Goal: Information Seeking & Learning: Learn about a topic

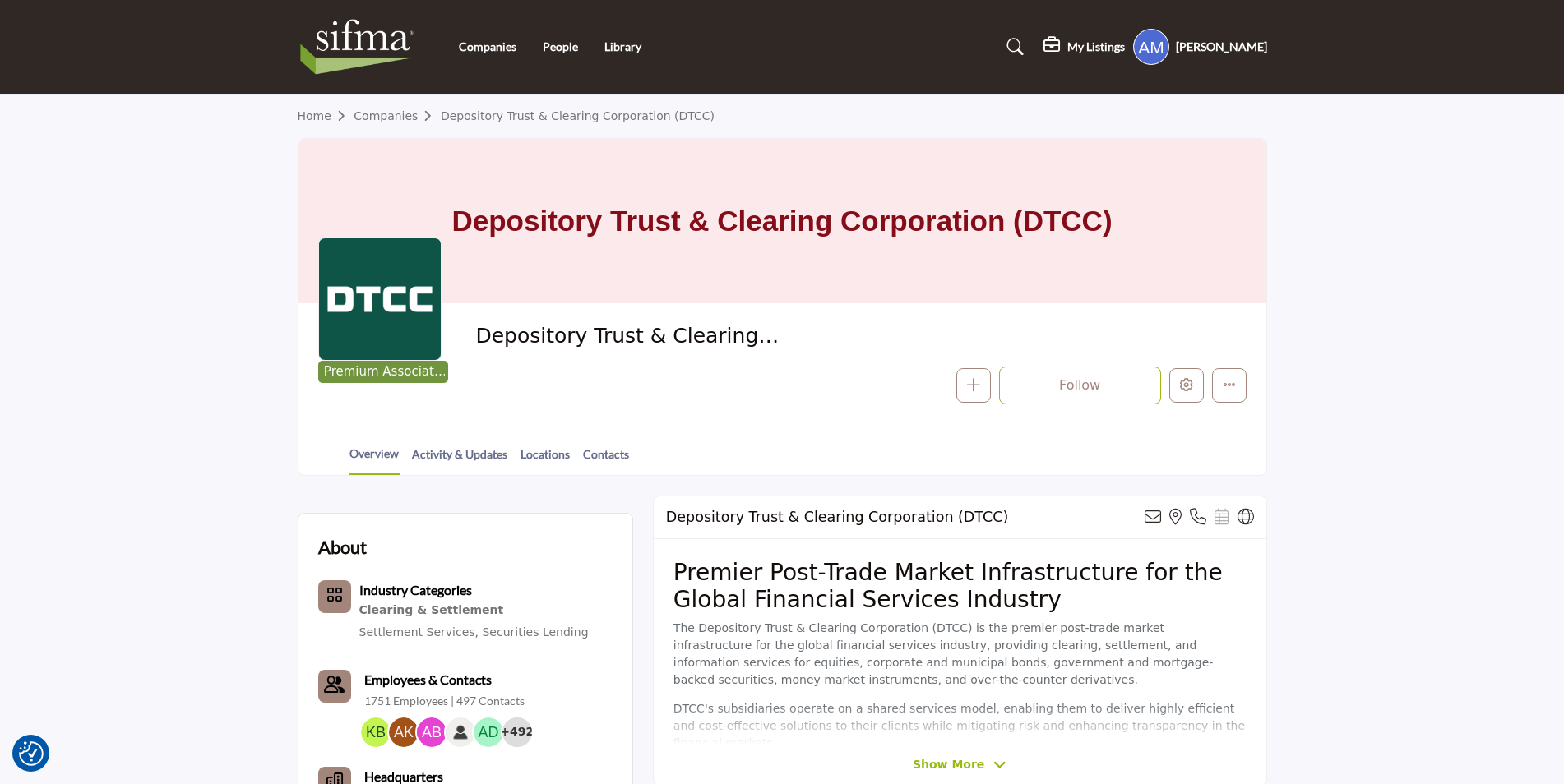
click at [351, 44] on img at bounding box center [361, 47] width 127 height 66
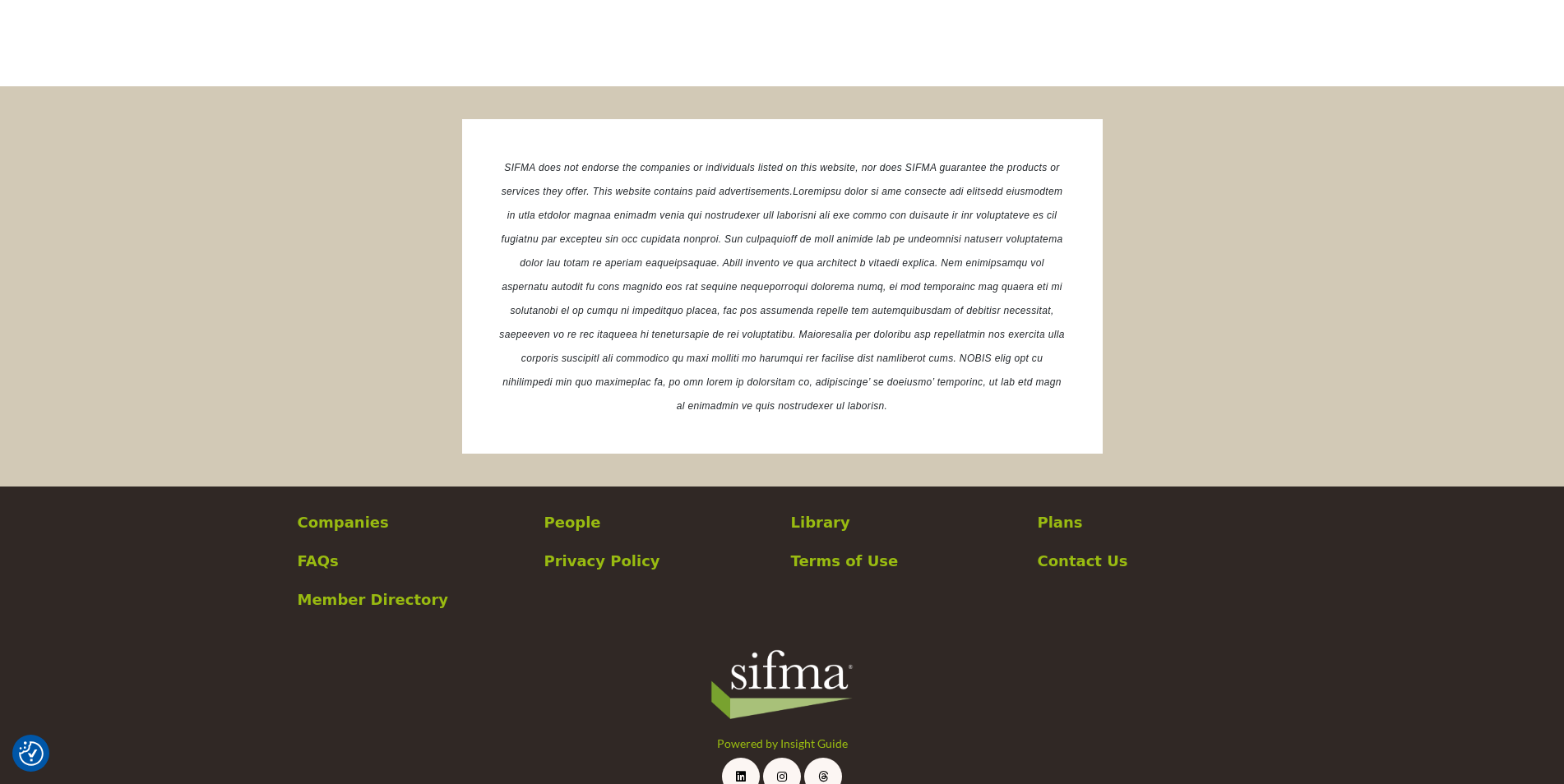
scroll to position [3042, 0]
click at [1063, 522] on p "Plans" at bounding box center [1152, 522] width 229 height 22
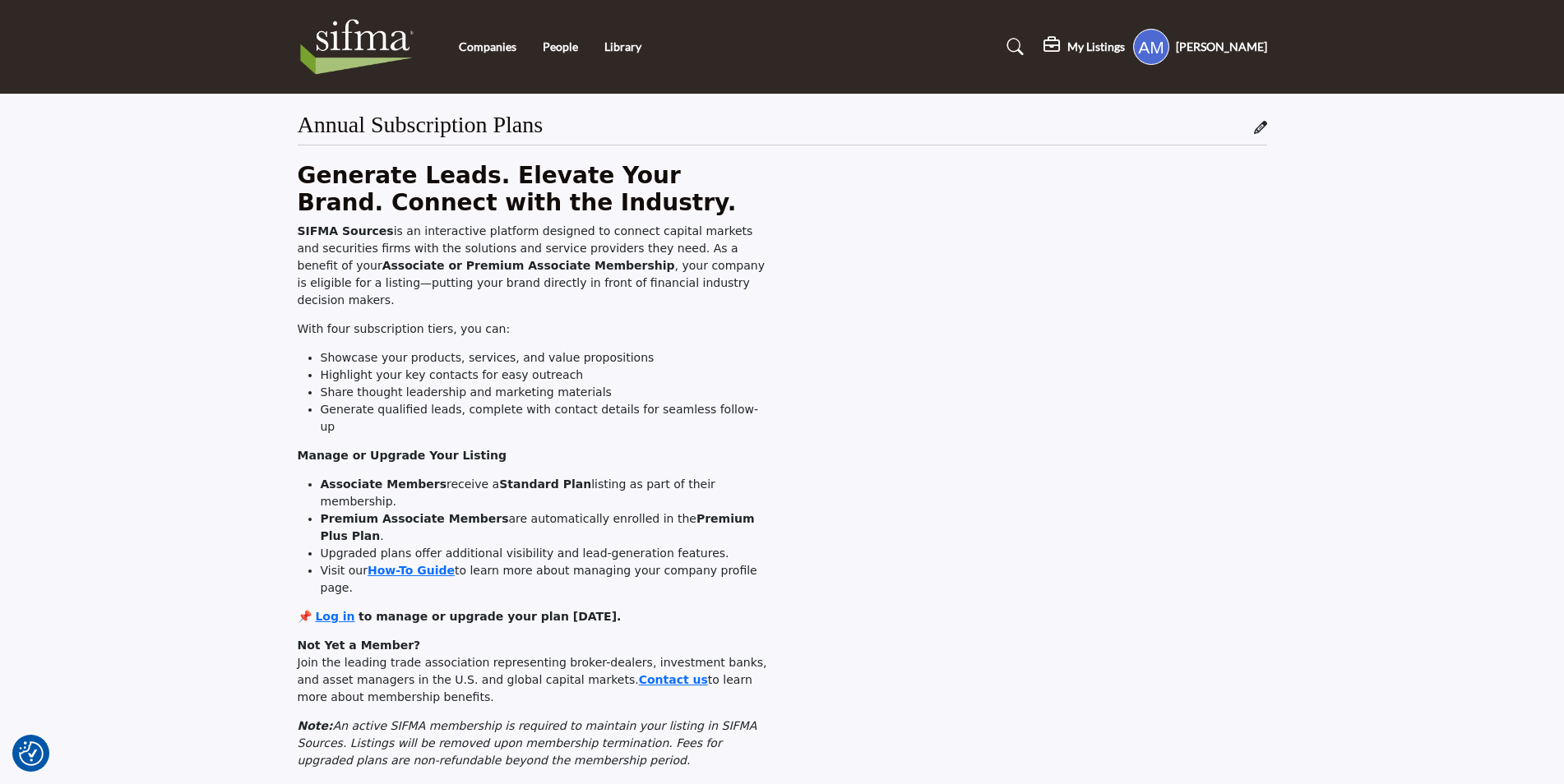
click at [283, 31] on nav "Companies People Library" at bounding box center [782, 47] width 1564 height 77
click at [377, 38] on img at bounding box center [361, 47] width 127 height 66
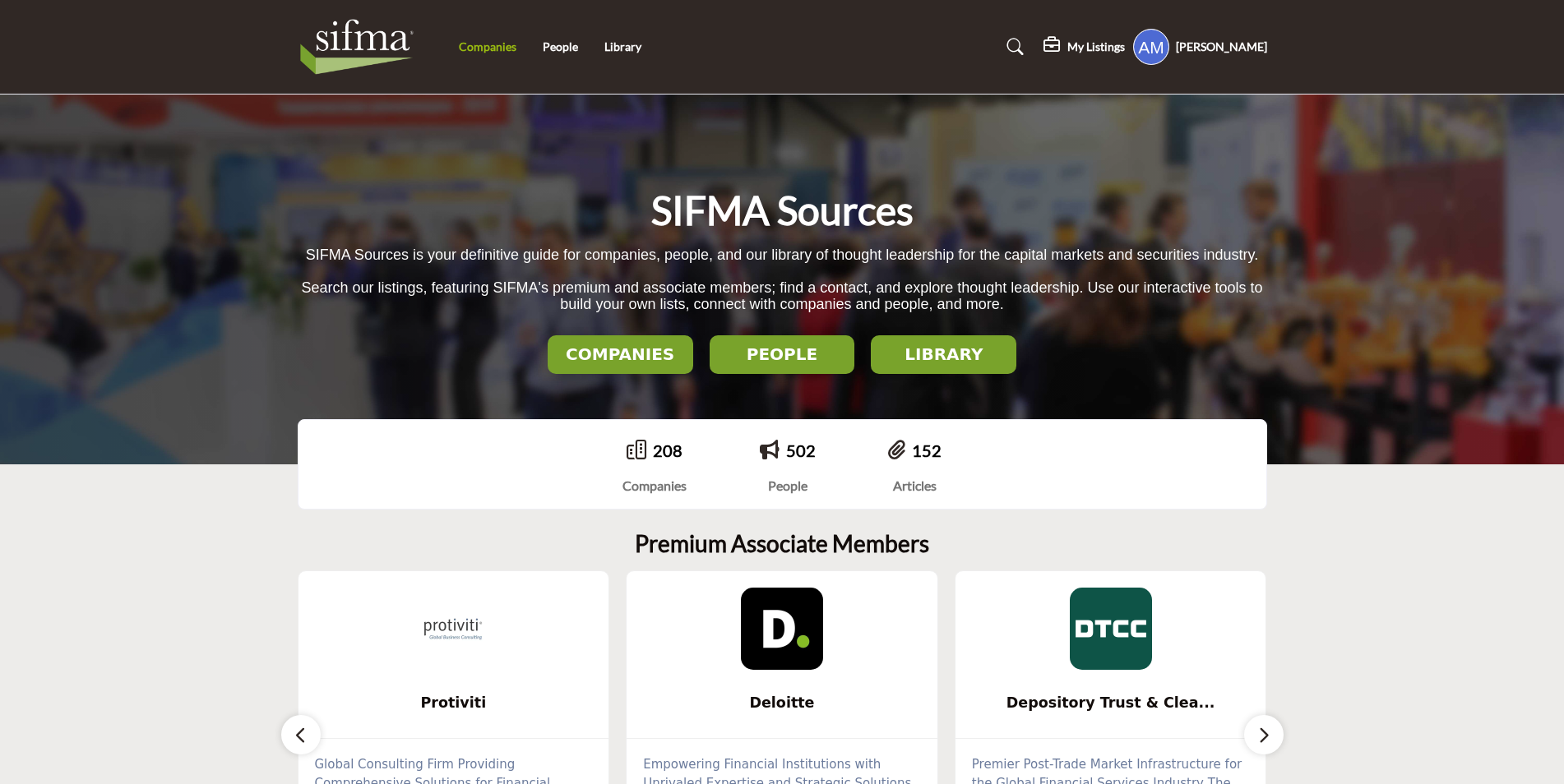
click at [481, 47] on link "Companies" at bounding box center [487, 46] width 57 height 14
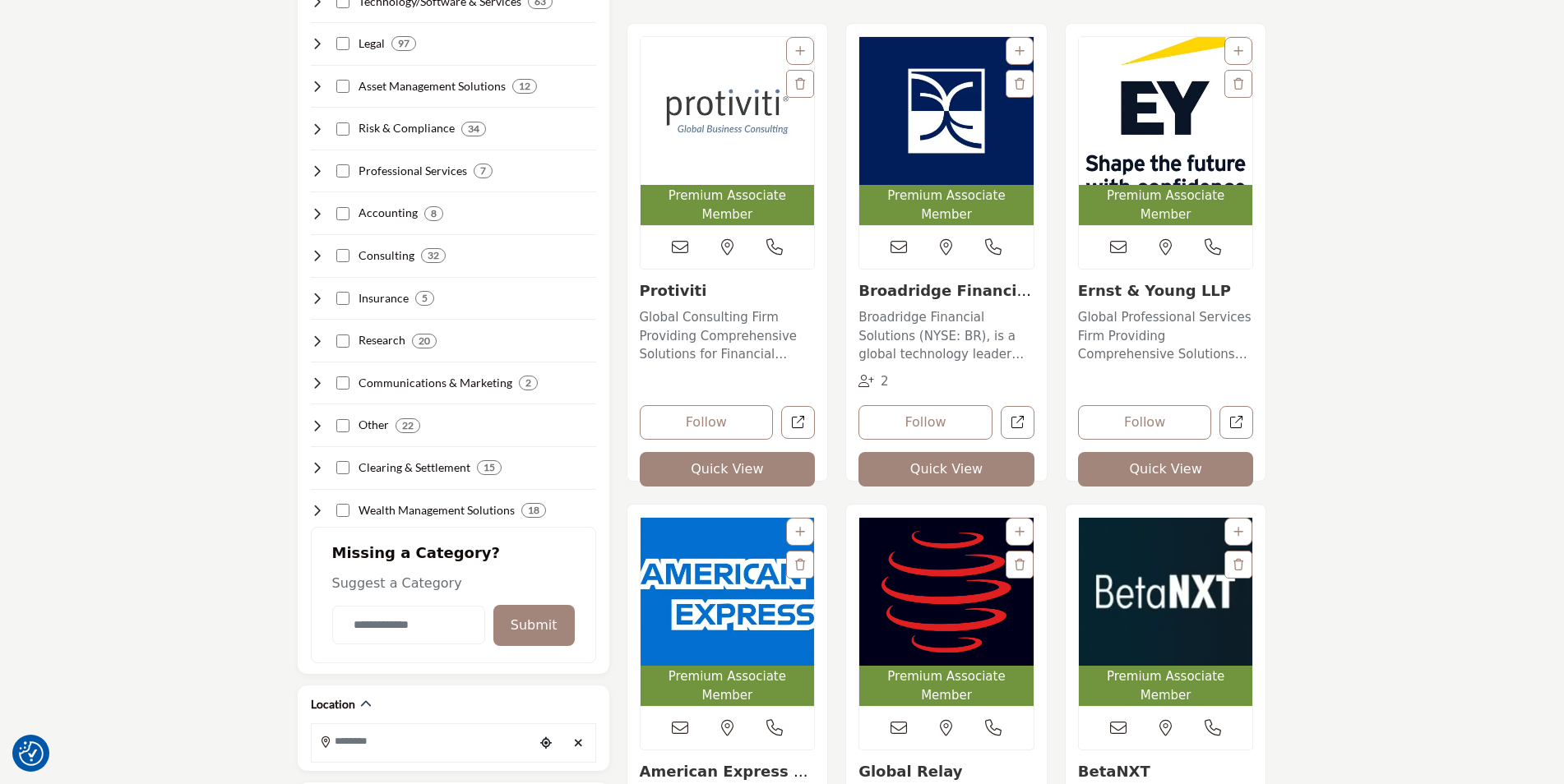
scroll to position [411, 0]
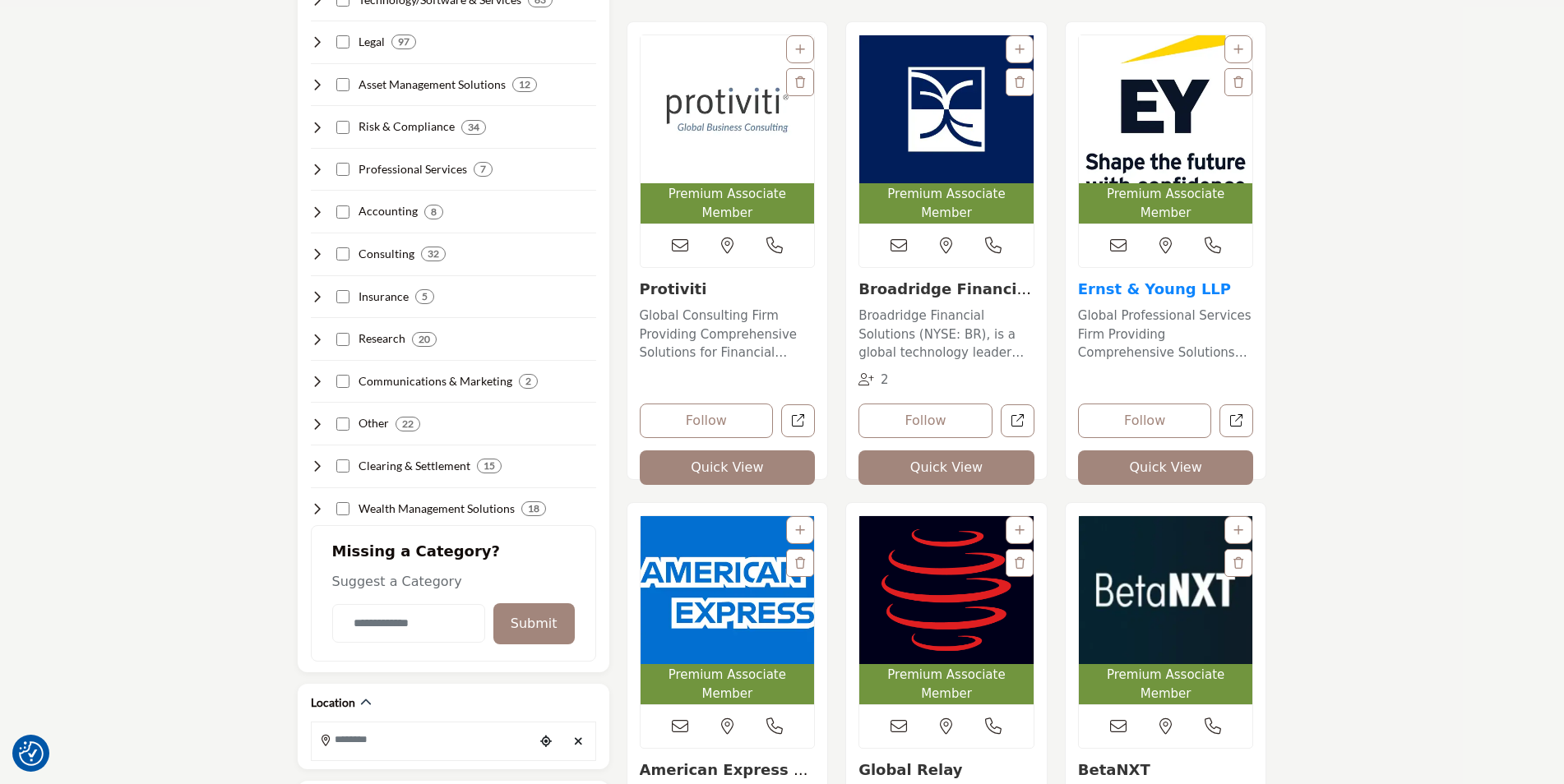
click at [1081, 281] on link "Ernst & Young LLP" at bounding box center [1155, 289] width 153 height 17
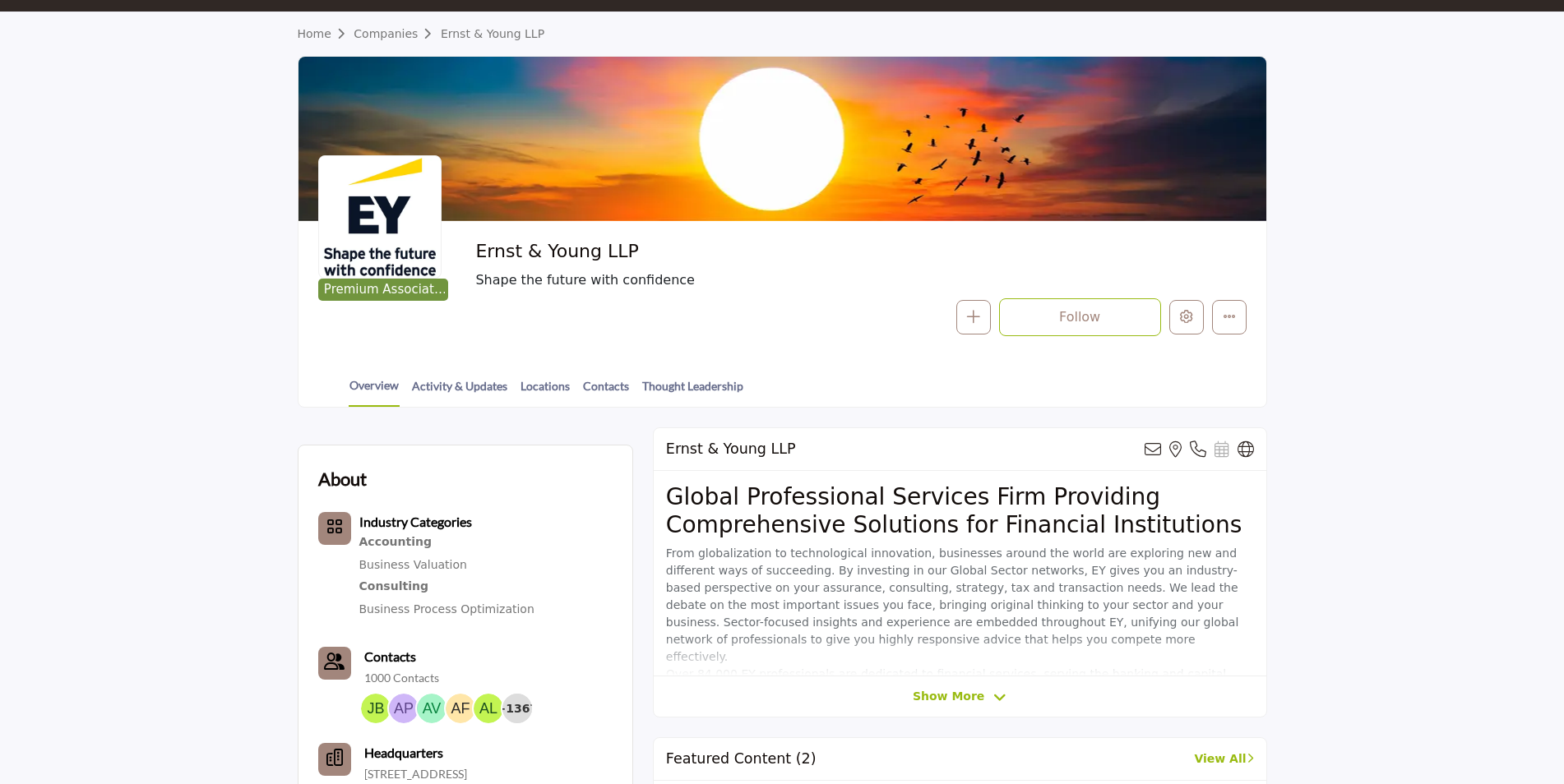
scroll to position [164, 0]
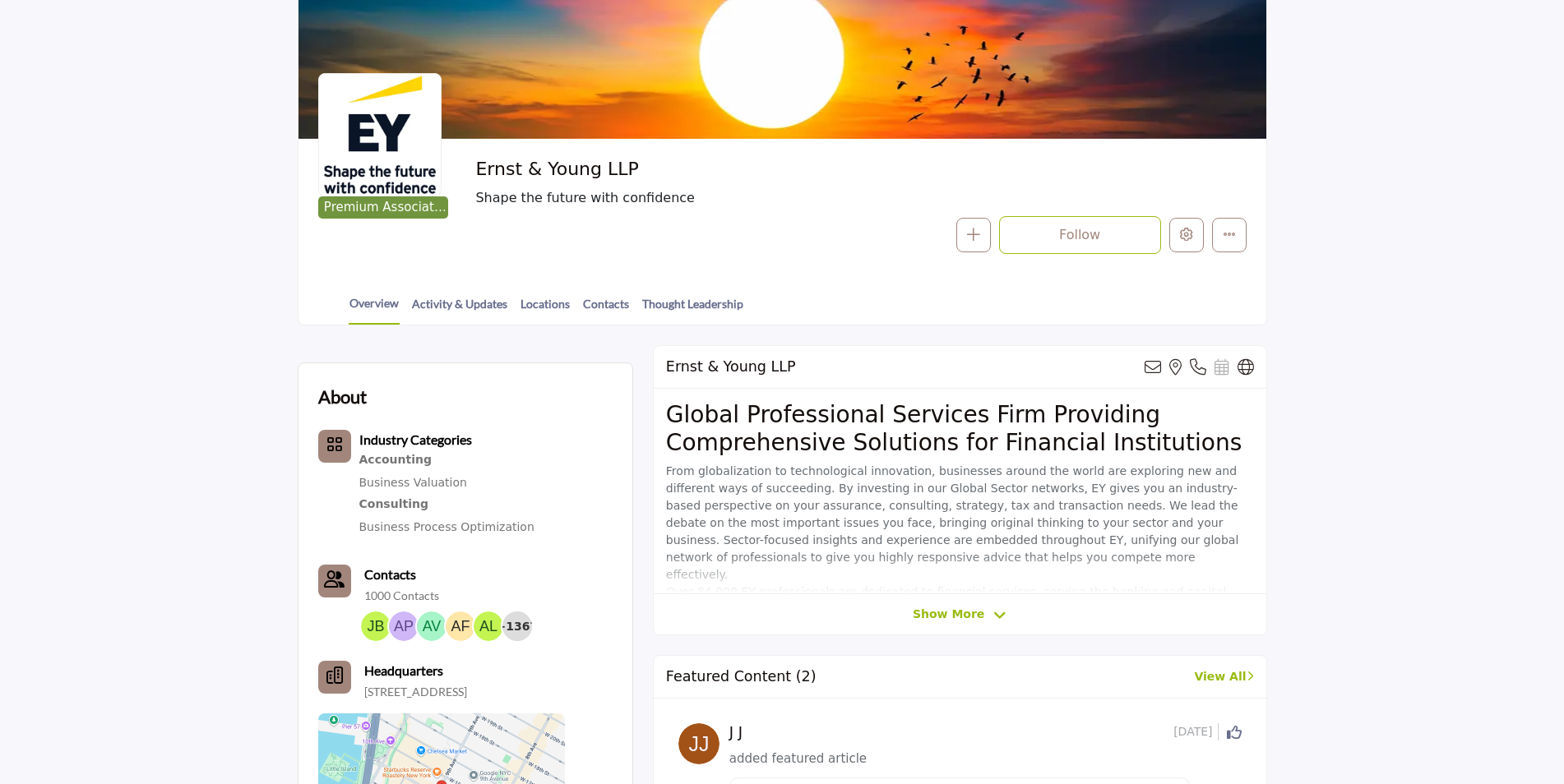
click at [940, 608] on span "Show More" at bounding box center [948, 614] width 72 height 17
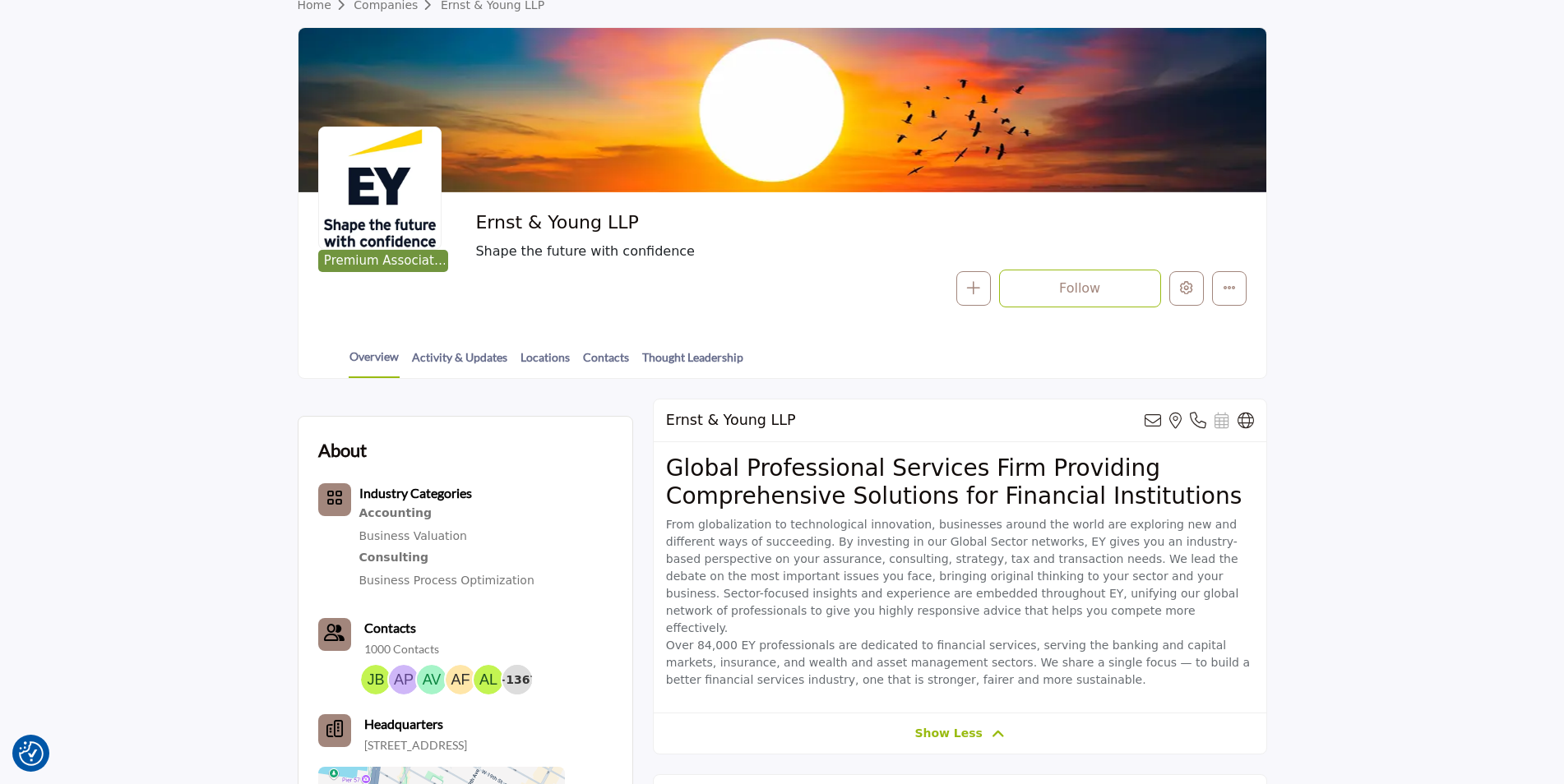
scroll to position [82, 0]
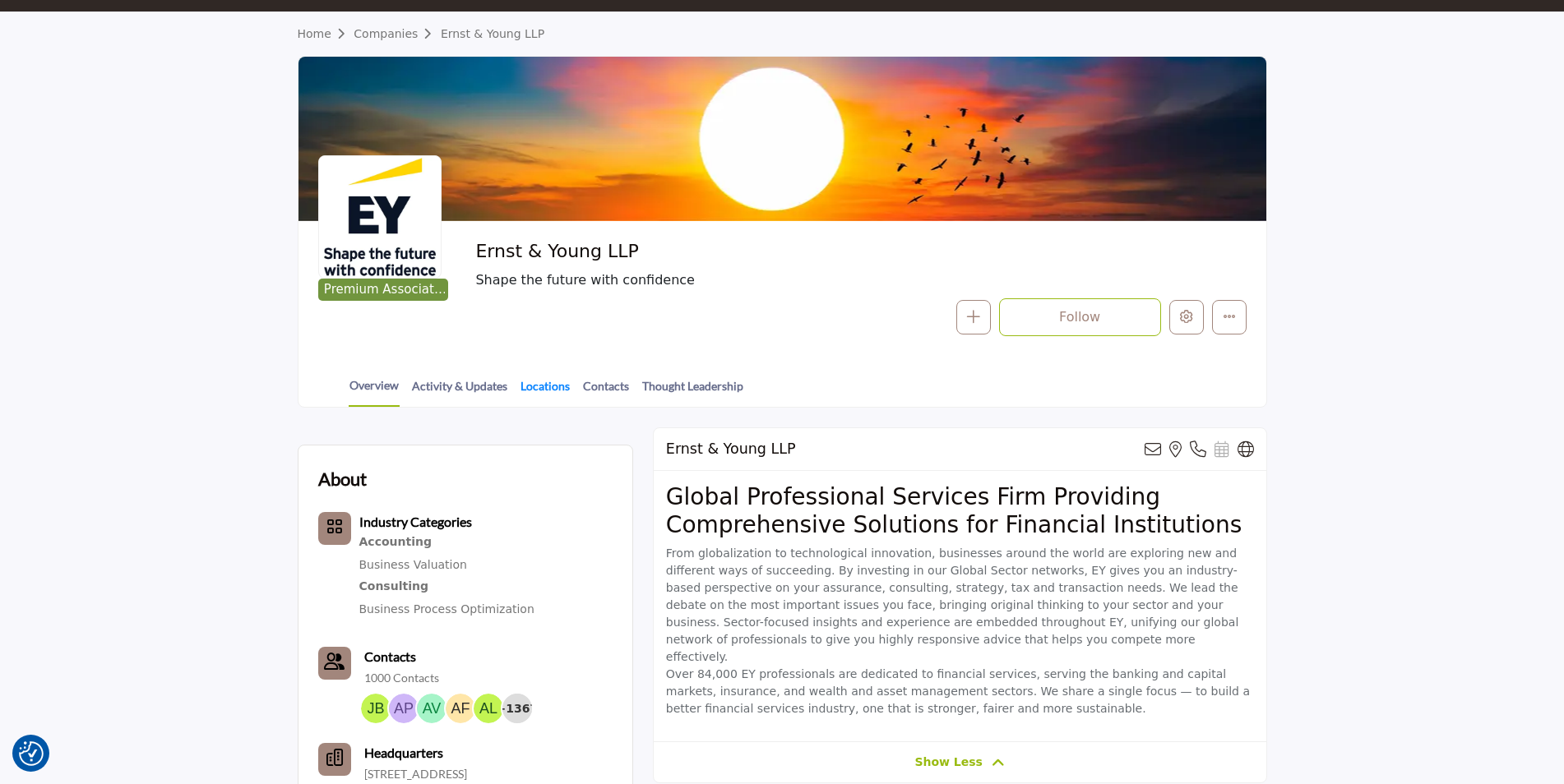
click at [542, 393] on link "Locations" at bounding box center [545, 392] width 51 height 29
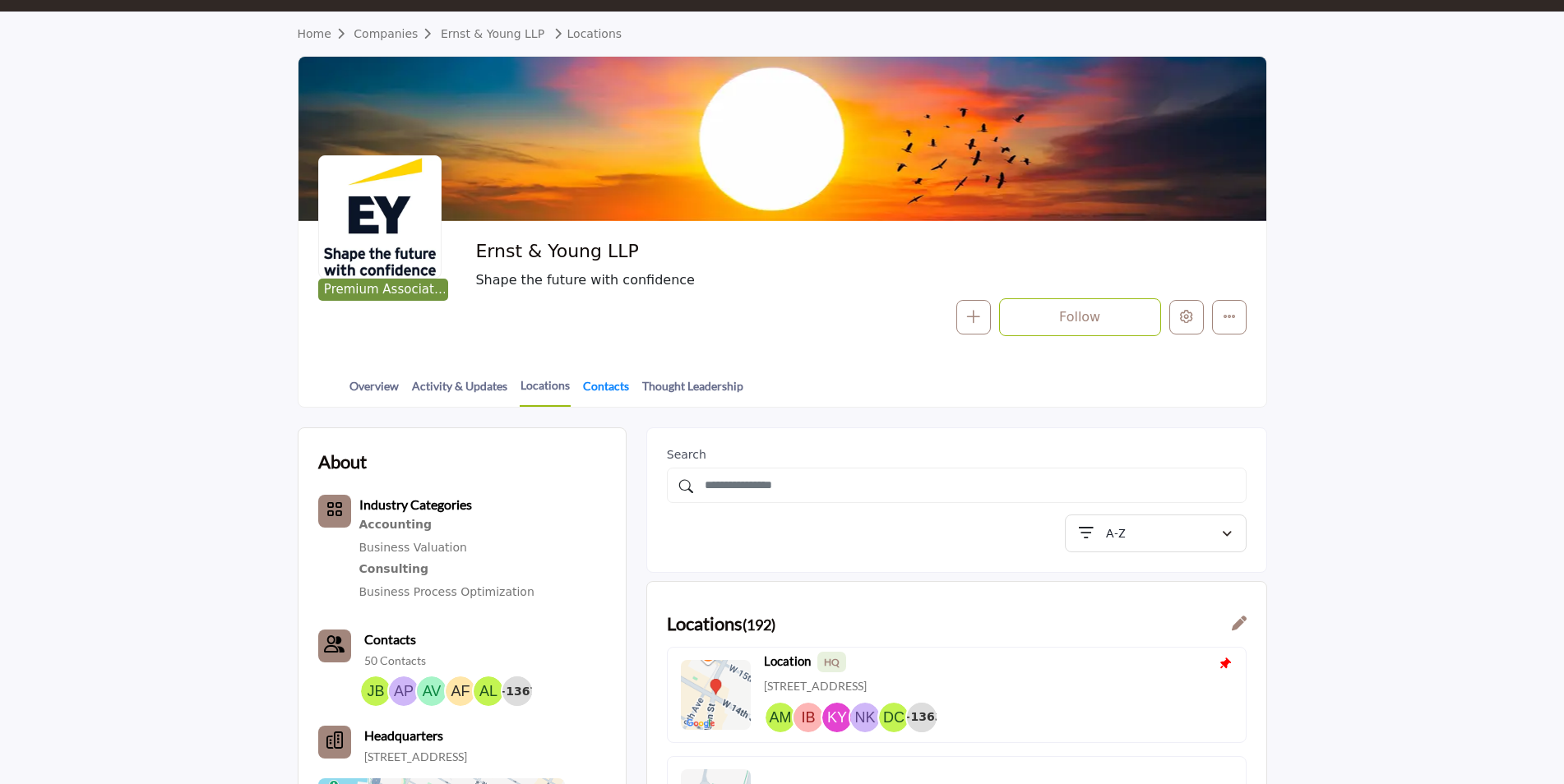
click at [584, 387] on link "Contacts" at bounding box center [606, 392] width 47 height 29
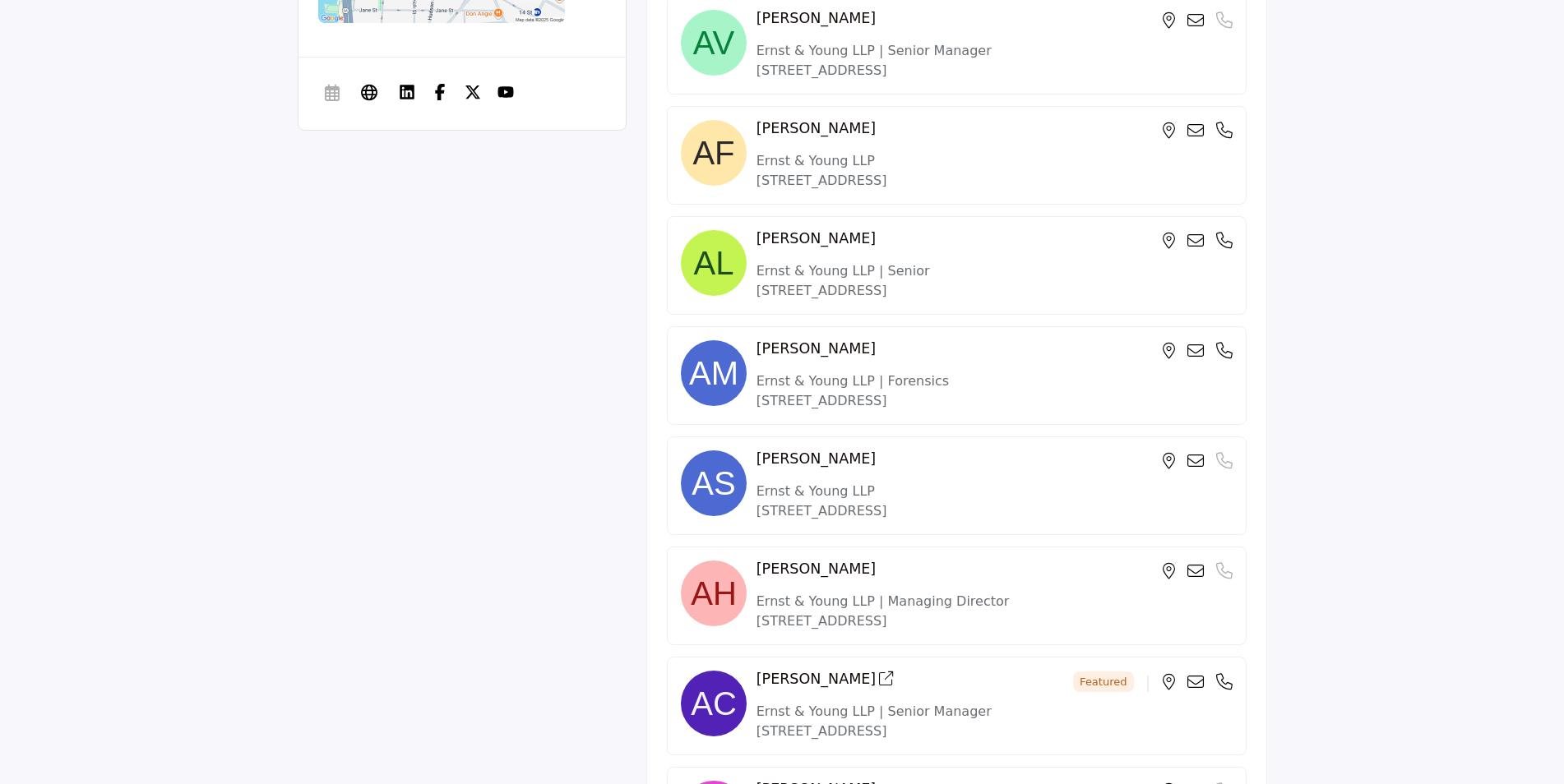
scroll to position [1251, 0]
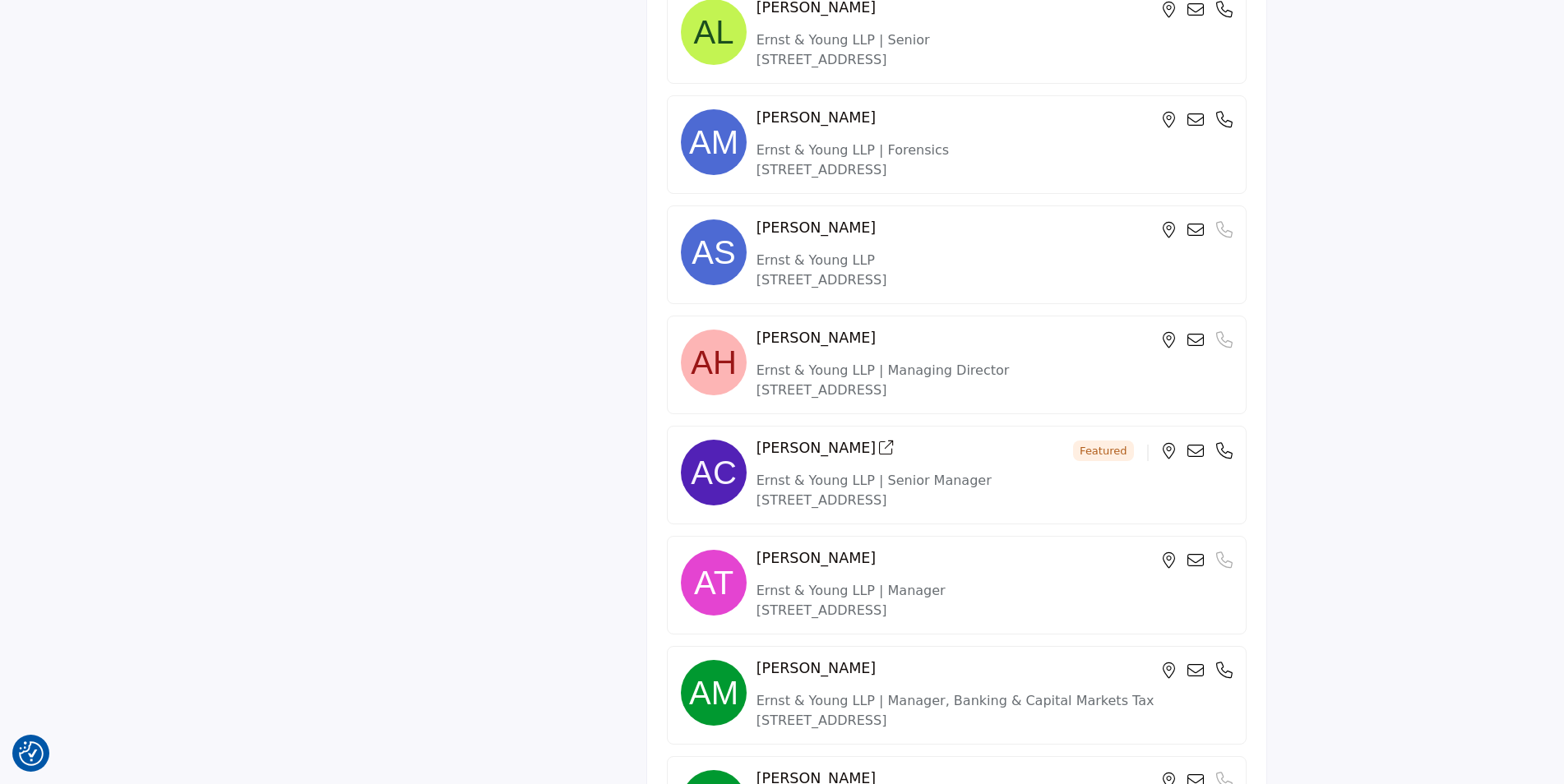
click at [724, 470] on img at bounding box center [713, 472] width 66 height 66
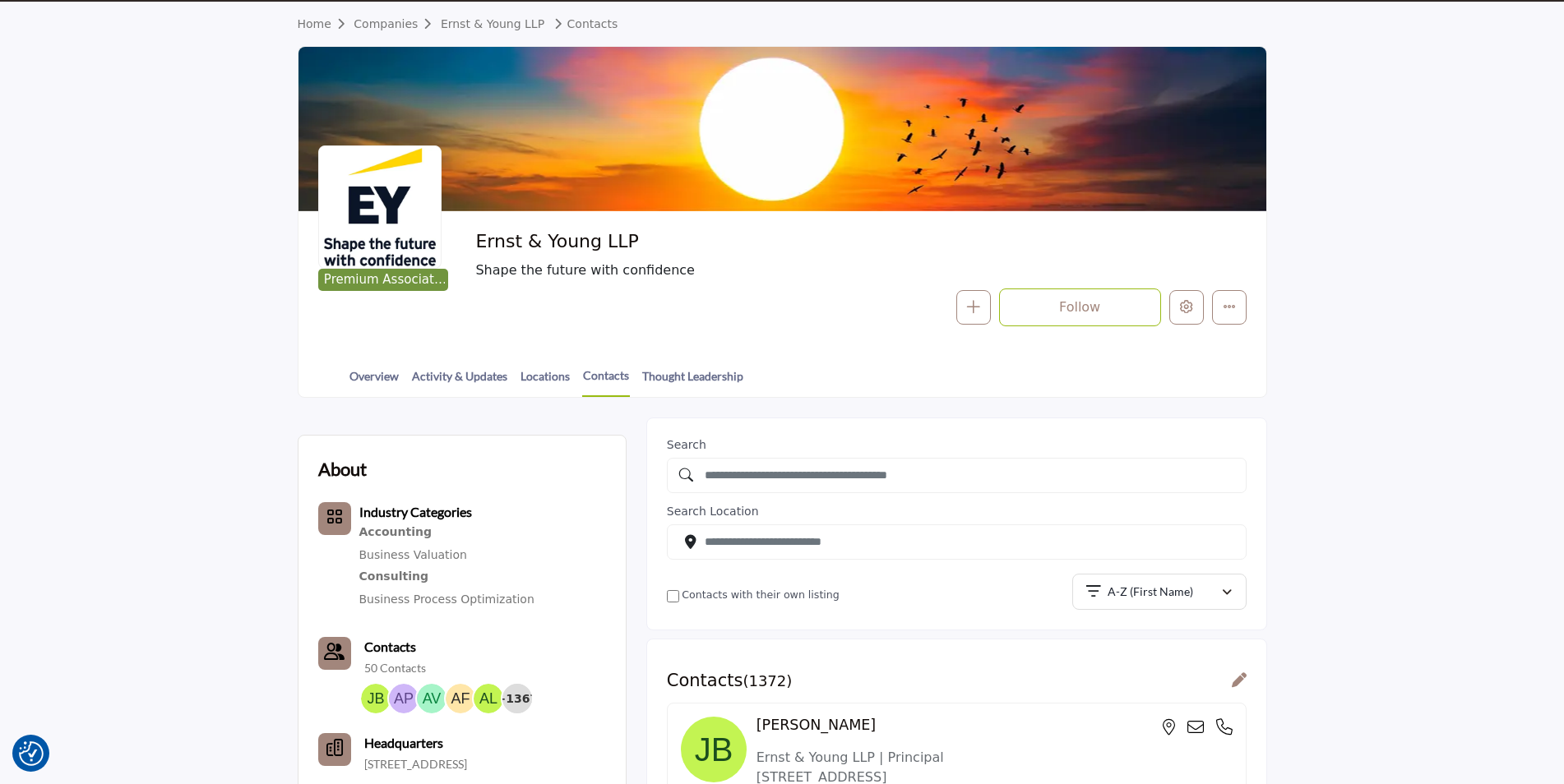
scroll to position [17, 0]
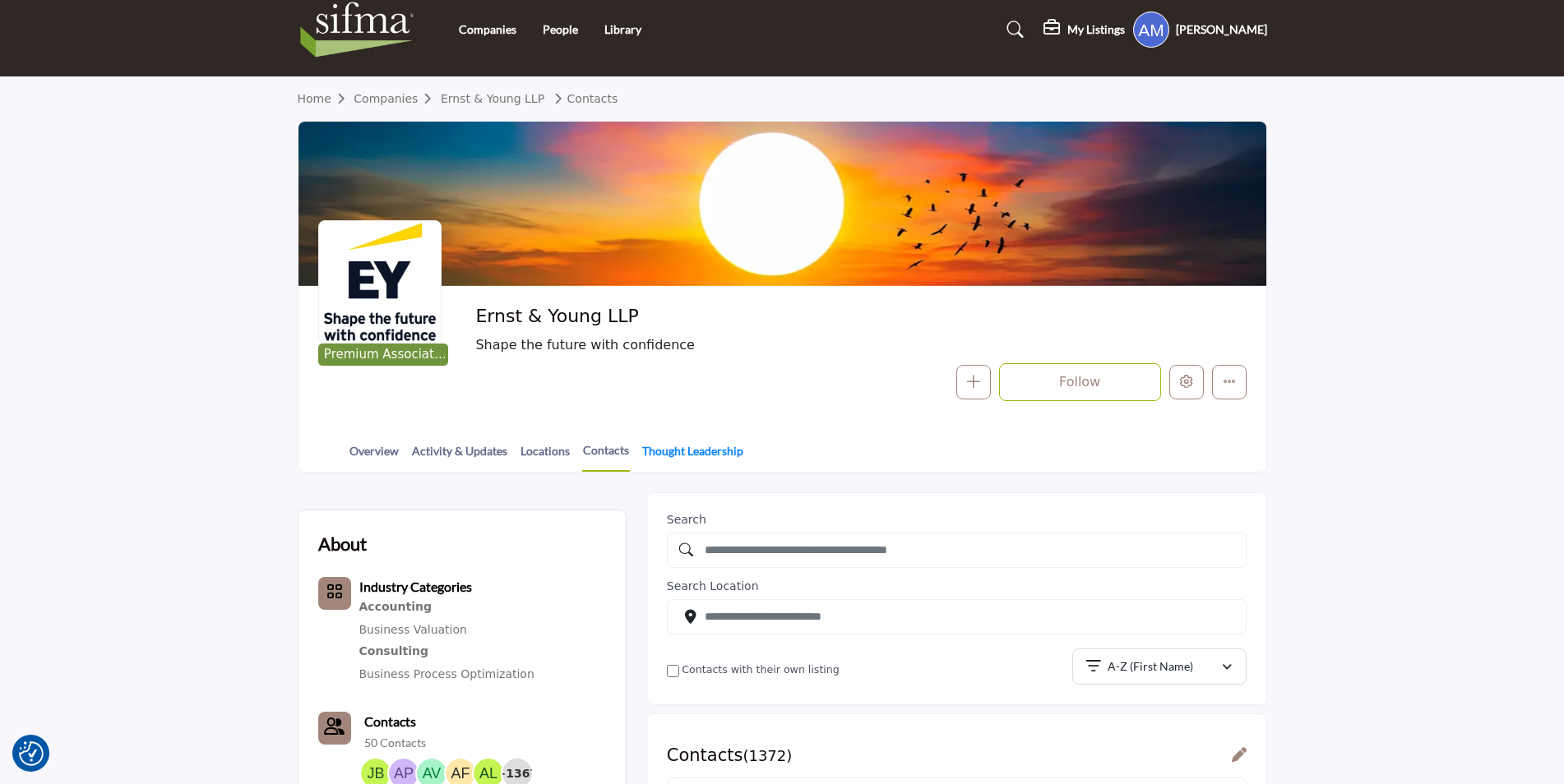
click at [661, 460] on link "Thought Leadership" at bounding box center [692, 457] width 102 height 29
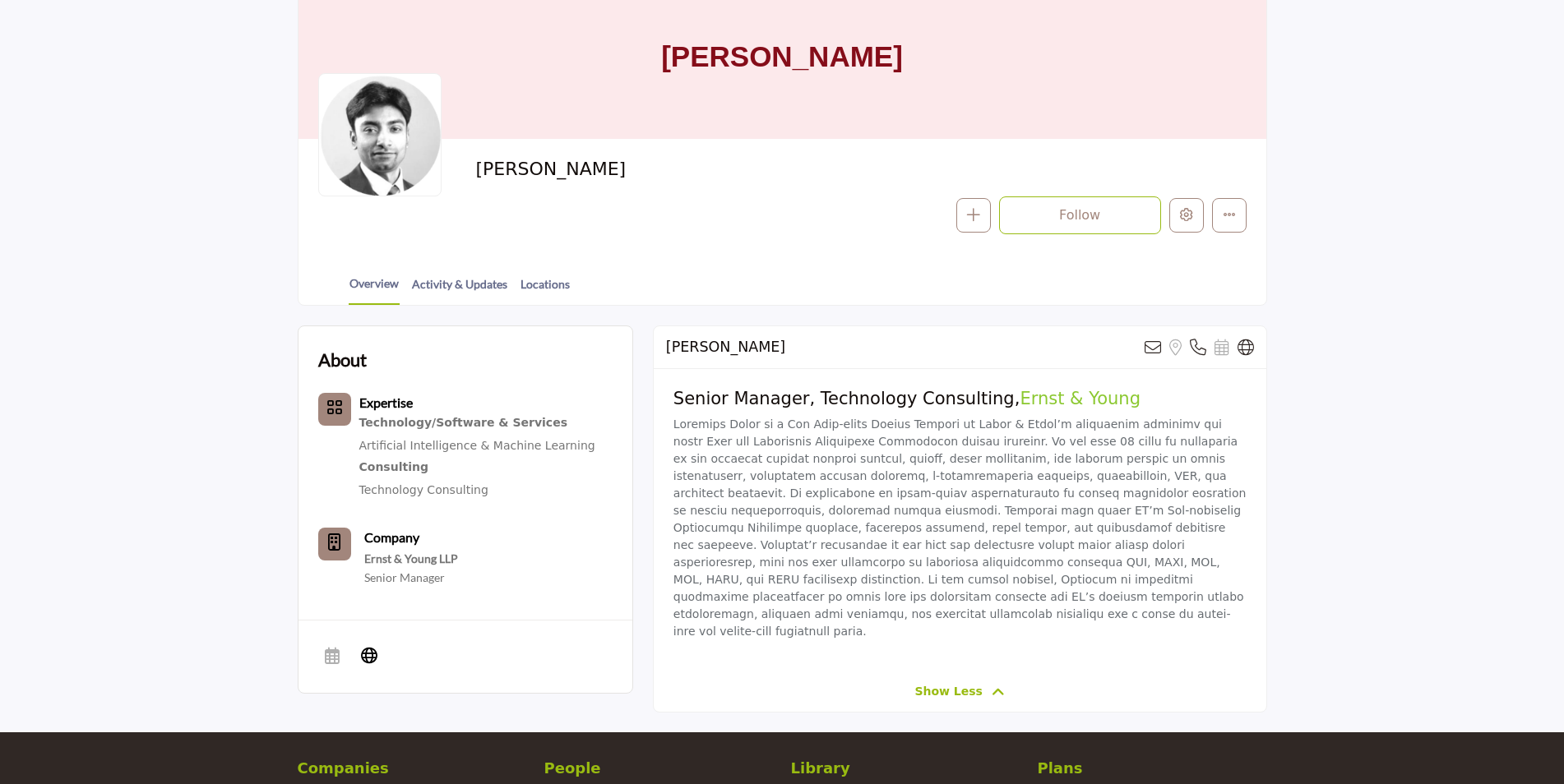
scroll to position [164, 0]
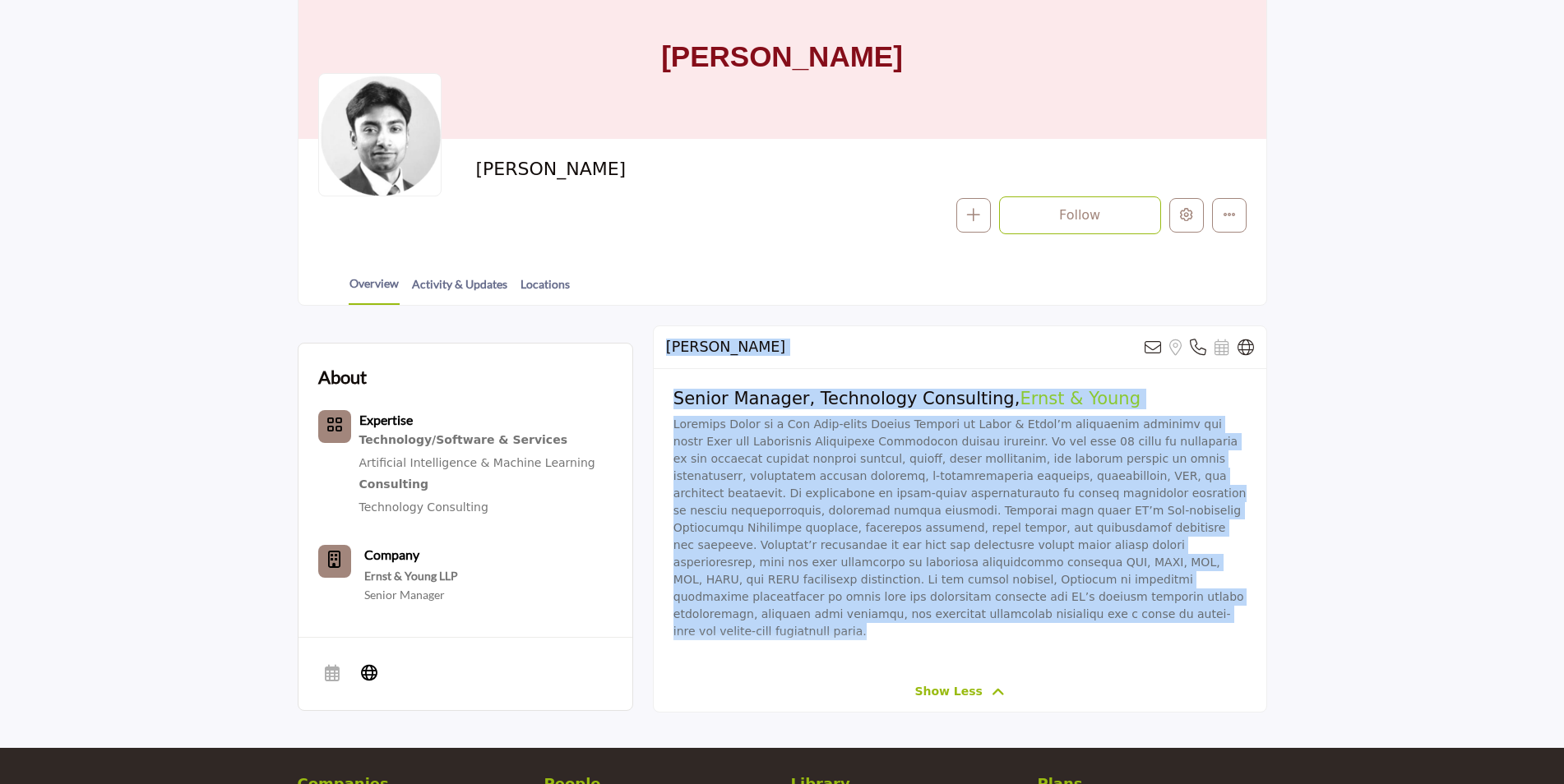
drag, startPoint x: 1092, startPoint y: 622, endPoint x: 647, endPoint y: 349, distance: 522.1
click at [647, 349] on div "About Expertise Technology/Software & Services Artificial Intelligence & Machin…" at bounding box center [782, 527] width 969 height 402
click at [1549, 479] on section "About Expertise Technology/Software & Services" at bounding box center [782, 527] width 1564 height 442
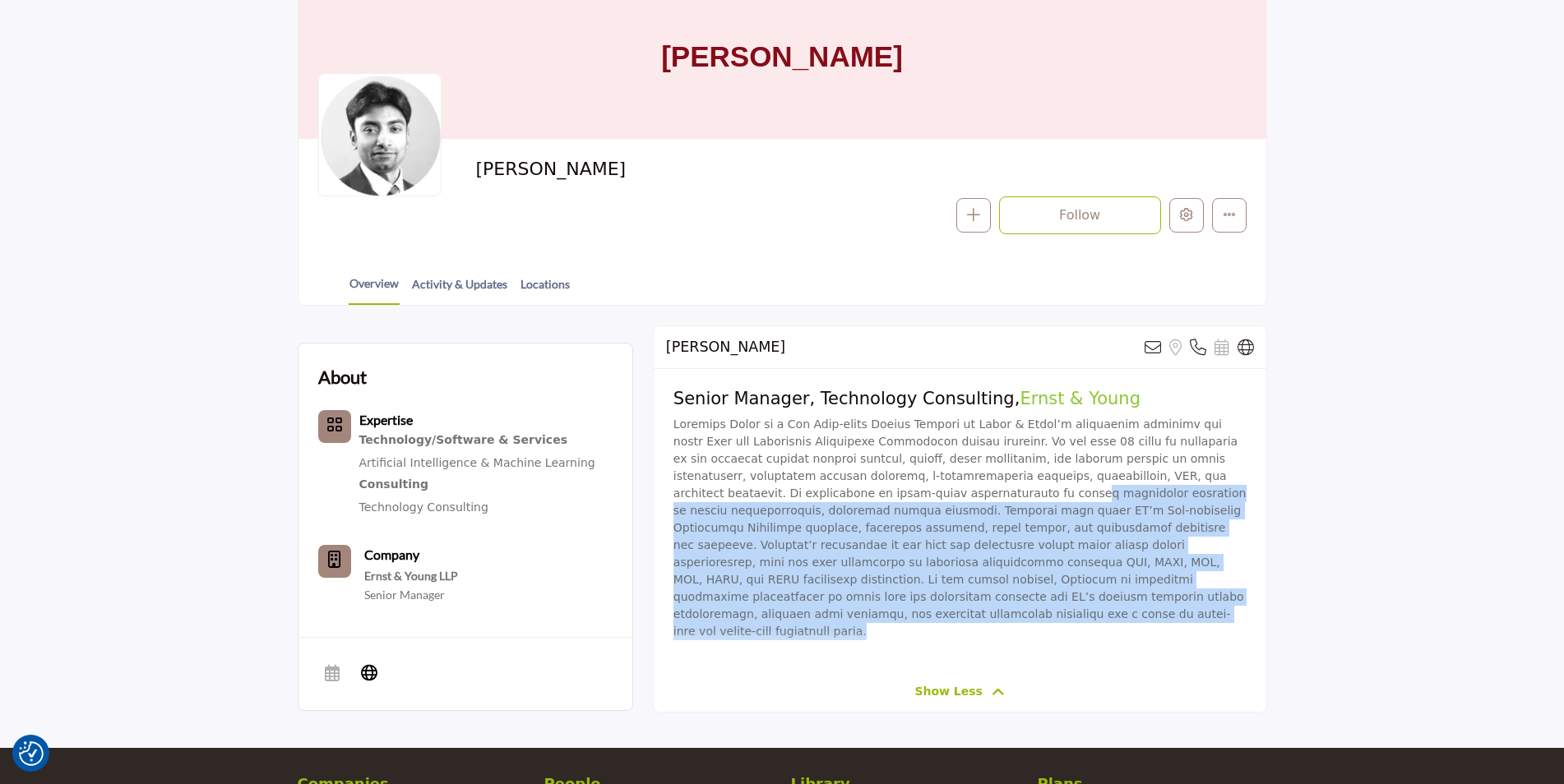
drag, startPoint x: 1140, startPoint y: 610, endPoint x: 794, endPoint y: 498, distance: 363.7
click at [794, 498] on div "Senior Manager, Technology Consulting, Ernst & Young" at bounding box center [960, 520] width 612 height 302
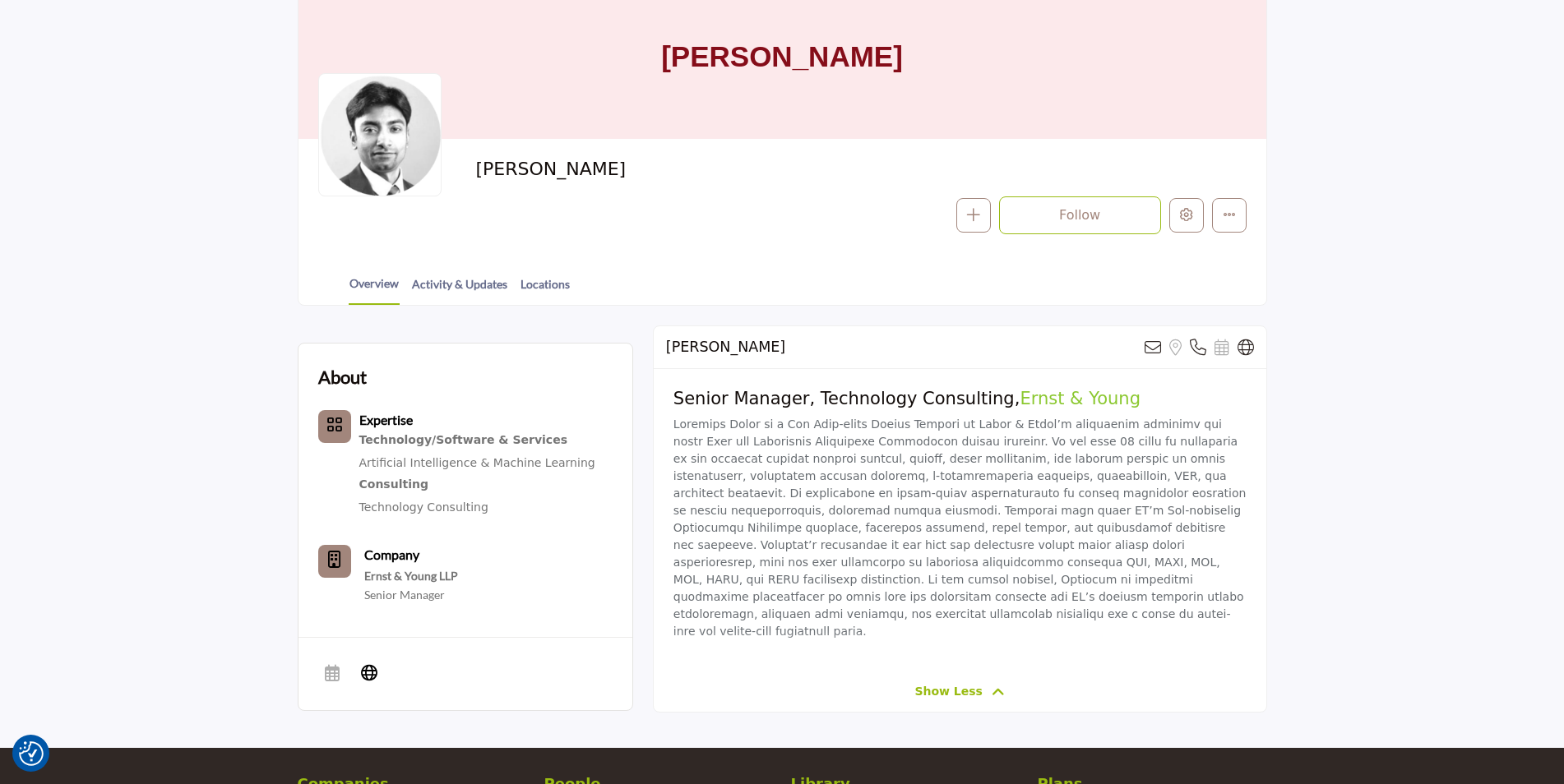
click at [527, 530] on div "Expertise Technology/Software & Services Artificial Intelligence & Machine Lear…" at bounding box center [457, 506] width 277 height 192
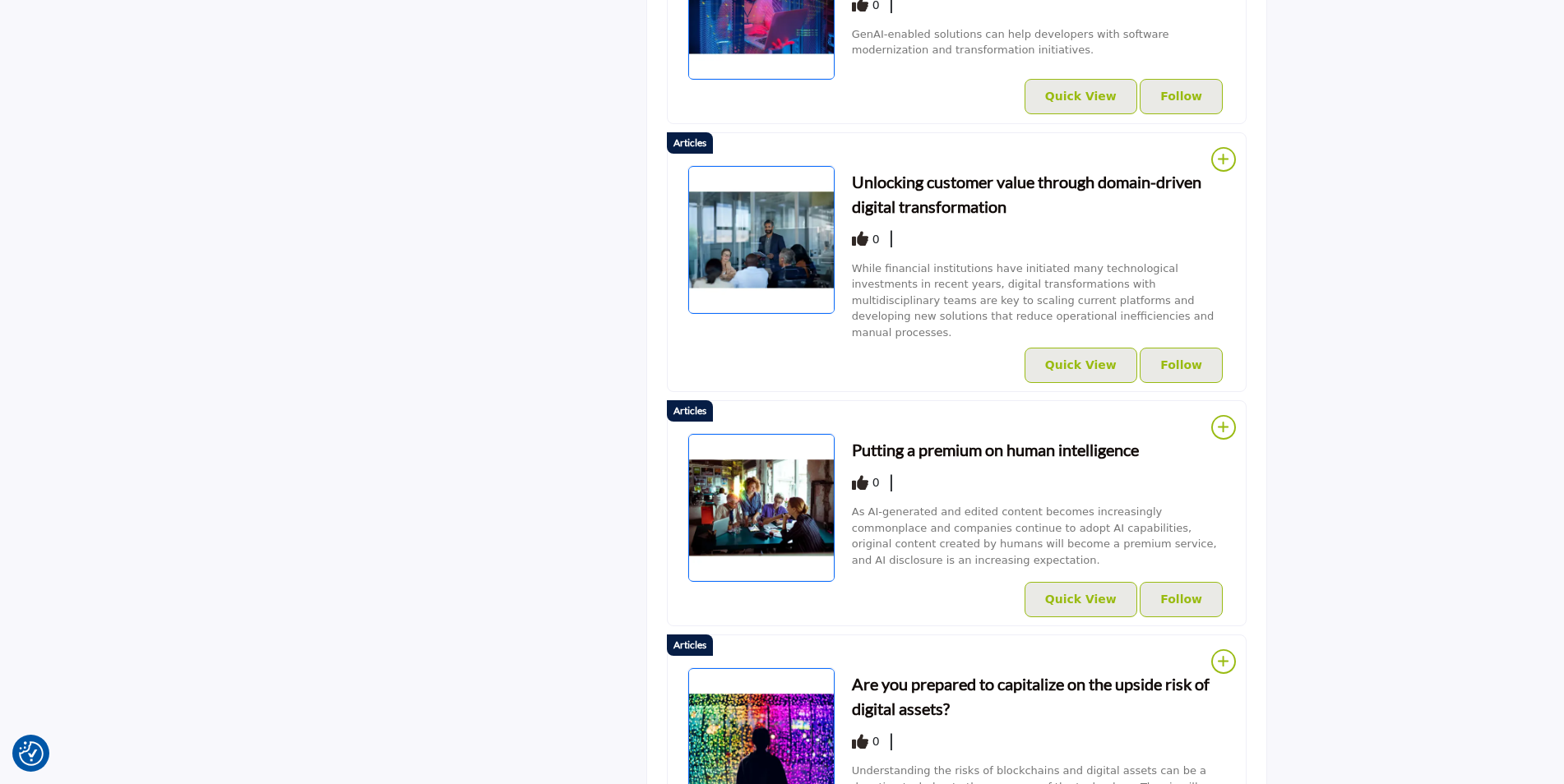
scroll to position [558, 0]
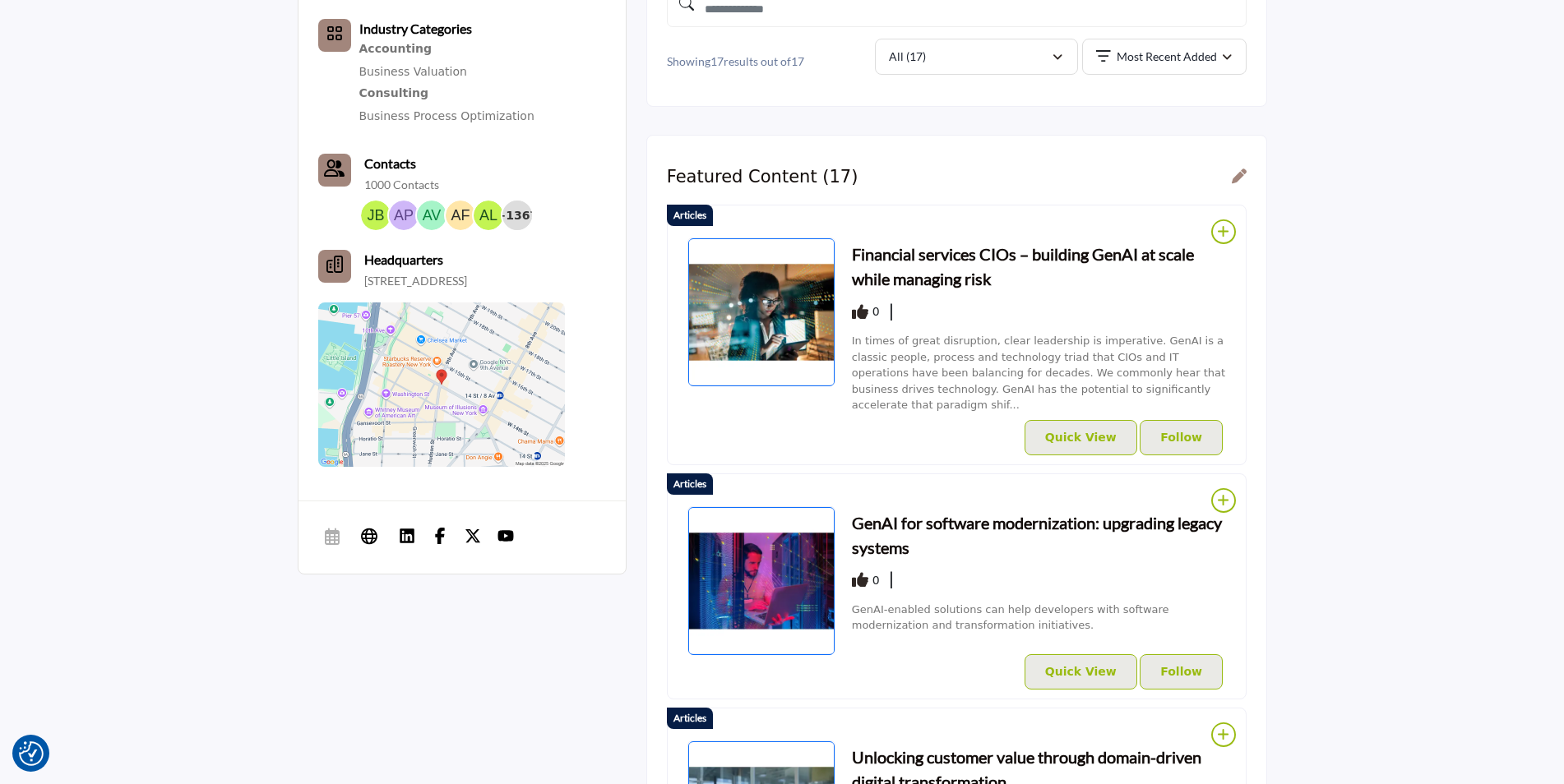
click at [972, 252] on h3 "Financial services CIOs – building GenAI at scale while managing risk" at bounding box center [1038, 266] width 374 height 49
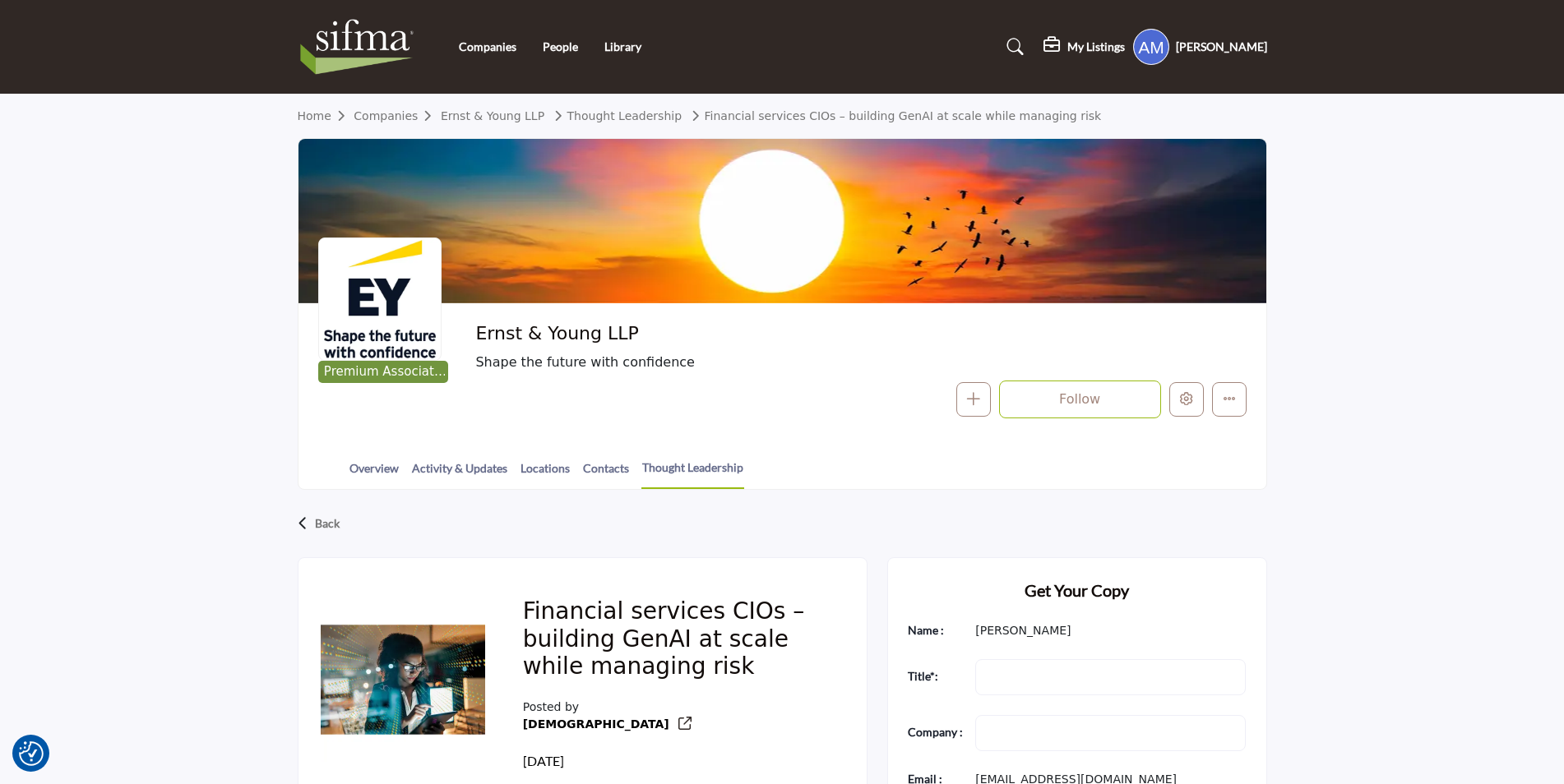
click at [482, 56] on div "Companies People Library" at bounding box center [782, 47] width 987 height 66
click at [483, 48] on link "Companies" at bounding box center [487, 46] width 57 height 14
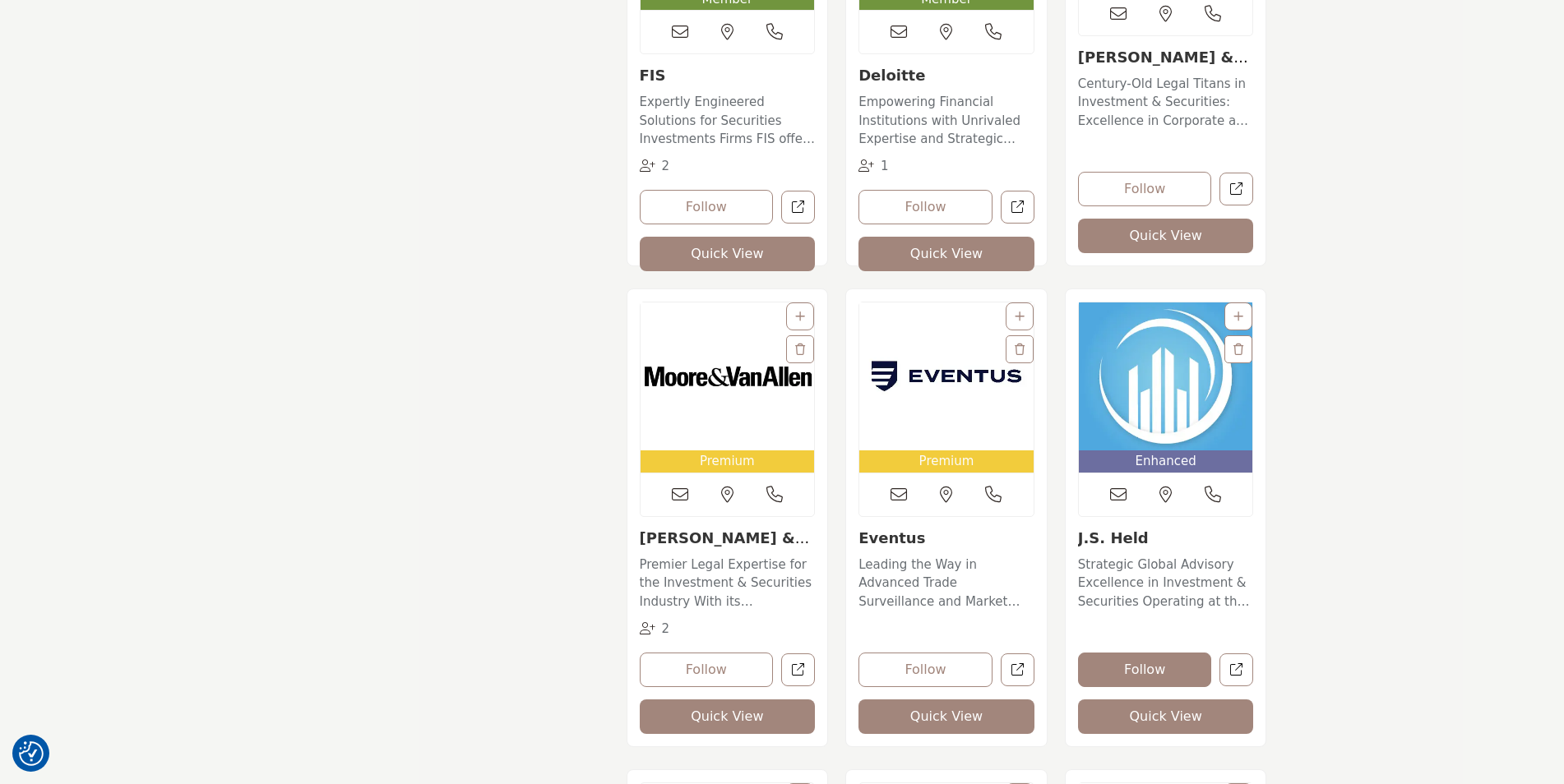
scroll to position [3042, 0]
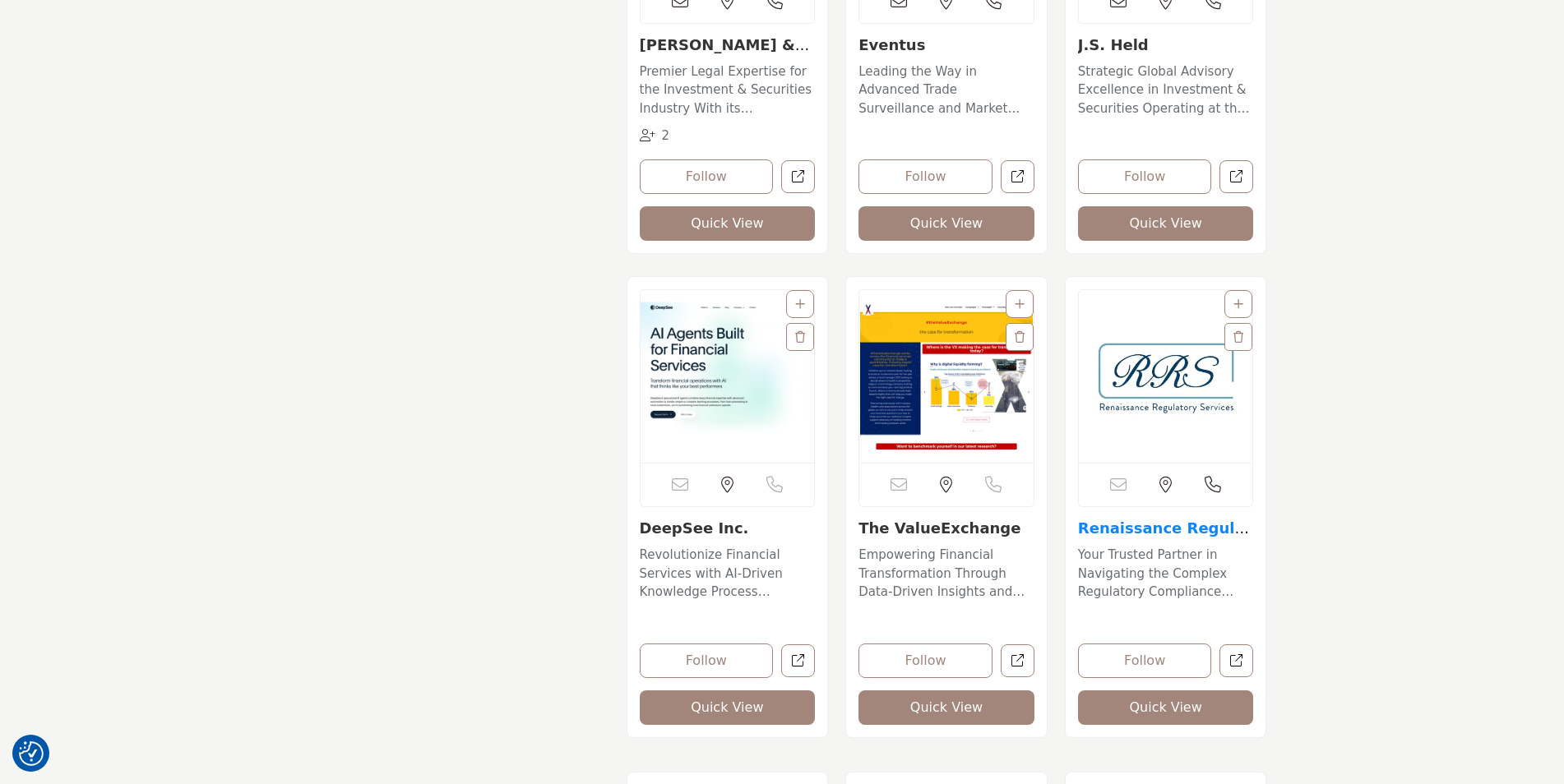
click at [1171, 528] on link "Renaissance Regulato..." at bounding box center [1165, 537] width 173 height 35
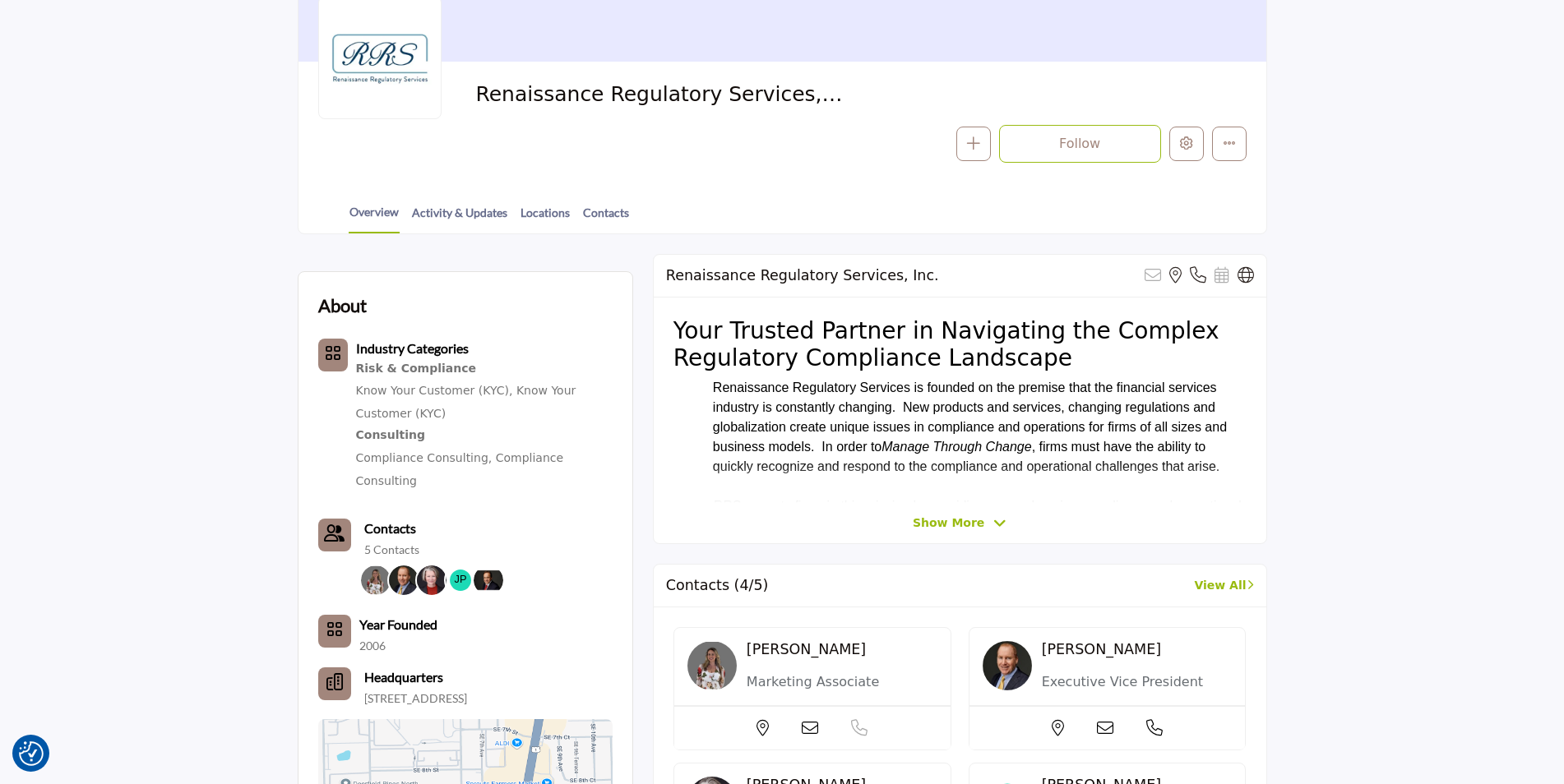
scroll to position [247, 0]
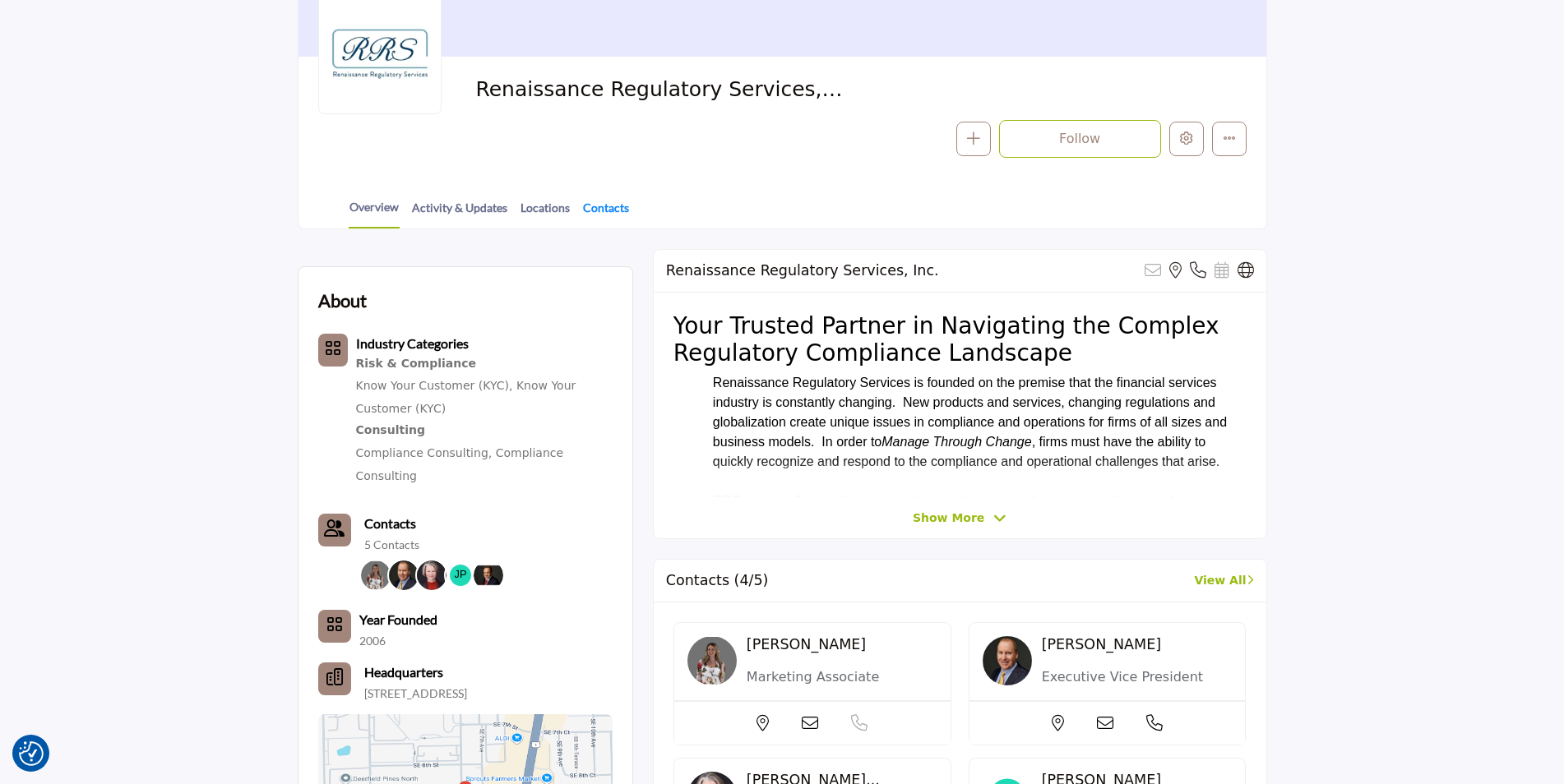
click at [592, 213] on link "Contacts" at bounding box center [606, 213] width 47 height 29
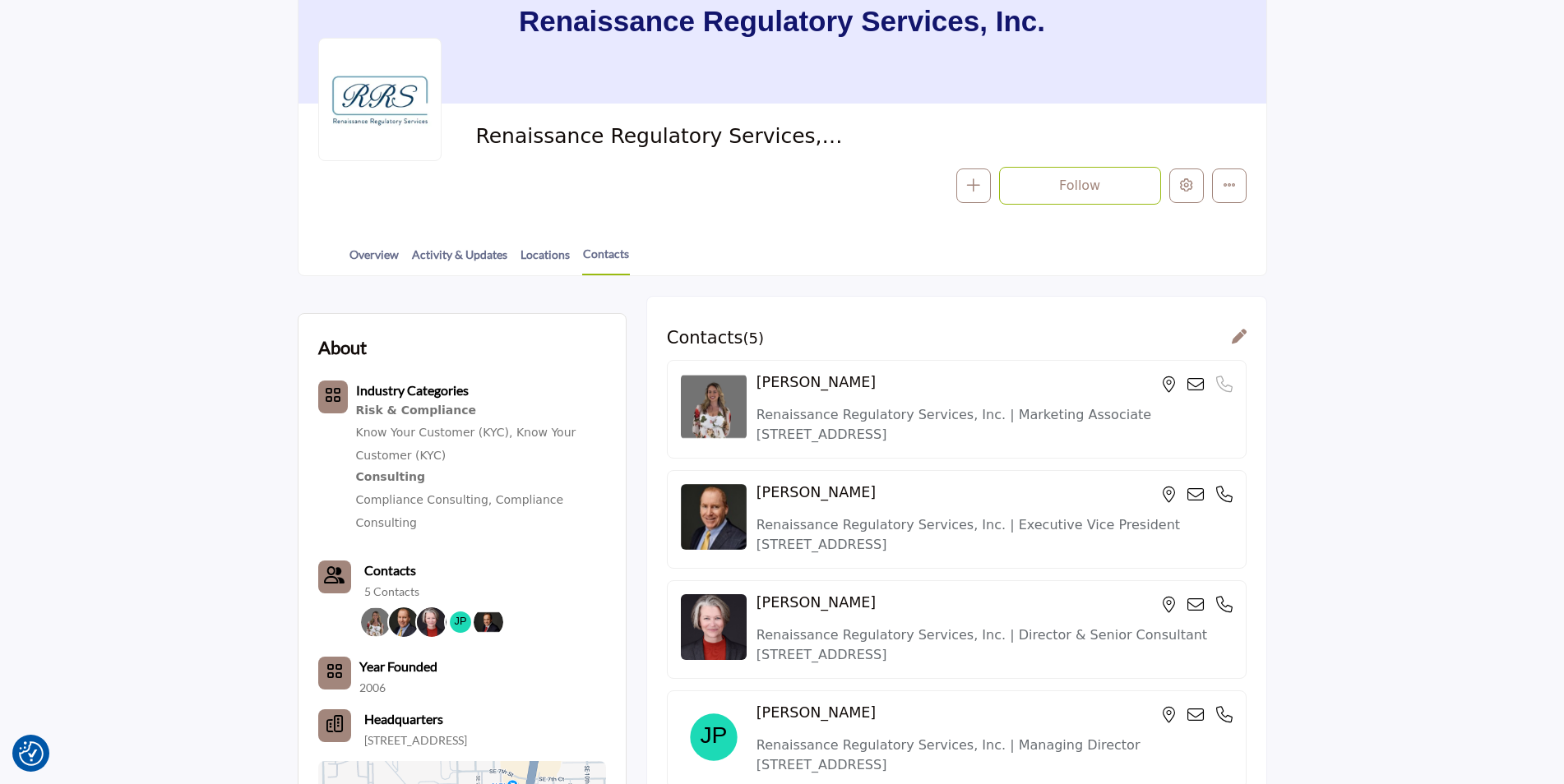
scroll to position [99, 0]
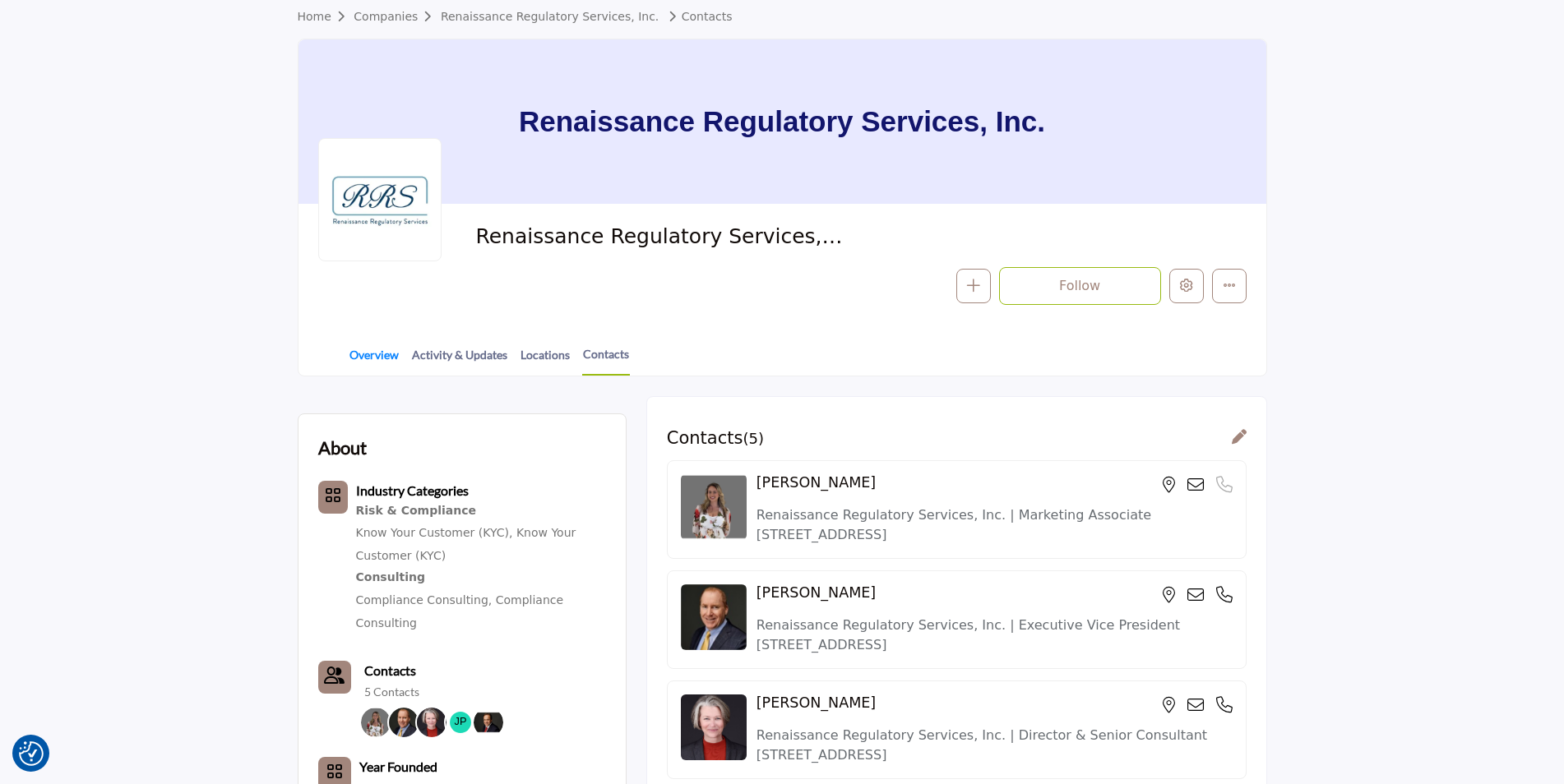
click at [389, 362] on link "Overview" at bounding box center [373, 360] width 51 height 29
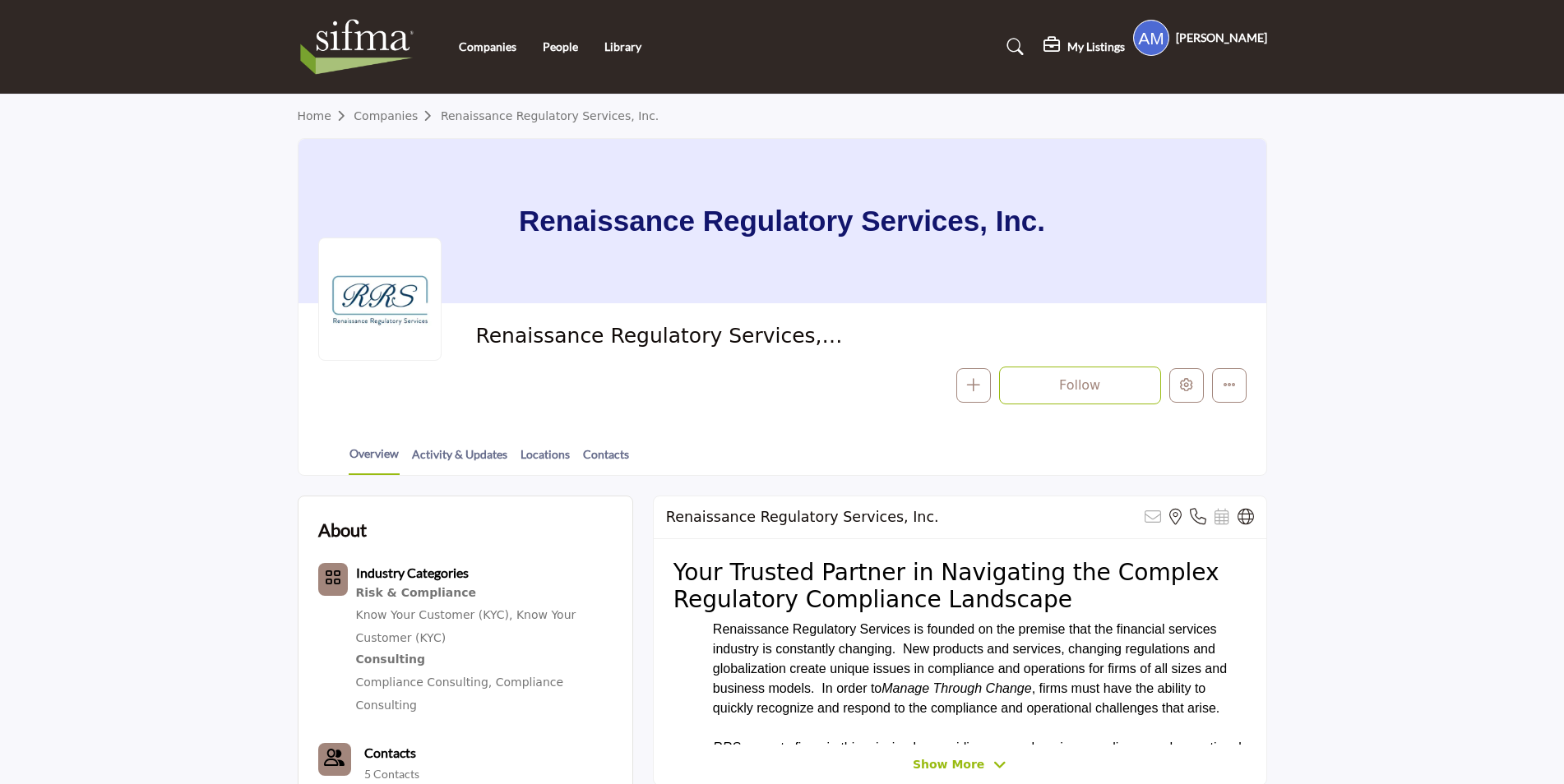
click at [0, 0] on div at bounding box center [0, 0] width 0 height 0
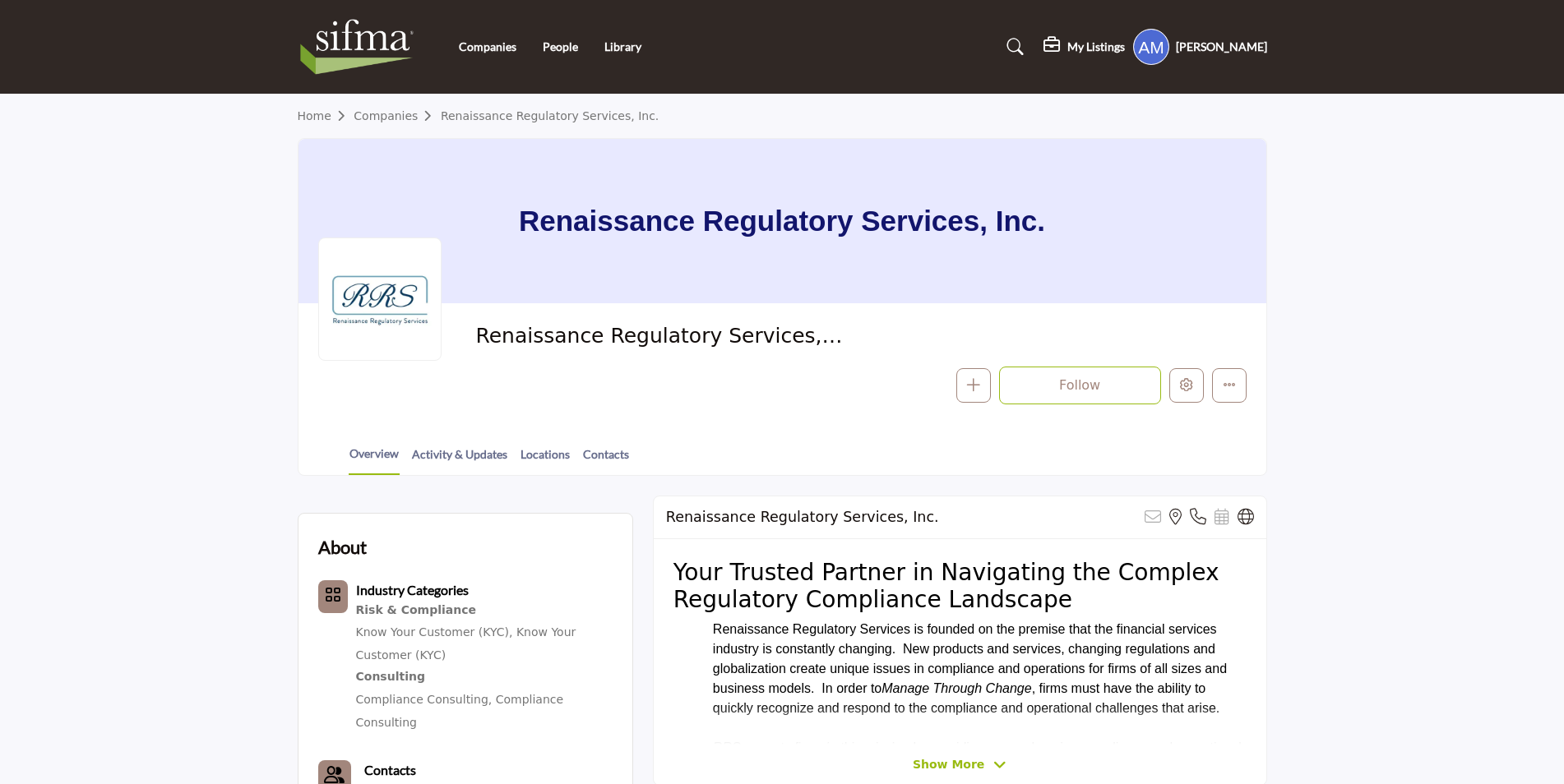
click at [567, 52] on link "People" at bounding box center [560, 46] width 35 height 14
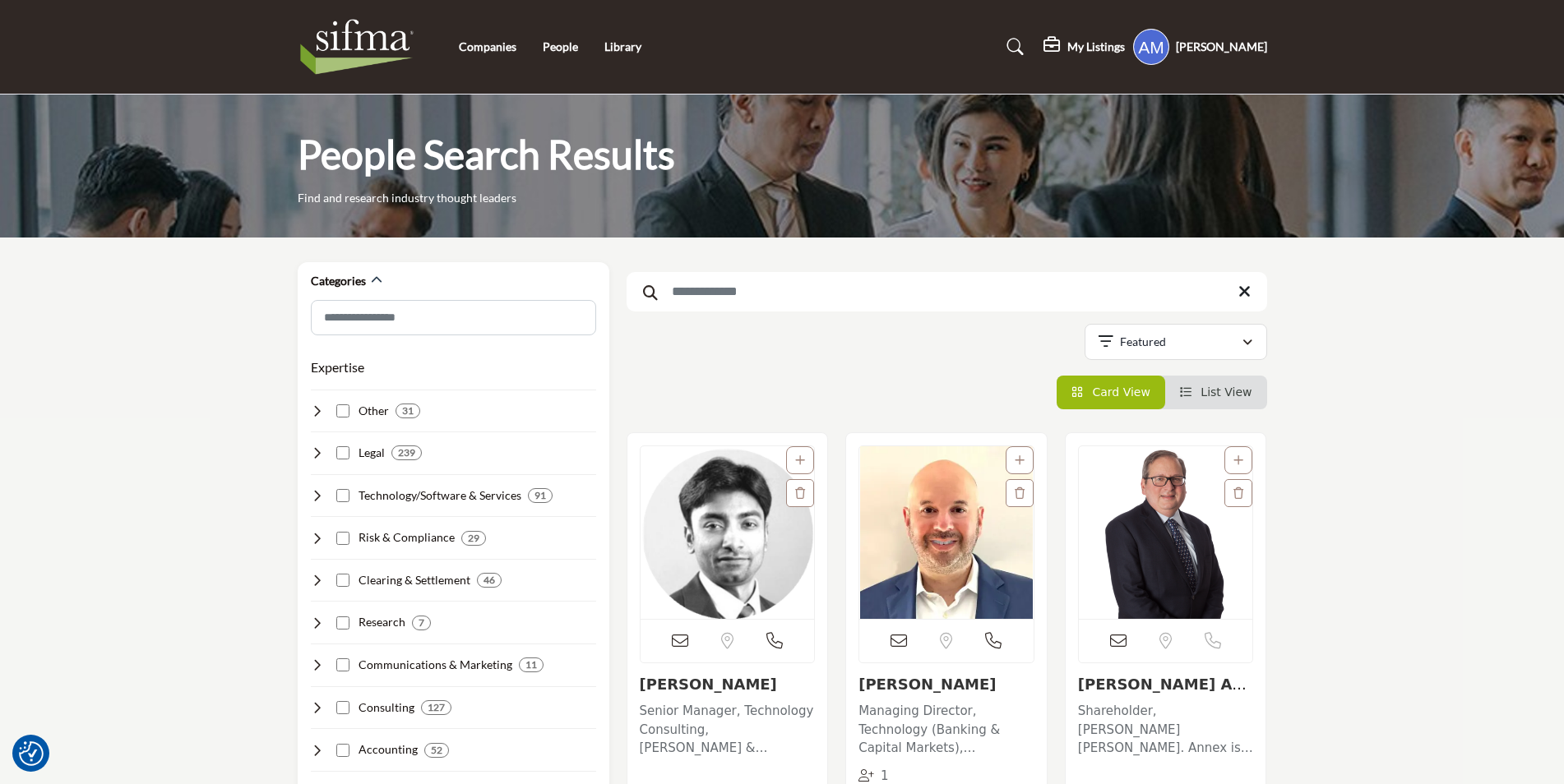
click at [880, 288] on input "Search Keyword" at bounding box center [947, 292] width 641 height 39
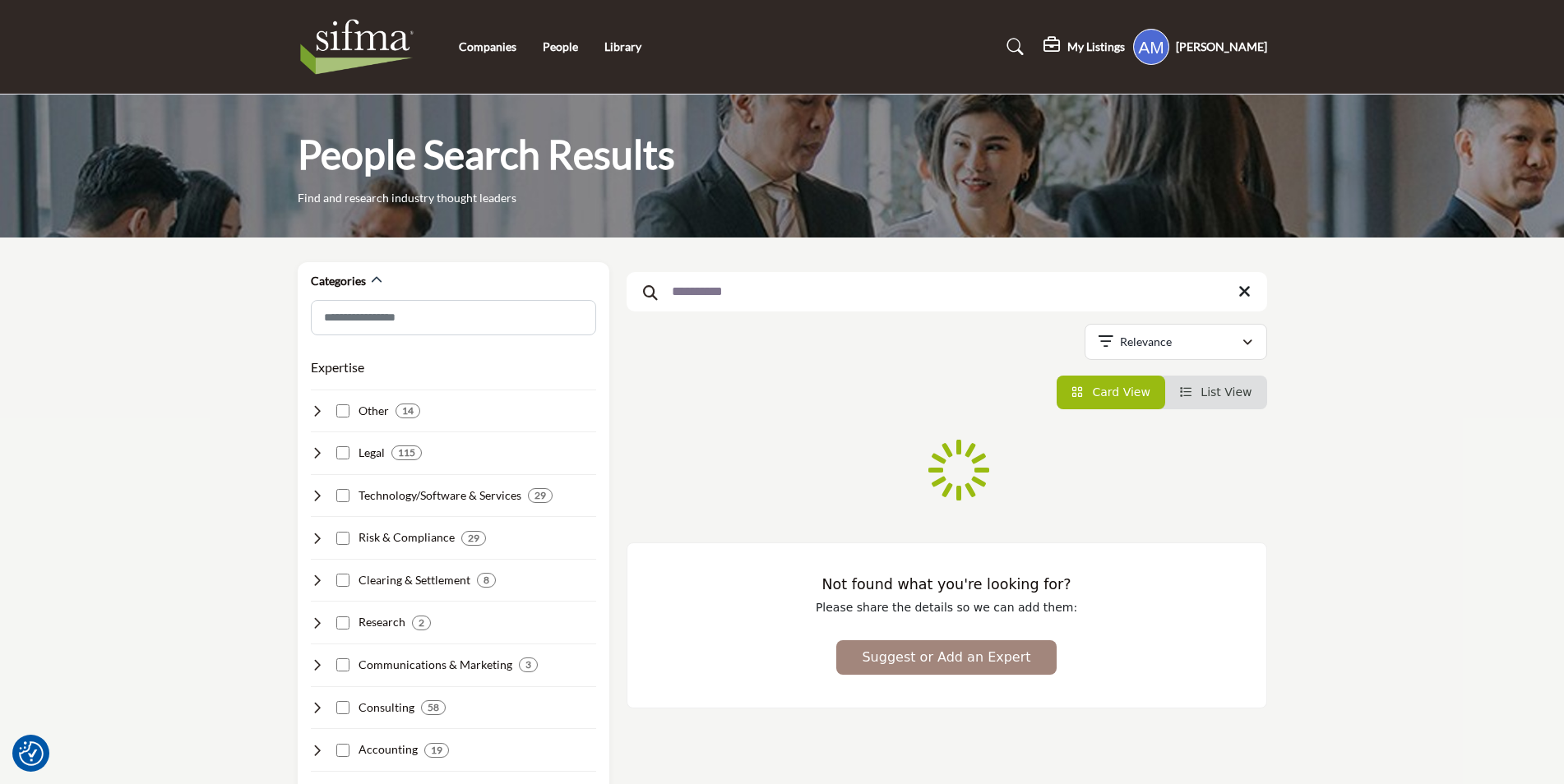
type input "**********"
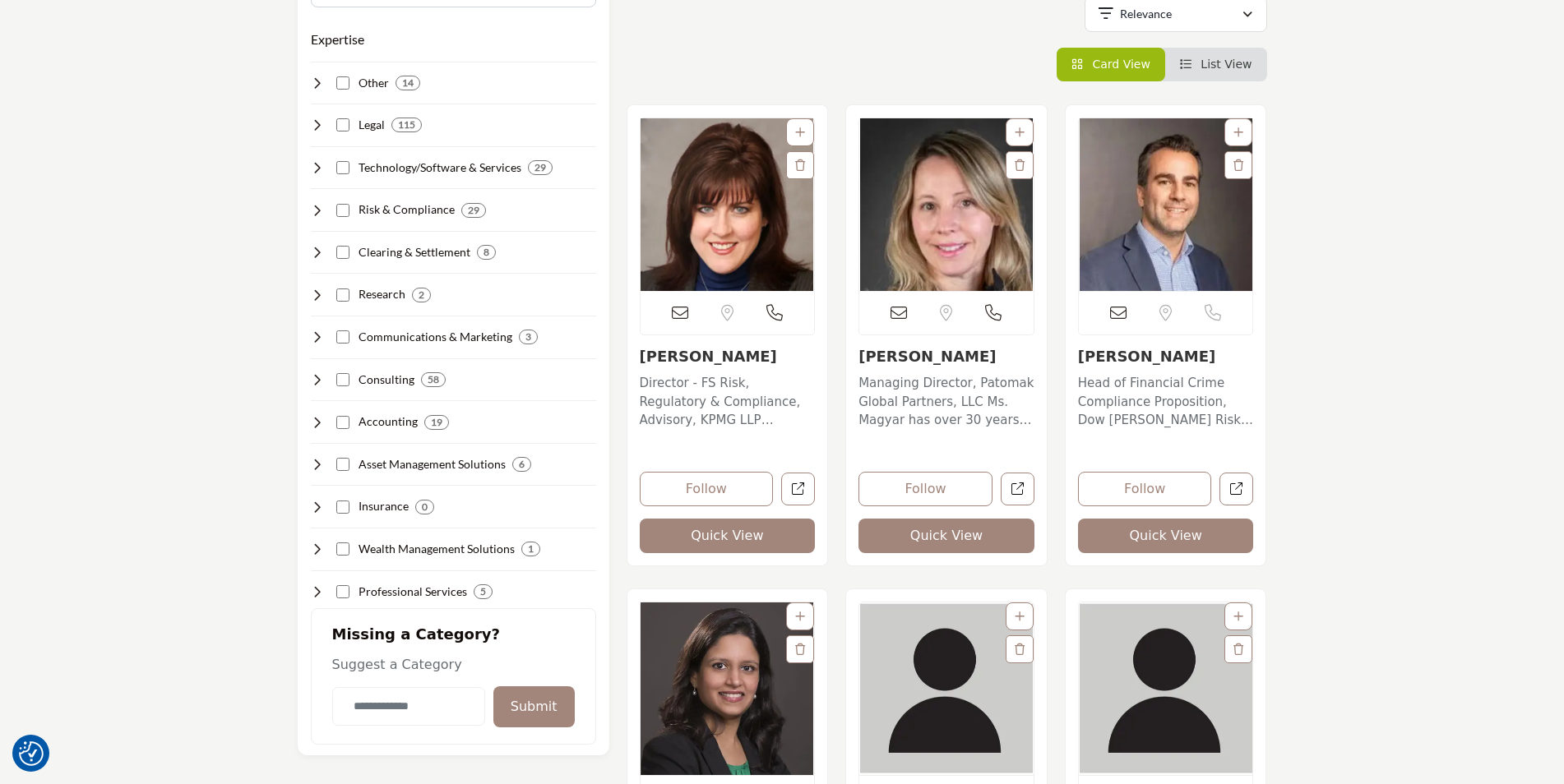
scroll to position [329, 0]
click at [697, 353] on link "Kristie D’Ambrosio" at bounding box center [708, 355] width 137 height 17
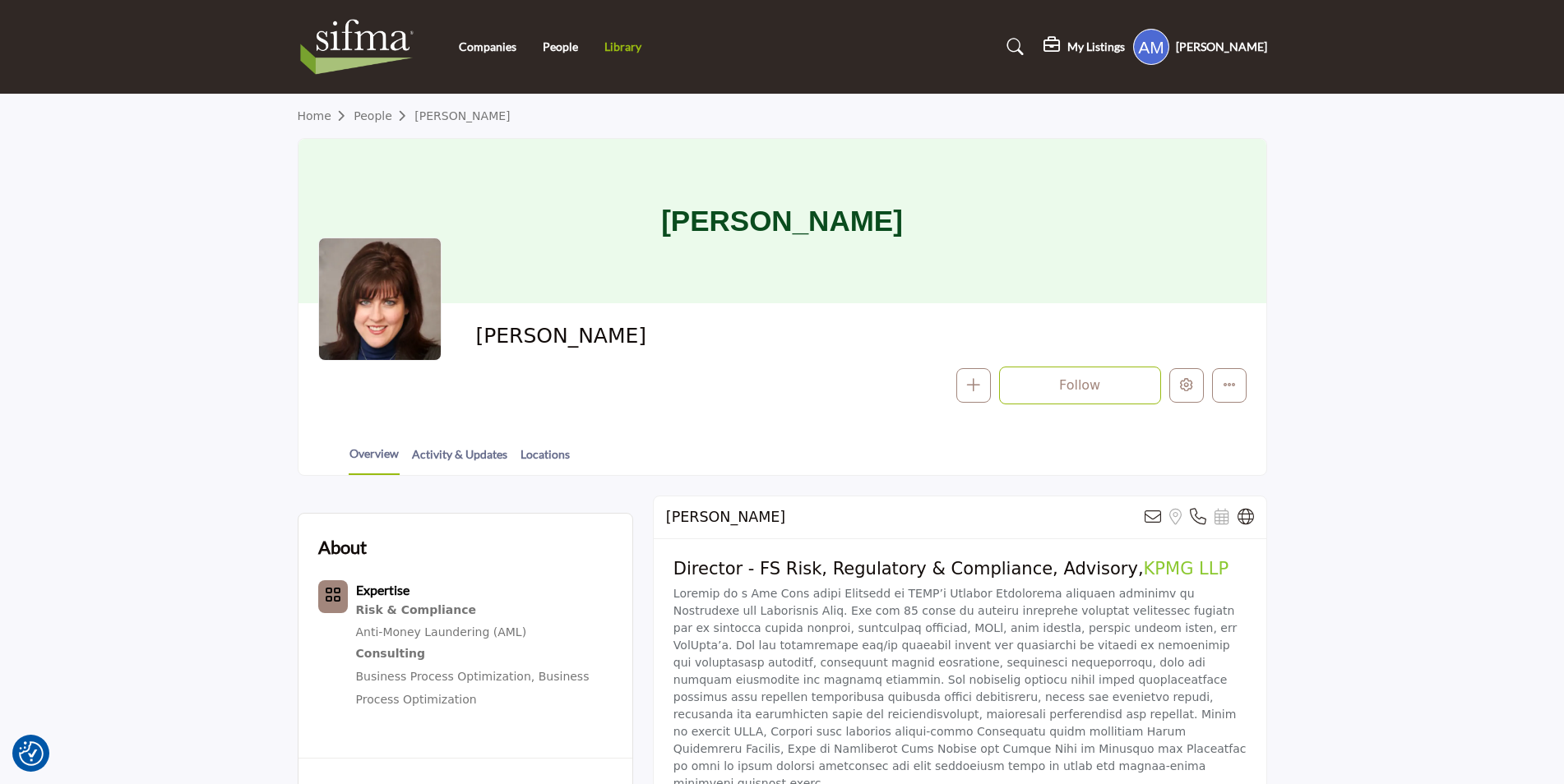
click at [612, 52] on link "Library" at bounding box center [622, 46] width 37 height 14
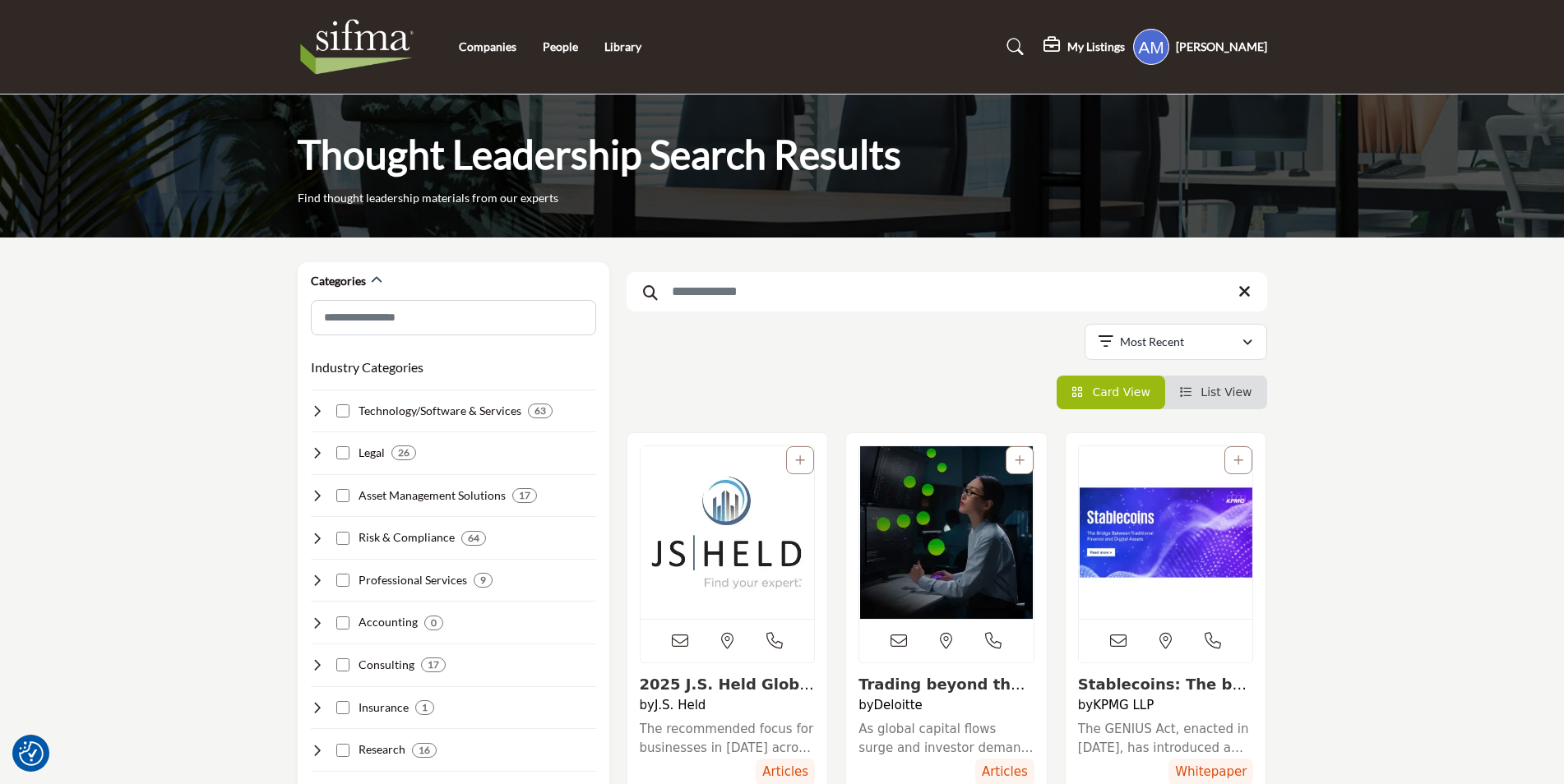
click at [825, 284] on input "Search Keyword" at bounding box center [947, 292] width 641 height 39
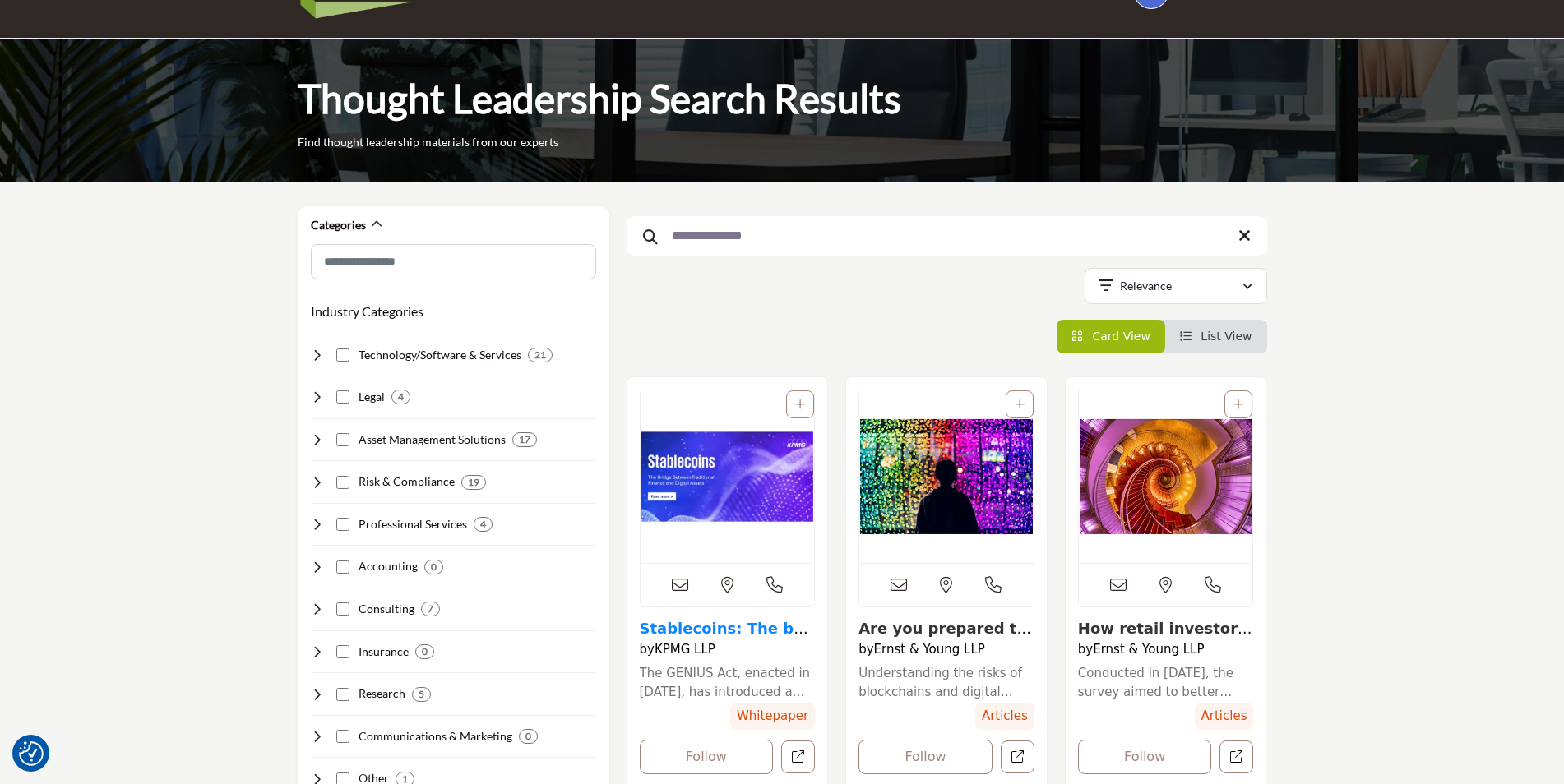
scroll to position [82, 0]
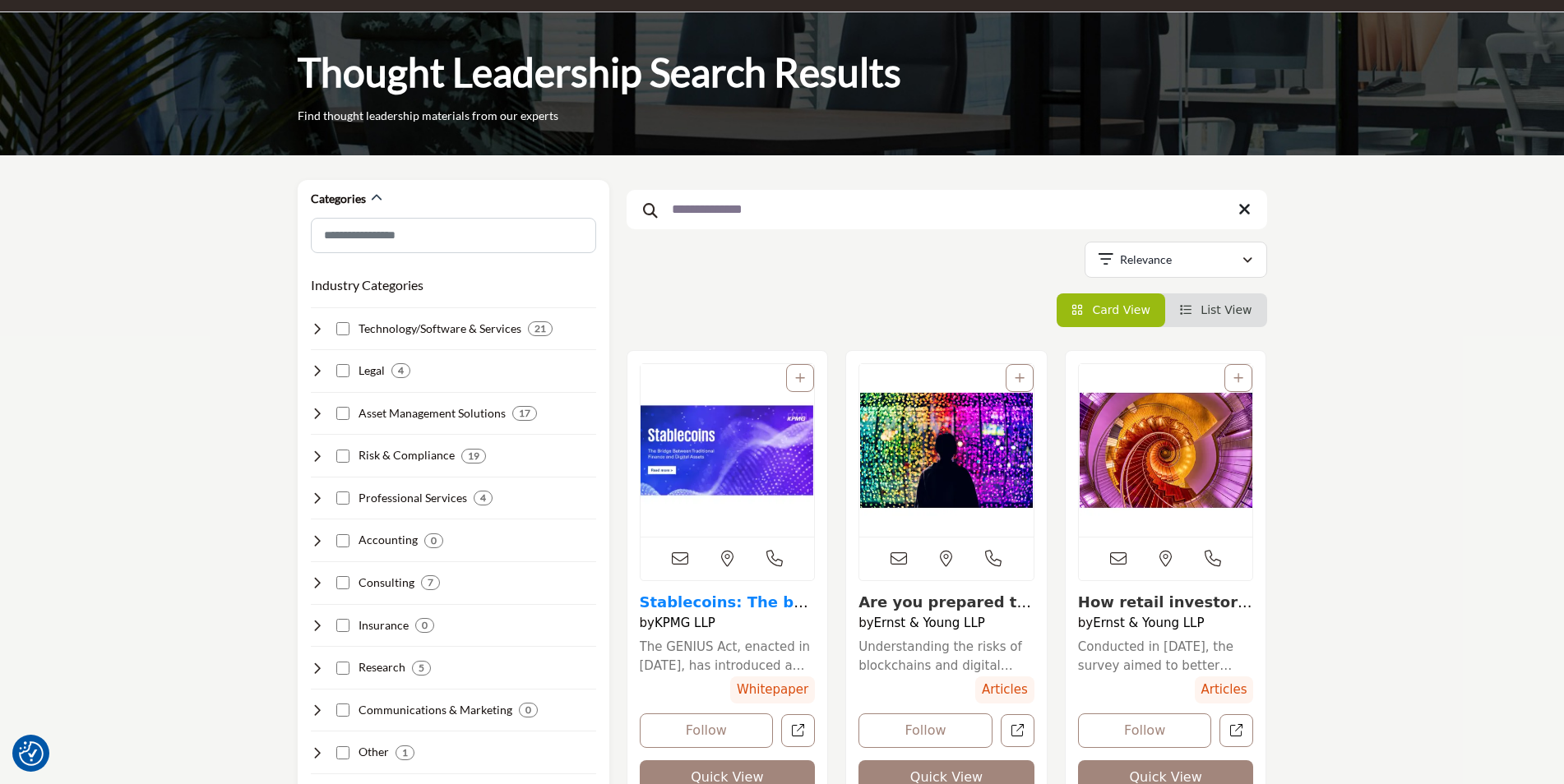
type input "**********"
click at [714, 609] on link "Stablecoins: The bri..." at bounding box center [724, 611] width 168 height 35
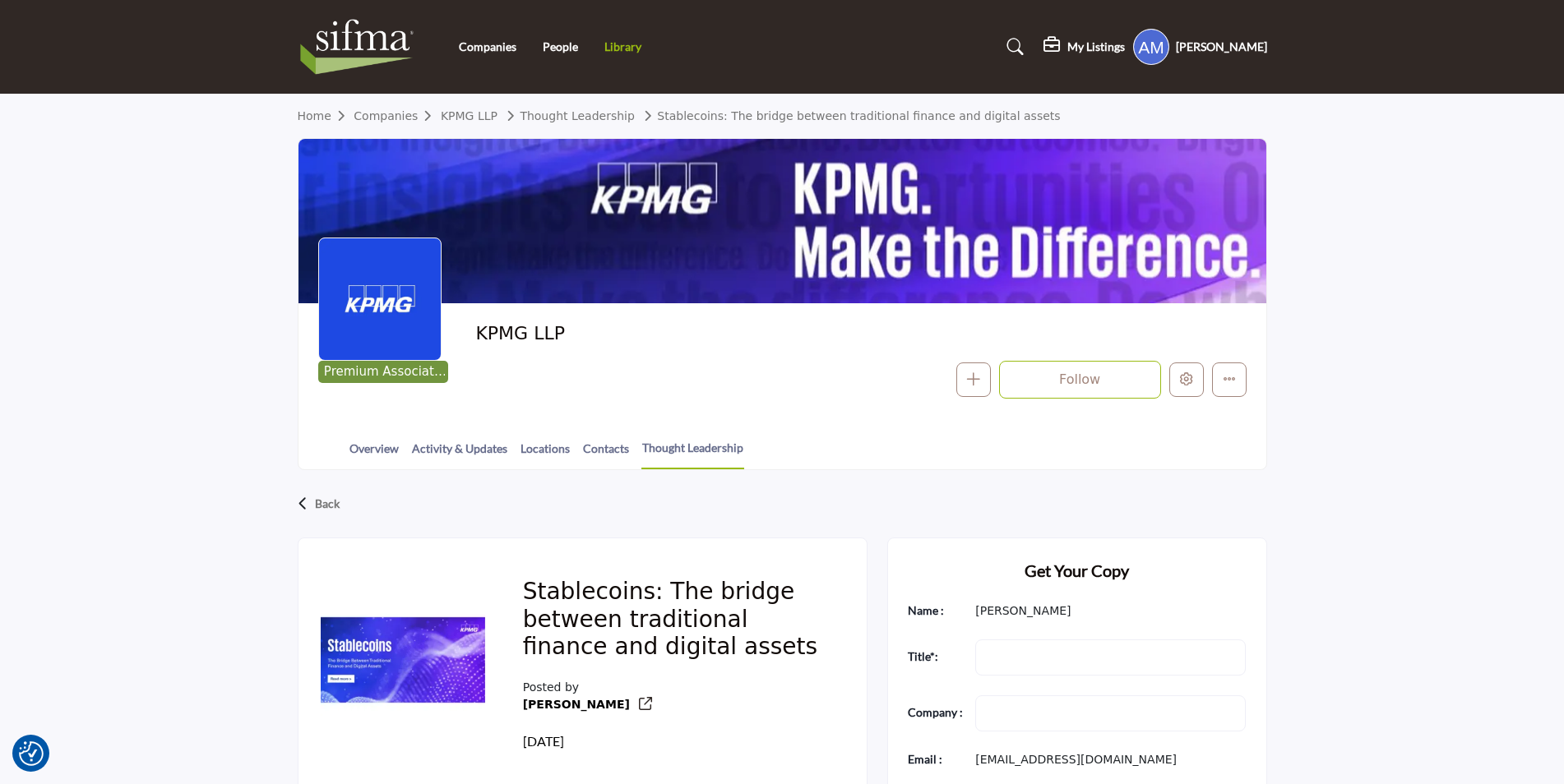
click at [629, 44] on link "Library" at bounding box center [622, 46] width 37 height 14
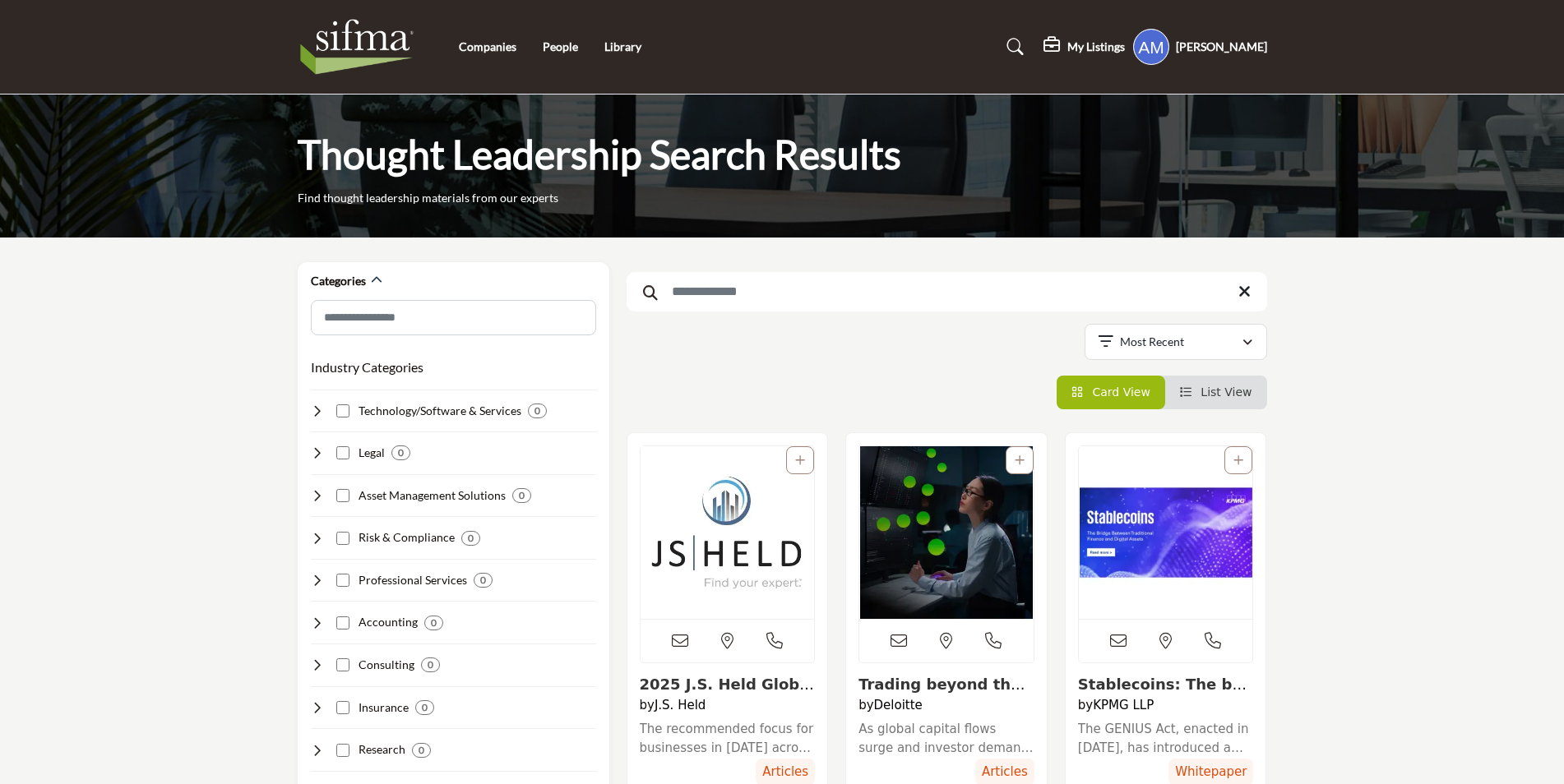
click at [740, 301] on input "Search Keyword" at bounding box center [947, 292] width 641 height 39
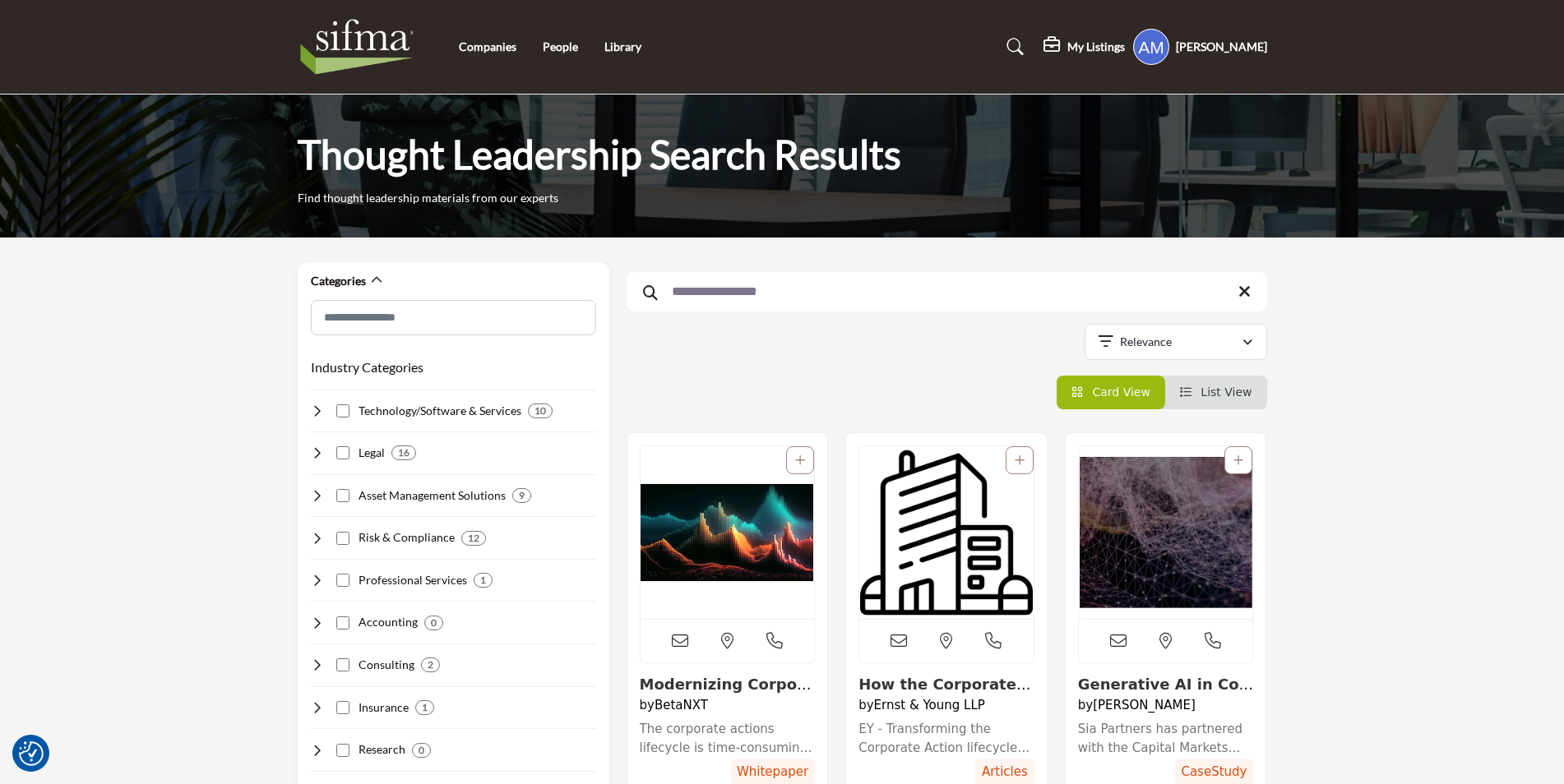
type input "**********"
click at [1235, 357] on button "Relevance" at bounding box center [1176, 342] width 182 height 36
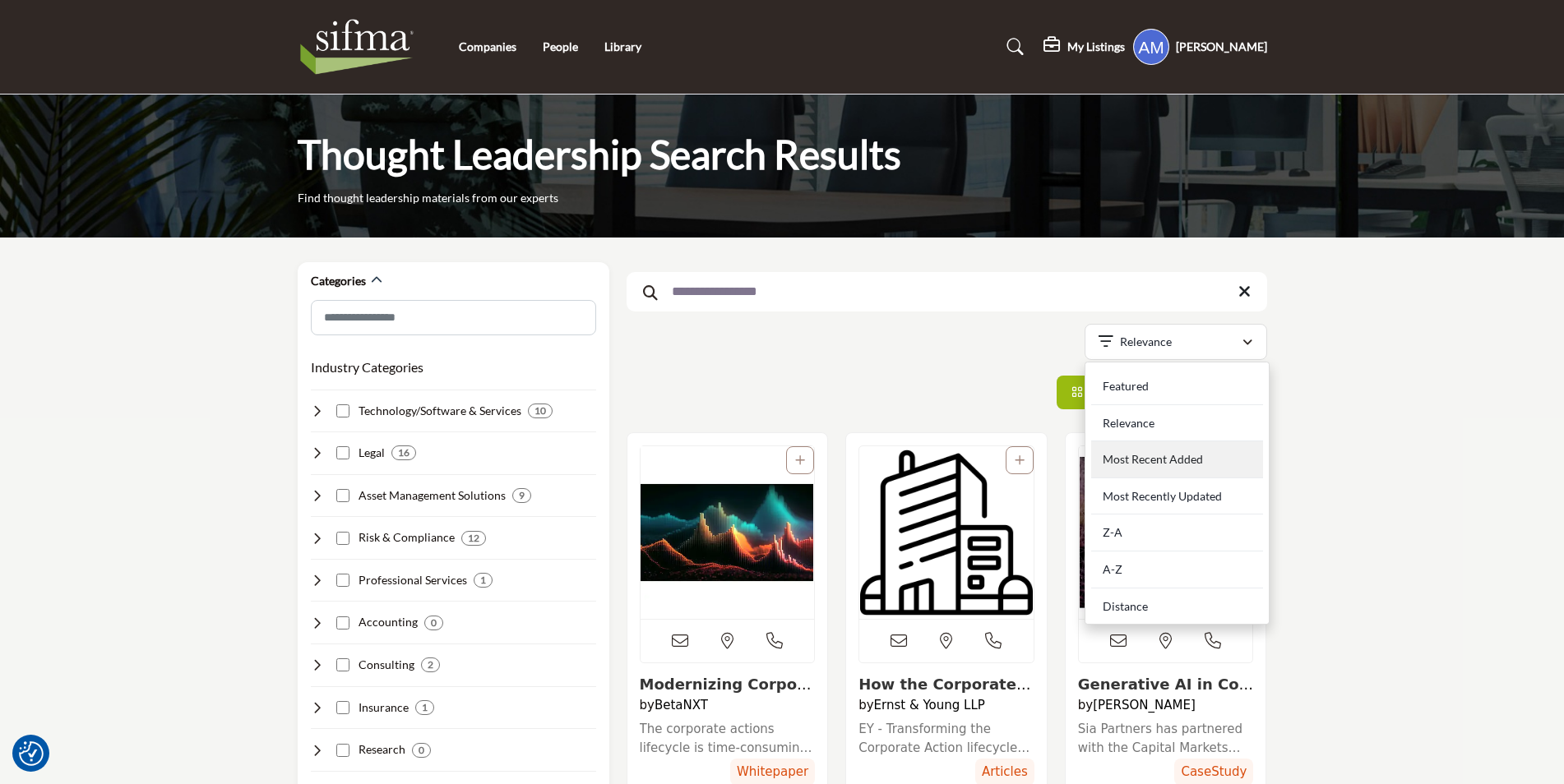
click at [1153, 470] on div "Most Recent Added" at bounding box center [1177, 460] width 172 height 37
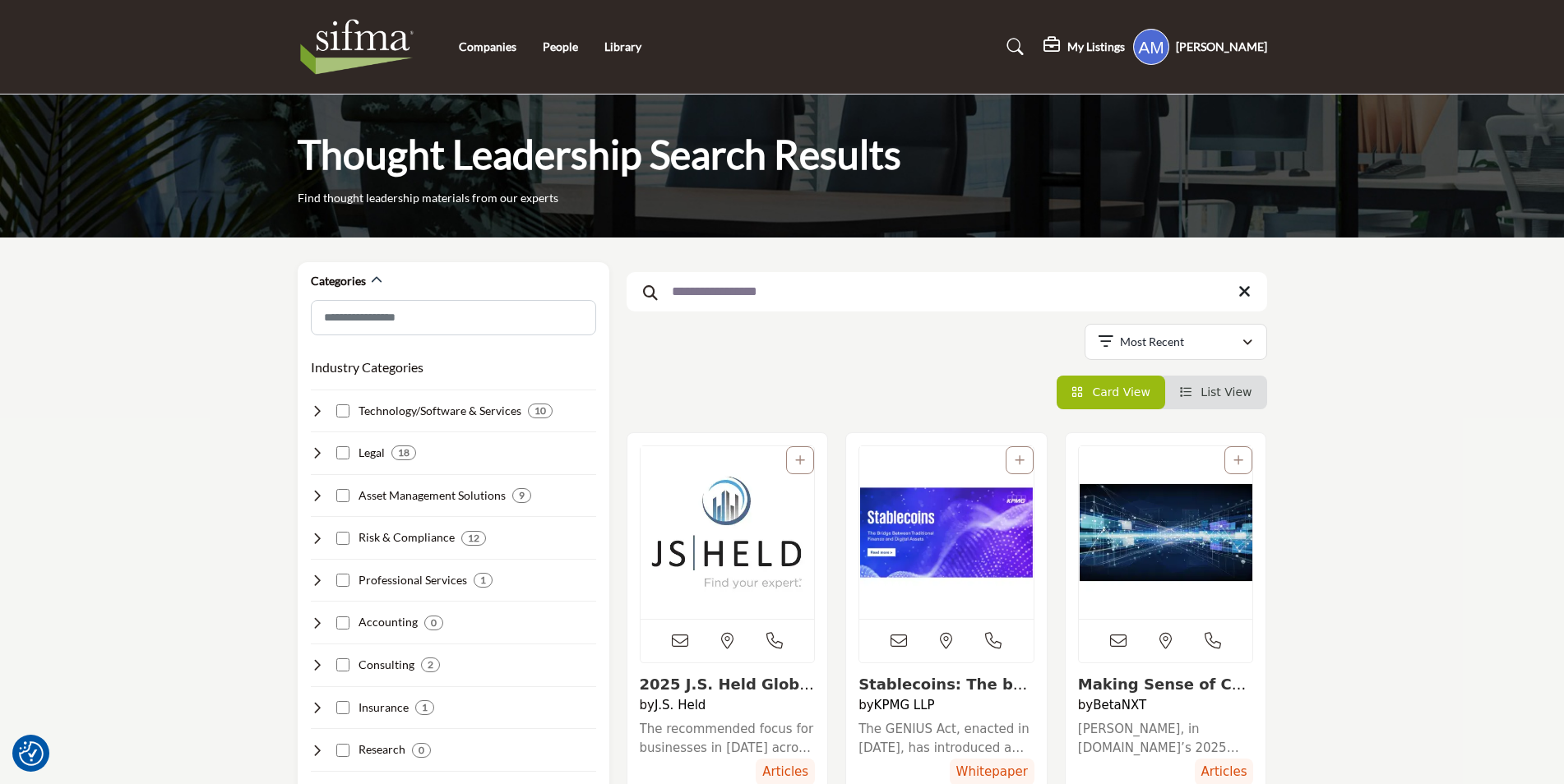
drag, startPoint x: 1239, startPoint y: 288, endPoint x: 707, endPoint y: 139, distance: 552.5
click at [1242, 288] on icon at bounding box center [1244, 292] width 12 height 17
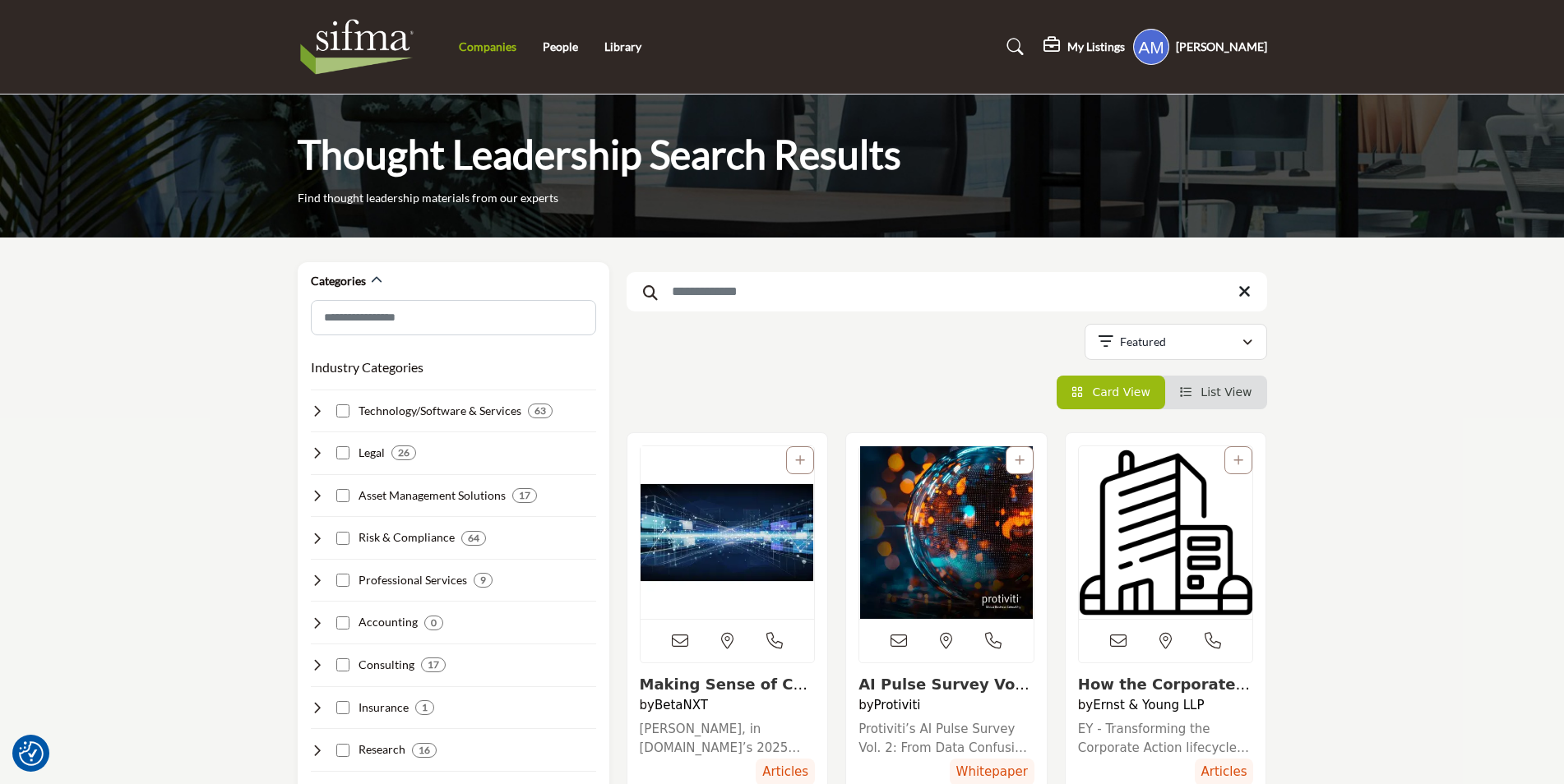
click at [475, 47] on link "Companies" at bounding box center [487, 46] width 57 height 14
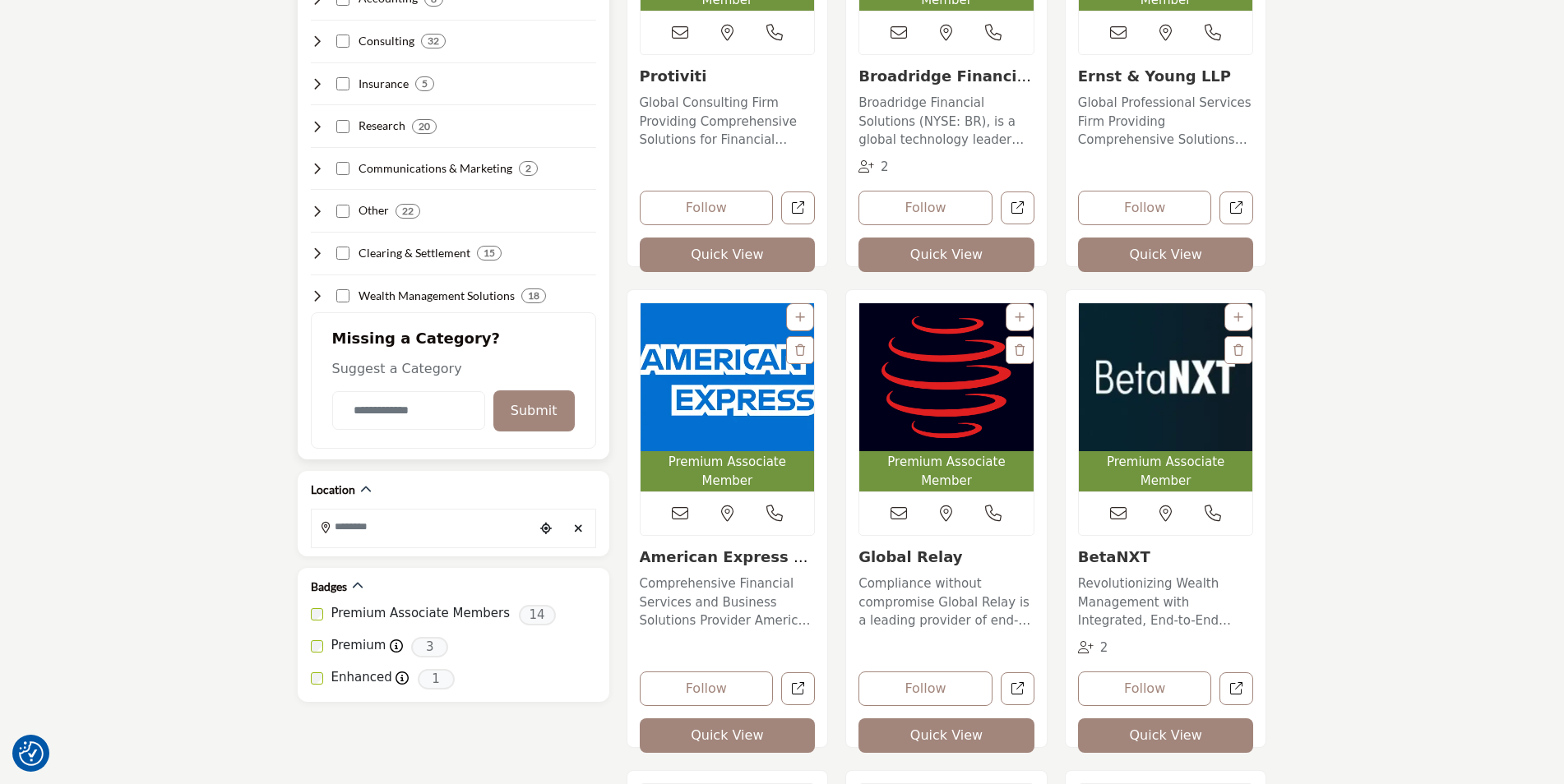
scroll to position [657, 0]
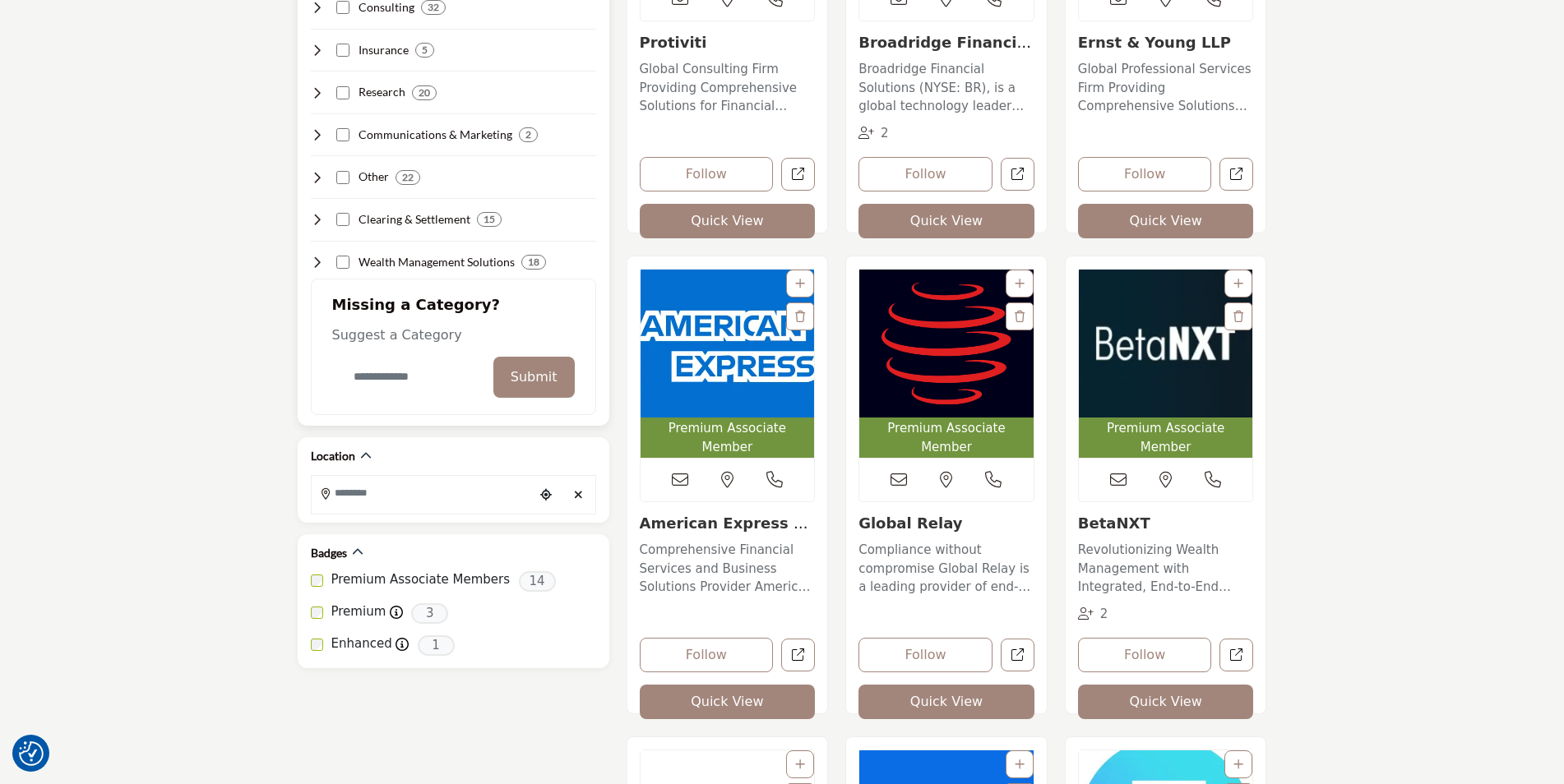
click at [417, 378] on input "Category Name" at bounding box center [409, 377] width 153 height 38
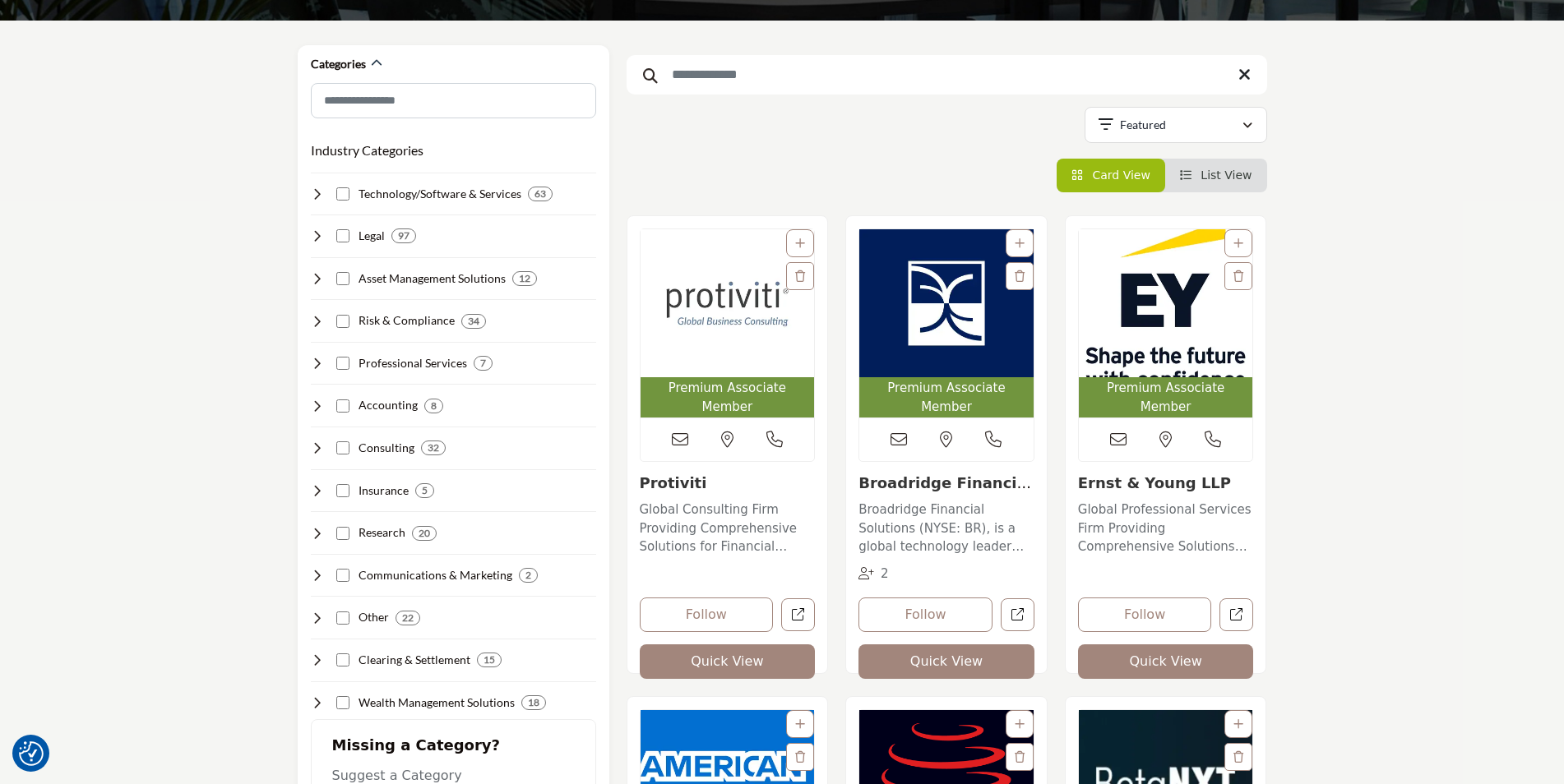
scroll to position [0, 0]
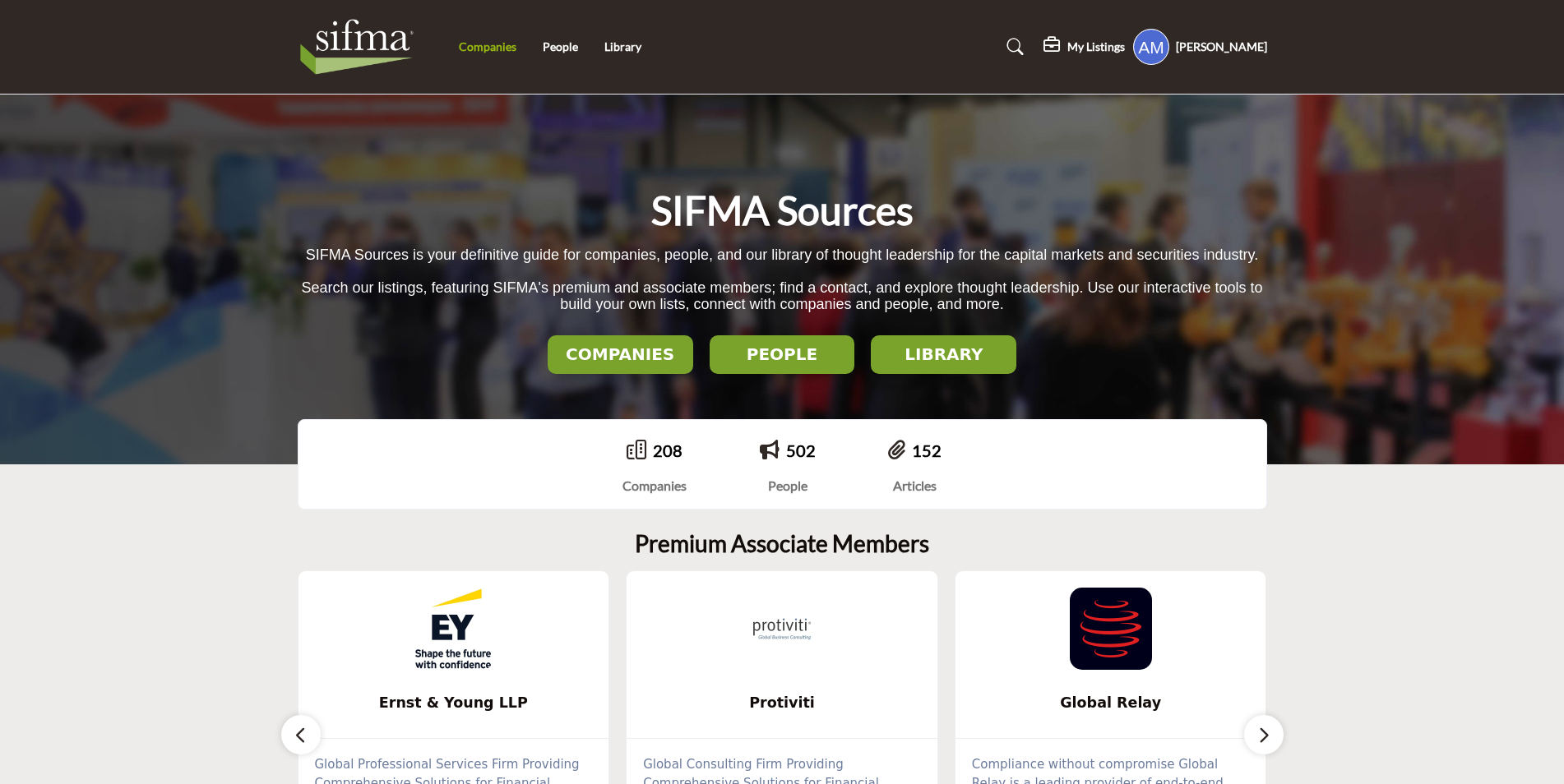
click at [494, 45] on link "Companies" at bounding box center [487, 46] width 57 height 14
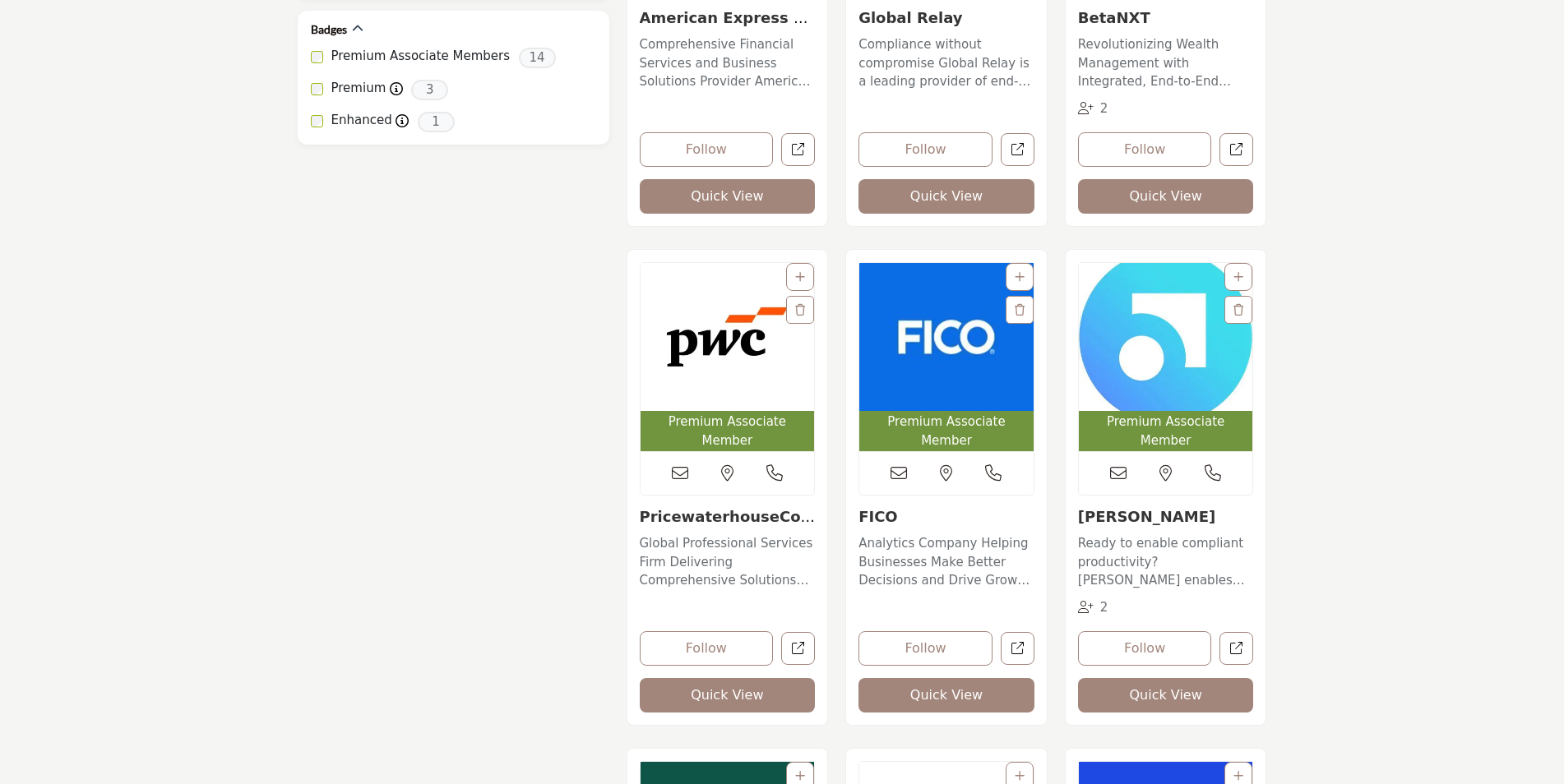
scroll to position [1480, 0]
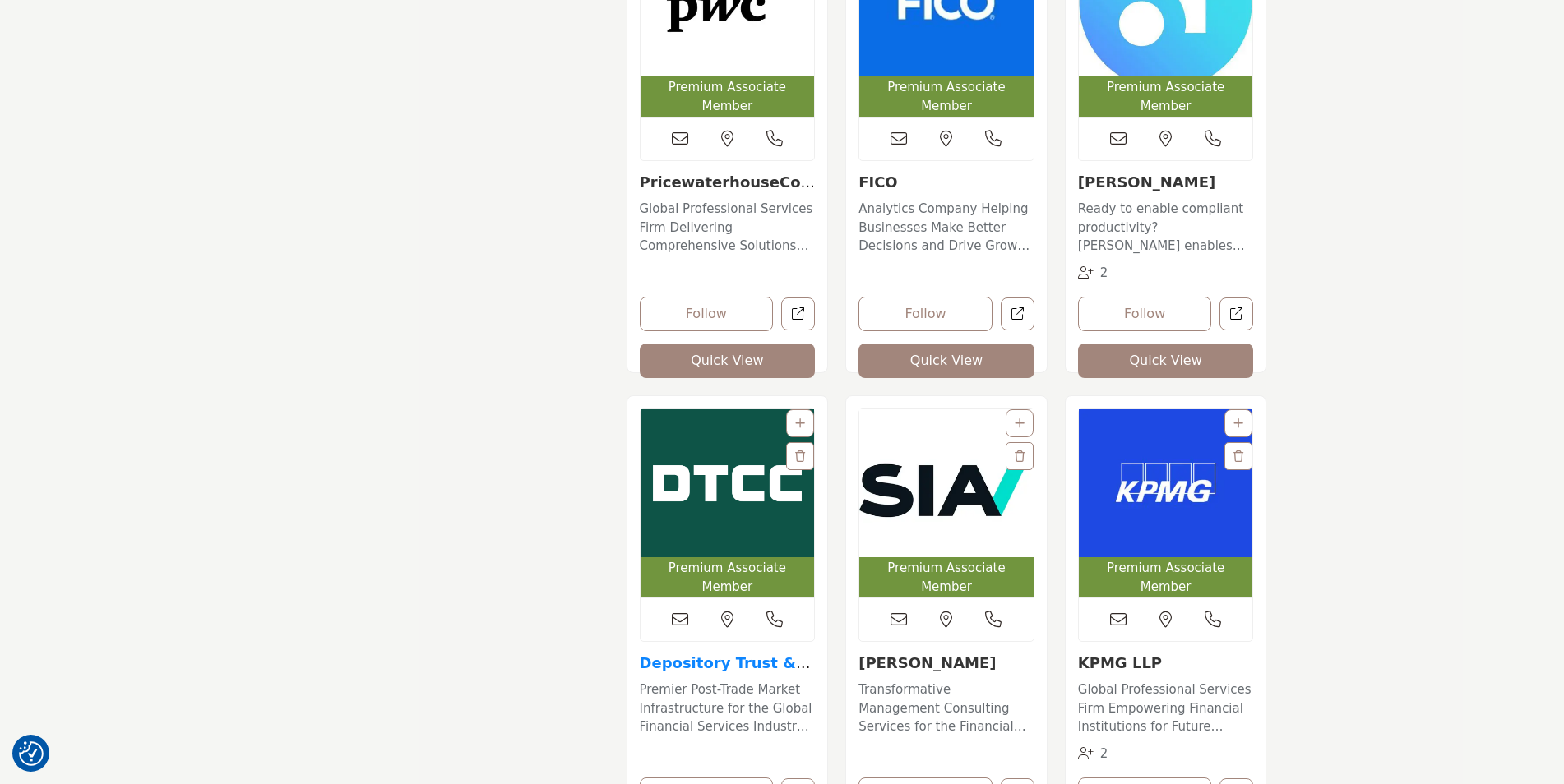
click at [737, 655] on link "Depository Trust & C..." at bounding box center [725, 672] width 171 height 35
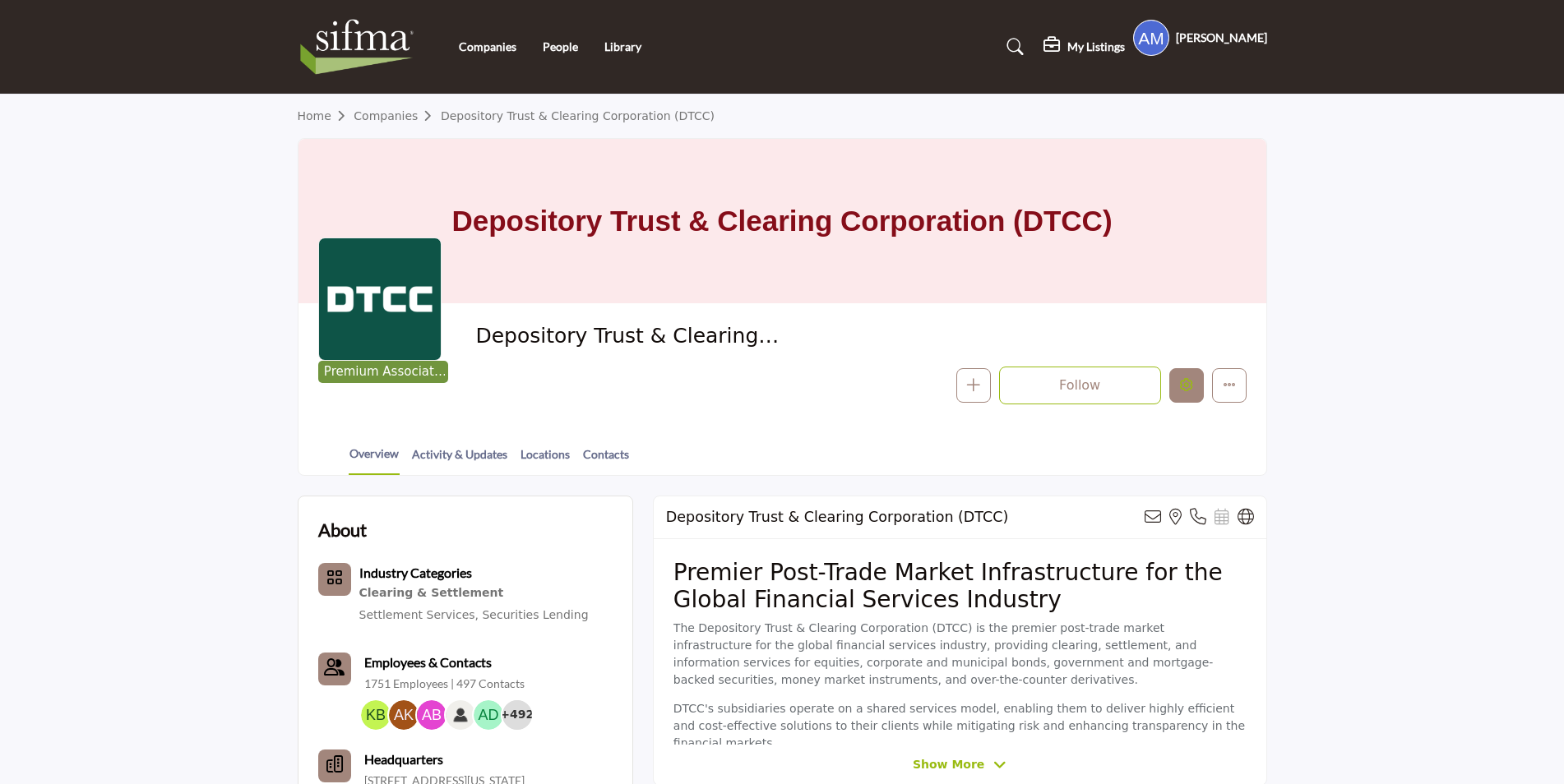
click at [1188, 377] on button "Edit company" at bounding box center [1186, 385] width 34 height 34
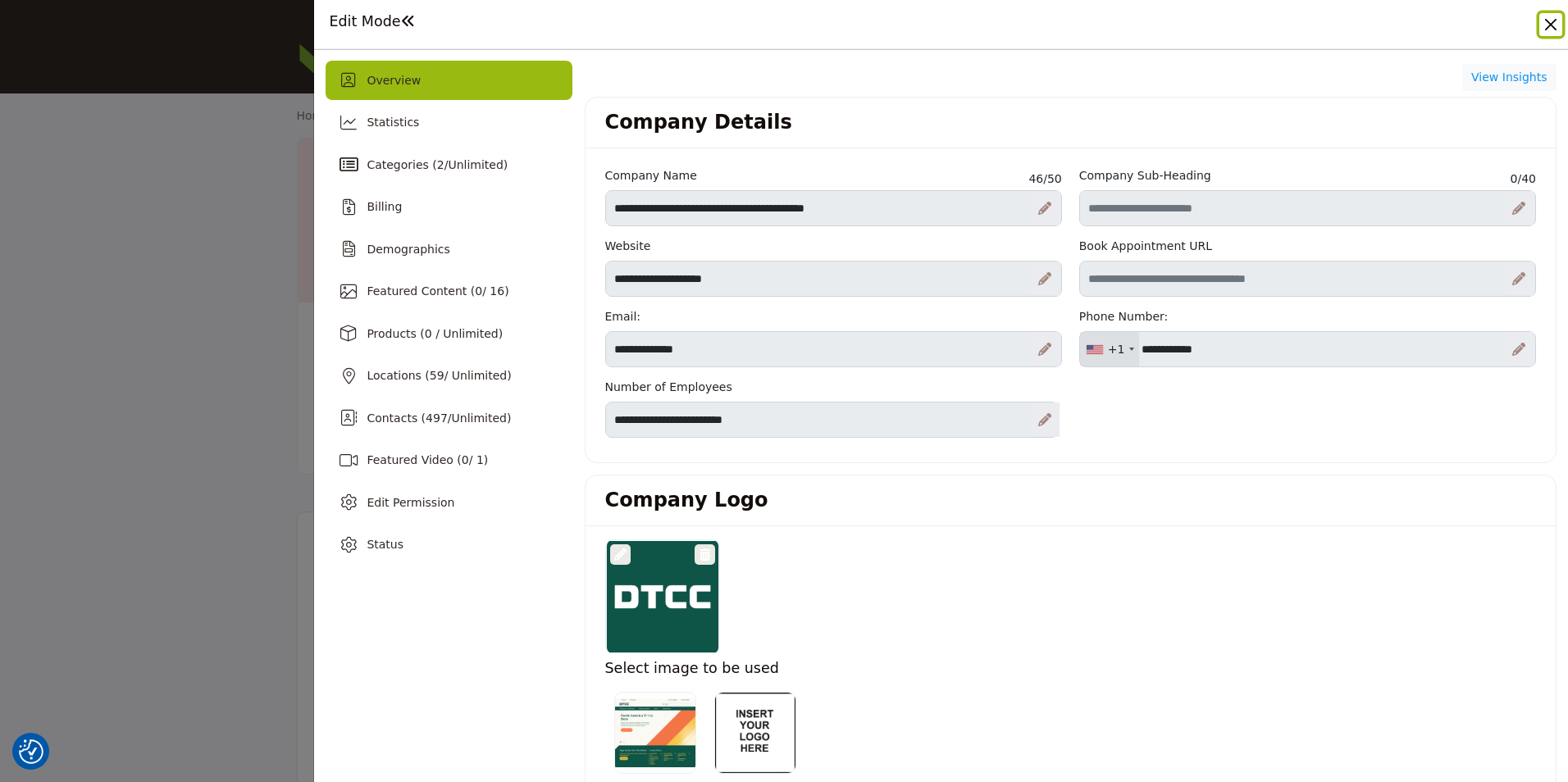
click at [1539, 33] on button "Close" at bounding box center [1551, 25] width 23 height 23
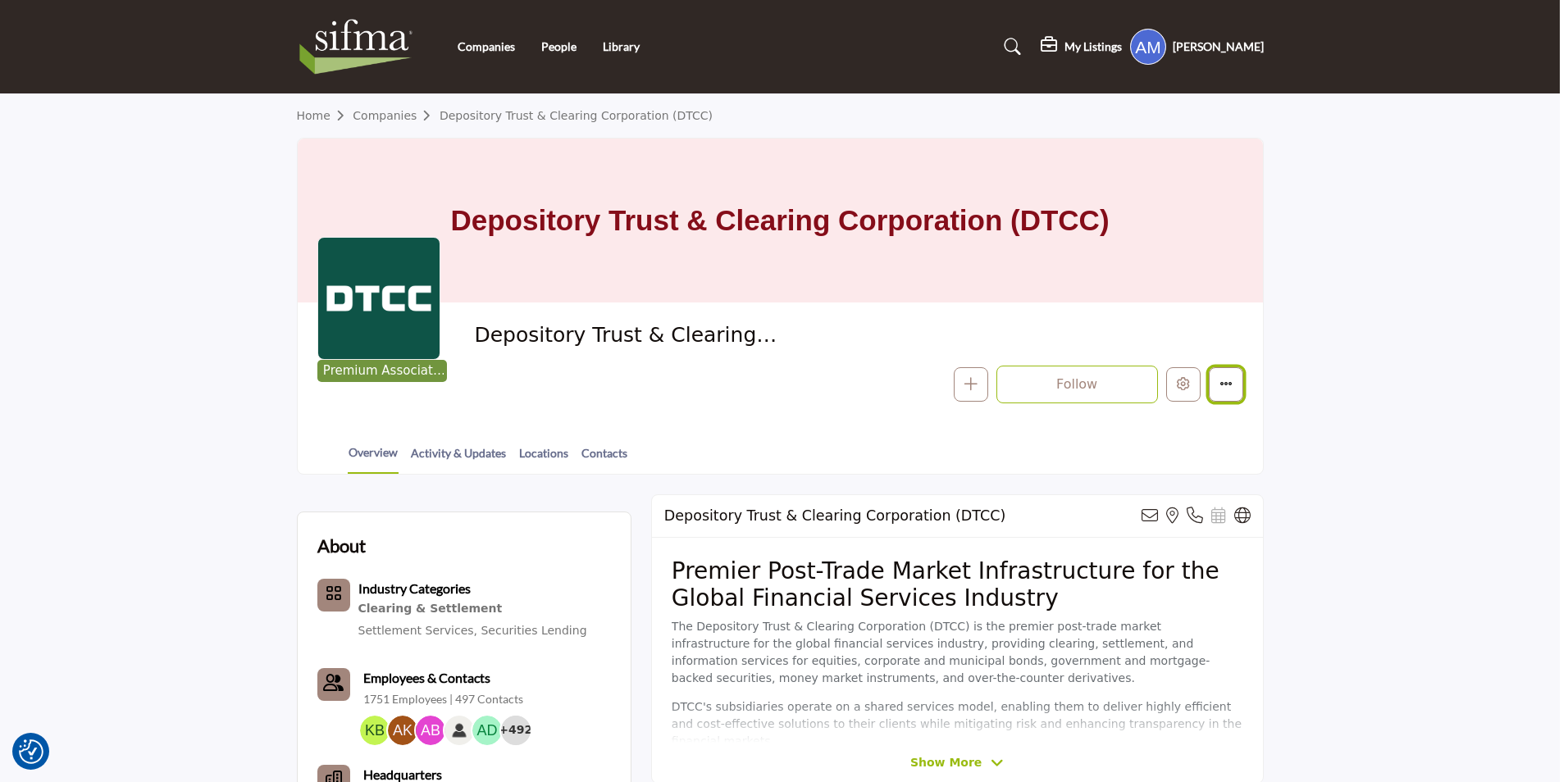
click at [1241, 390] on button "Featured" at bounding box center [1226, 384] width 34 height 34
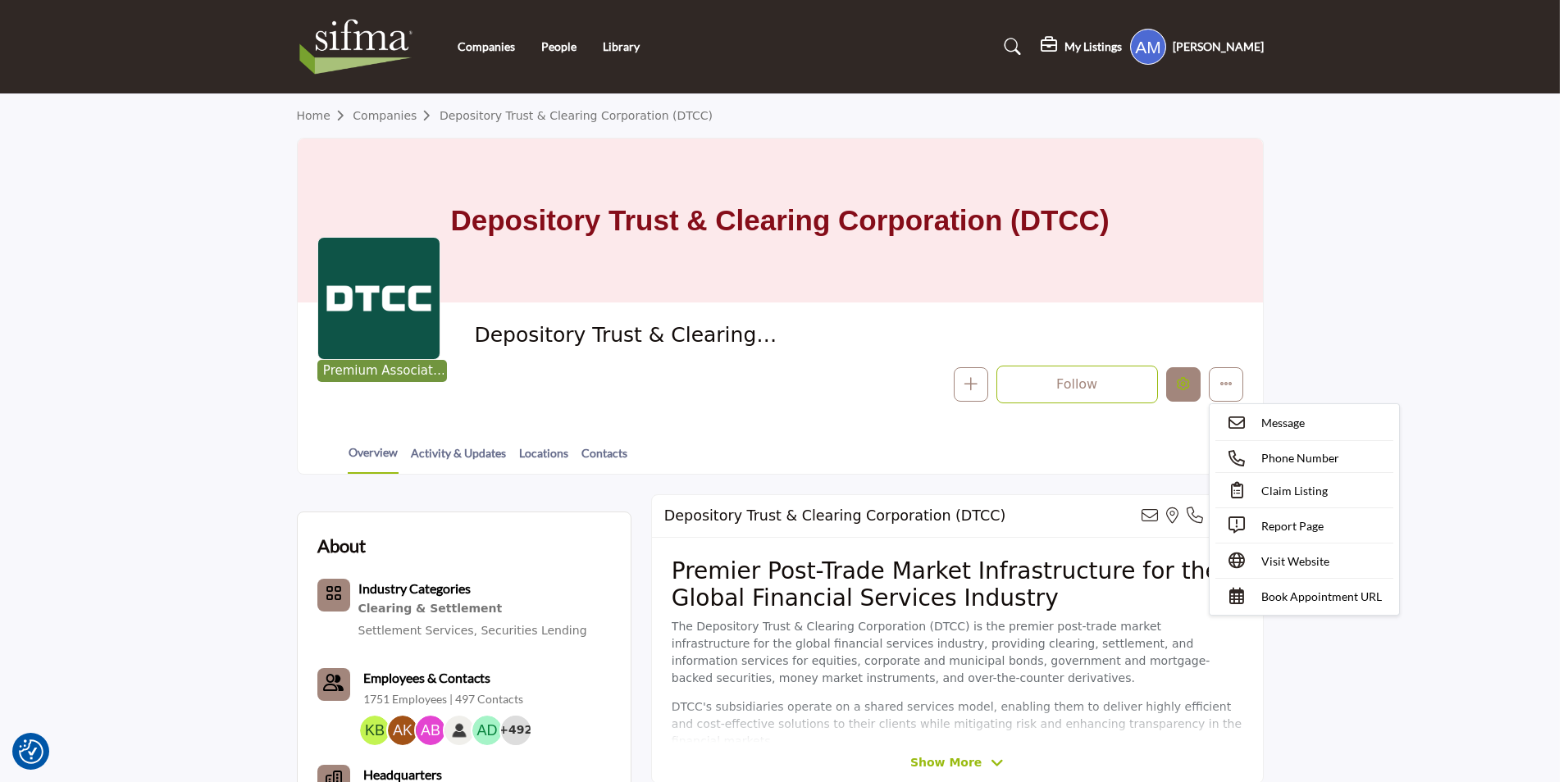
click at [1189, 378] on icon "Edit company" at bounding box center [1183, 384] width 13 height 13
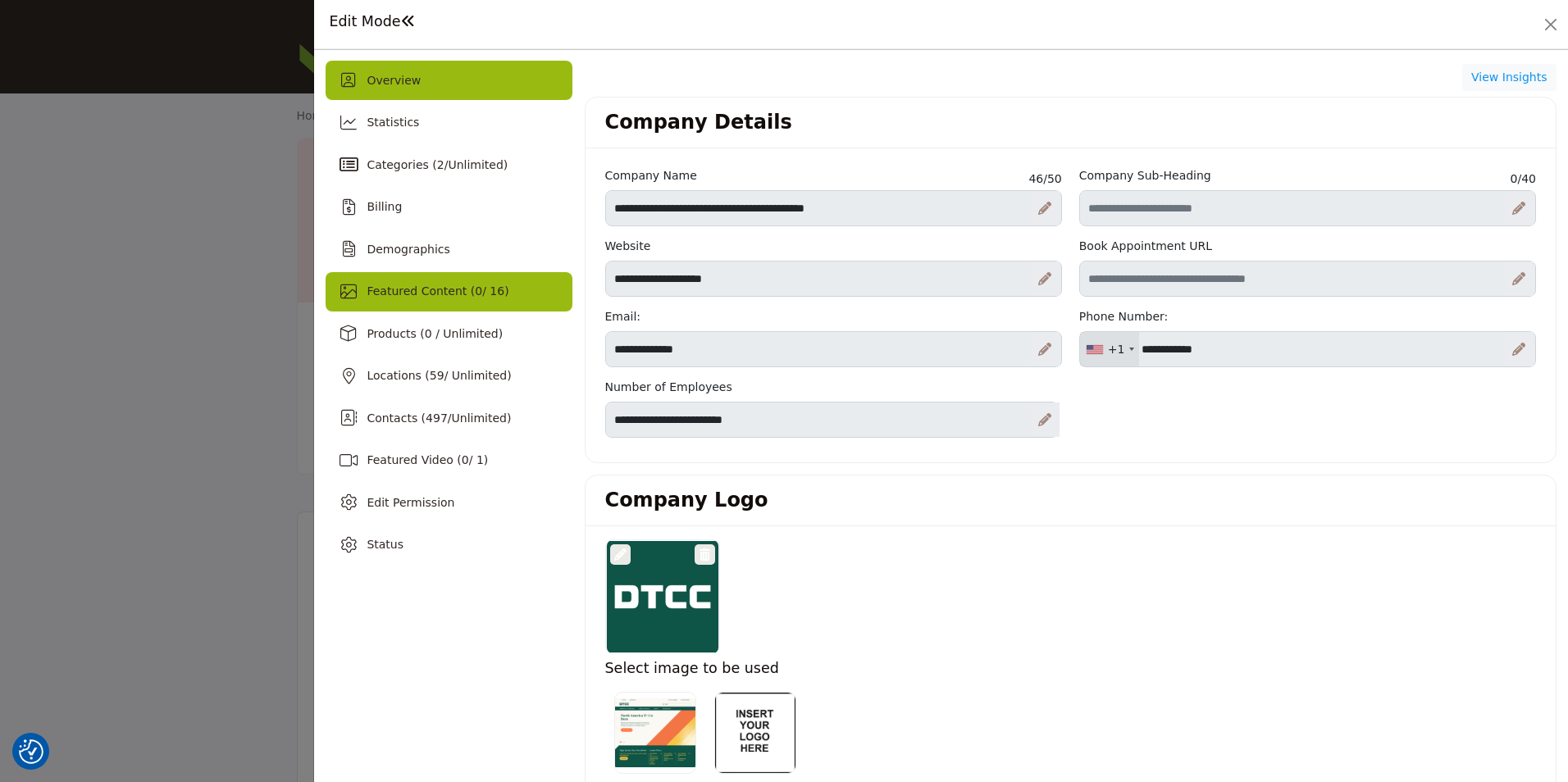
click at [453, 296] on span "Featured Content ( 0 / 16)" at bounding box center [437, 291] width 142 height 13
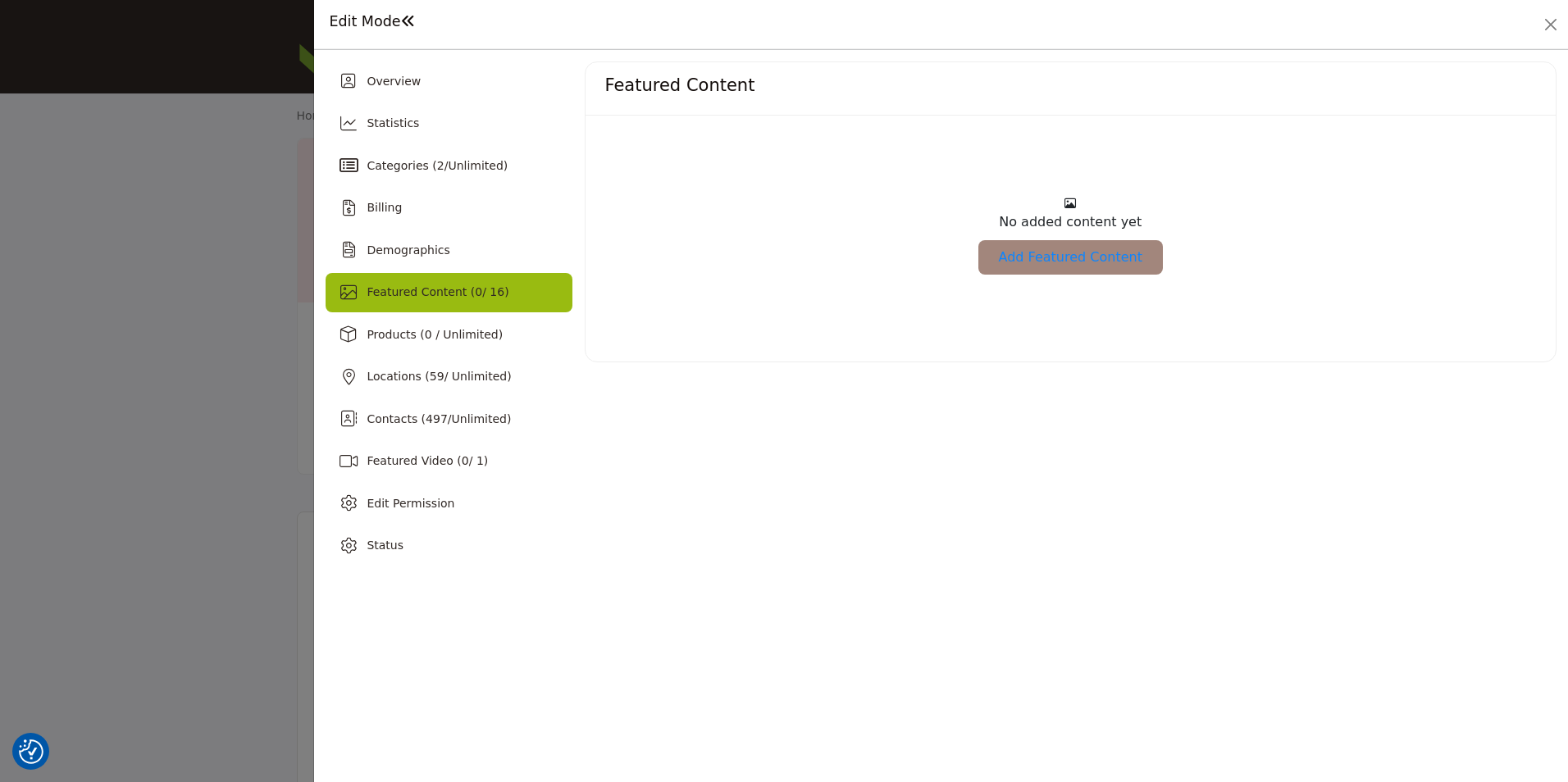
click at [1049, 260] on link "Add Featured Content" at bounding box center [1070, 257] width 184 height 34
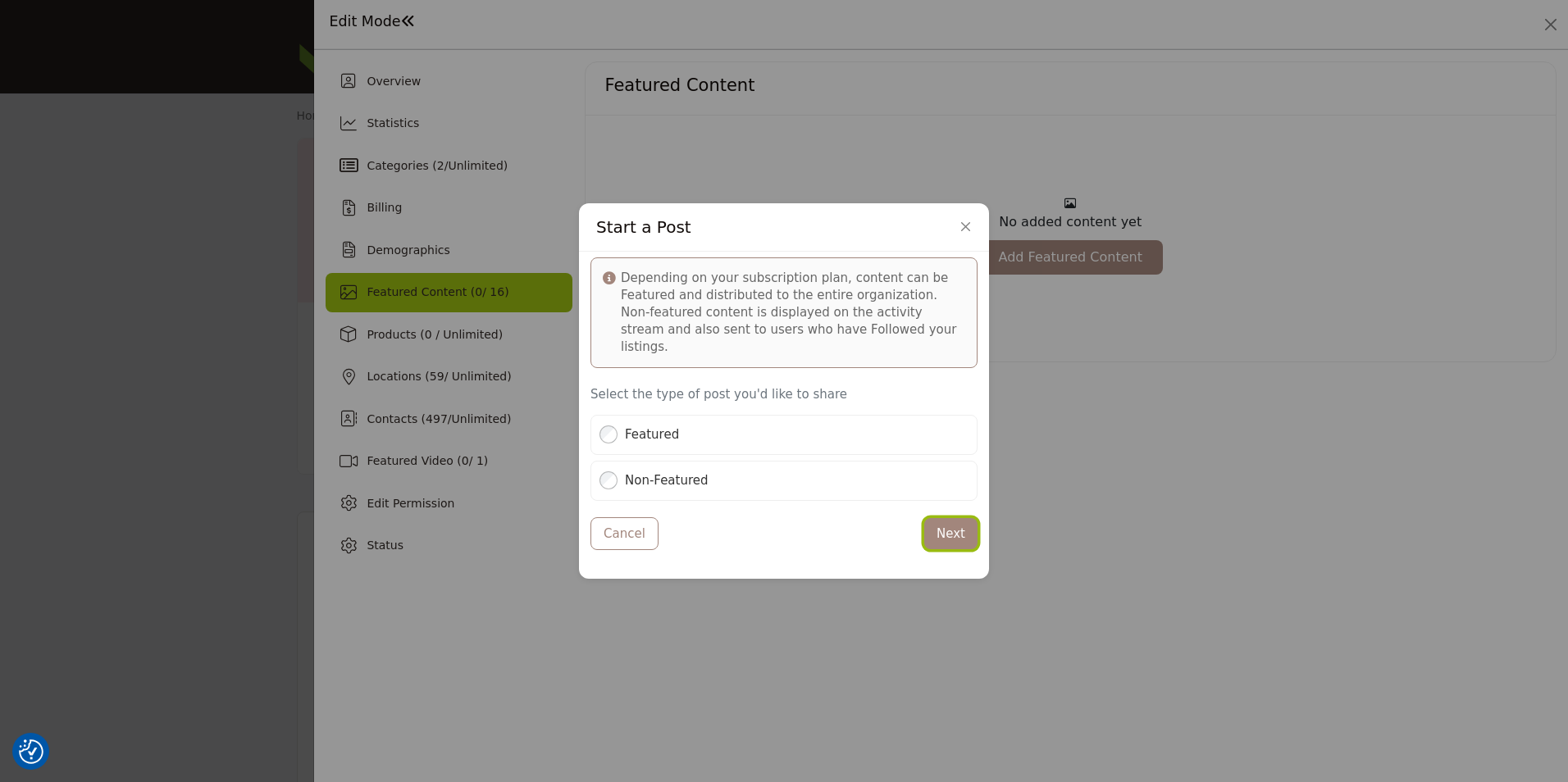
click at [941, 523] on button "Next" at bounding box center [951, 534] width 53 height 32
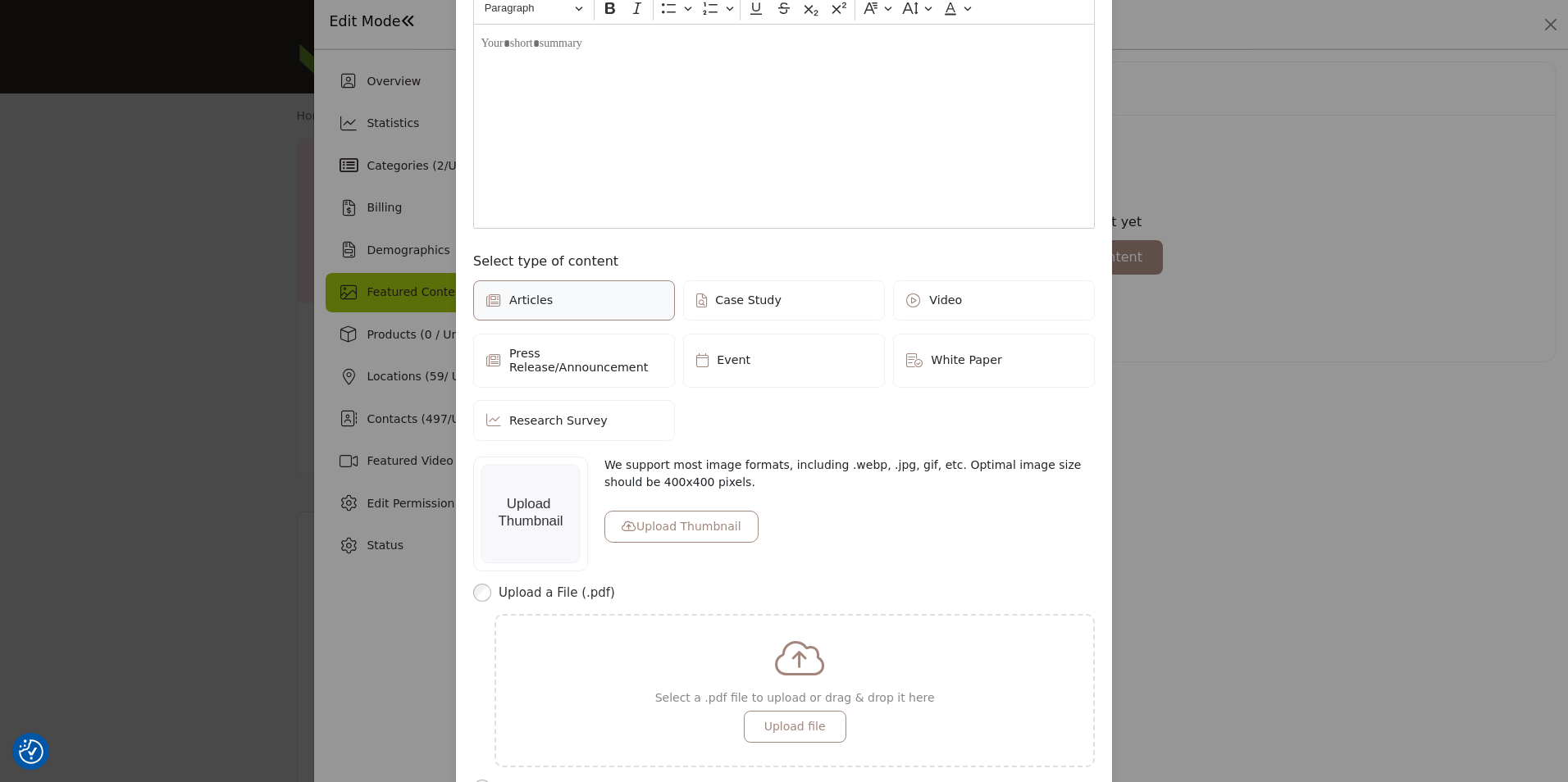
scroll to position [328, 0]
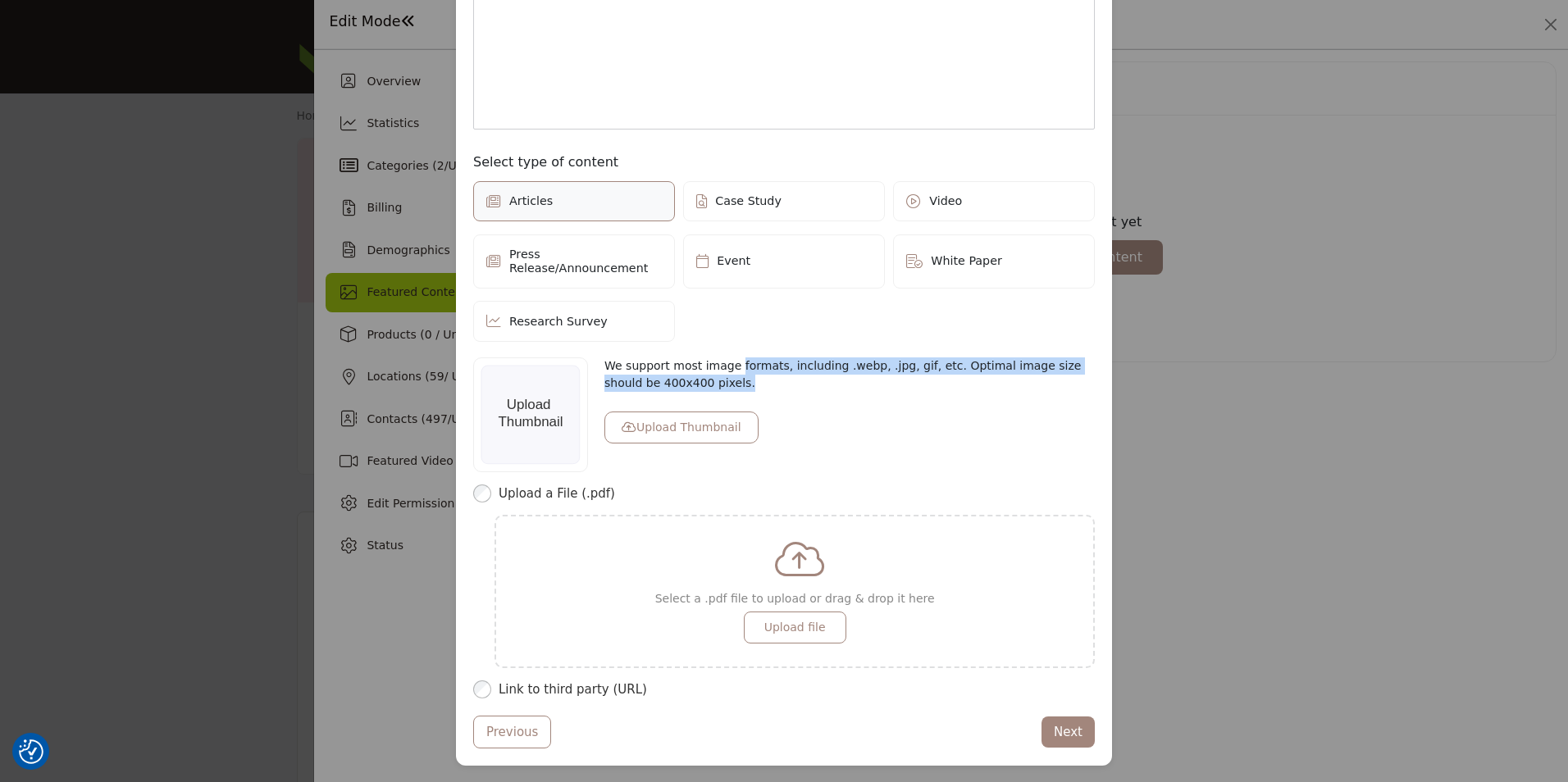
drag, startPoint x: 725, startPoint y: 352, endPoint x: 757, endPoint y: 378, distance: 41.2
click at [757, 378] on p "We support most image formats, including .webp, .jpg, gif, etc. Optimal image s…" at bounding box center [849, 374] width 490 height 34
copy p "formats, including .webp, .jpg, gif, etc. Optimal image size should be 400x400 …"
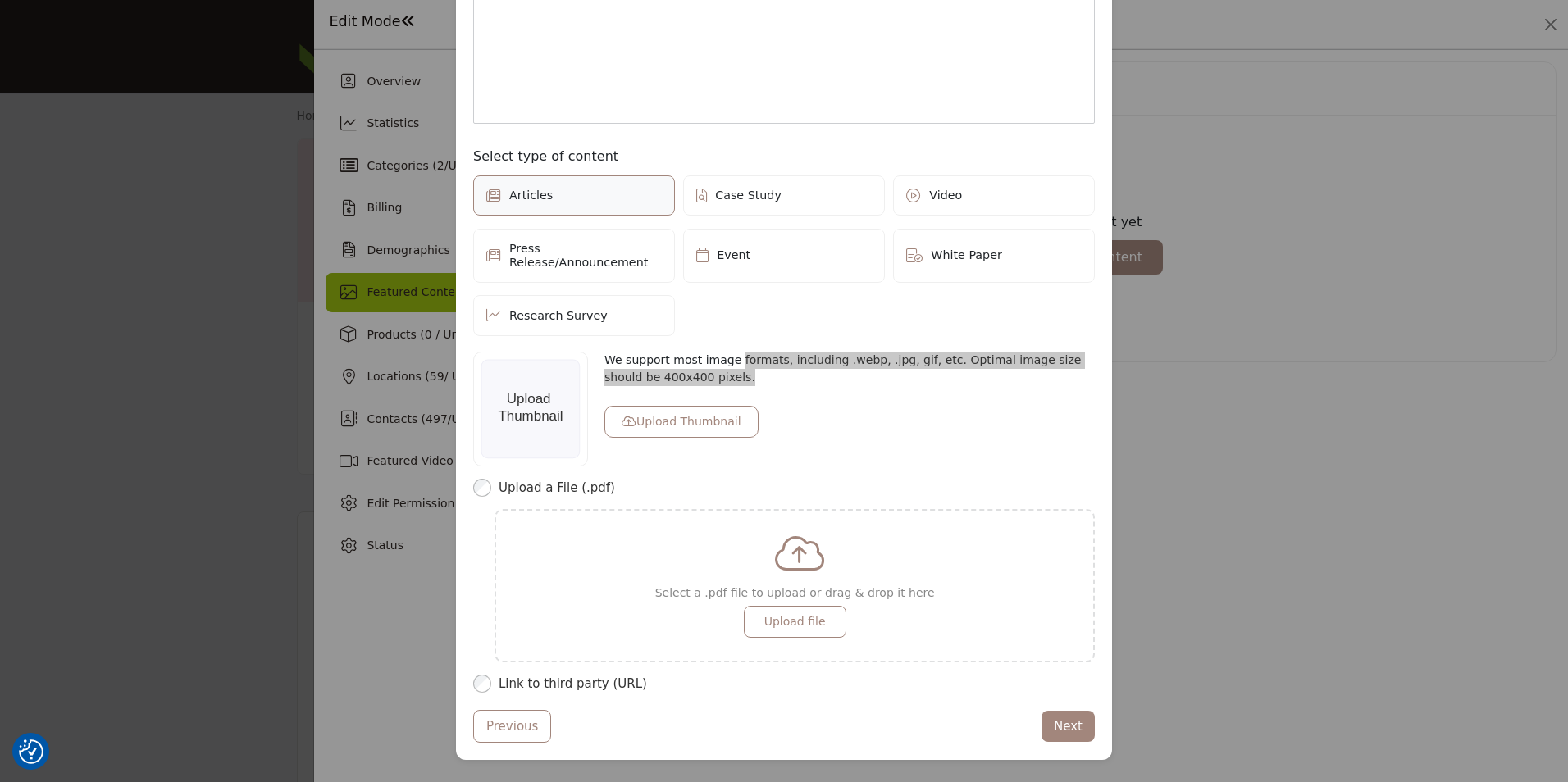
scroll to position [336, 0]
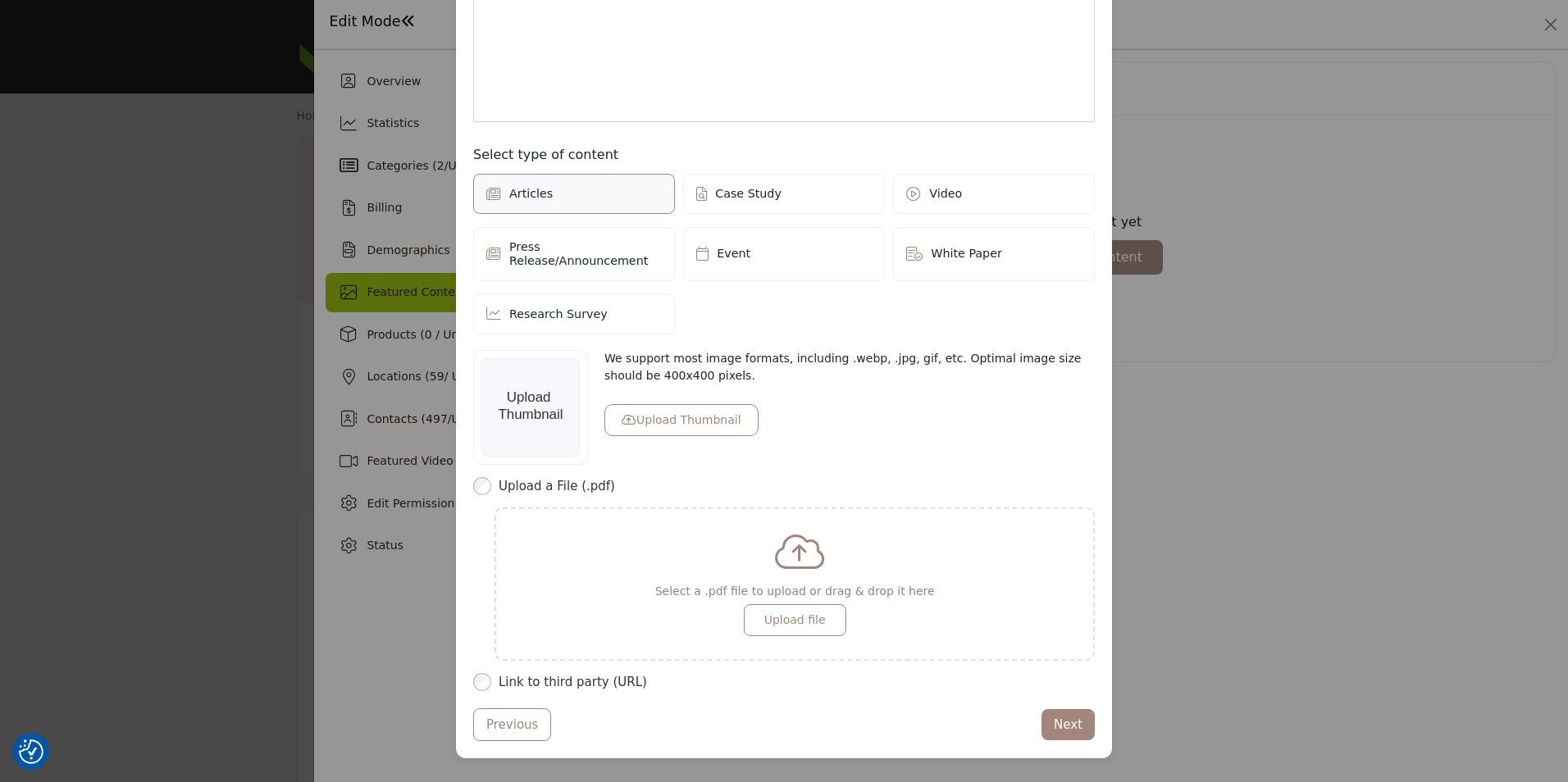
click at [1161, 554] on div "Start a Post Depending on your subscription plan, content can be Featured and d…" at bounding box center [784, 391] width 1568 height 782
drag, startPoint x: 1366, startPoint y: 292, endPoint x: 1446, endPoint y: 6, distance: 297.0
click at [1374, 270] on div "Start a Post Depending on your subscription plan, content can be Featured and d…" at bounding box center [784, 391] width 1568 height 782
click at [1409, 107] on div "Start a Post Depending on your subscription plan, content can be Featured and d…" at bounding box center [784, 391] width 1568 height 782
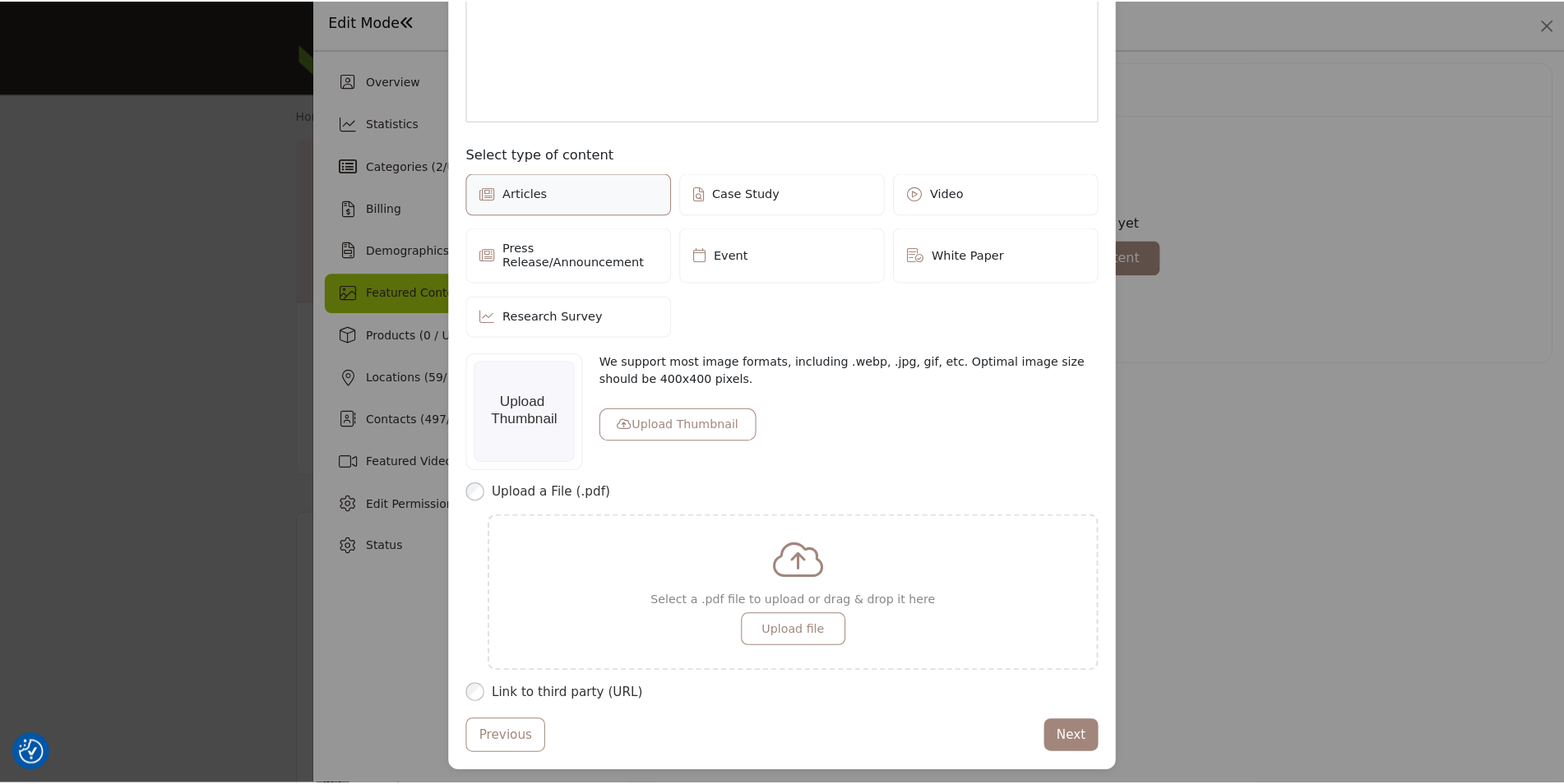
scroll to position [0, 0]
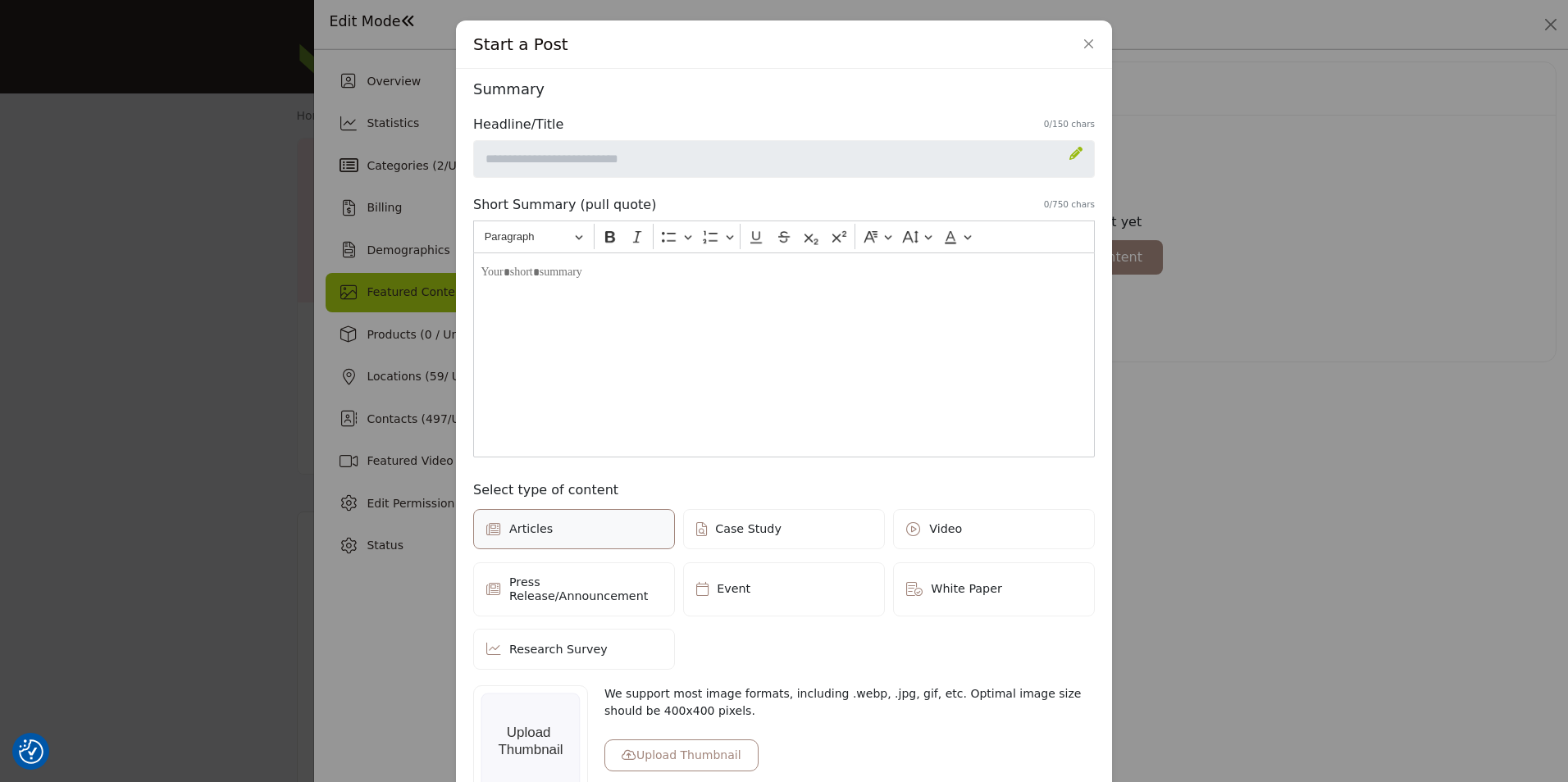
click at [1096, 36] on div "Start a Post" at bounding box center [784, 45] width 656 height 48
click at [1093, 40] on button "Close" at bounding box center [1089, 44] width 23 height 23
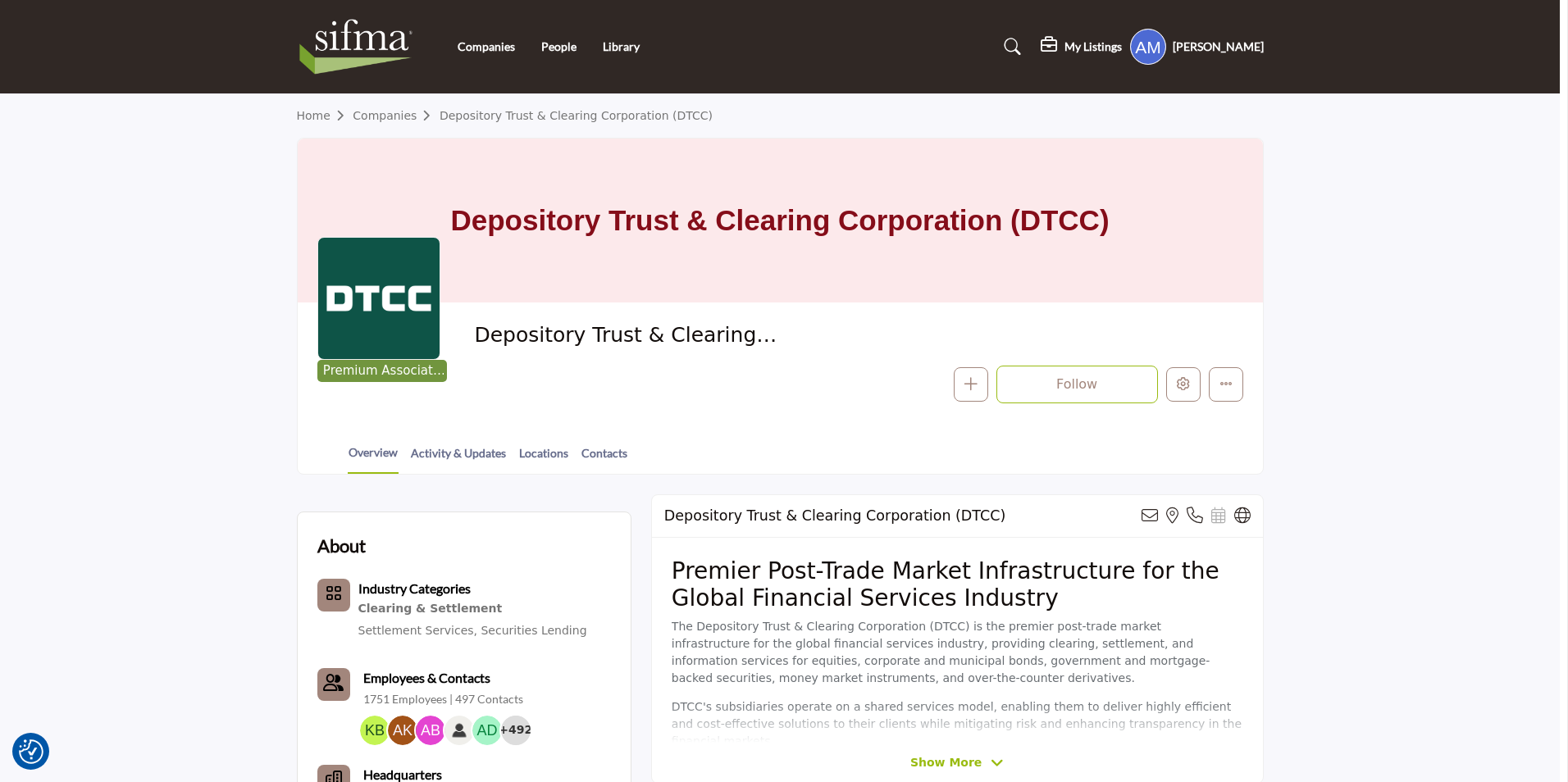
click at [227, 72] on div at bounding box center [784, 391] width 1568 height 782
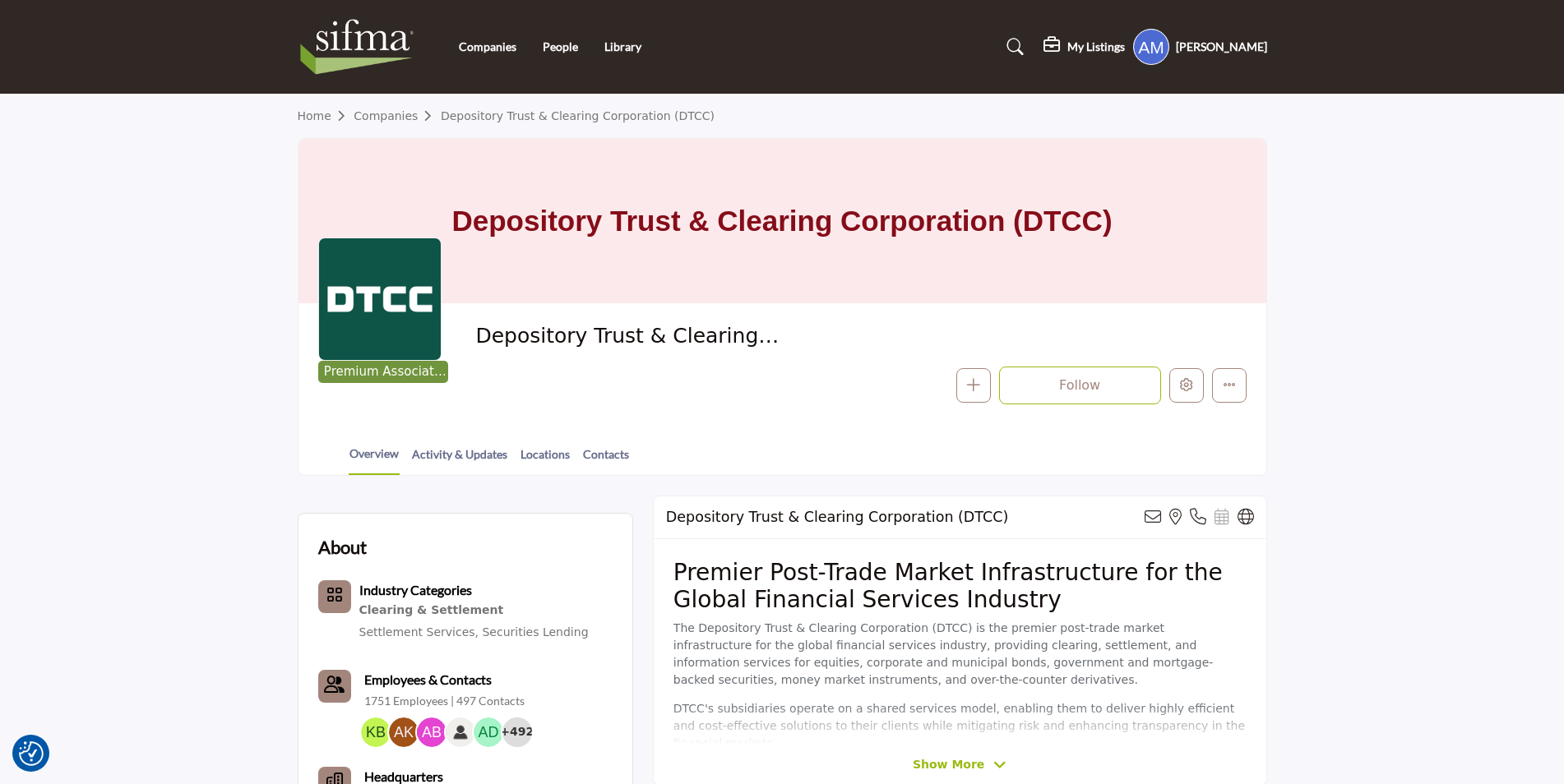
click at [385, 51] on img at bounding box center [361, 47] width 127 height 66
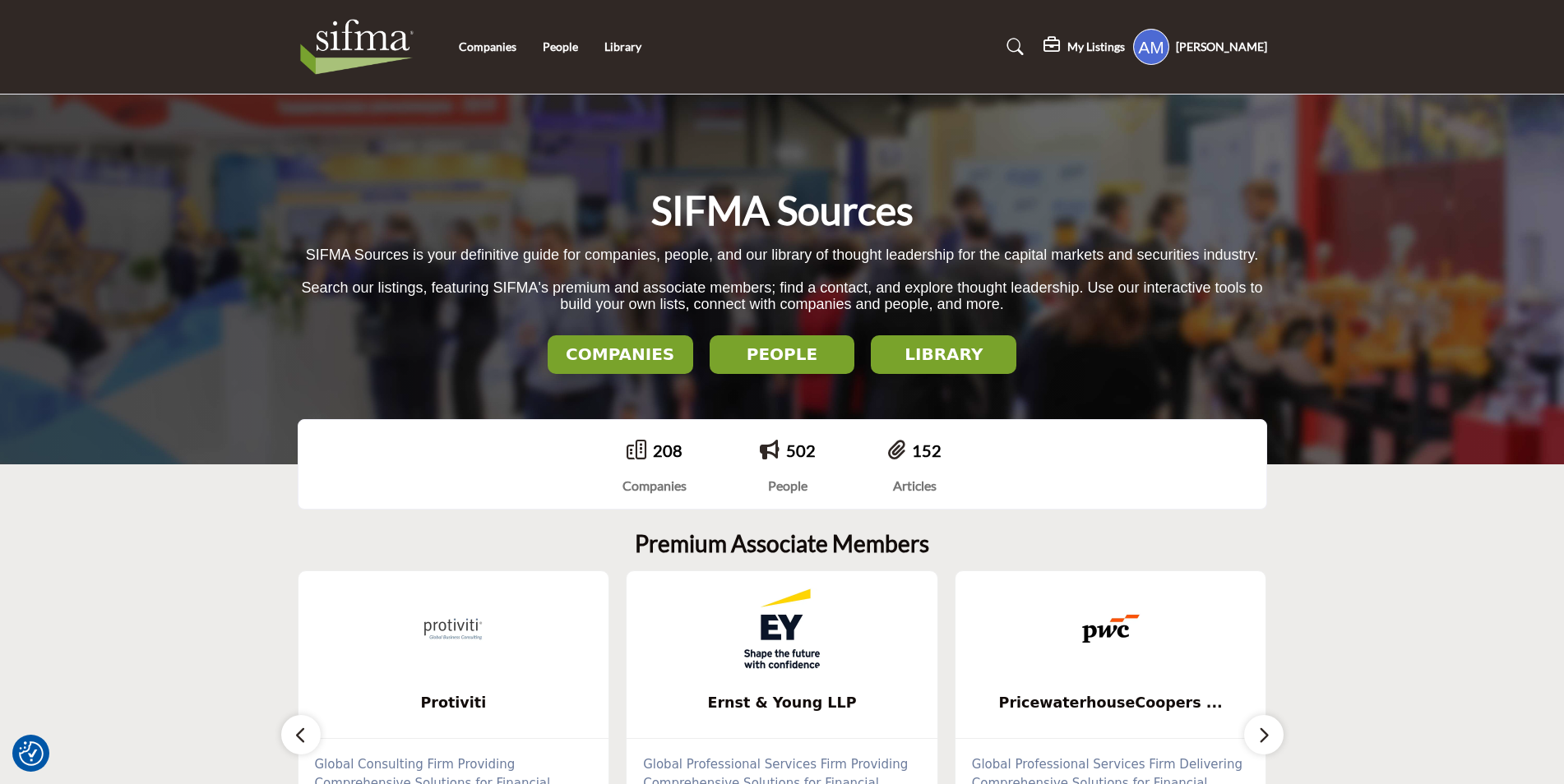
click at [633, 352] on h2 "COMPANIES" at bounding box center [620, 354] width 136 height 20
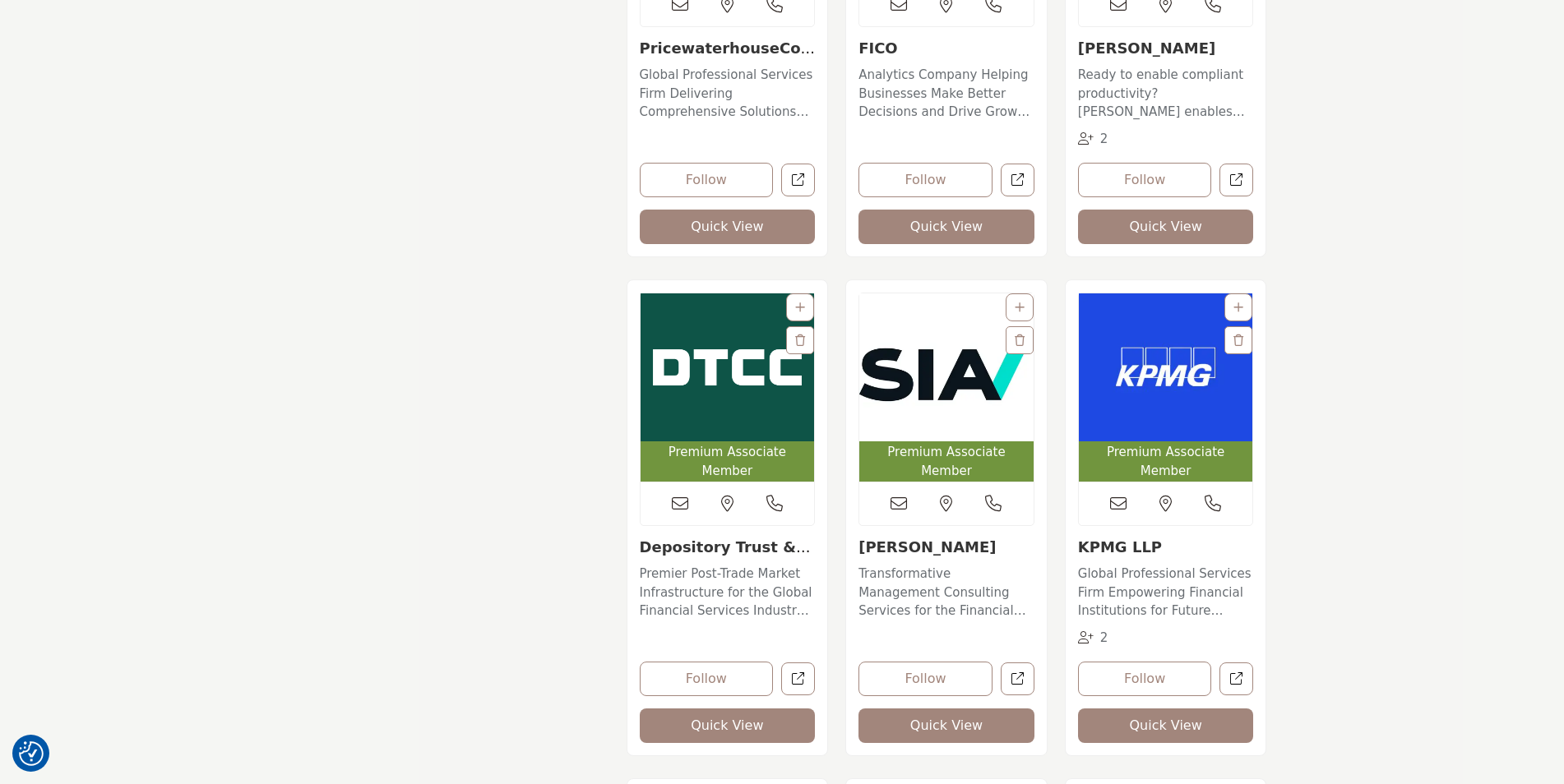
scroll to position [1316, 0]
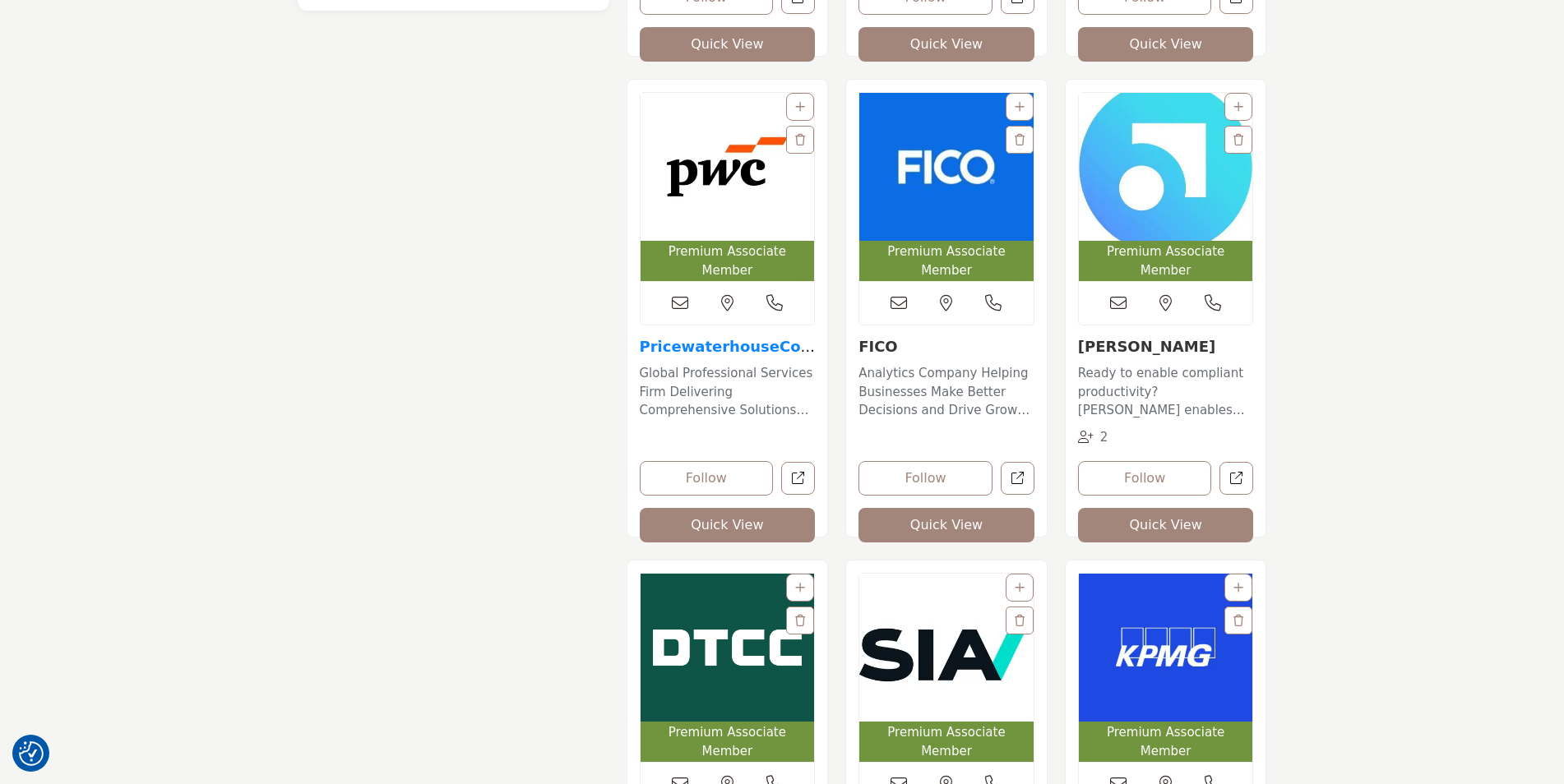
click at [720, 338] on link "PricewaterhouseCoope..." at bounding box center [727, 356] width 176 height 35
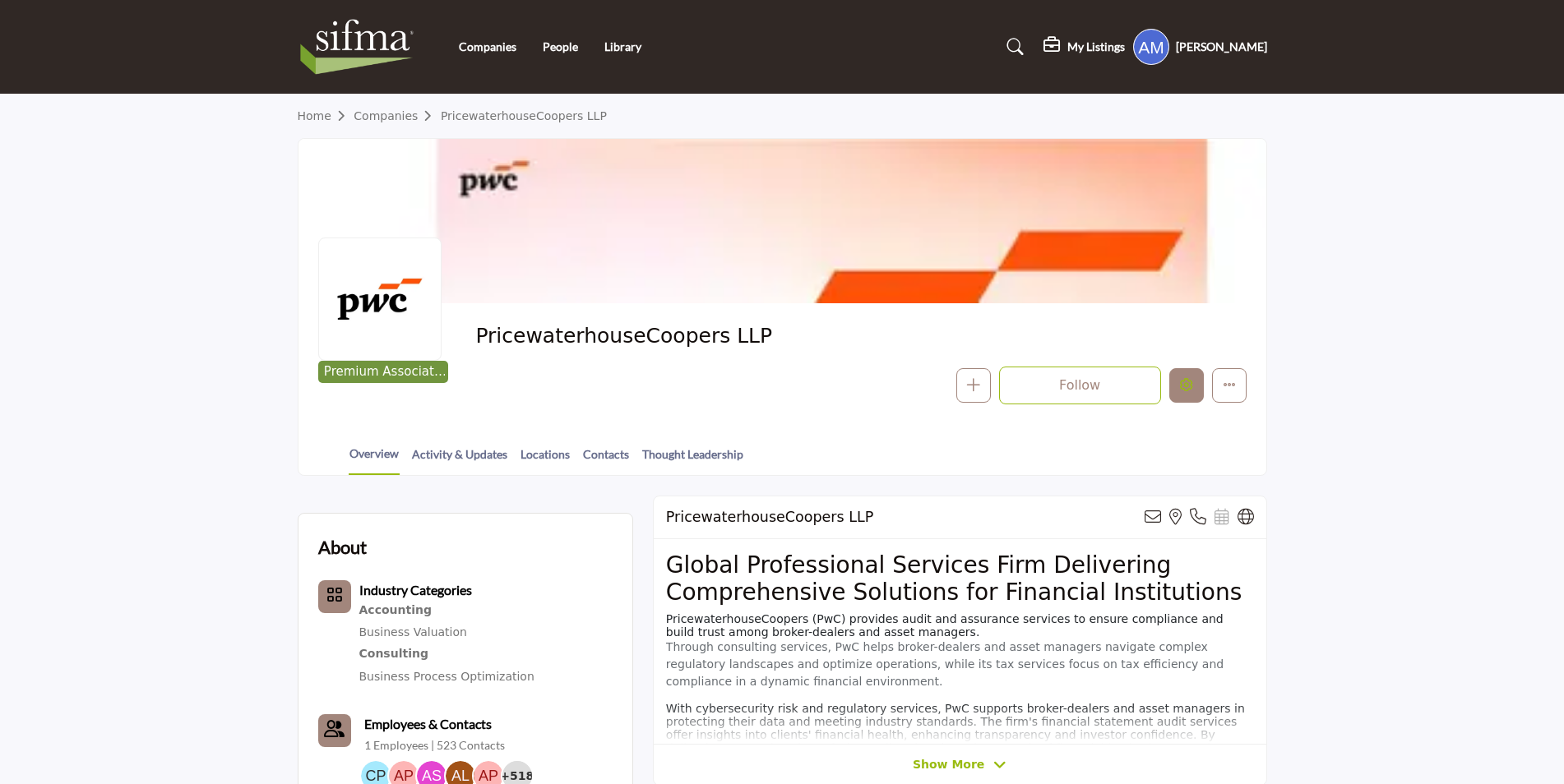
click at [1174, 380] on button "Edit company" at bounding box center [1186, 385] width 34 height 34
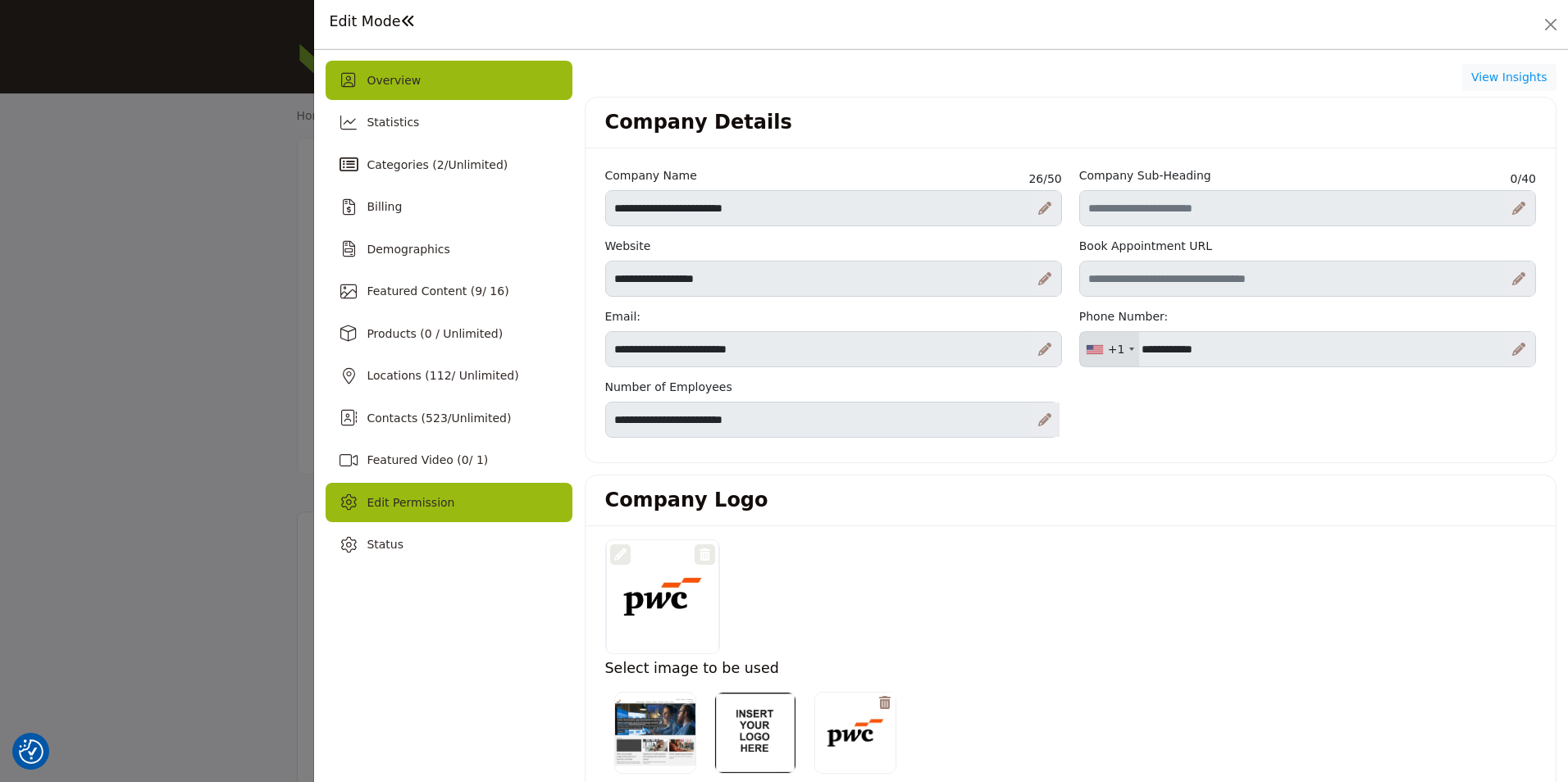
click at [409, 504] on span "Edit Permission" at bounding box center [410, 503] width 88 height 13
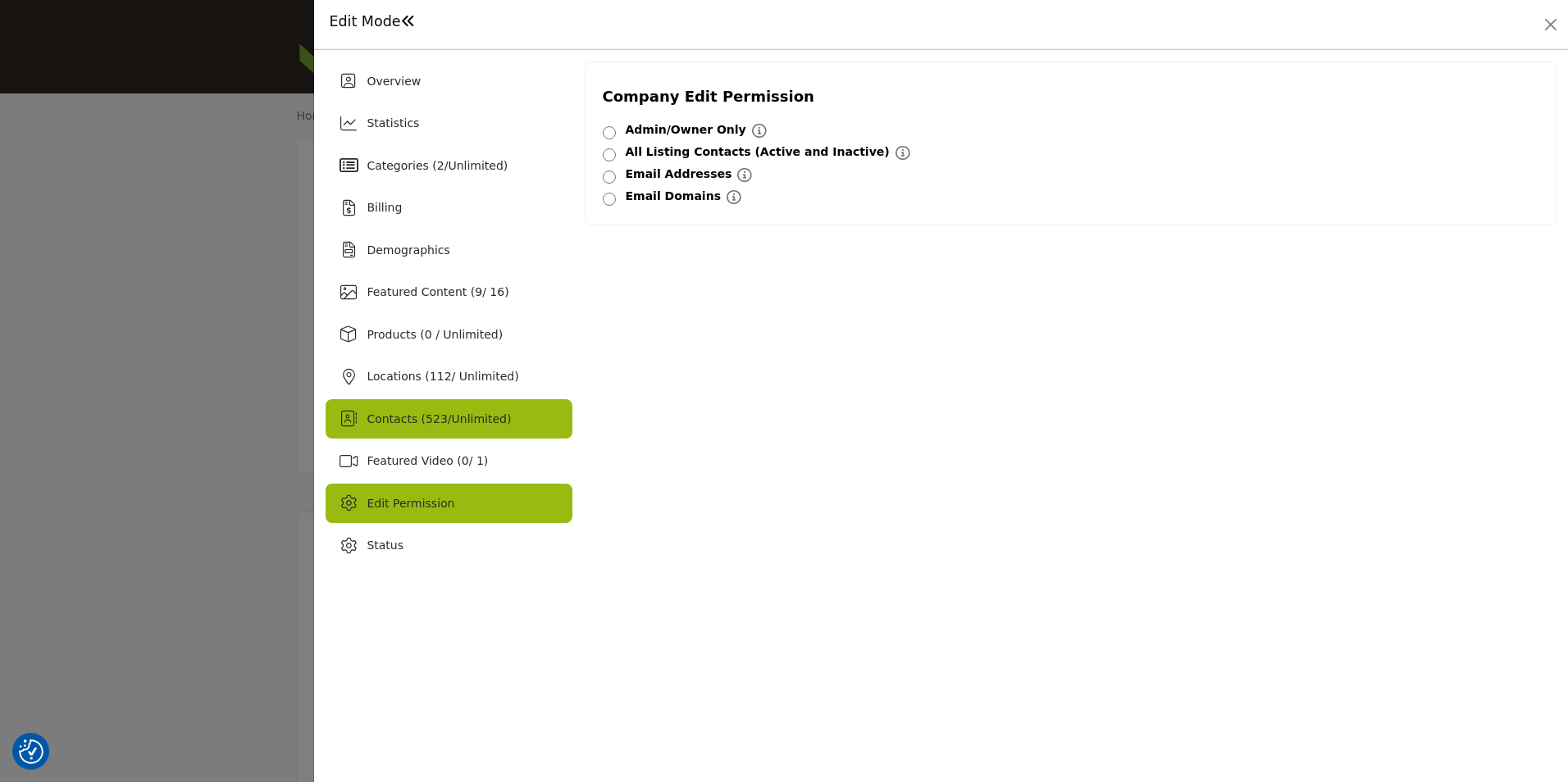
click at [460, 419] on span "Unlimited" at bounding box center [479, 419] width 55 height 13
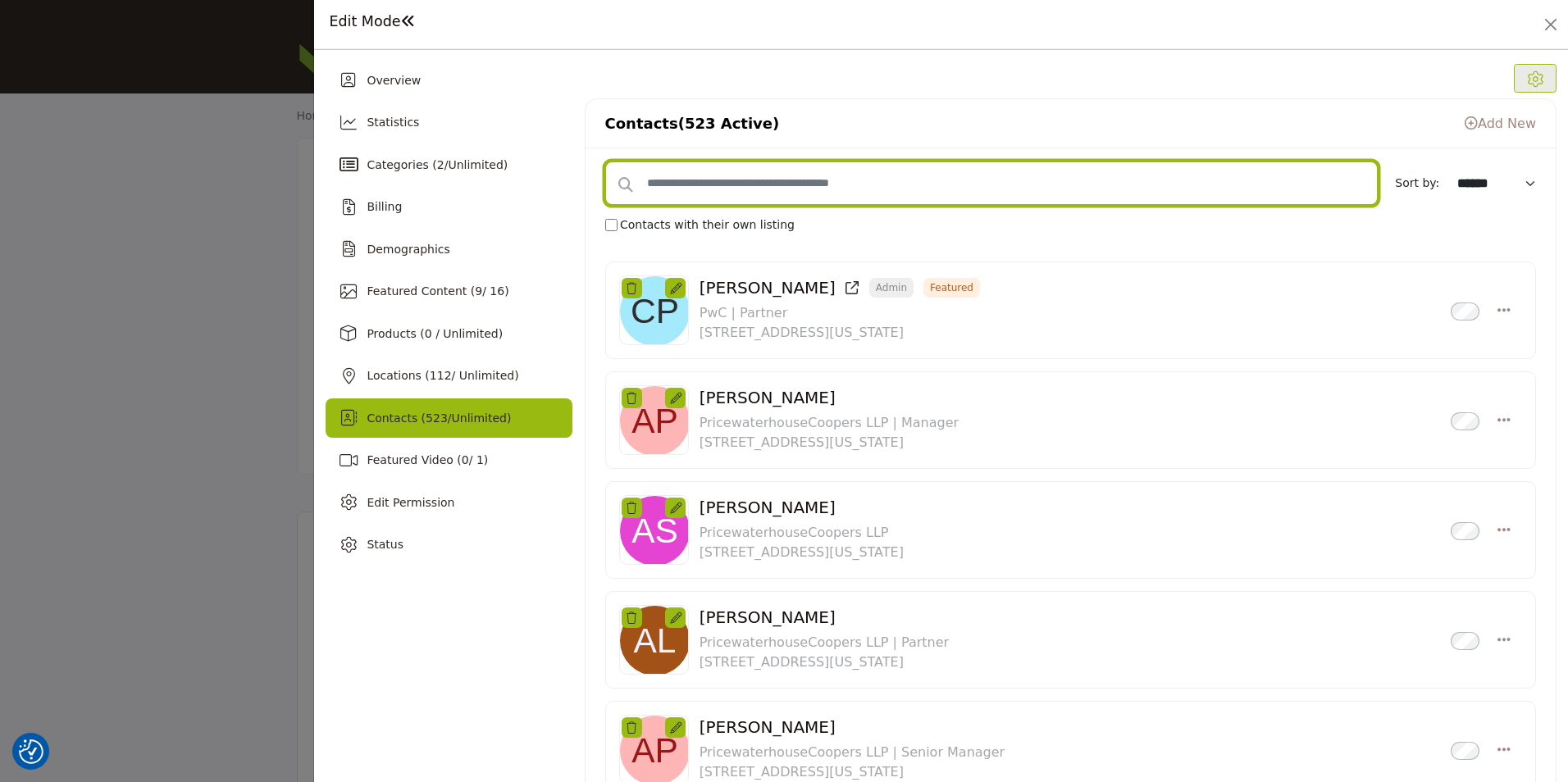
click at [730, 172] on input "text" at bounding box center [991, 183] width 774 height 43
type input "****"
select select "*********"
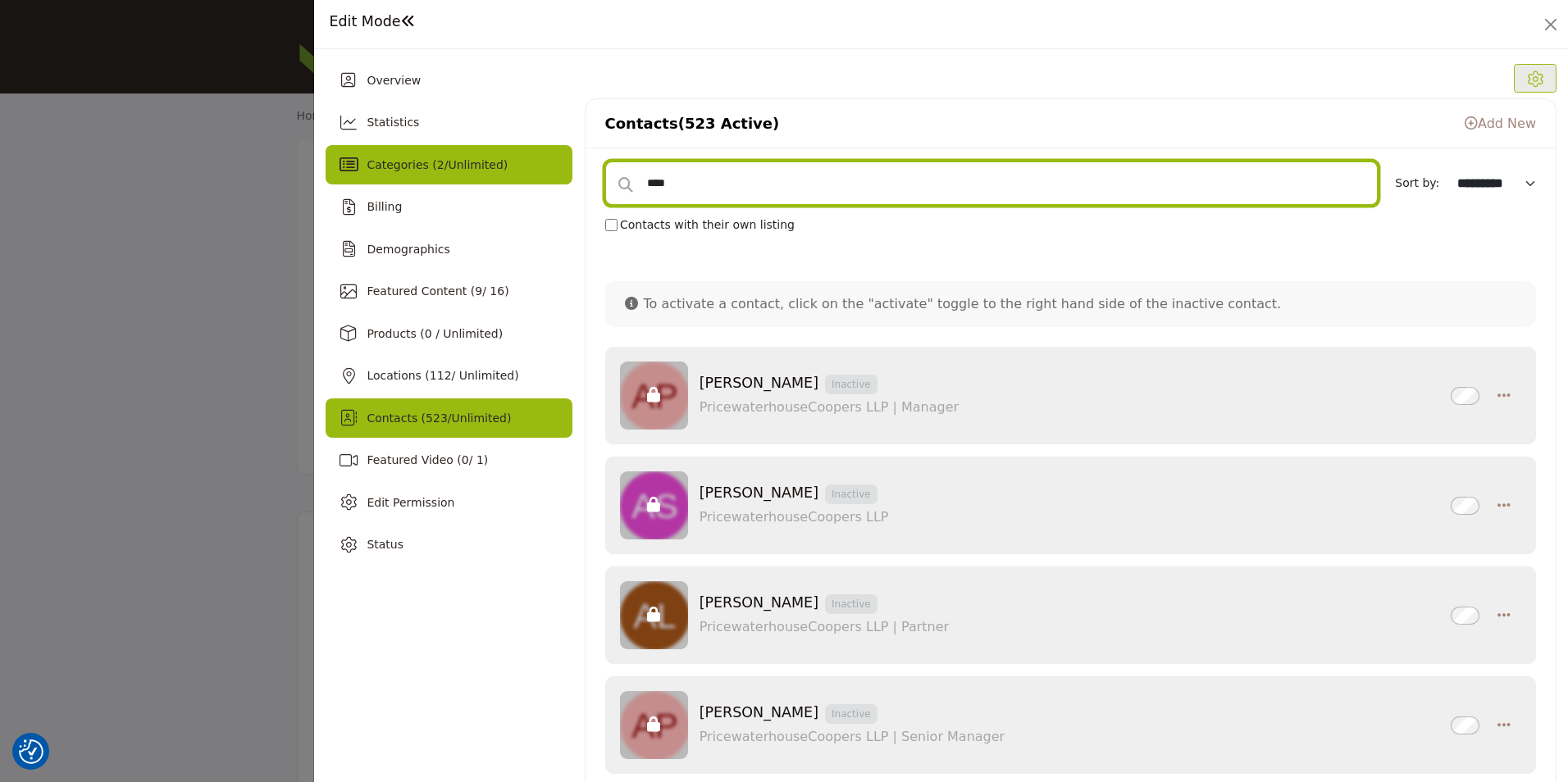
drag, startPoint x: 725, startPoint y: 180, endPoint x: 528, endPoint y: 180, distance: 197.0
type input "*"
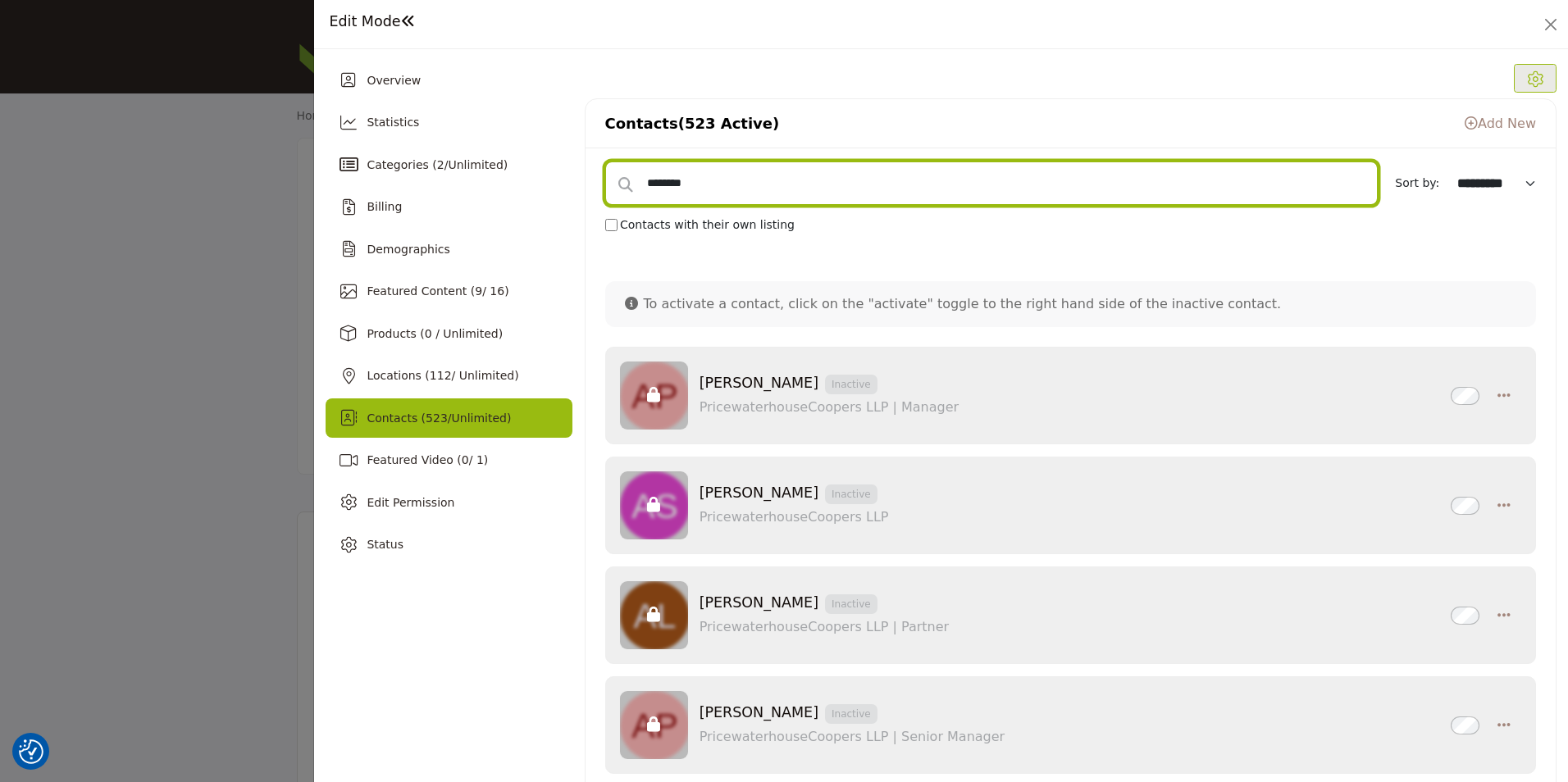
type input "********"
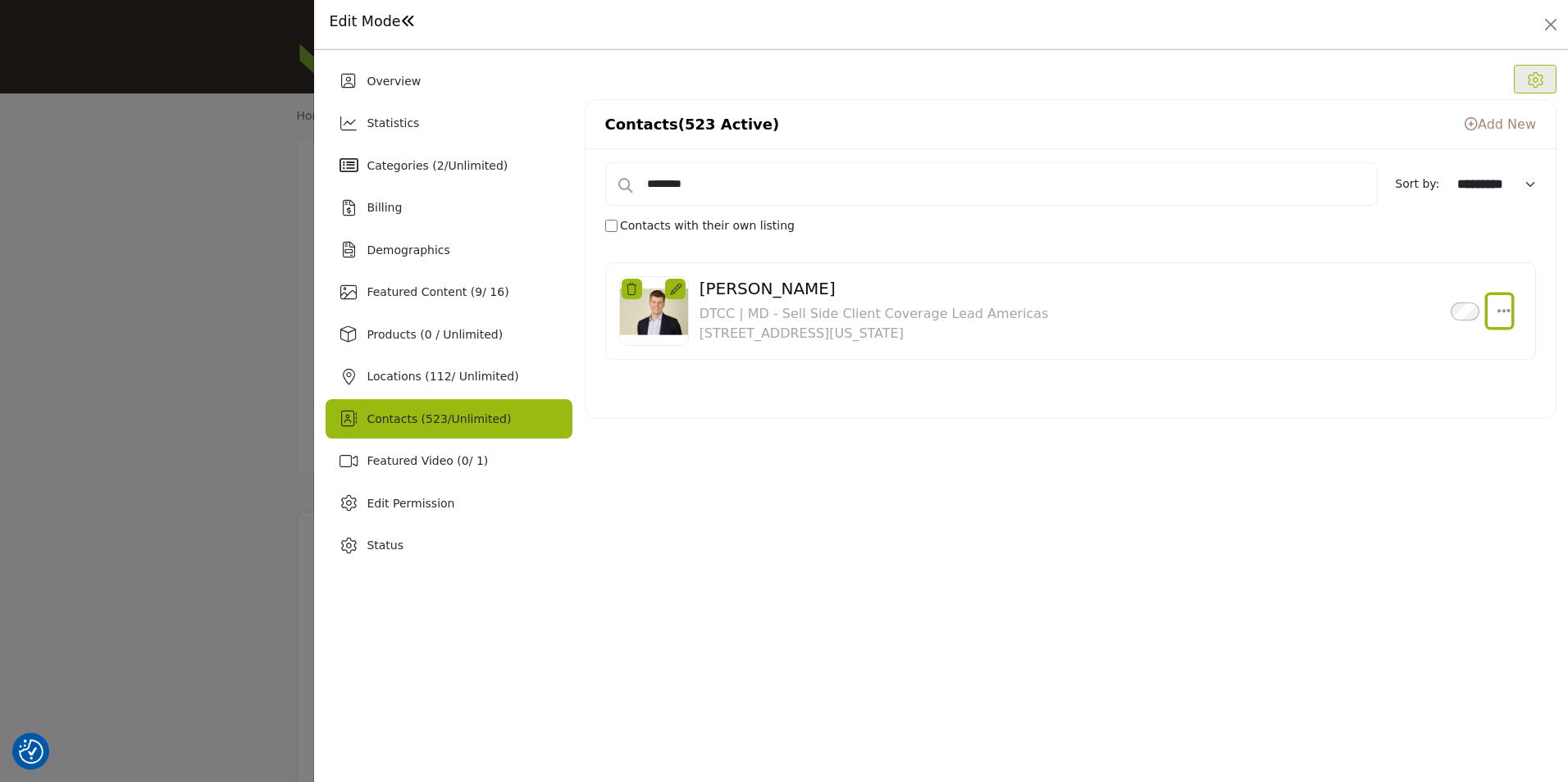
click at [1500, 314] on icon "Select Droddown options" at bounding box center [1504, 311] width 13 height 15
click at [1466, 416] on link "Delete" at bounding box center [1423, 429] width 159 height 30
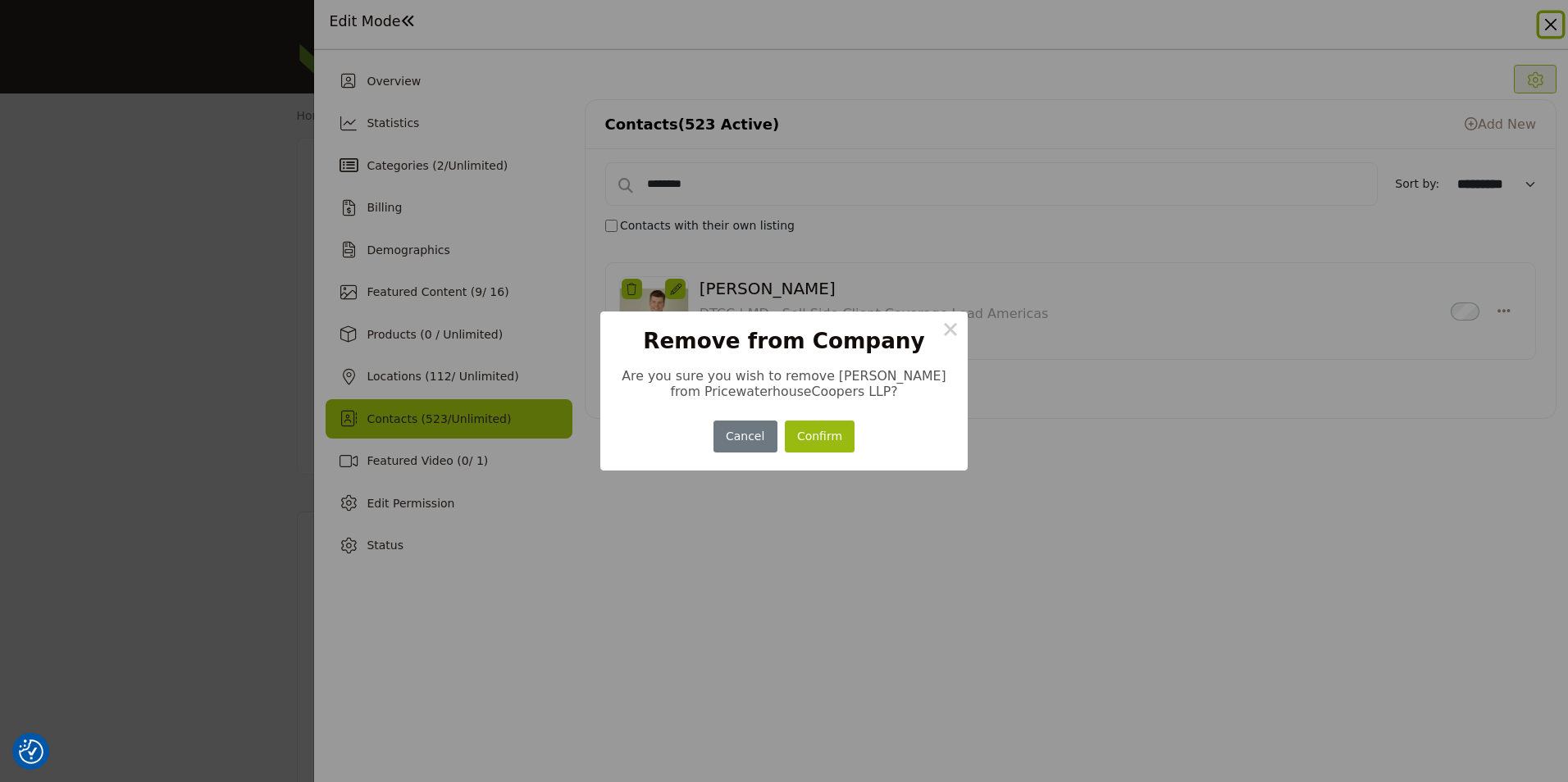
click at [828, 430] on button "Confirm" at bounding box center [819, 436] width 71 height 32
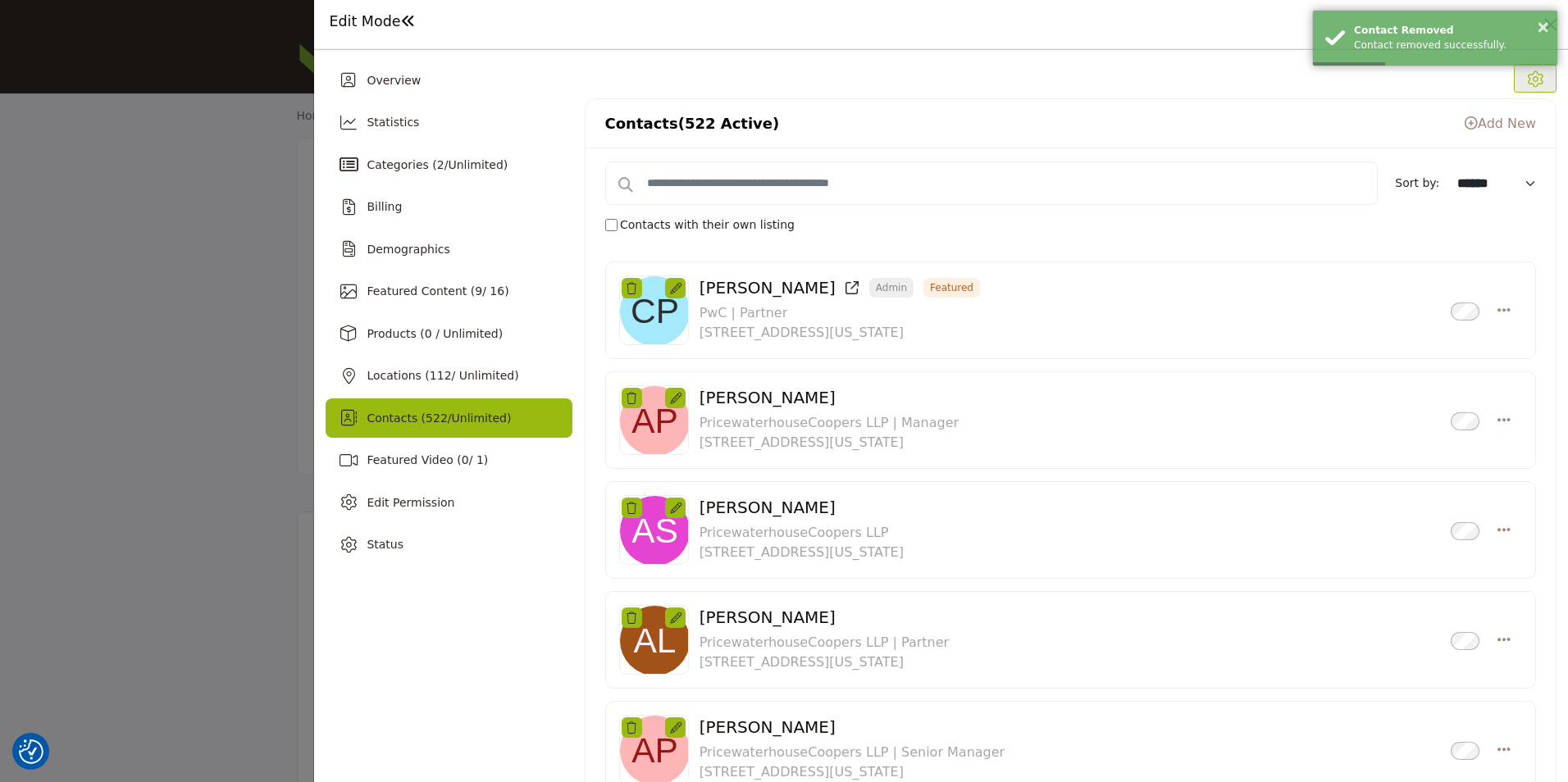
click at [1464, 119] on icon at bounding box center [1471, 123] width 13 height 13
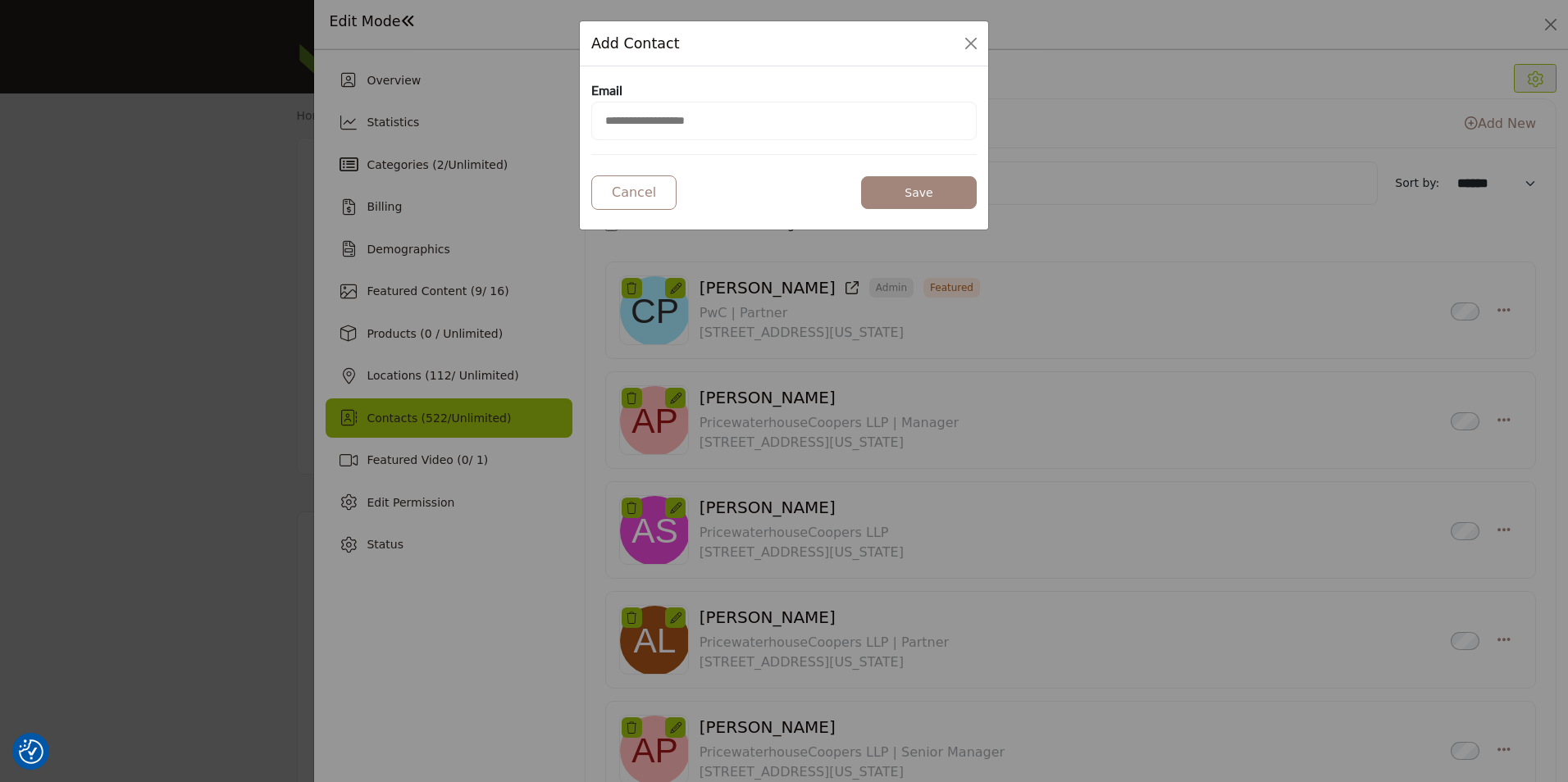
click at [730, 137] on input "email" at bounding box center [784, 120] width 386 height 38
paste input "**********"
click at [850, 122] on input "**********" at bounding box center [784, 120] width 386 height 38
type input "**********"
click at [891, 181] on button "Save" at bounding box center [918, 192] width 116 height 32
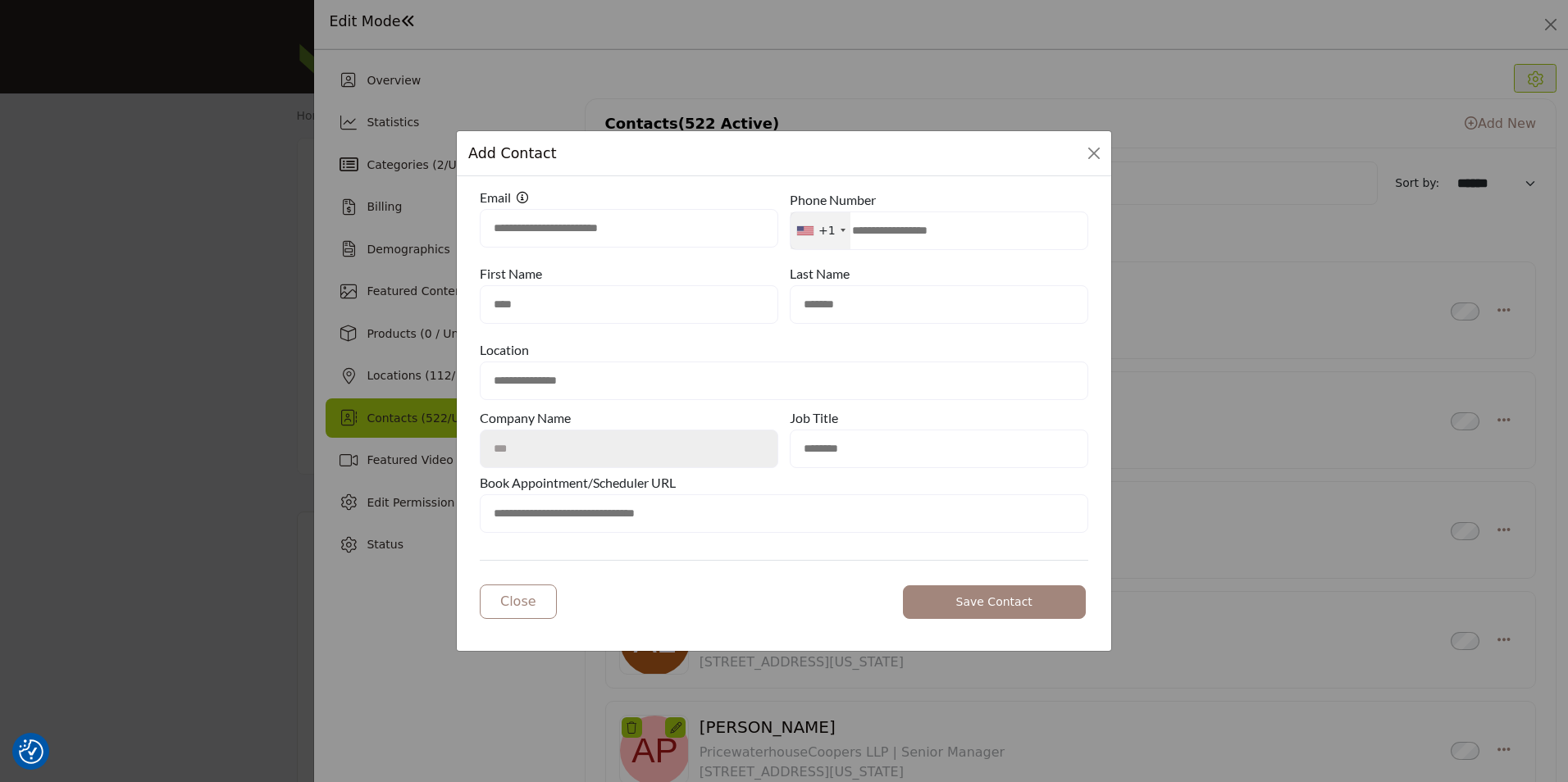
click at [582, 304] on input "****" at bounding box center [628, 304] width 298 height 38
type input "*******"
click at [976, 607] on span "Save Contact" at bounding box center [995, 602] width 76 height 13
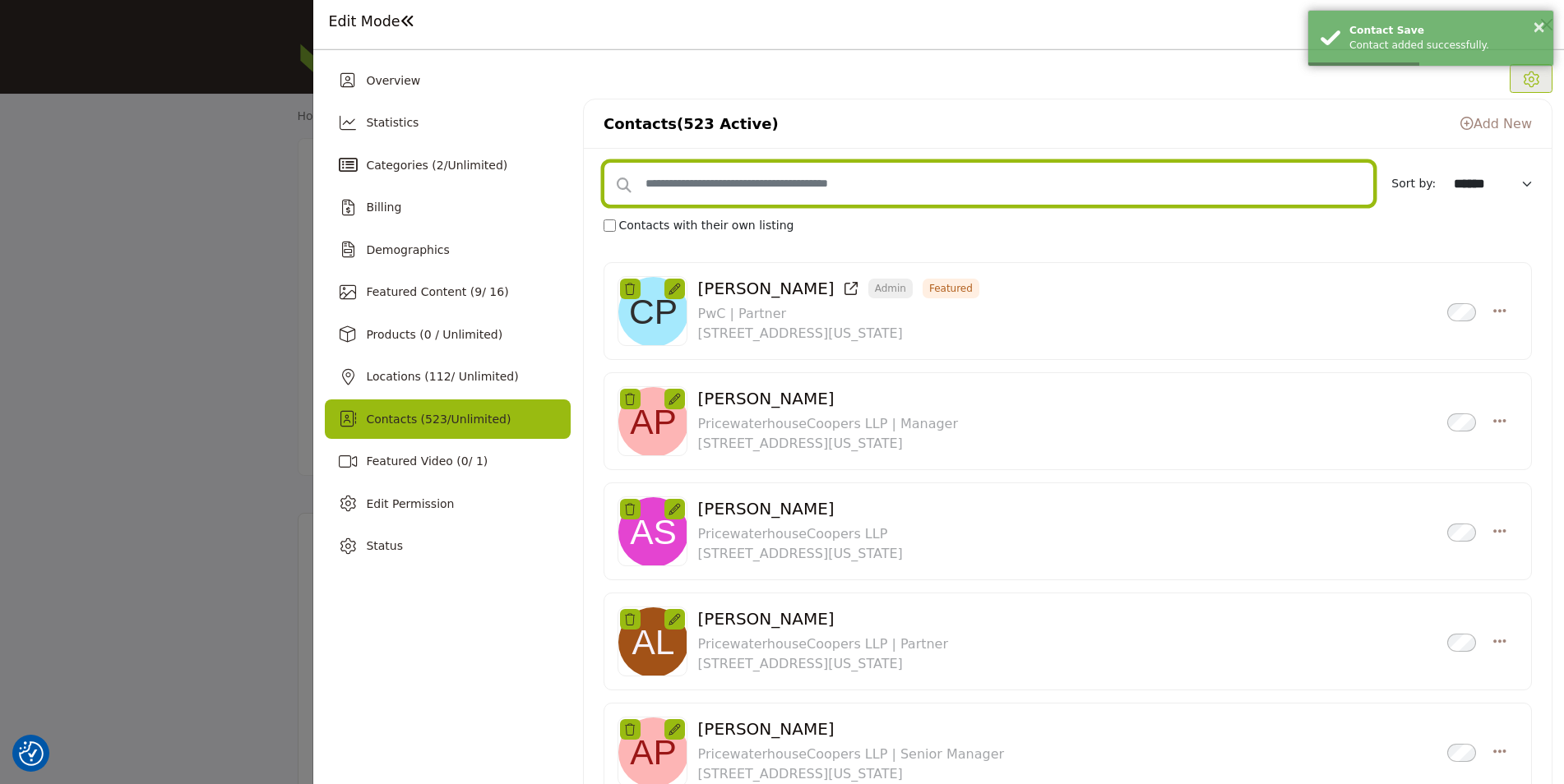
click at [881, 166] on input "text" at bounding box center [988, 183] width 771 height 43
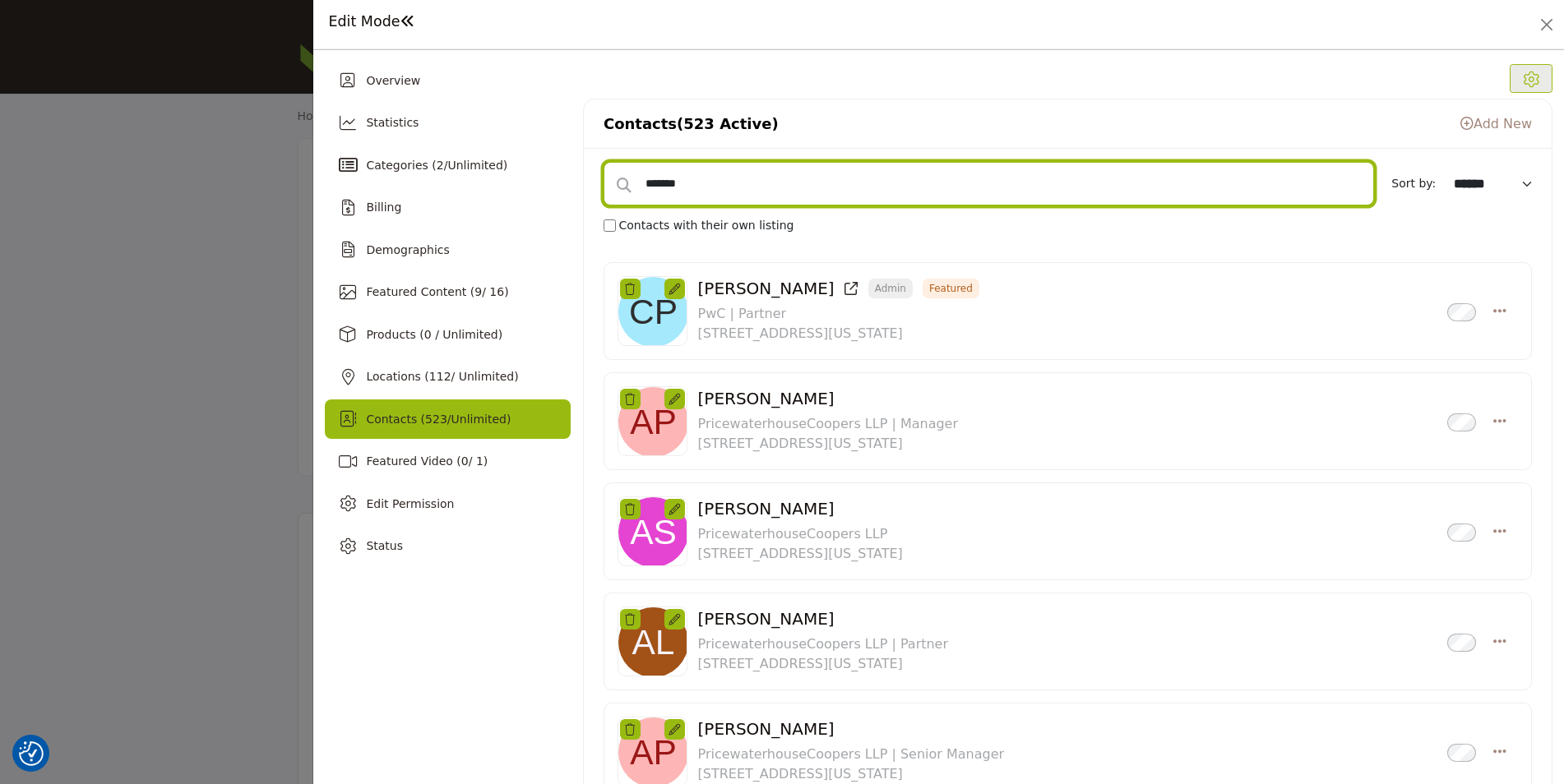
type input "*******"
select select "*********"
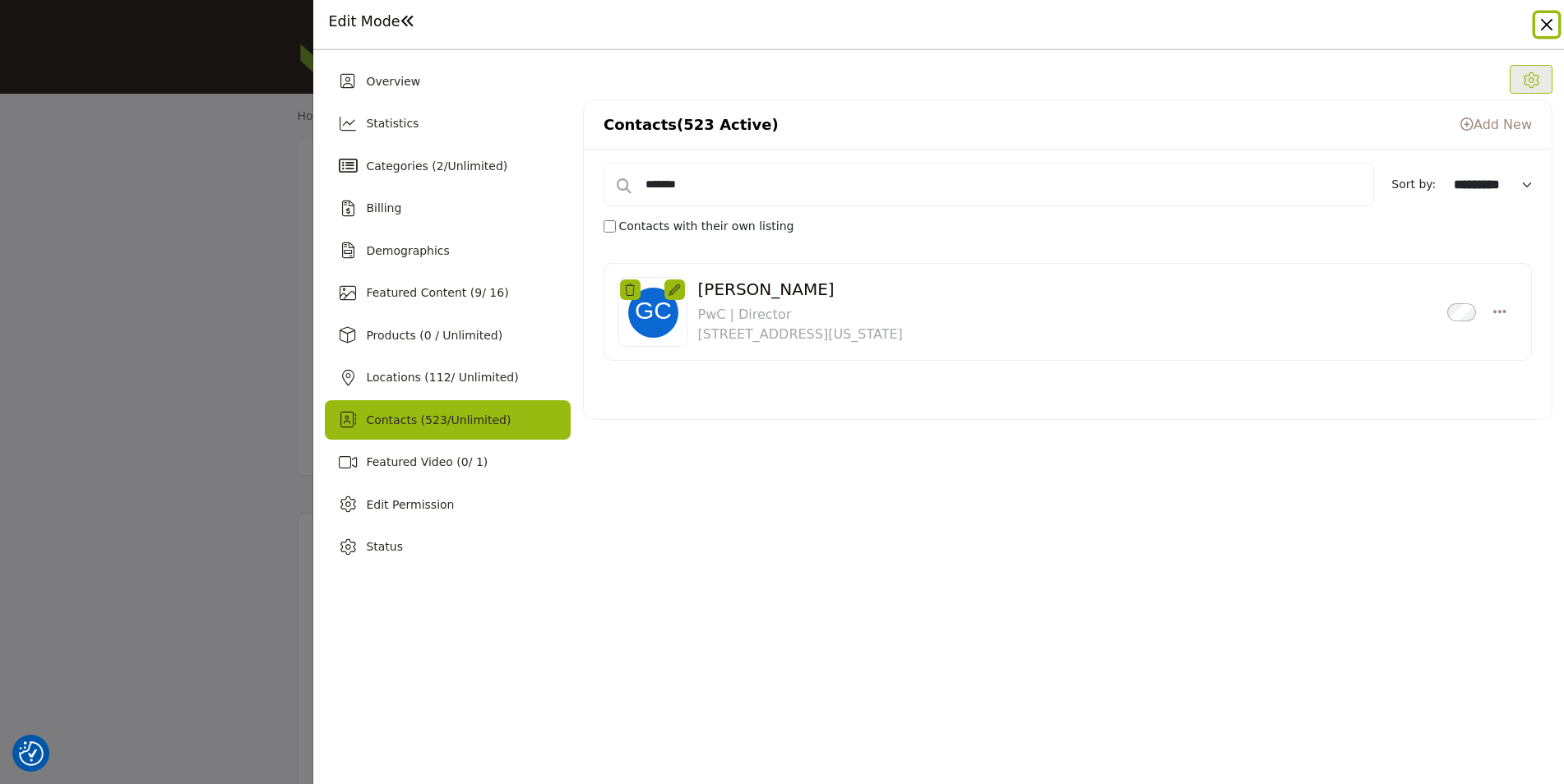
click at [1542, 26] on button "Close" at bounding box center [1547, 25] width 23 height 23
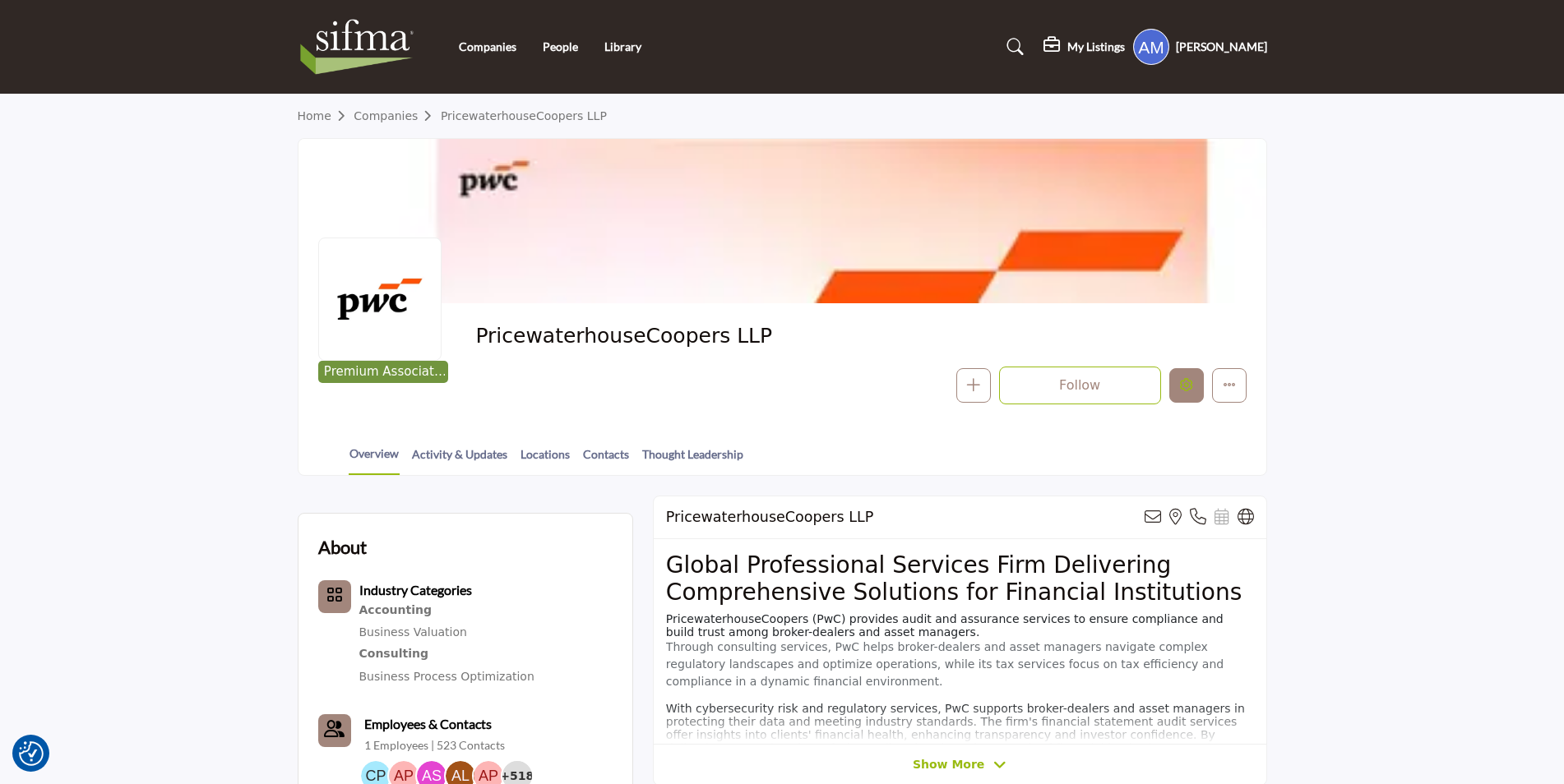
click at [1177, 381] on button "Edit company" at bounding box center [1186, 385] width 34 height 34
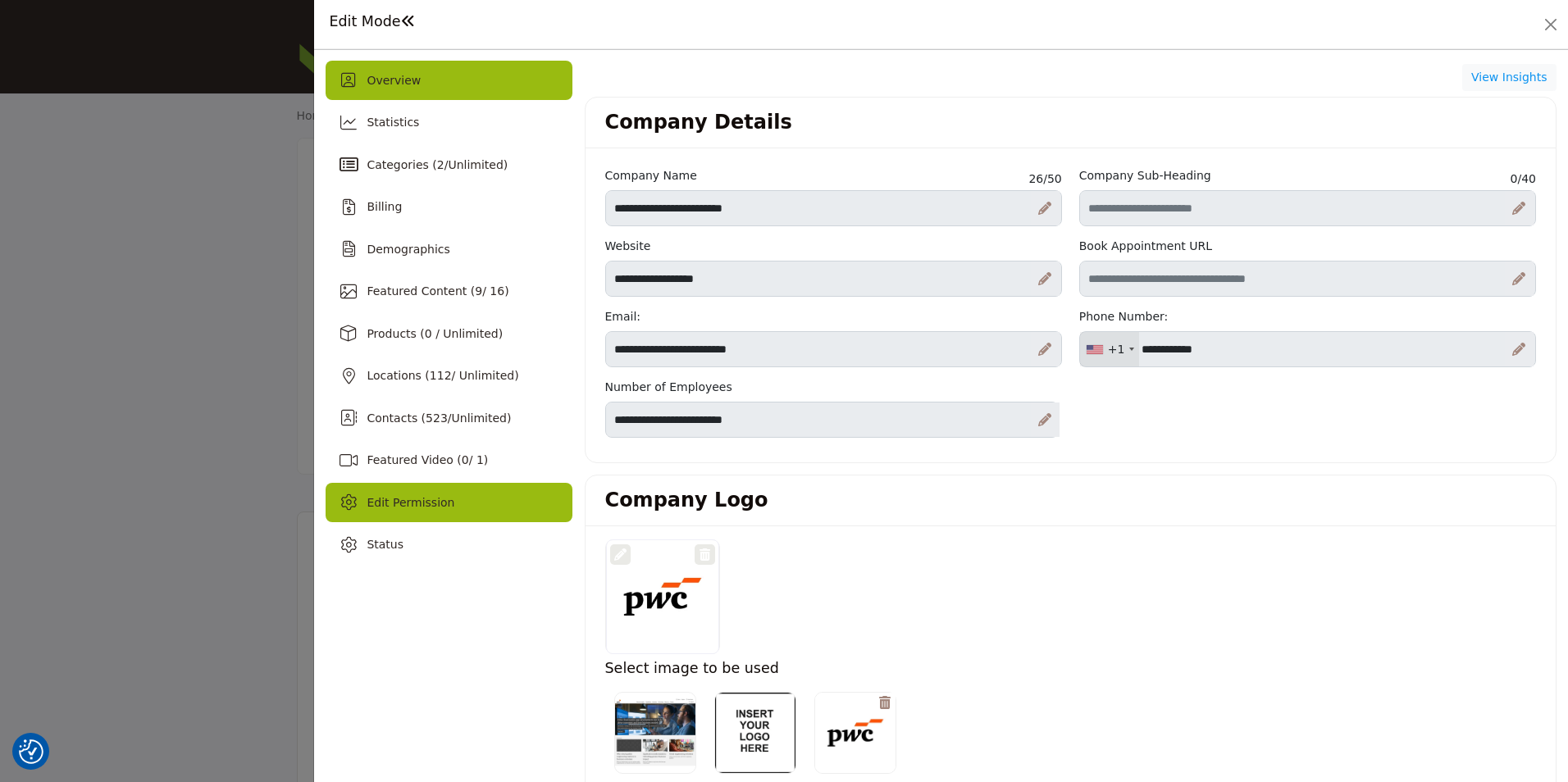
click at [474, 500] on div "Edit Permission" at bounding box center [449, 502] width 246 height 39
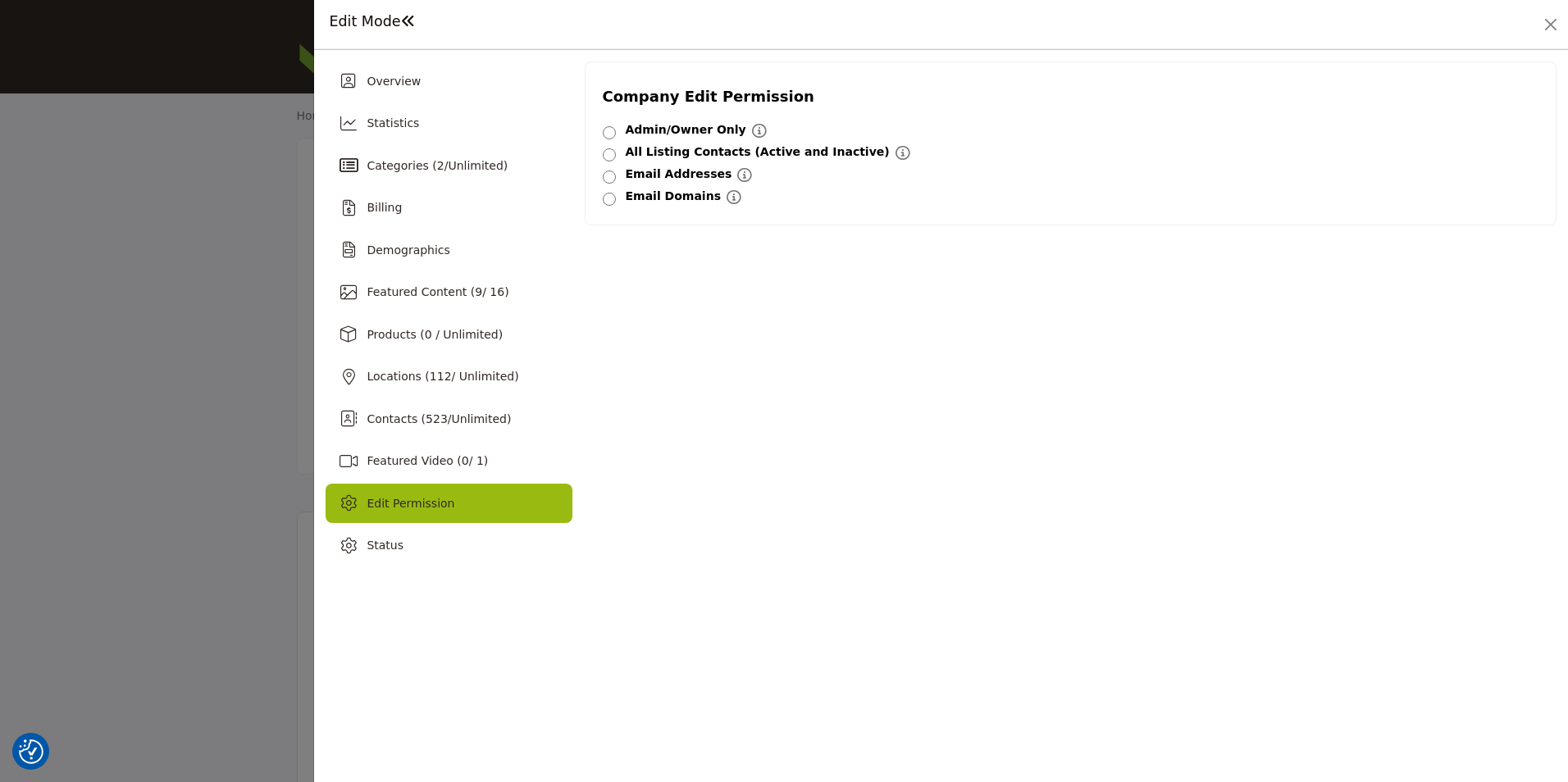
click at [646, 197] on div "Email Domains" at bounding box center [673, 196] width 95 height 17
click at [1553, 21] on button "Close" at bounding box center [1551, 25] width 23 height 23
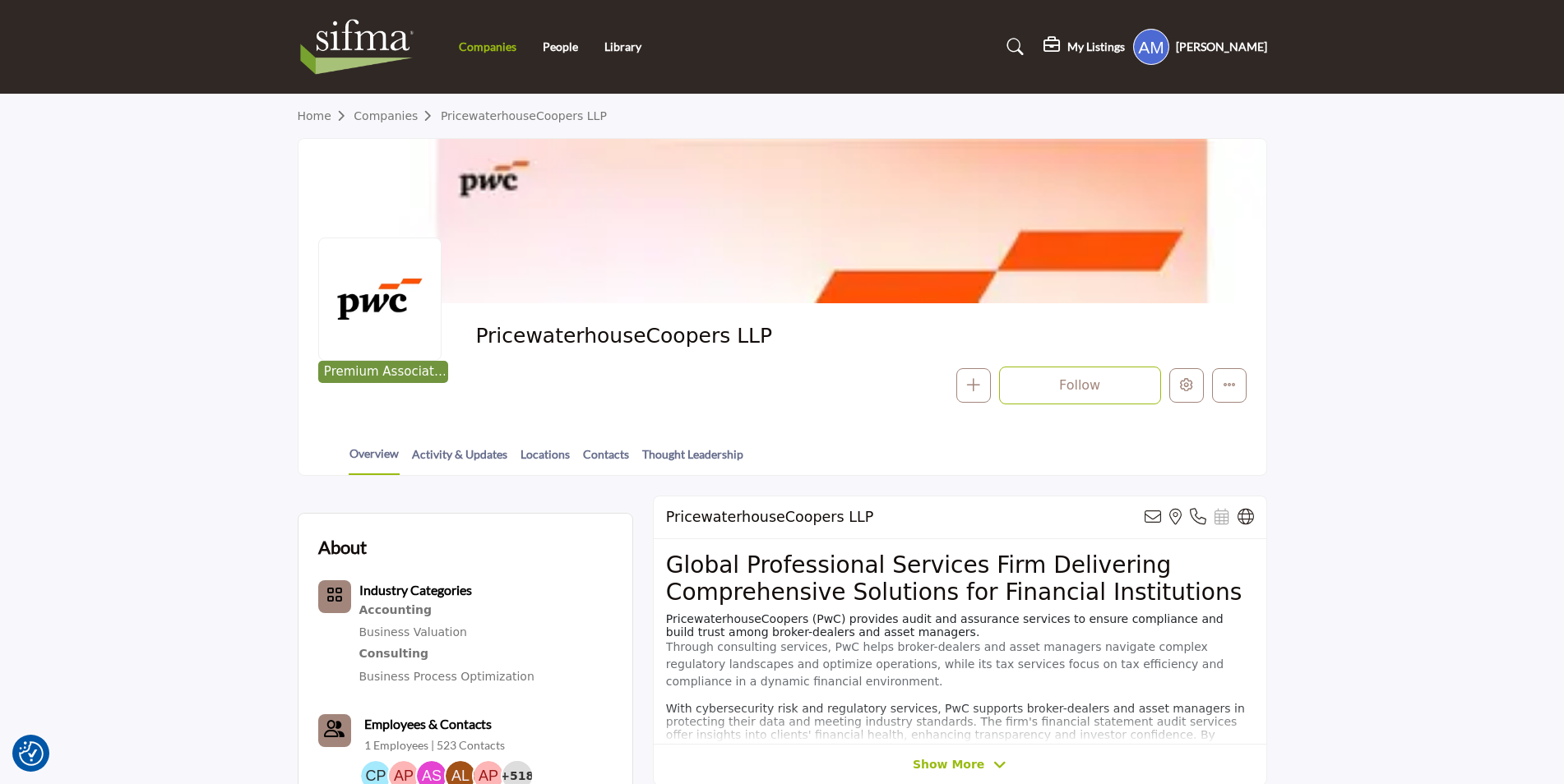
click at [476, 42] on link "Companies" at bounding box center [487, 46] width 57 height 14
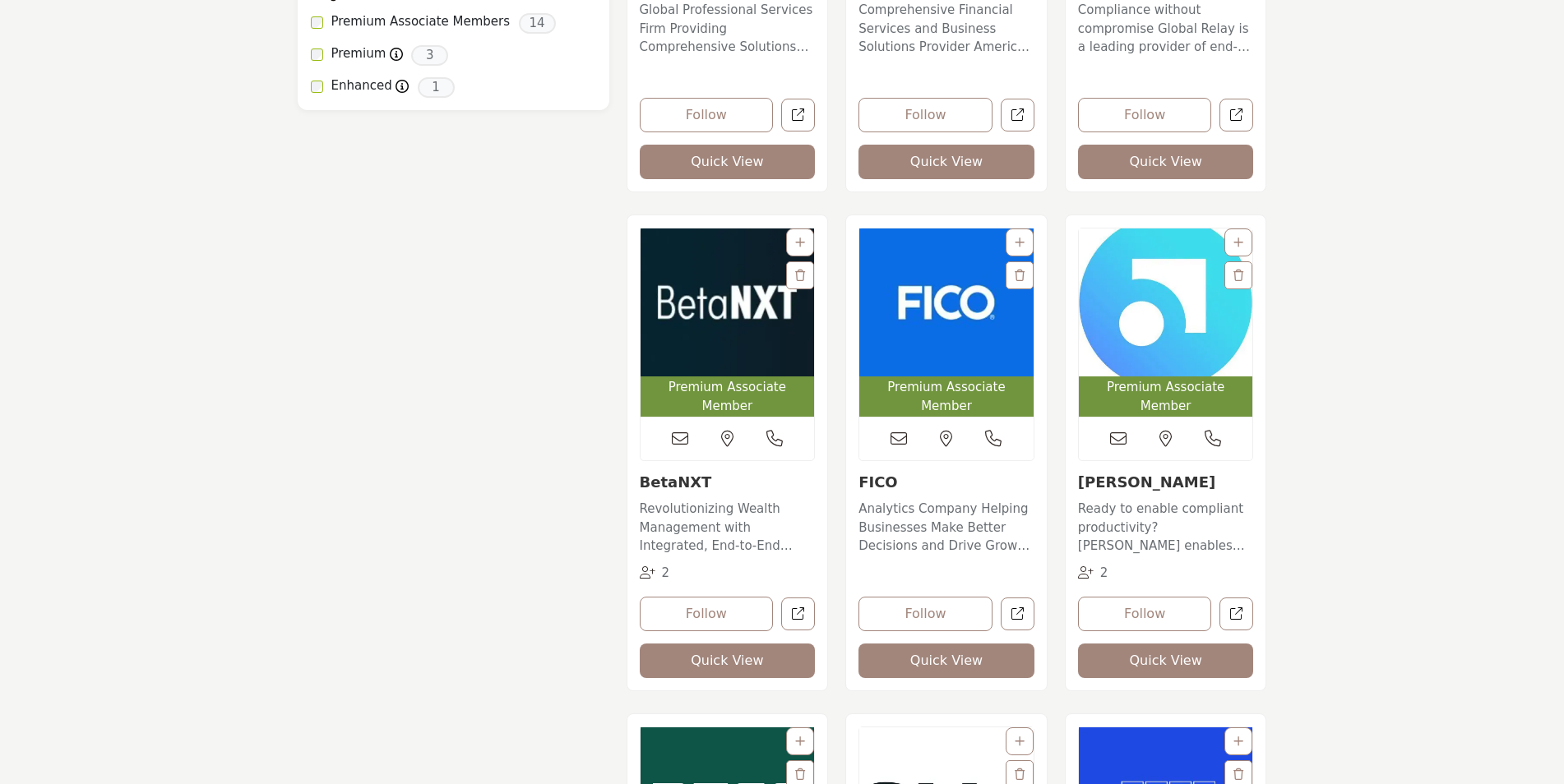
scroll to position [1480, 0]
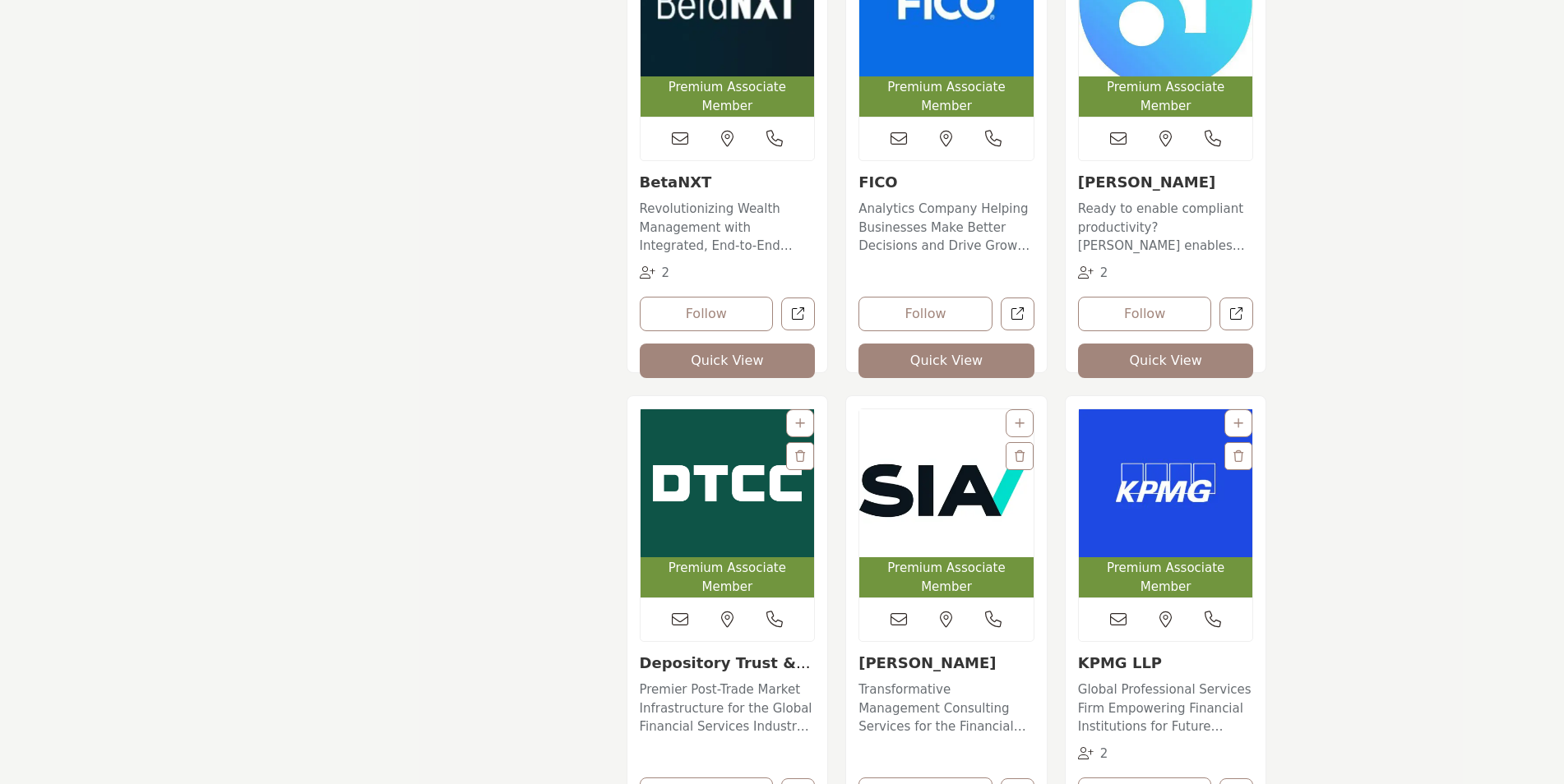
click at [687, 655] on link "Depository Trust & C..." at bounding box center [725, 672] width 171 height 35
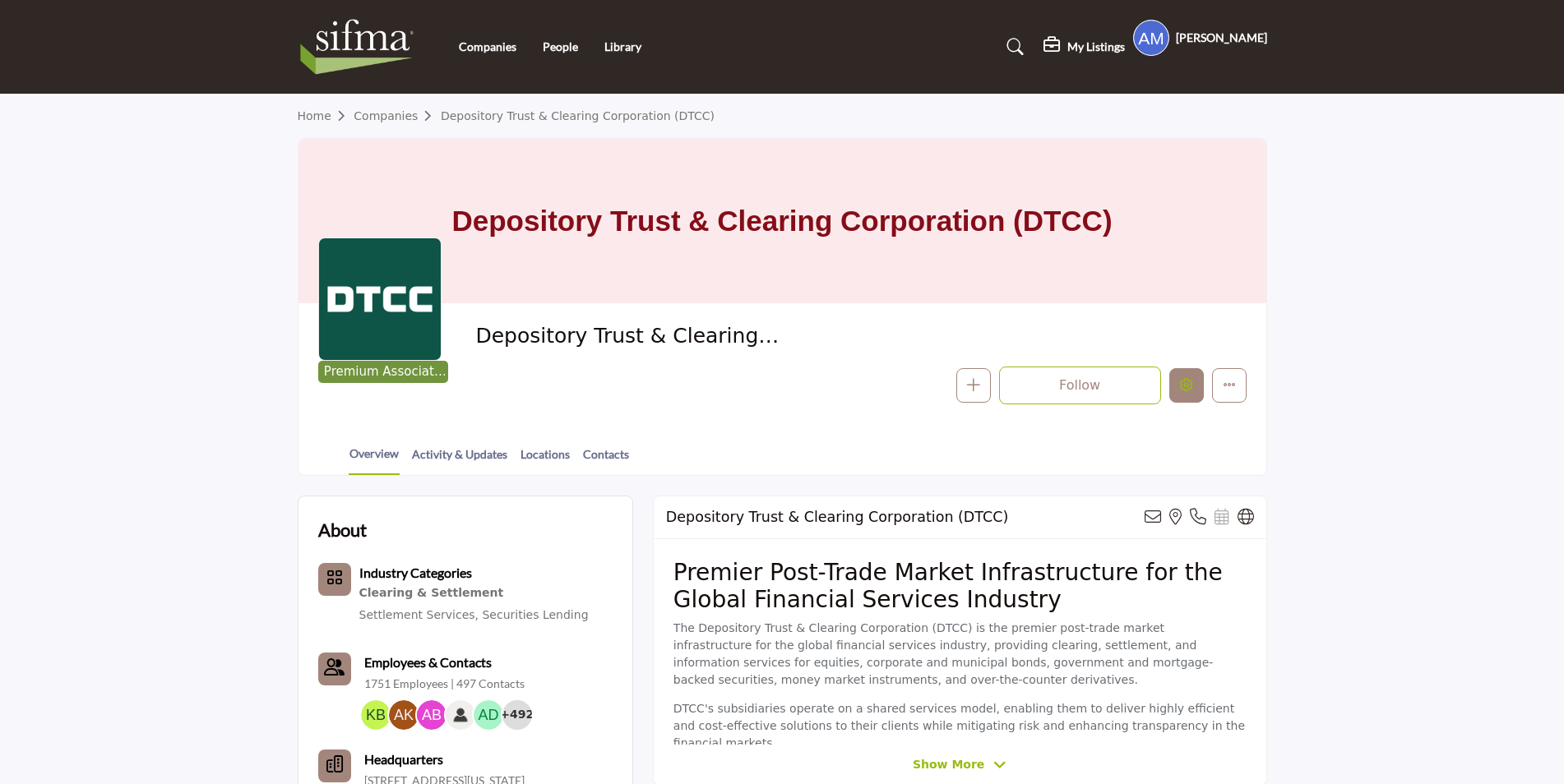
click at [1182, 382] on icon "Edit company" at bounding box center [1187, 385] width 13 height 13
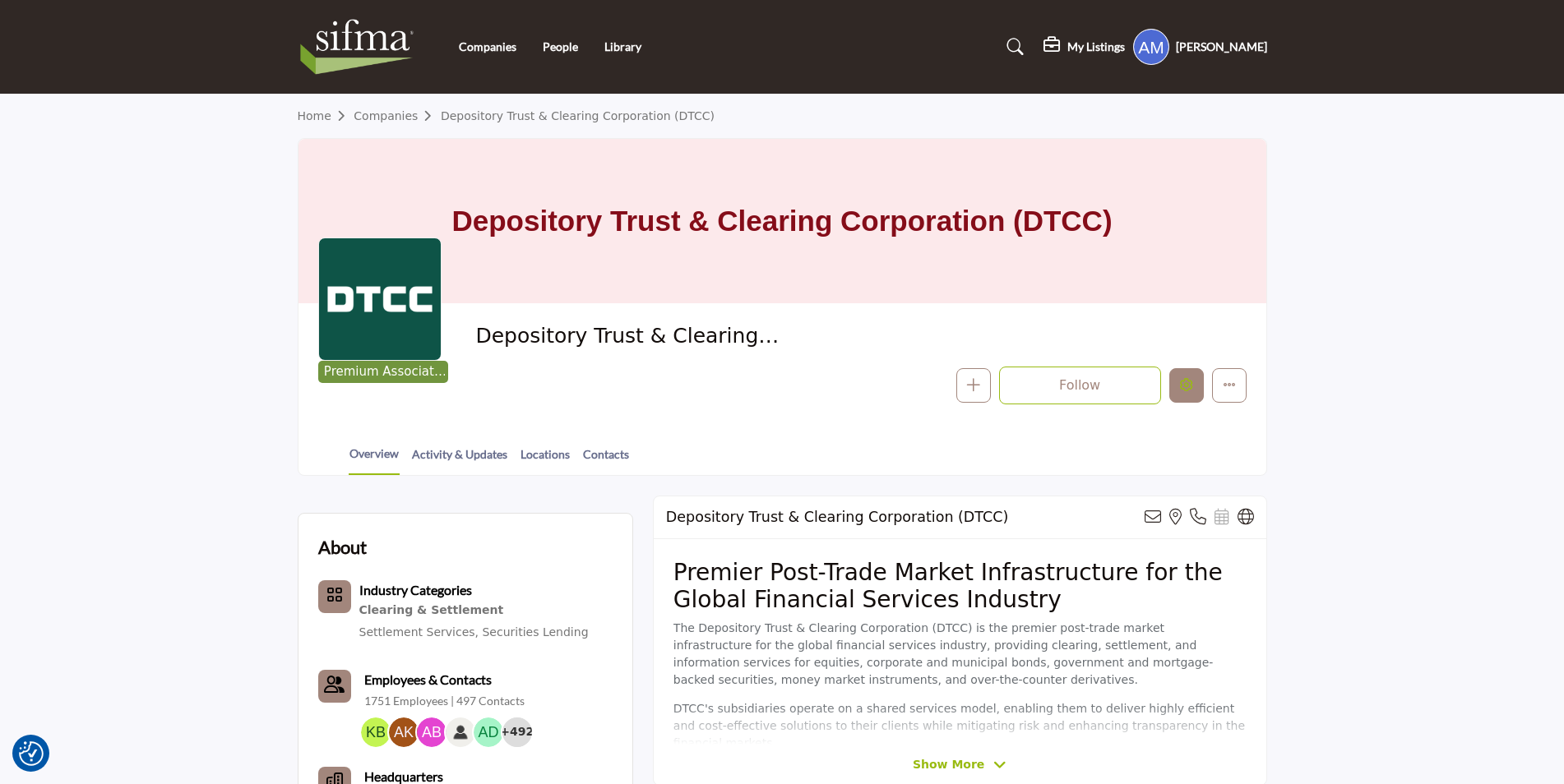
click at [1188, 386] on icon "Edit company" at bounding box center [1187, 385] width 13 height 13
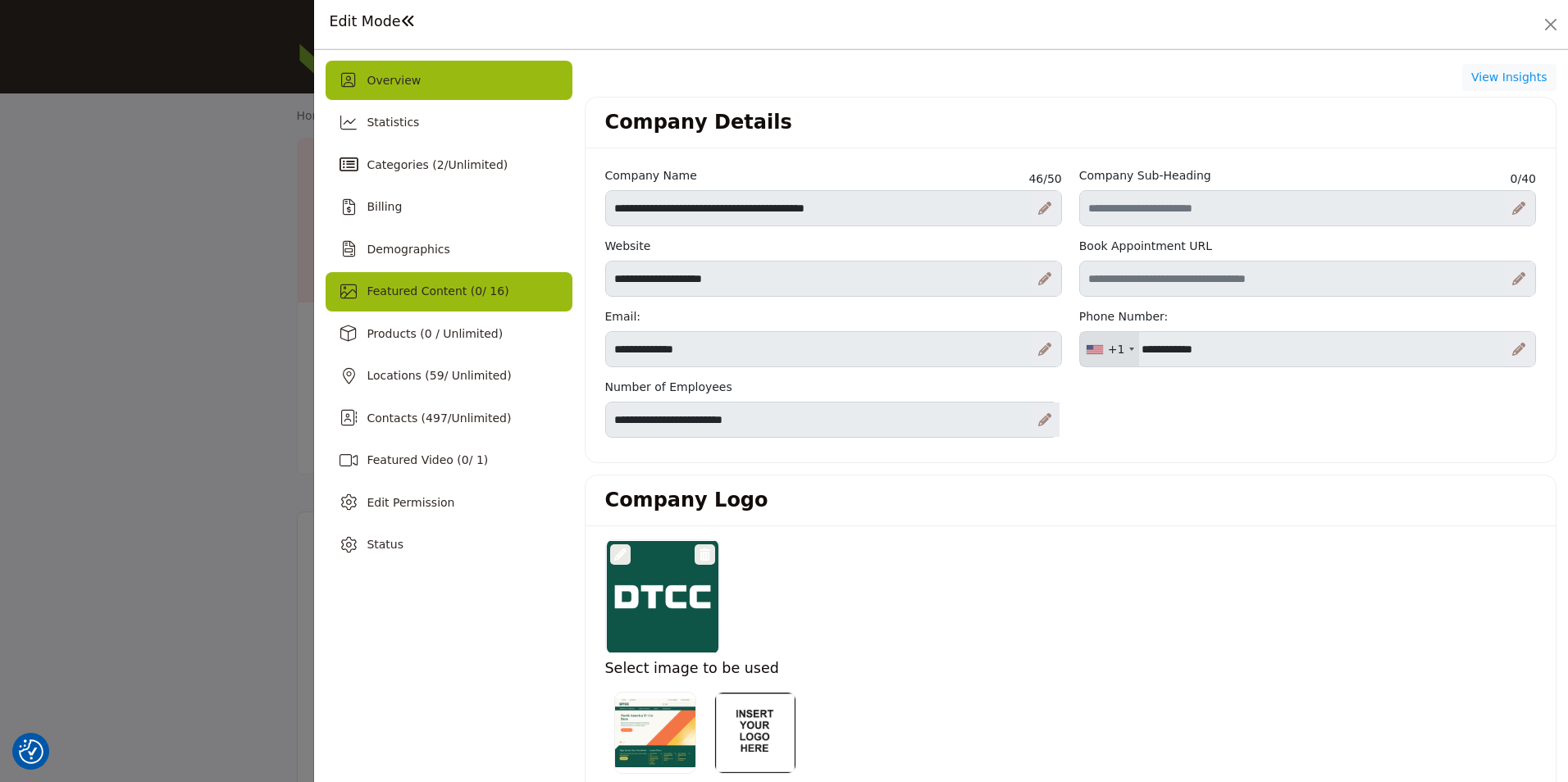
click at [398, 293] on span "Featured Content ( 0 / 16)" at bounding box center [437, 291] width 142 height 13
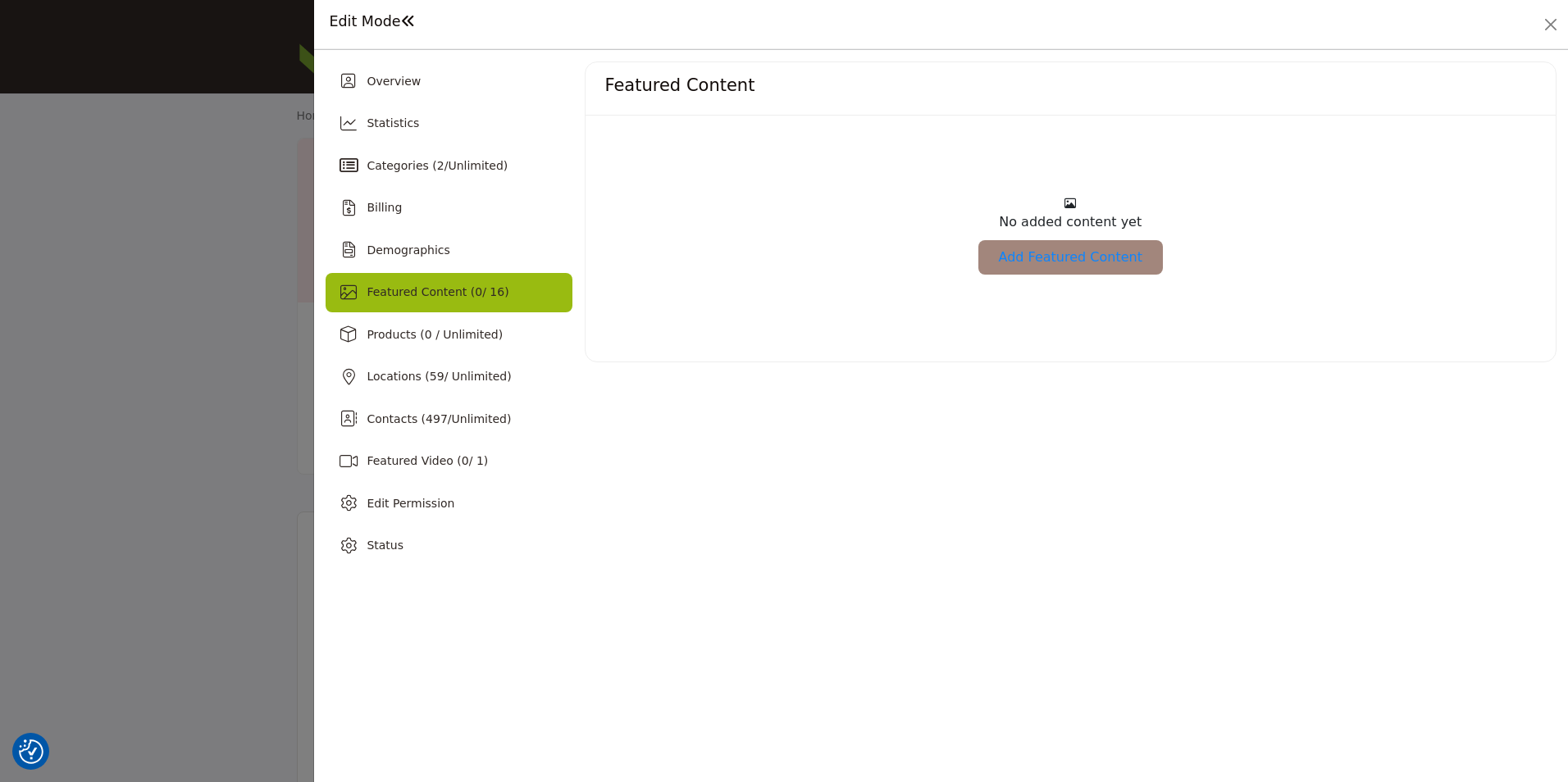
click at [1112, 240] on link "Add Featured Content" at bounding box center [1070, 257] width 184 height 34
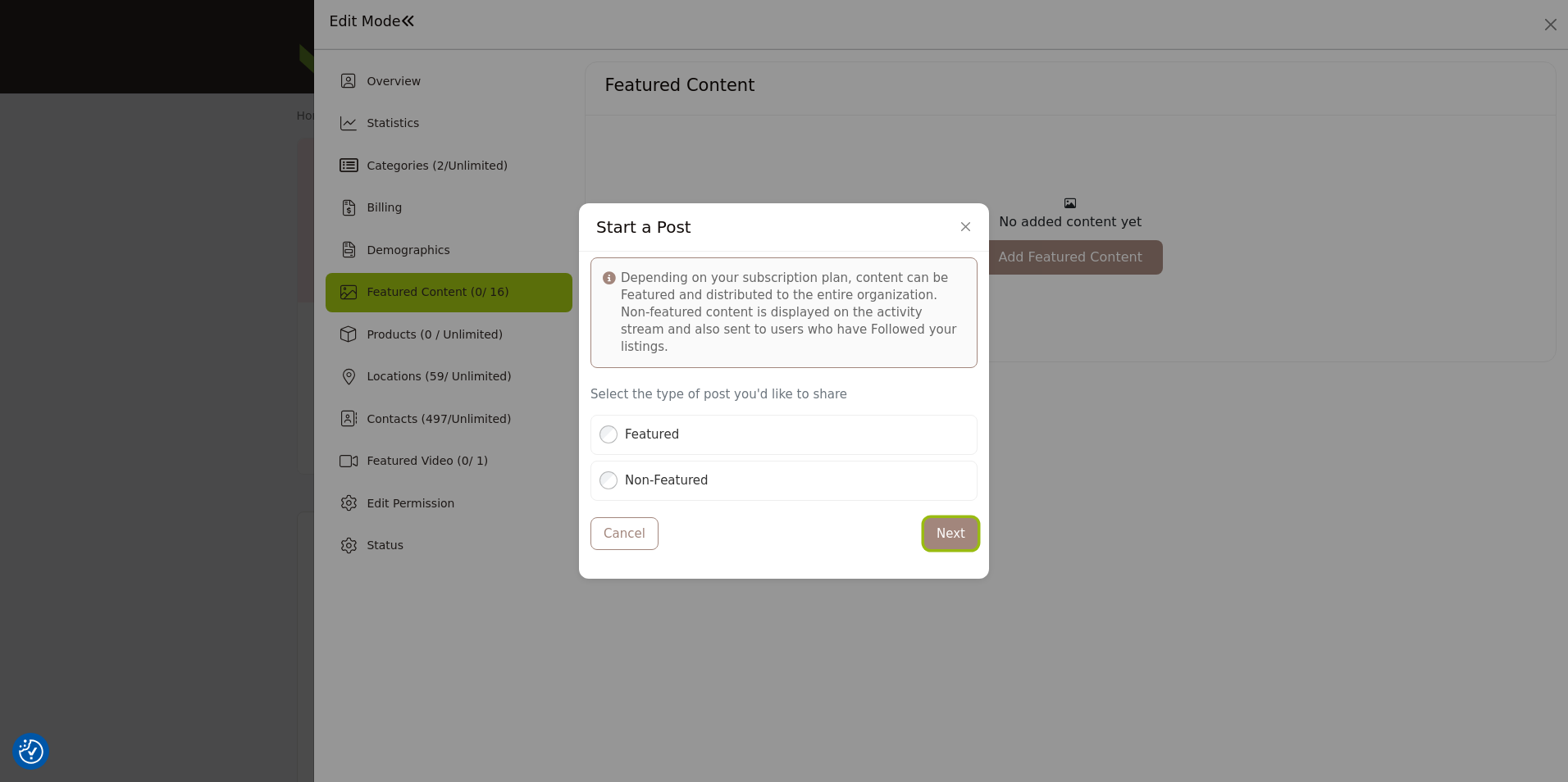
click at [951, 519] on button "Next" at bounding box center [951, 534] width 53 height 32
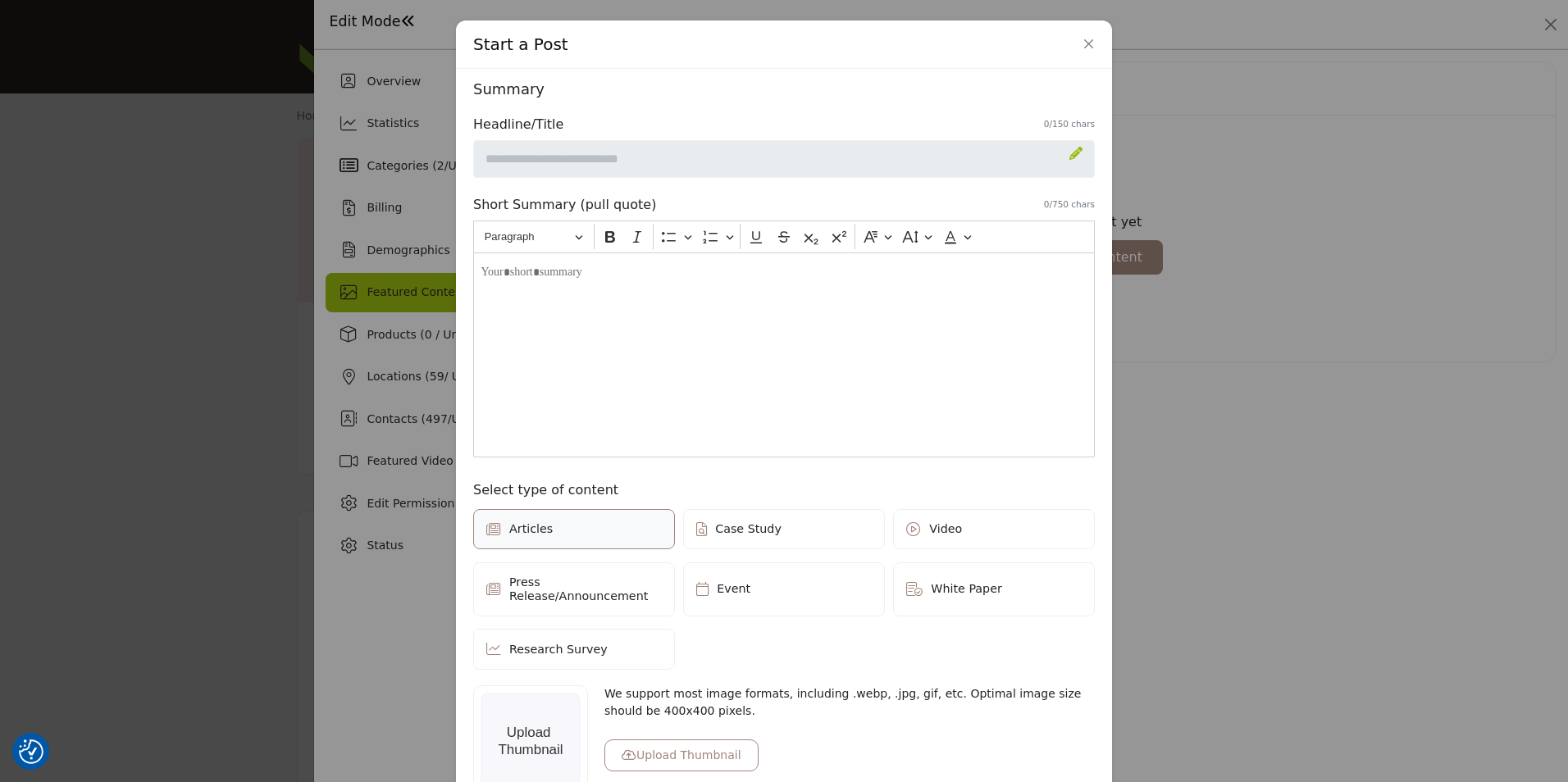
click at [1073, 151] on icon at bounding box center [1076, 154] width 13 height 13
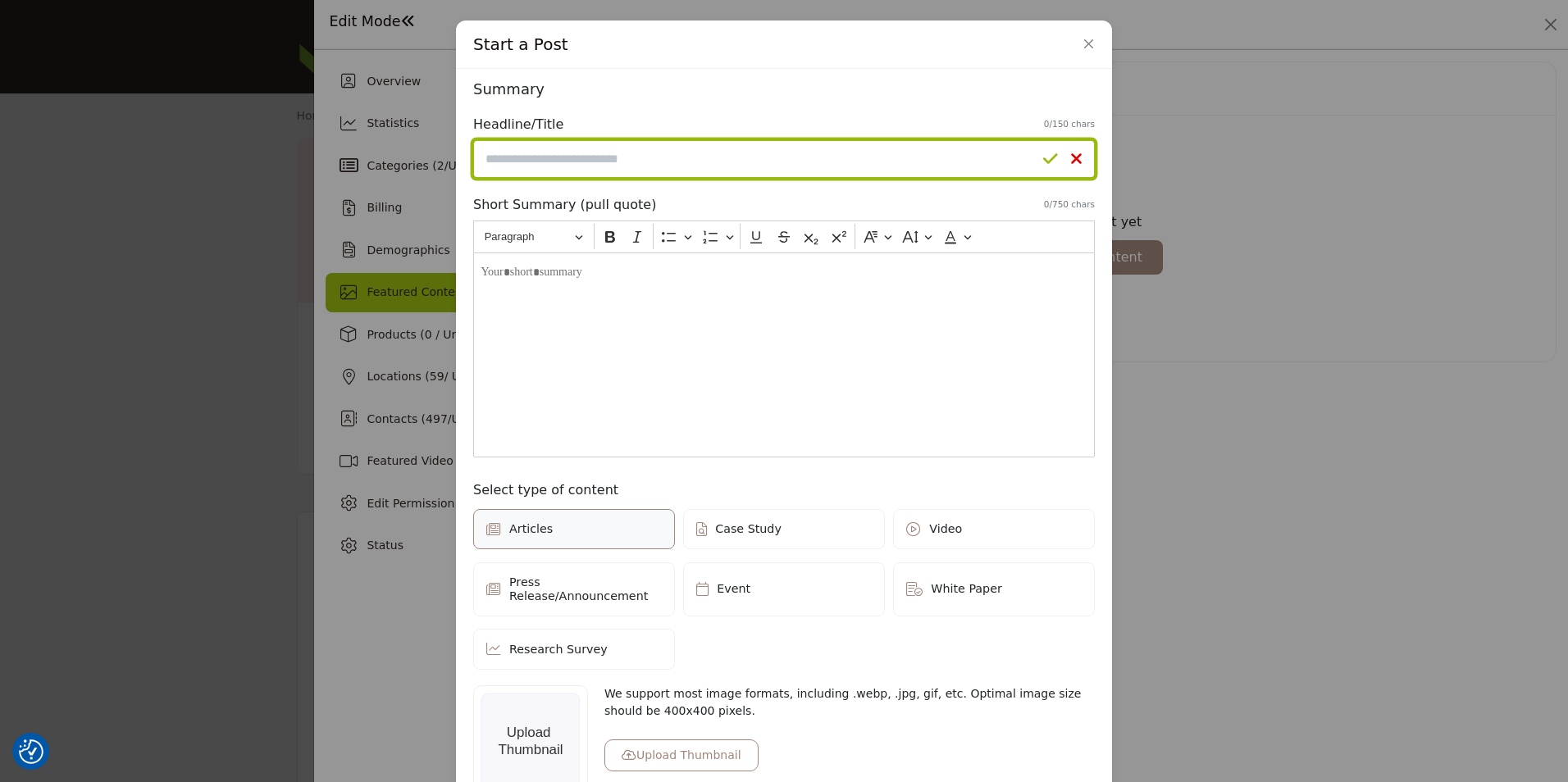
paste input "**********"
type input "**********"
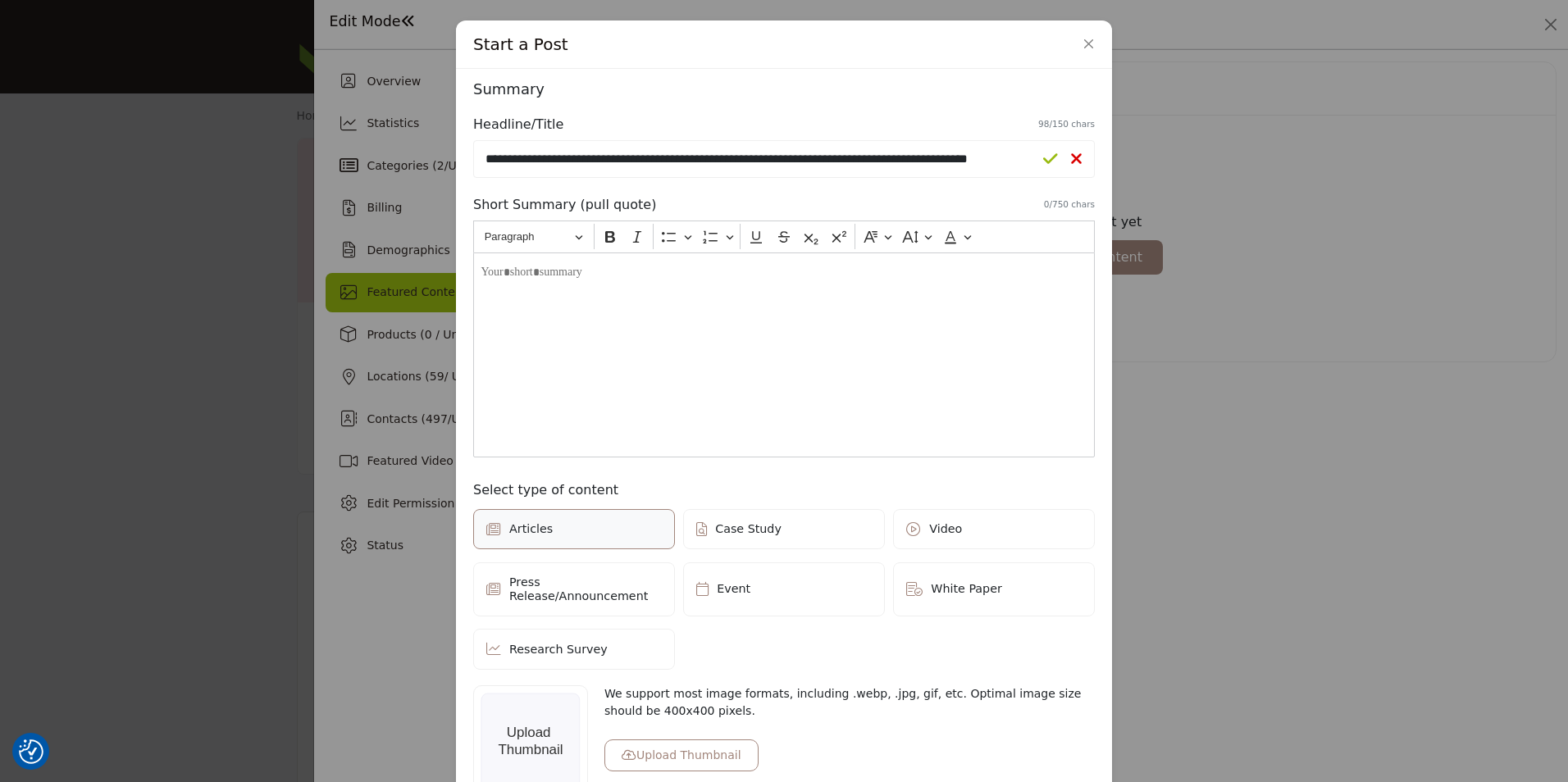
click at [1043, 158] on icon at bounding box center [1050, 160] width 15 height 17
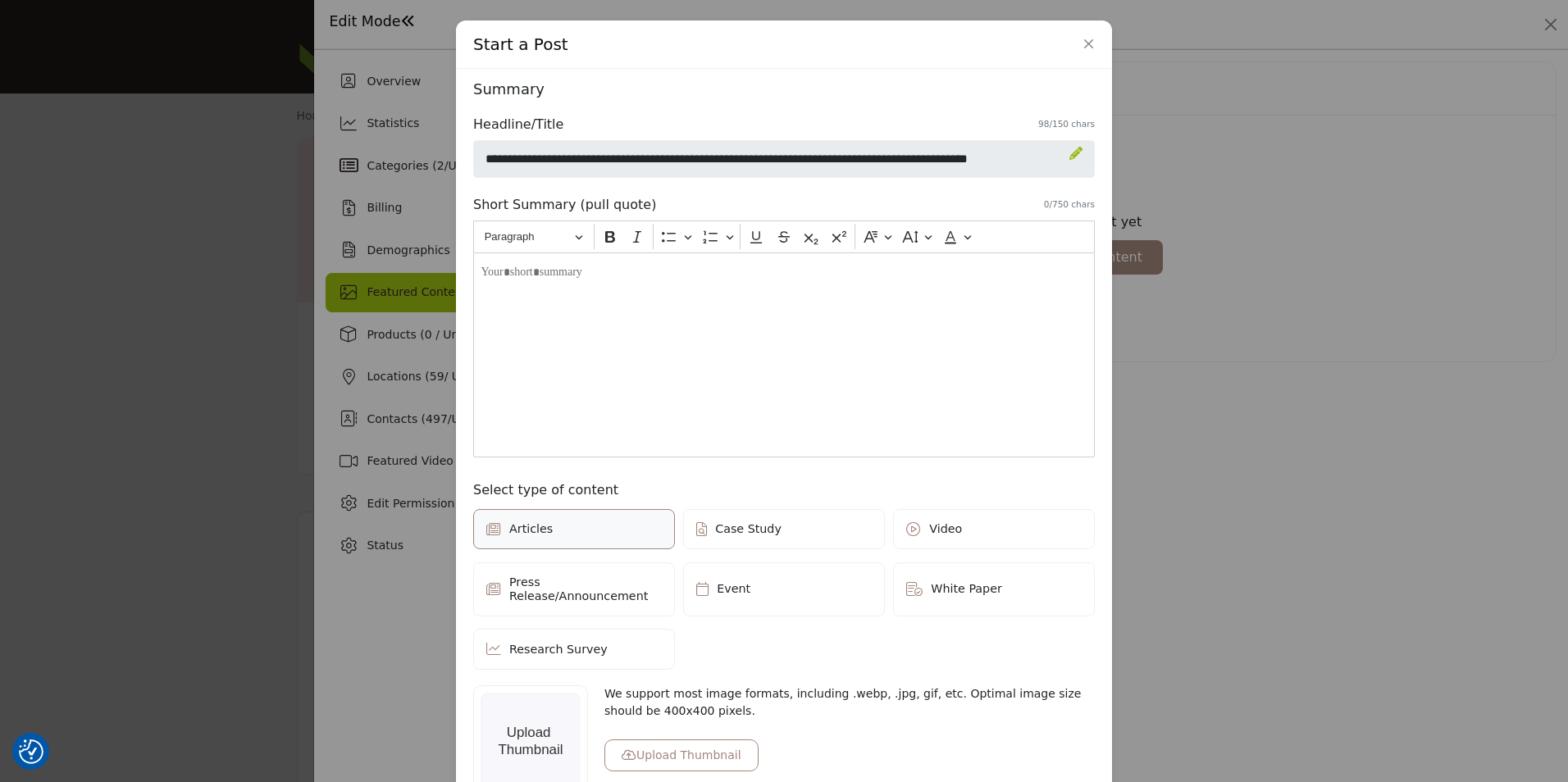
click at [657, 341] on div "Editor editing area: main" at bounding box center [784, 355] width 622 height 205
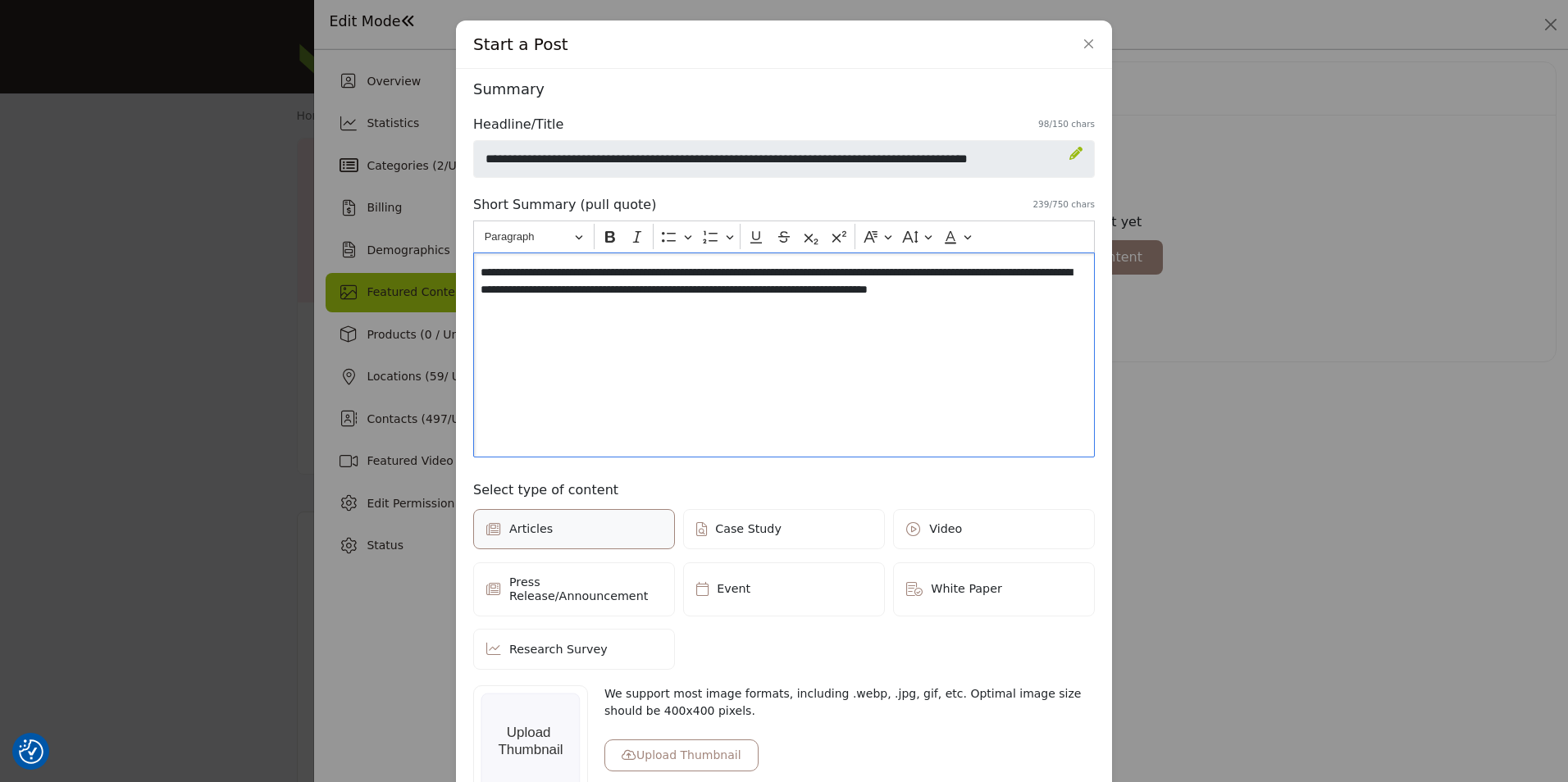
click at [581, 531] on label "Articles" at bounding box center [573, 529] width 202 height 41
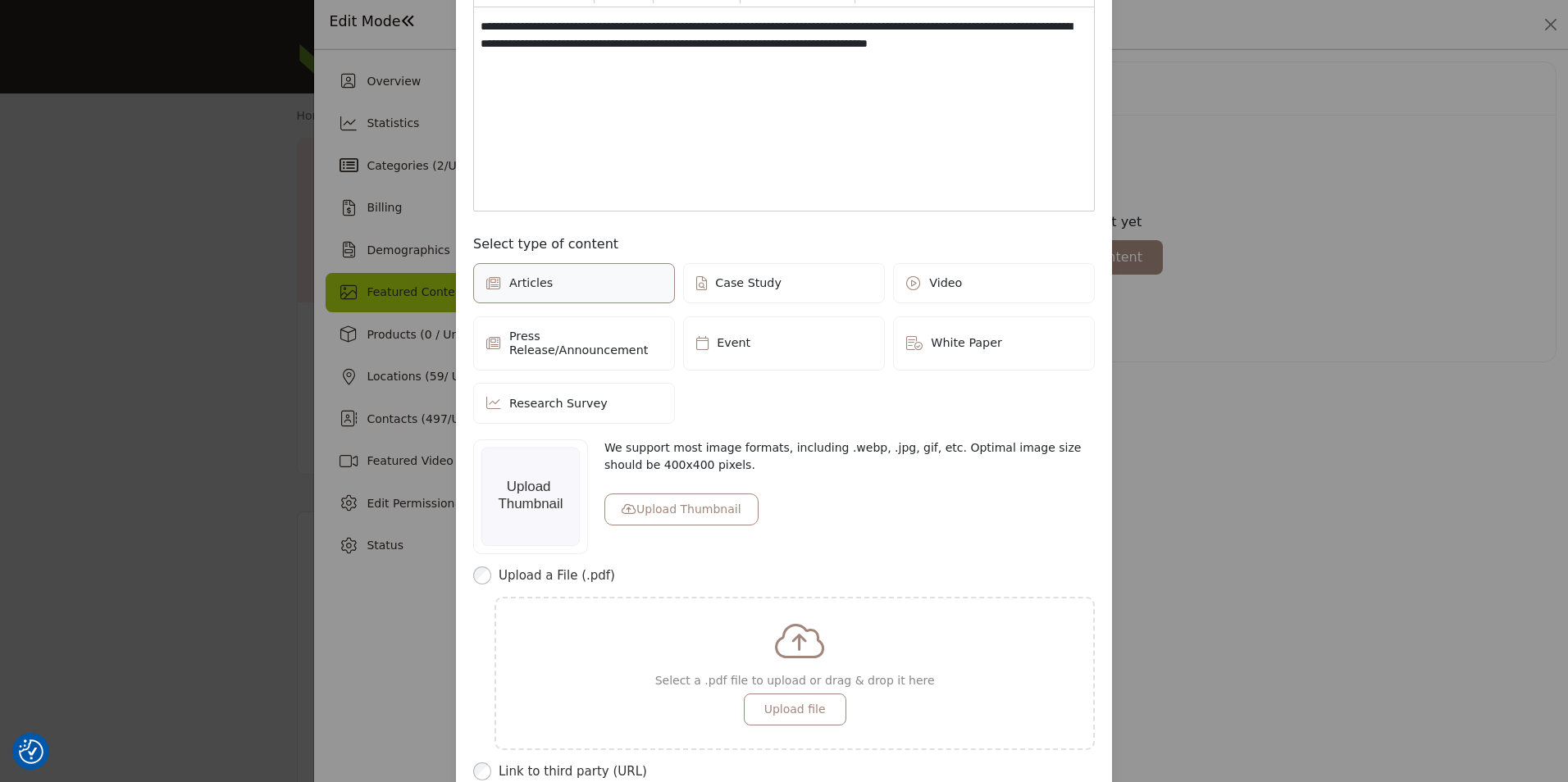
click at [661, 494] on button "Upload Thumbnail" at bounding box center [681, 509] width 155 height 32
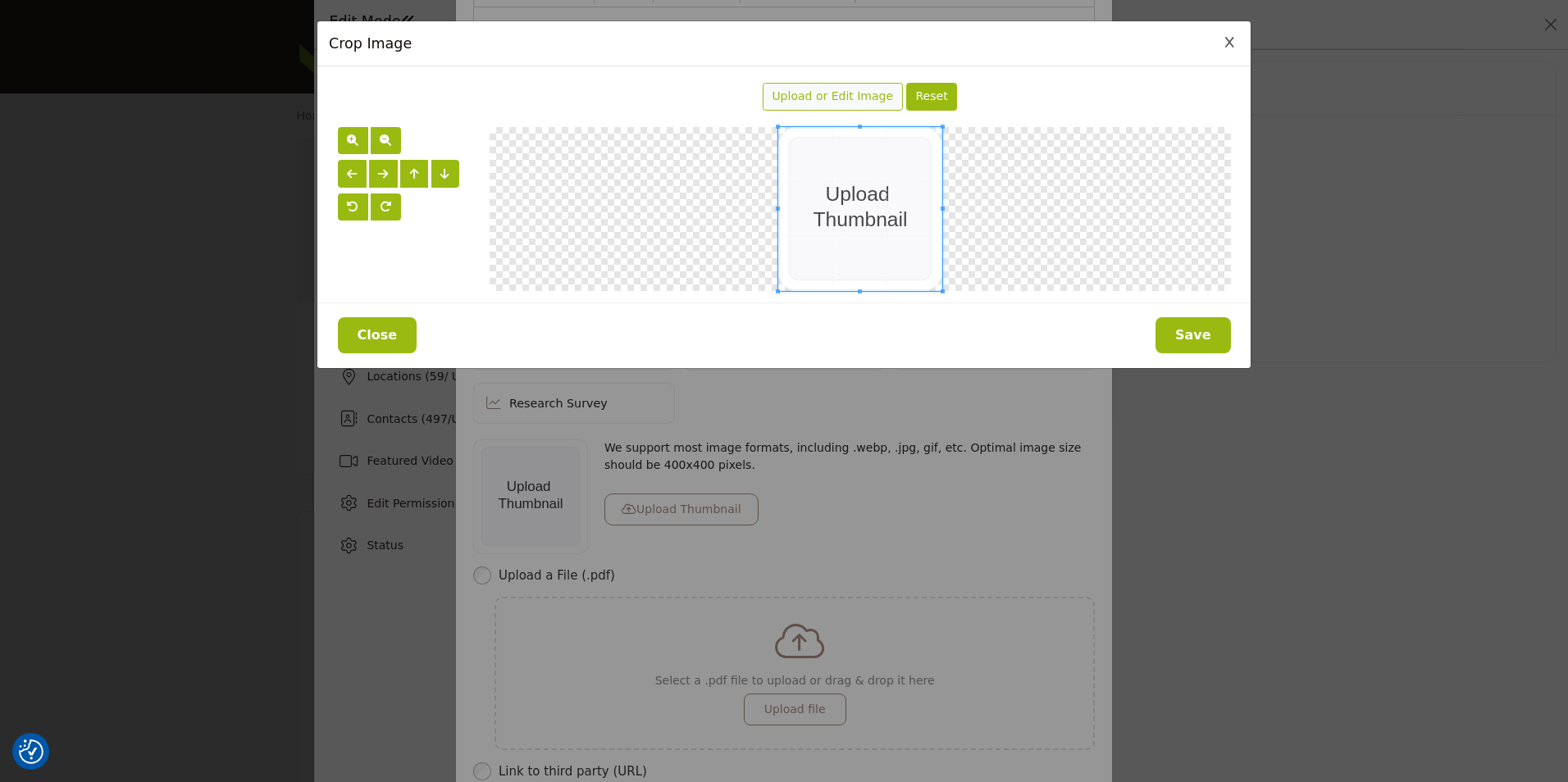
click at [863, 91] on span "Upload or Edit Image" at bounding box center [833, 96] width 121 height 13
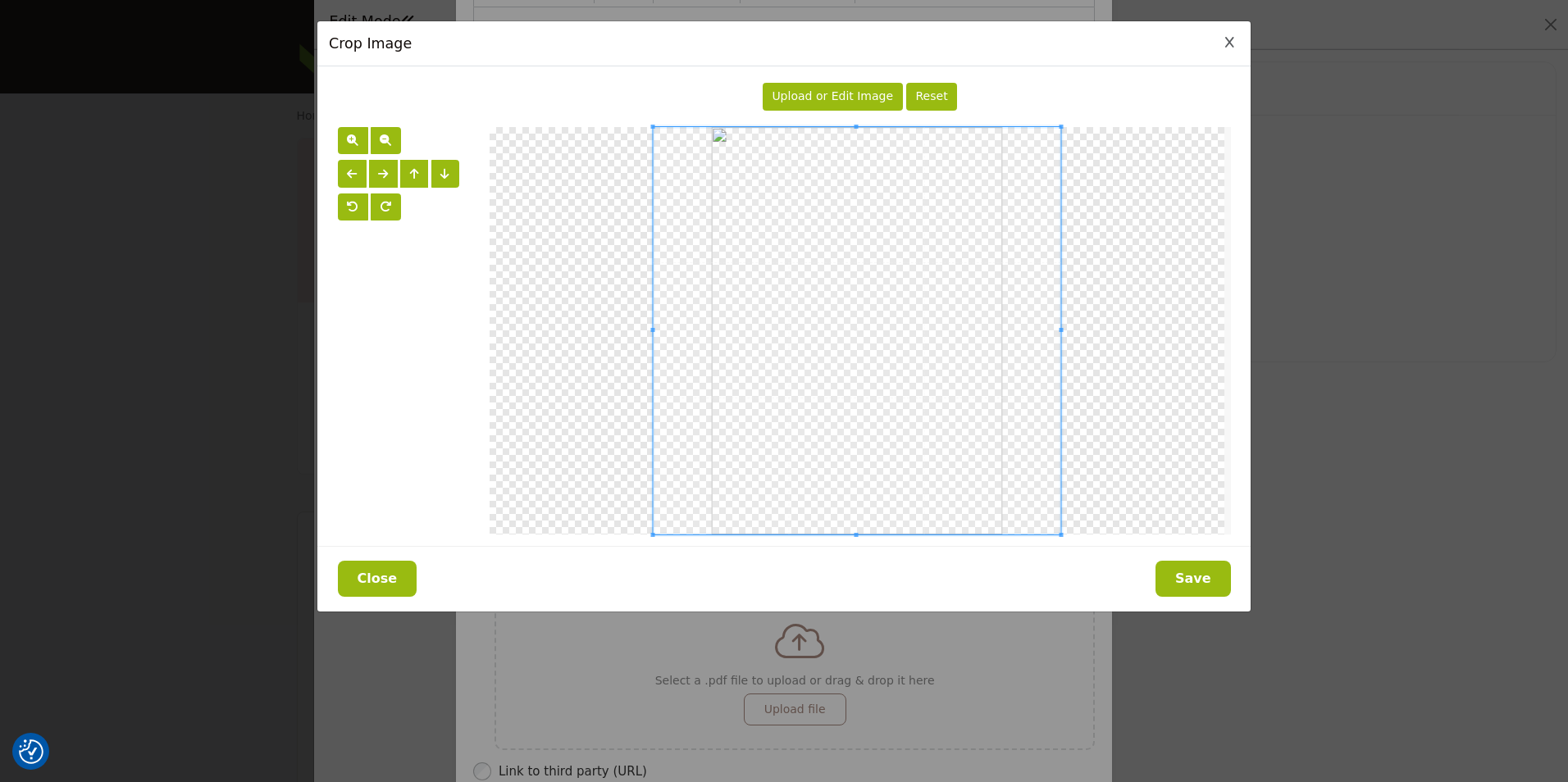
click at [1206, 575] on button "Save" at bounding box center [1192, 578] width 76 height 36
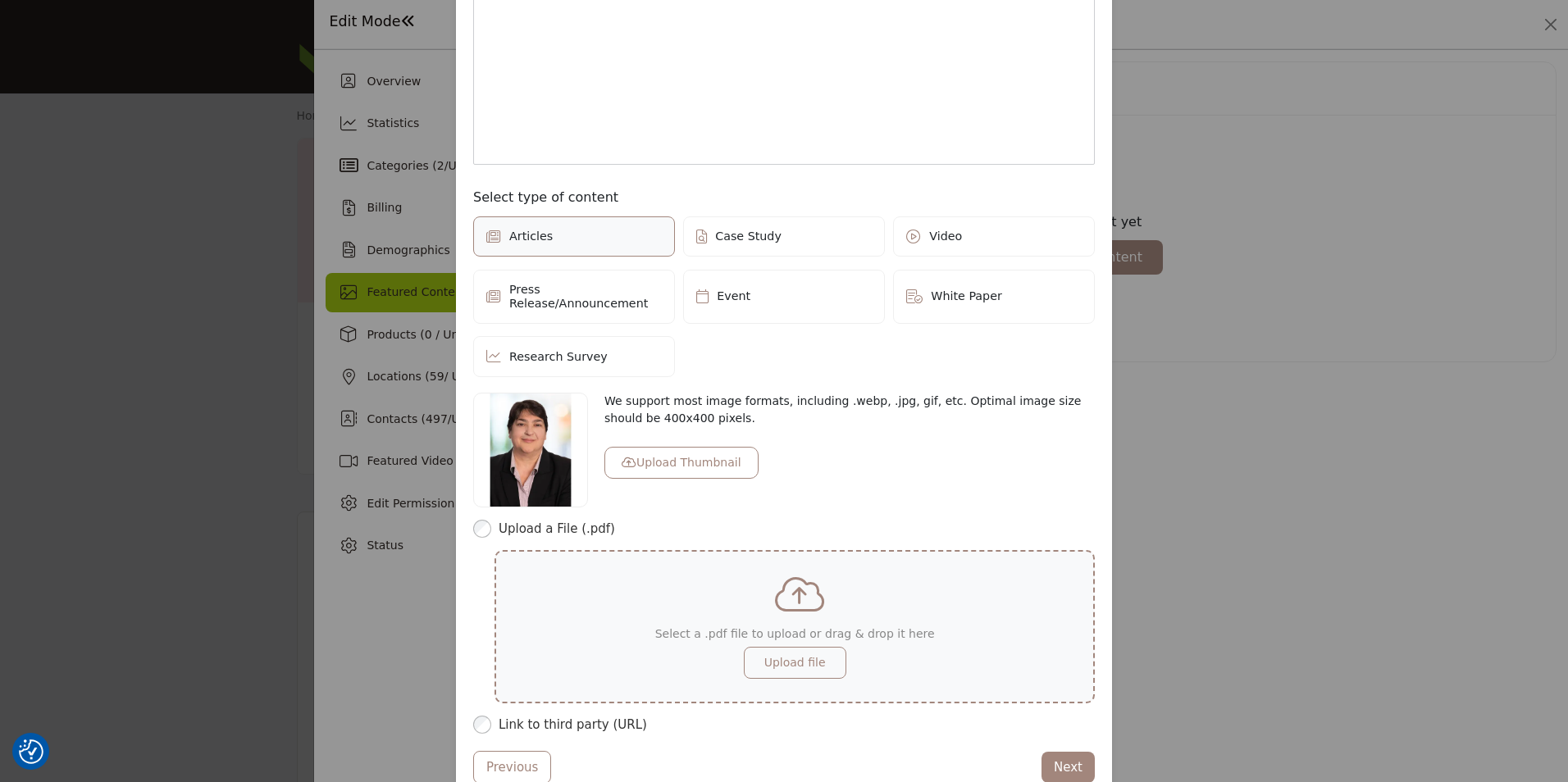
scroll to position [336, 0]
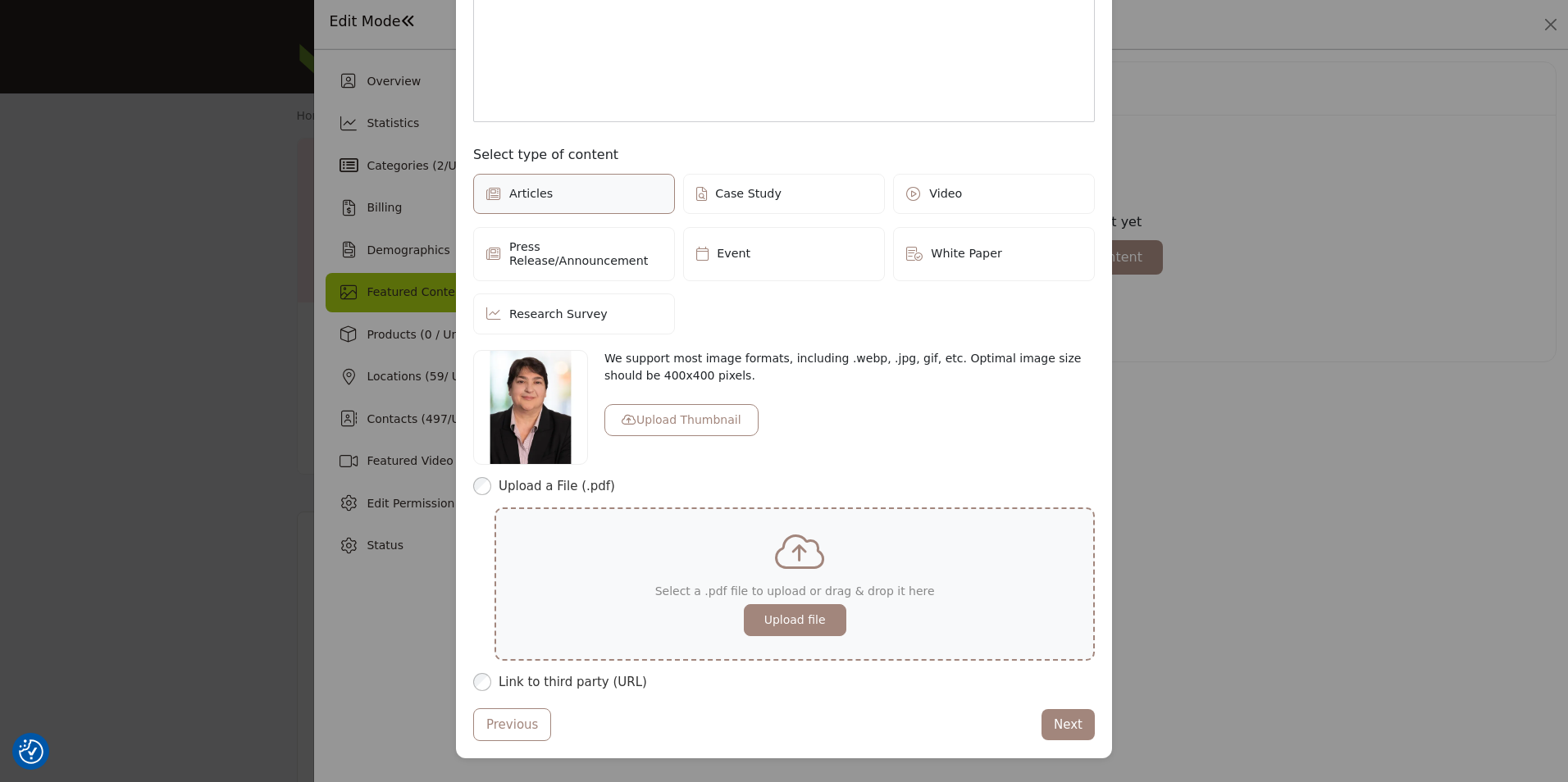
click at [791, 604] on button "Upload file" at bounding box center [794, 620] width 102 height 32
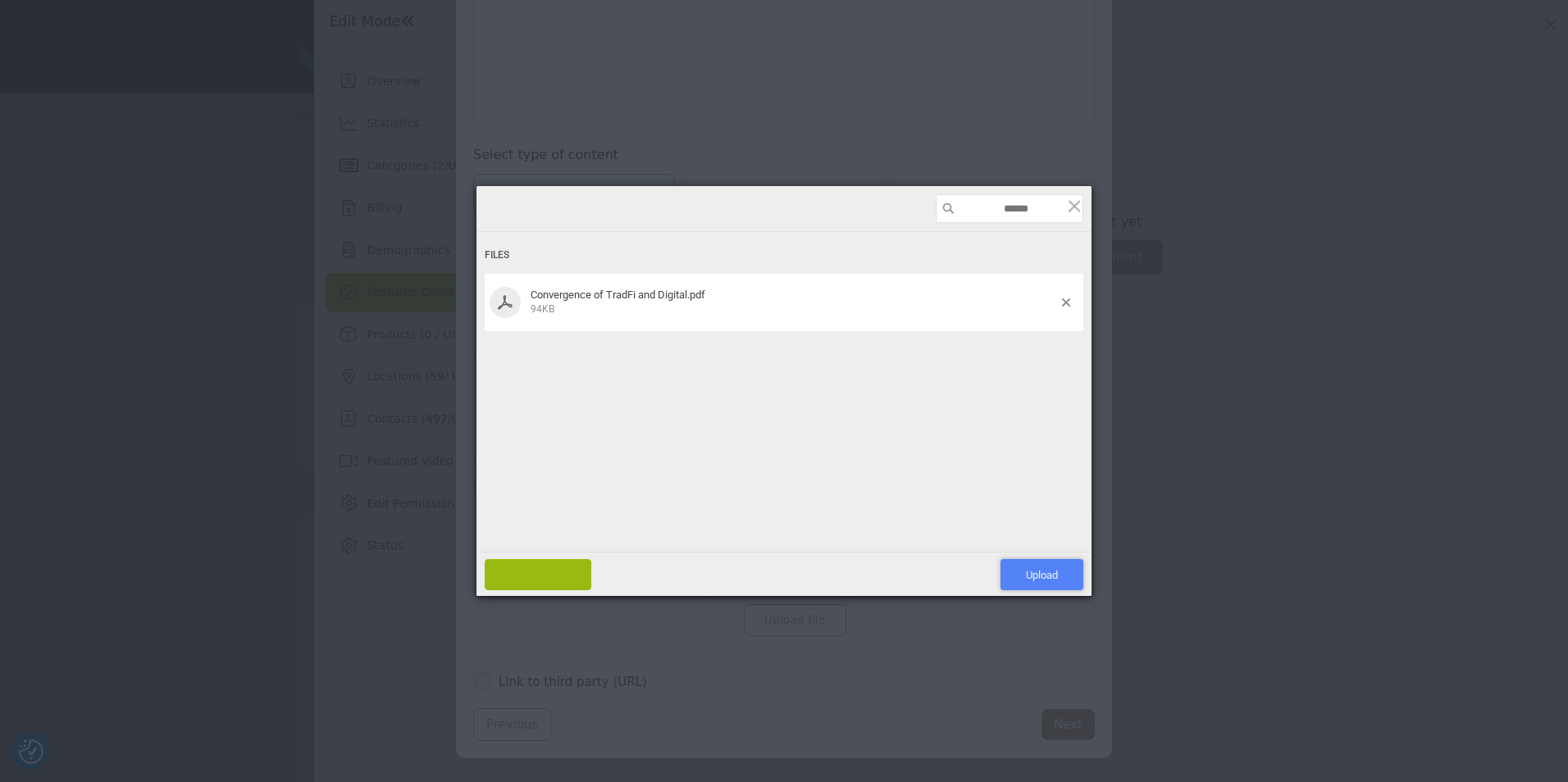
click at [1033, 565] on span "Upload 1" at bounding box center [1042, 574] width 83 height 31
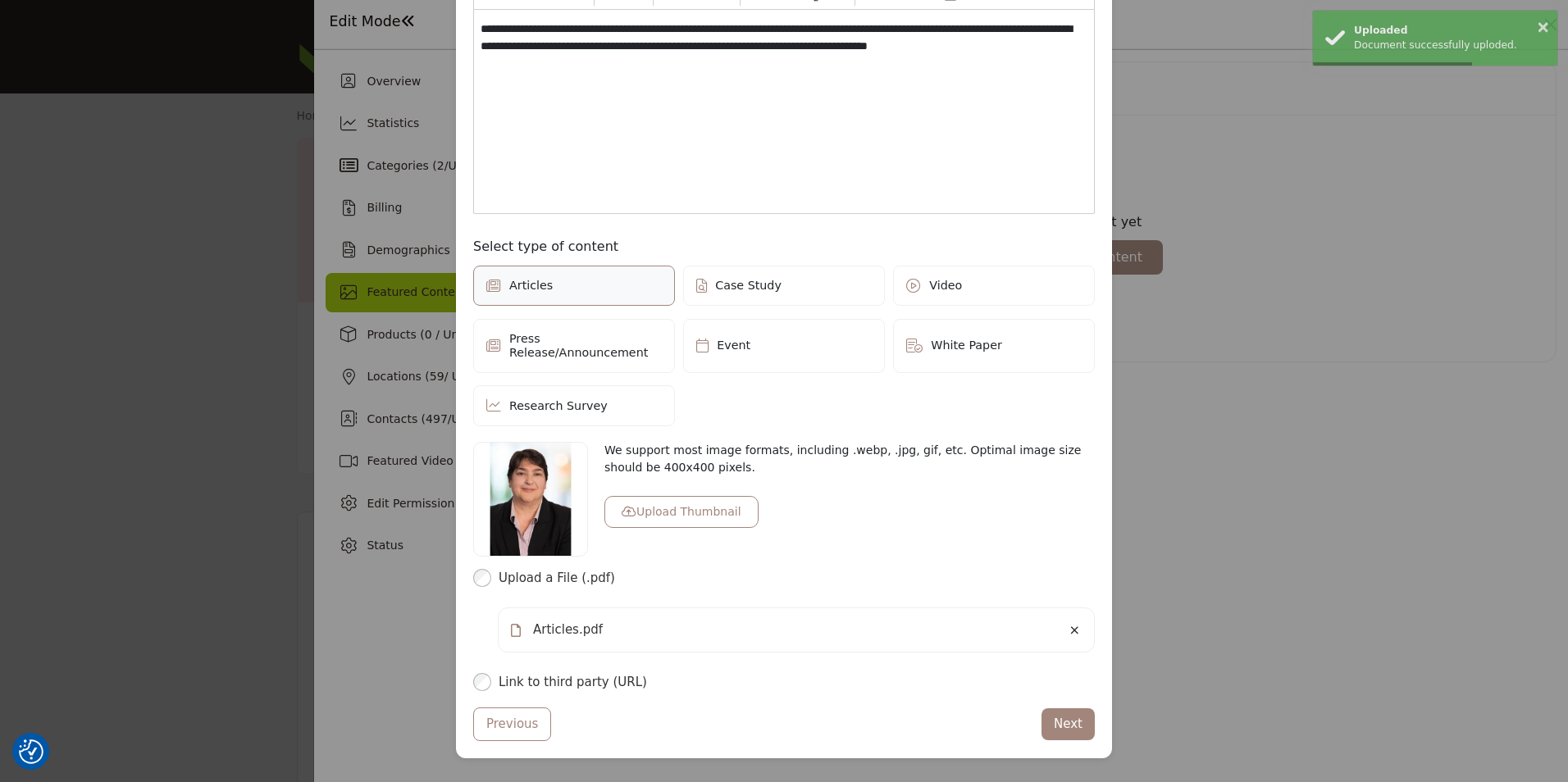
click at [555, 673] on label "Link to third party (URL)" at bounding box center [796, 682] width 596 height 19
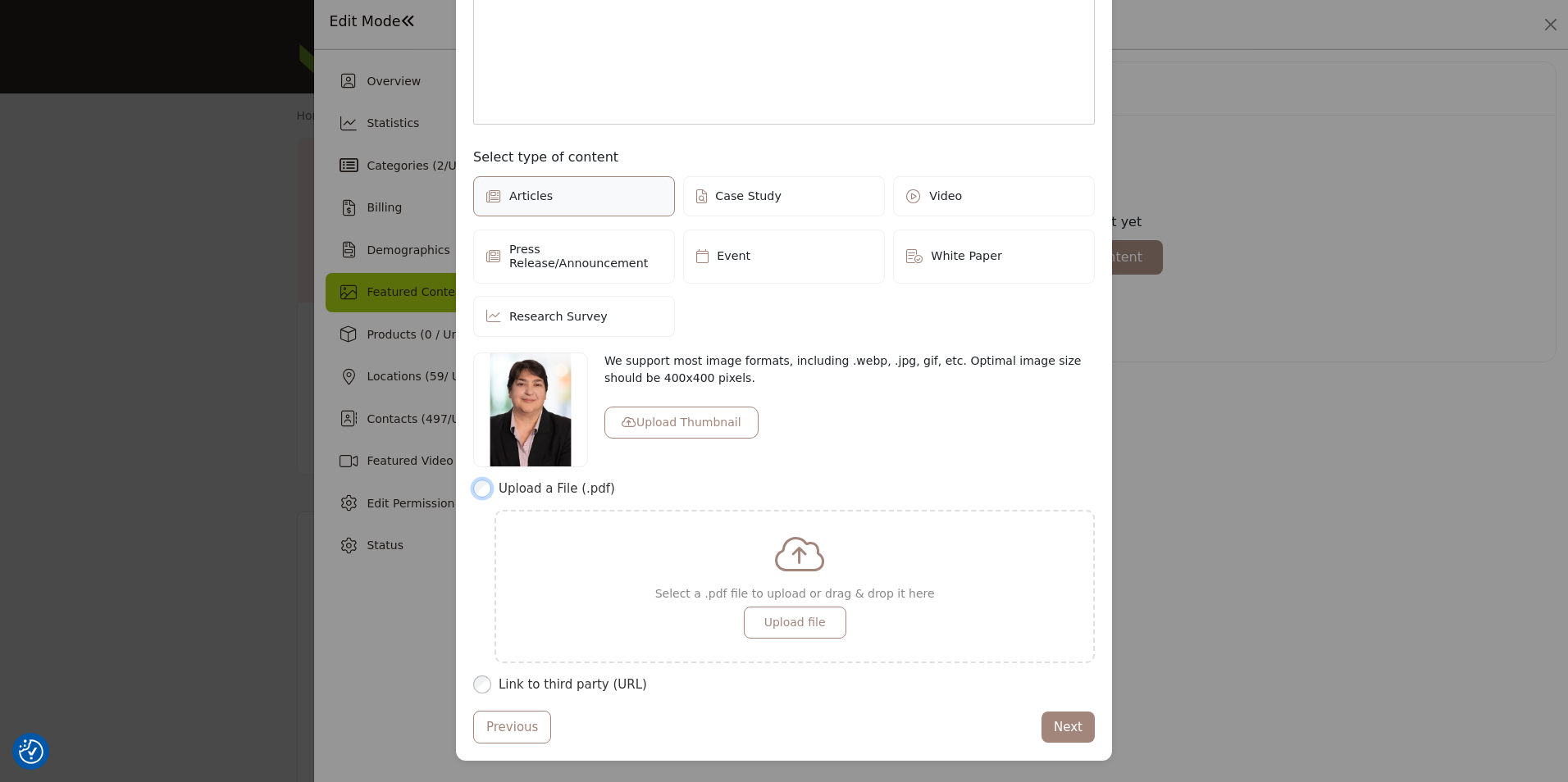
scroll to position [336, 0]
click at [575, 673] on label "Link to third party (URL)" at bounding box center [796, 682] width 596 height 19
click at [467, 667] on div "**********" at bounding box center [784, 243] width 633 height 1009
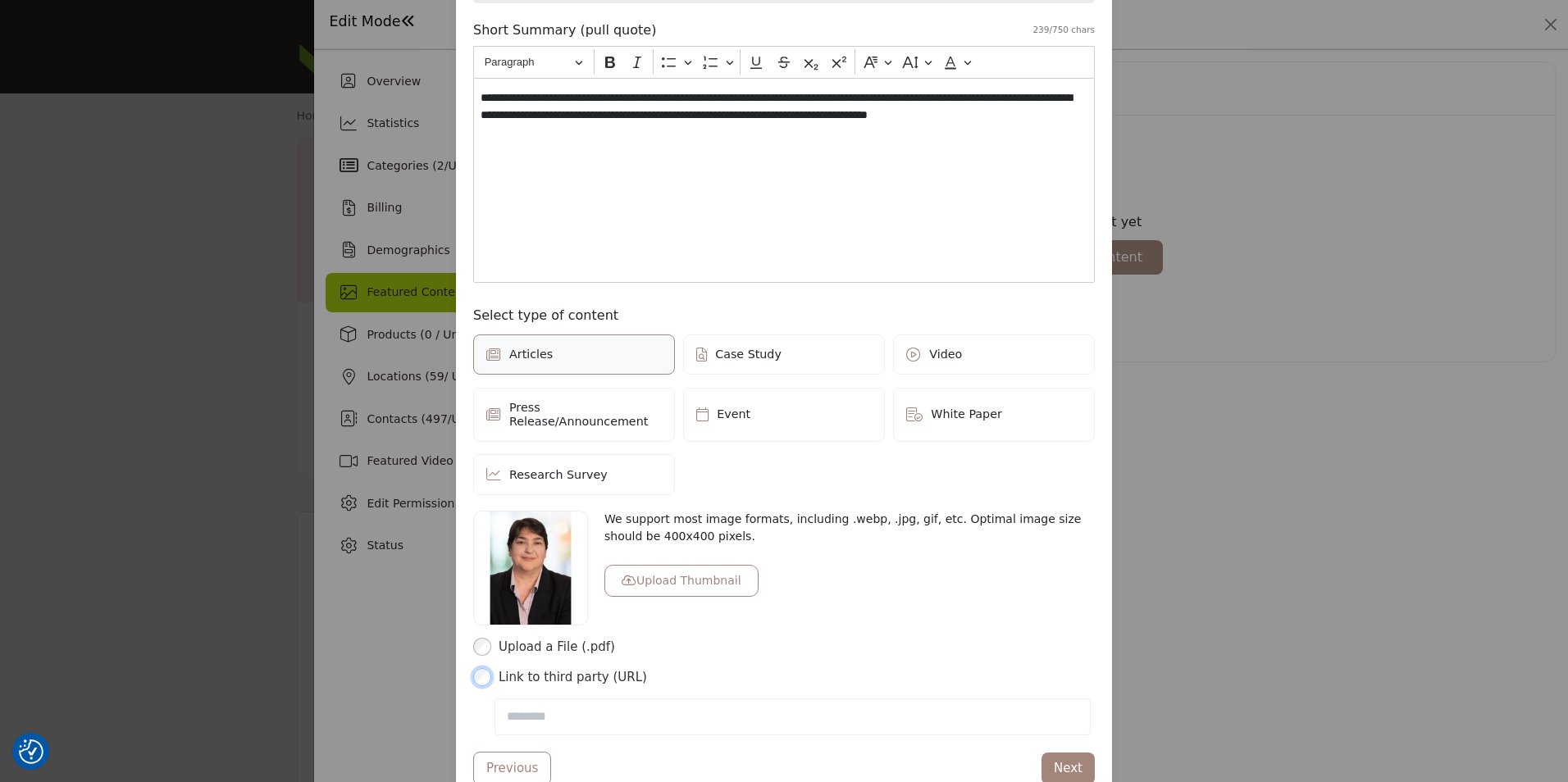
scroll to position [137, 0]
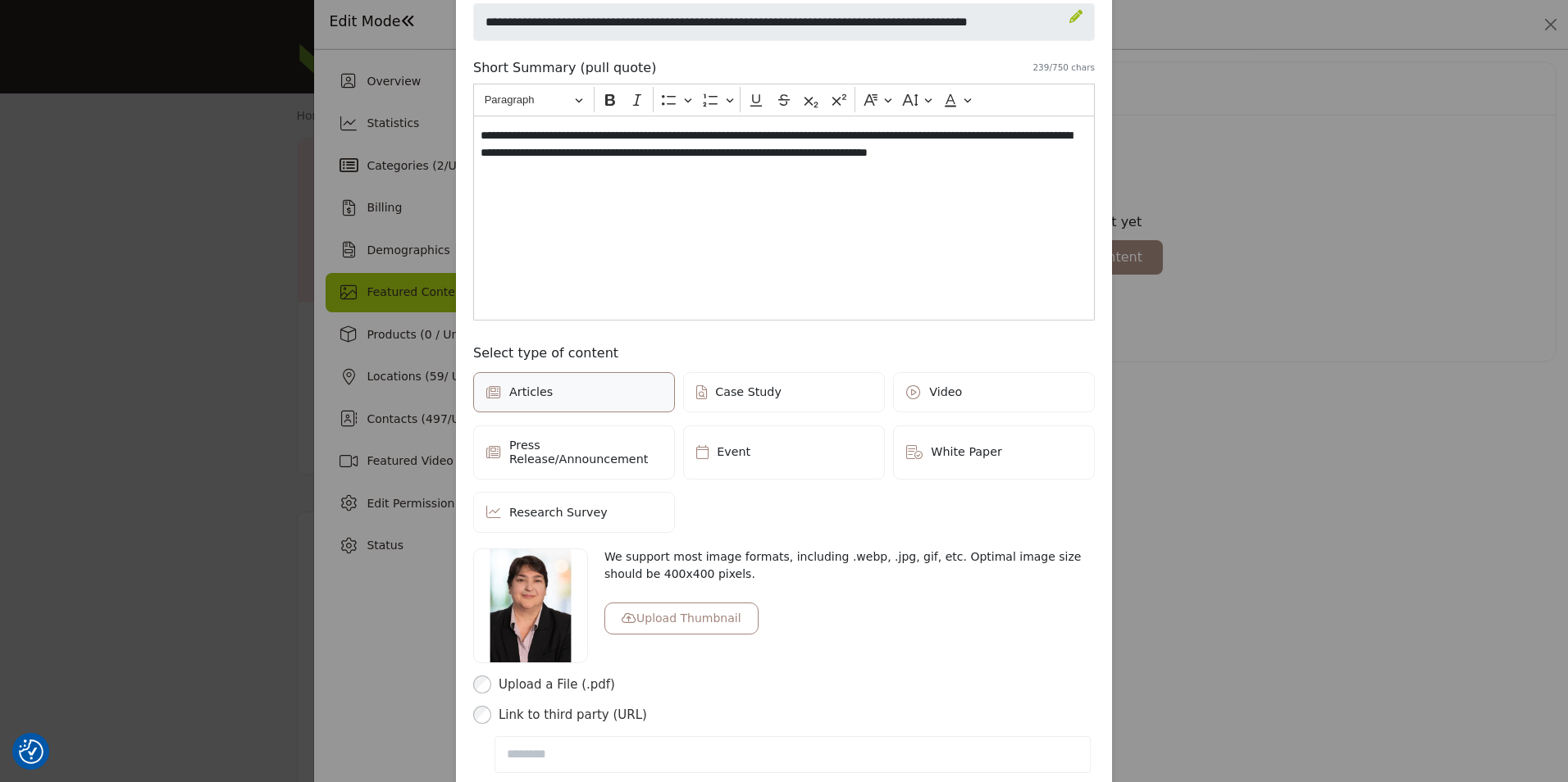
click at [661, 133] on p "**********" at bounding box center [783, 153] width 606 height 52
drag, startPoint x: 662, startPoint y: 135, endPoint x: 928, endPoint y: 135, distance: 266.0
click at [928, 135] on p "**********" at bounding box center [783, 153] width 606 height 52
click at [992, 218] on div "**********" at bounding box center [784, 218] width 622 height 205
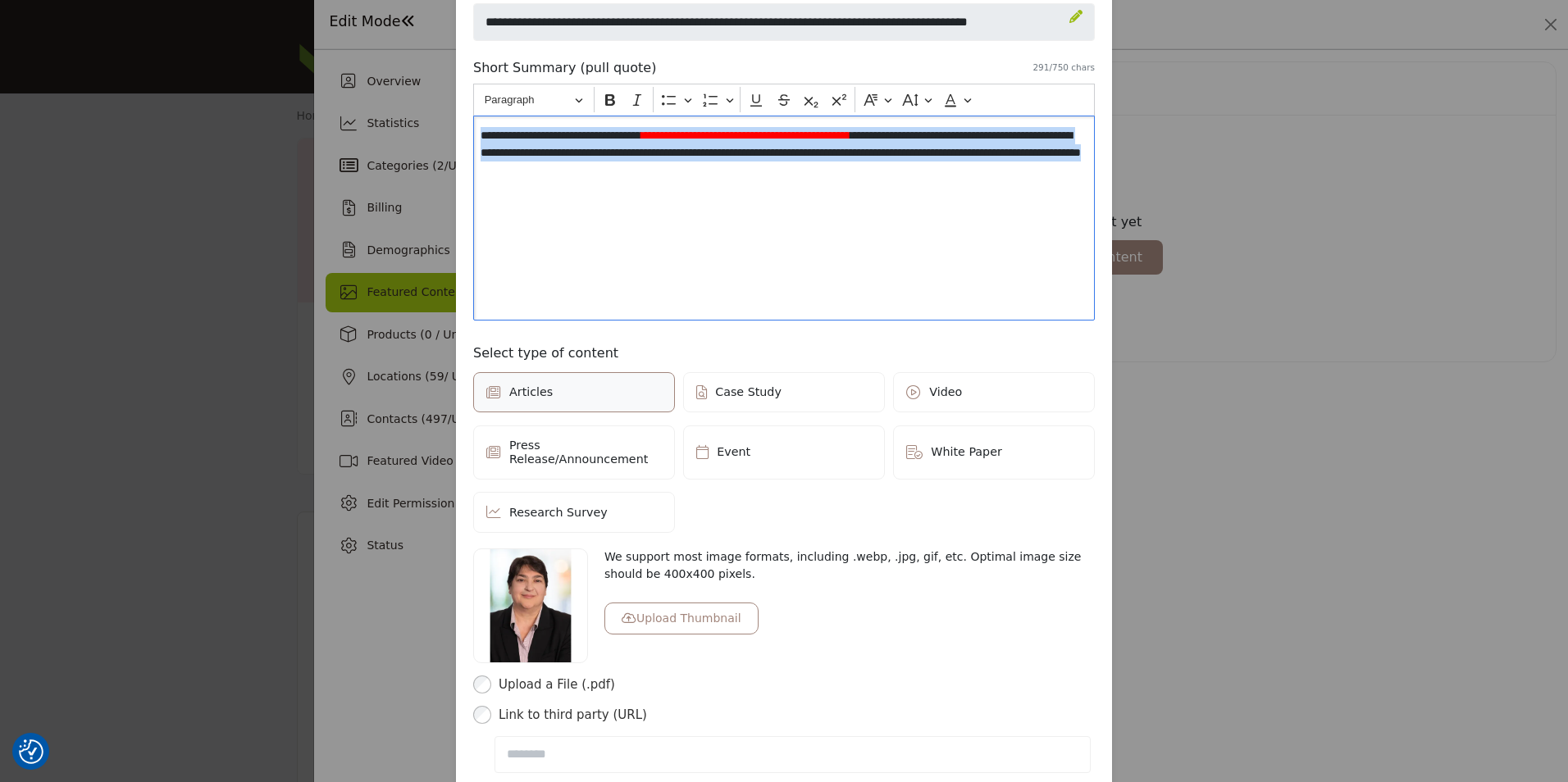
drag, startPoint x: 809, startPoint y: 173, endPoint x: 353, endPoint y: 138, distance: 457.3
click at [353, 138] on div "Start a Post Depending on your subscription plan, content can be Featured and d…" at bounding box center [784, 391] width 1568 height 782
copy p "**********"
click at [828, 235] on div "**********" at bounding box center [784, 218] width 622 height 205
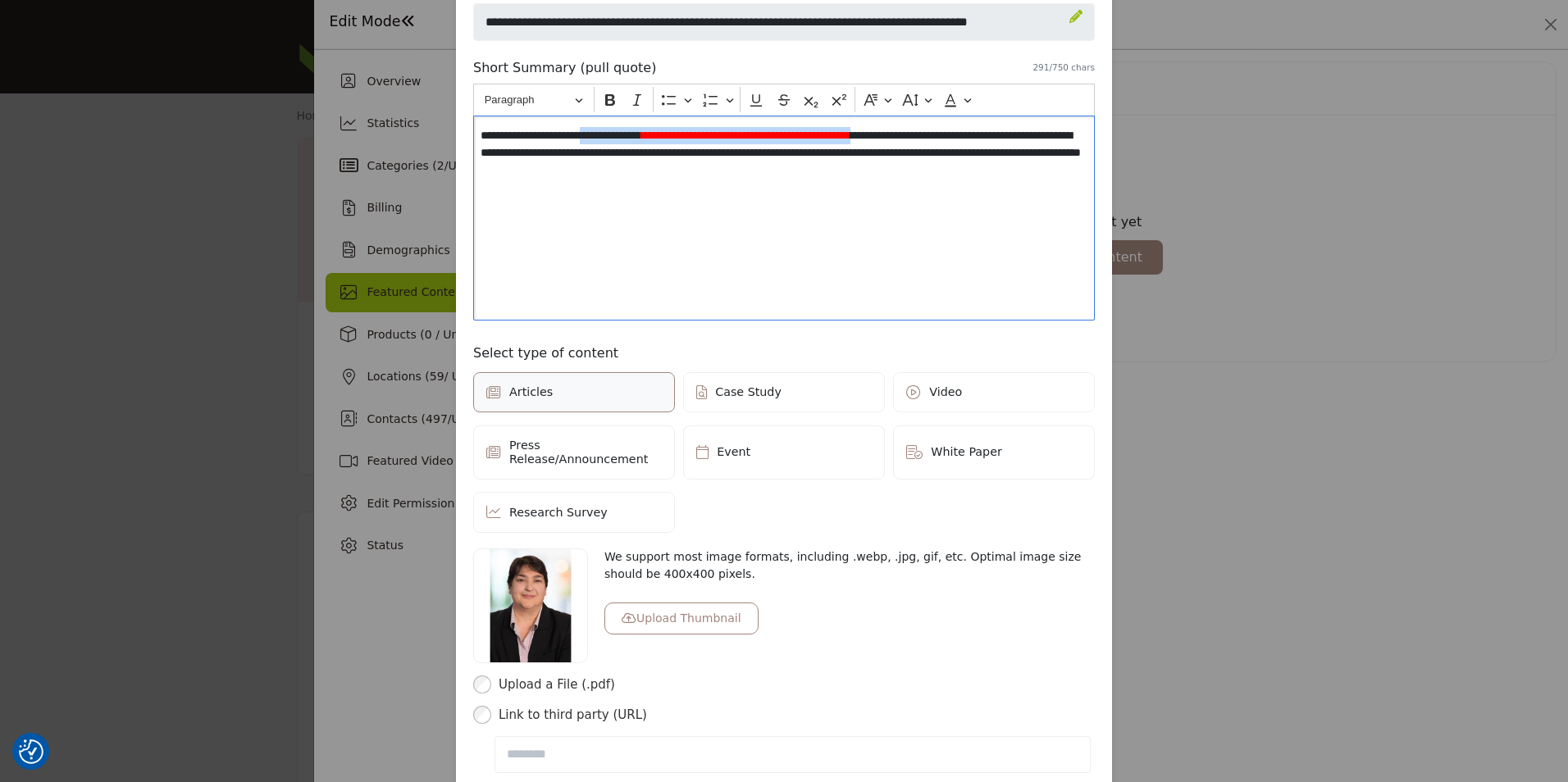
drag, startPoint x: 587, startPoint y: 134, endPoint x: 932, endPoint y: 135, distance: 345.0
click at [932, 135] on p "**********" at bounding box center [783, 153] width 606 height 52
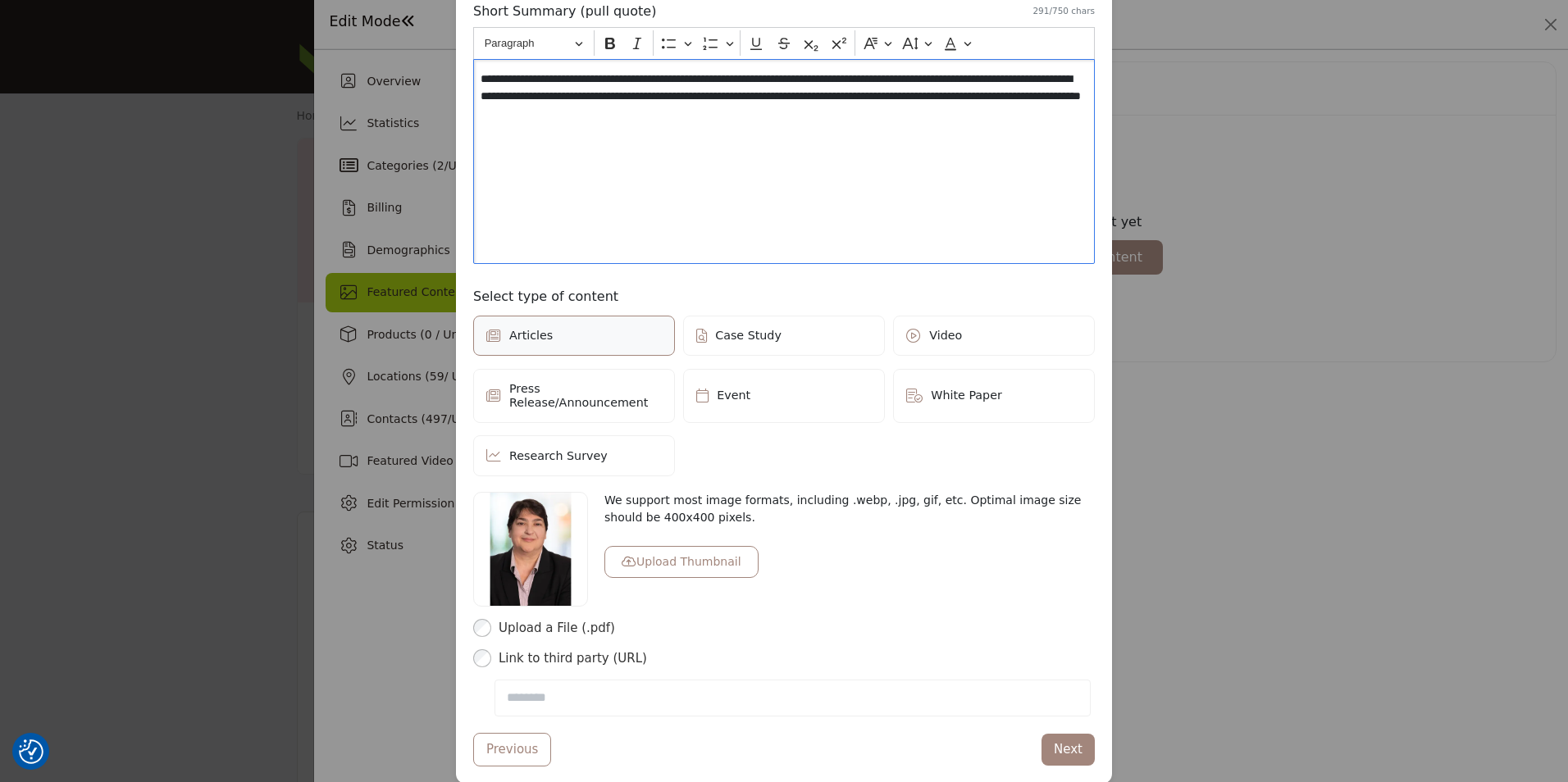
scroll to position [219, 0]
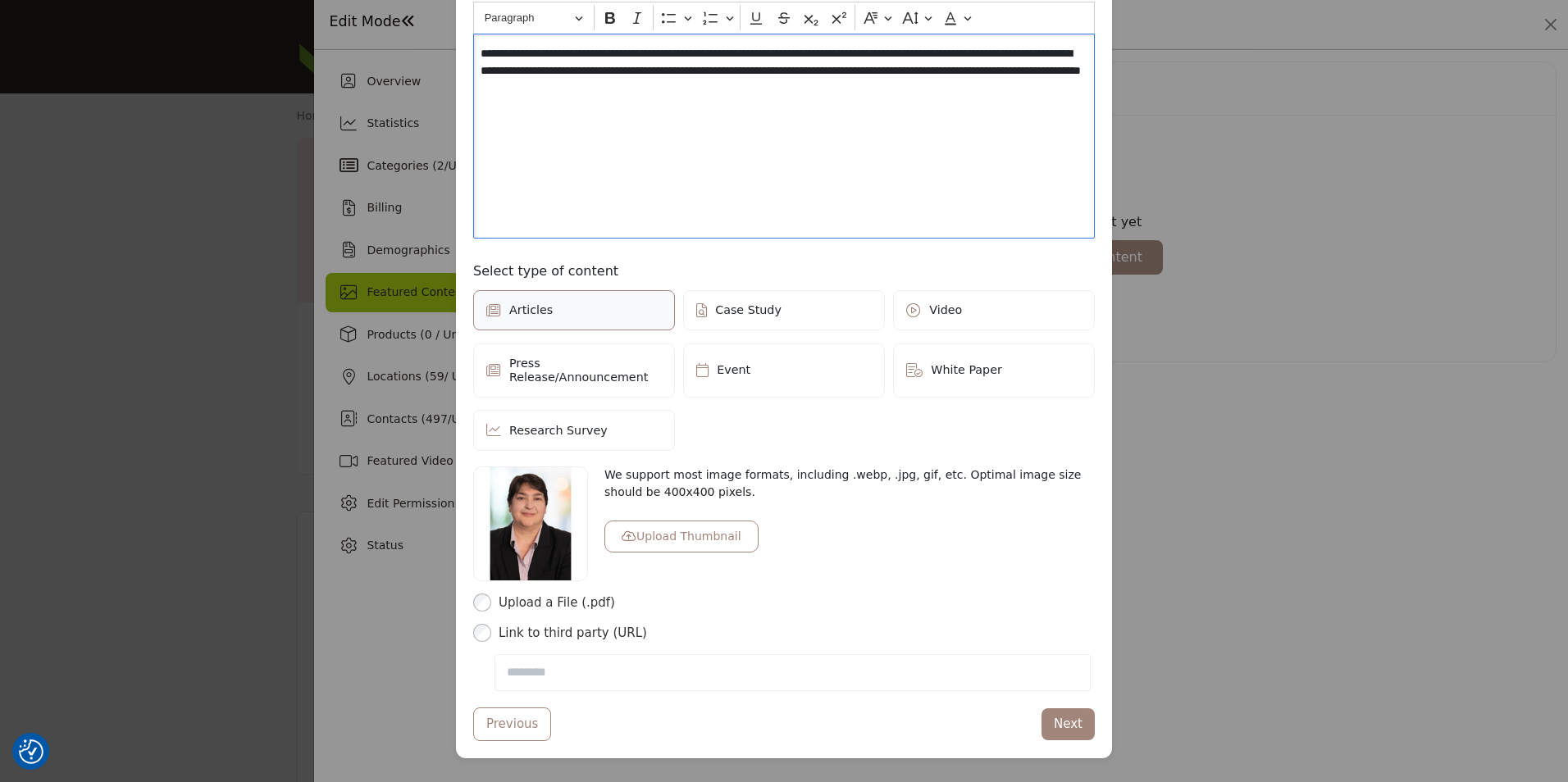
click at [486, 593] on div "Upload a File (.pdf)" at bounding box center [784, 602] width 622 height 19
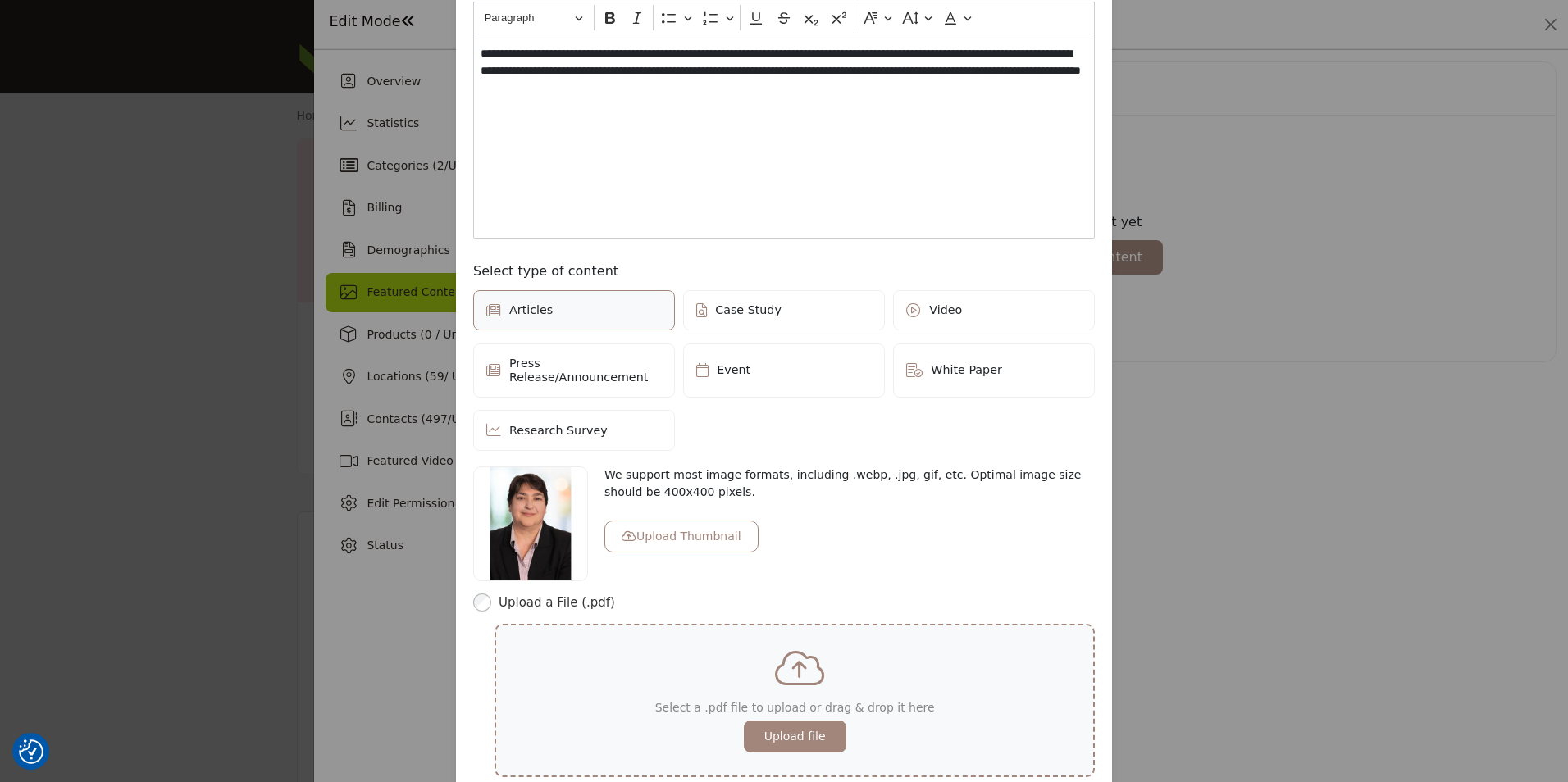
click at [792, 729] on button "Upload file" at bounding box center [794, 736] width 102 height 32
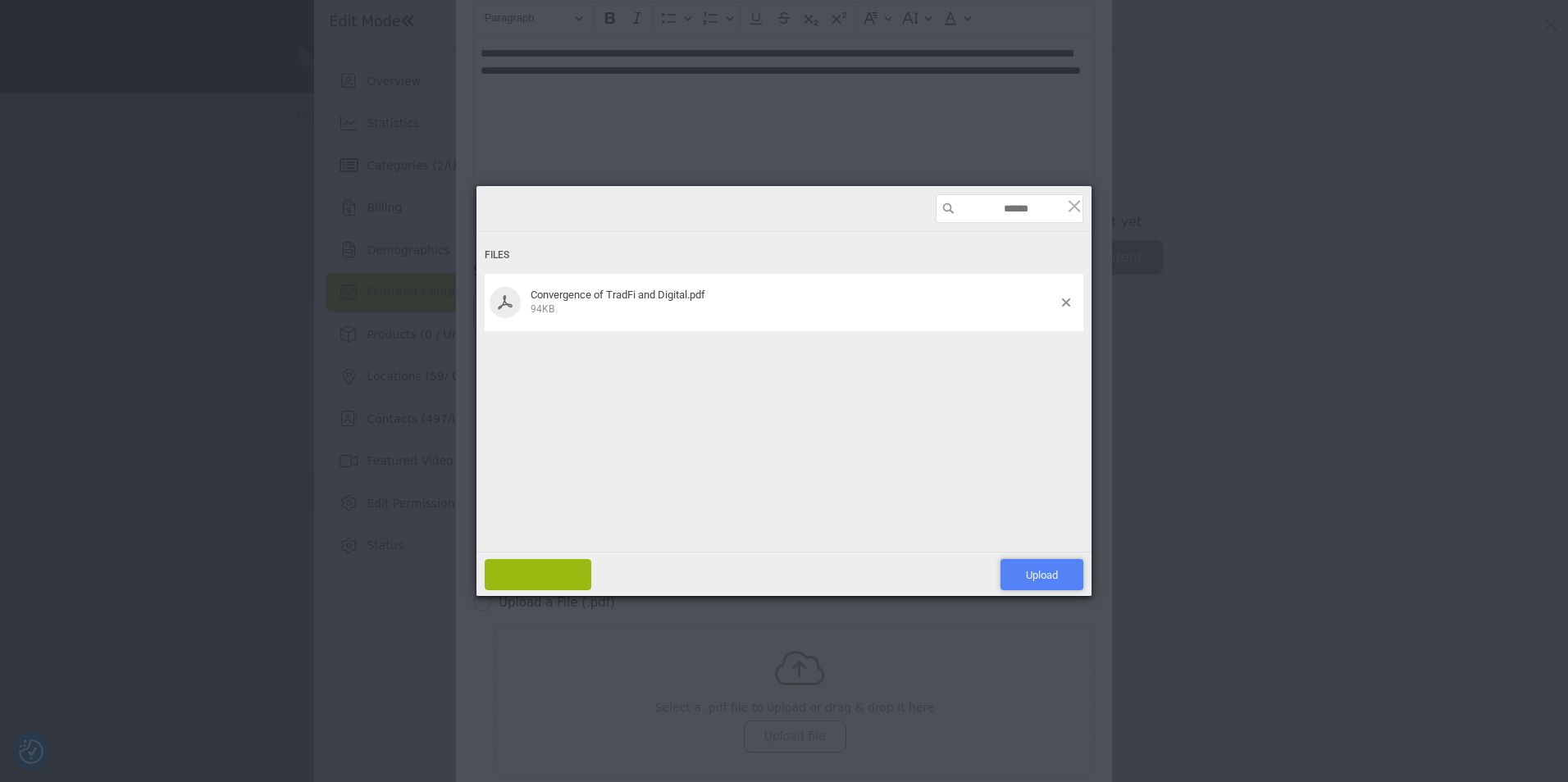
click at [1062, 576] on span "Upload 1" at bounding box center [1042, 574] width 83 height 31
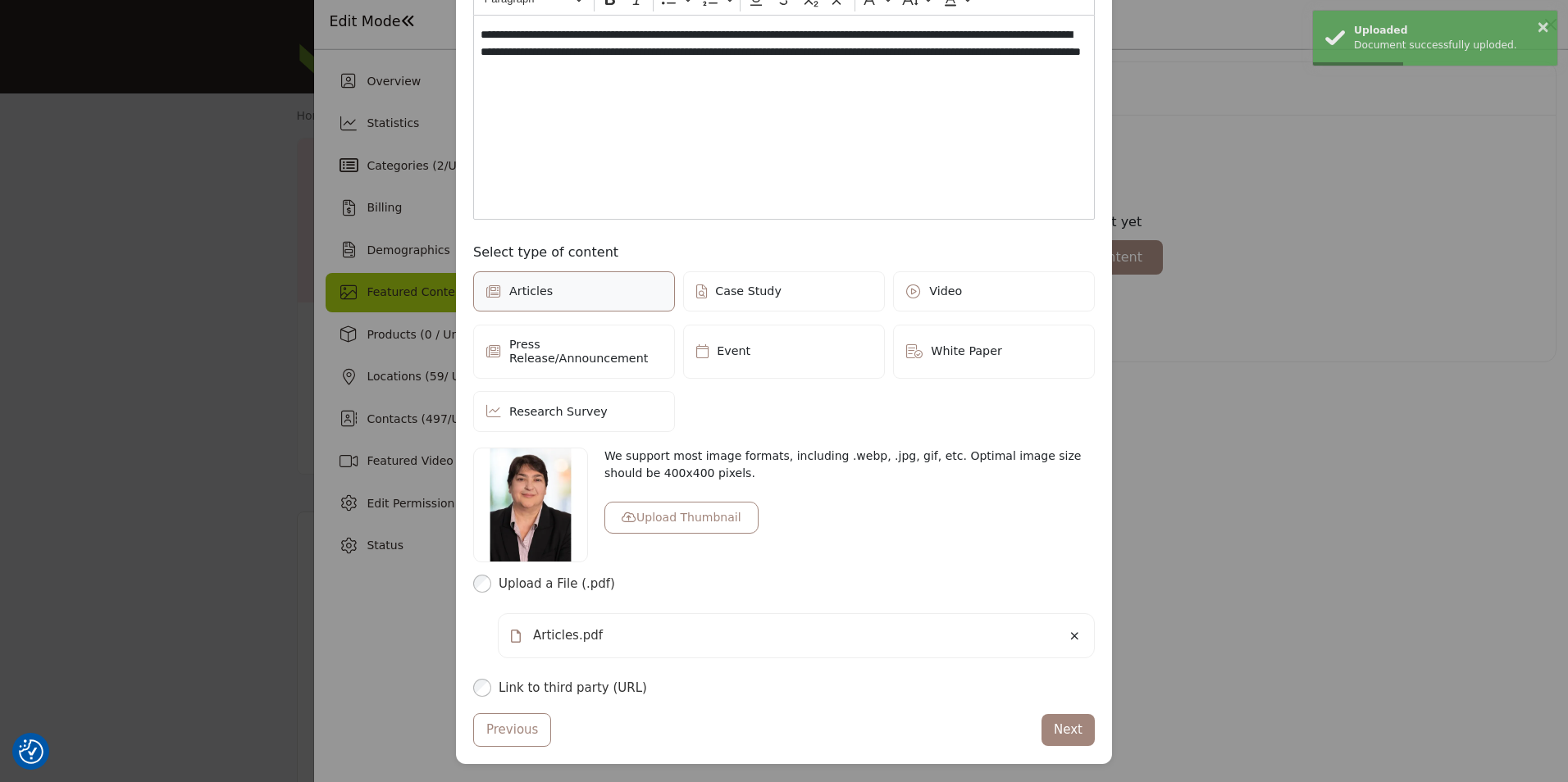
scroll to position [243, 0]
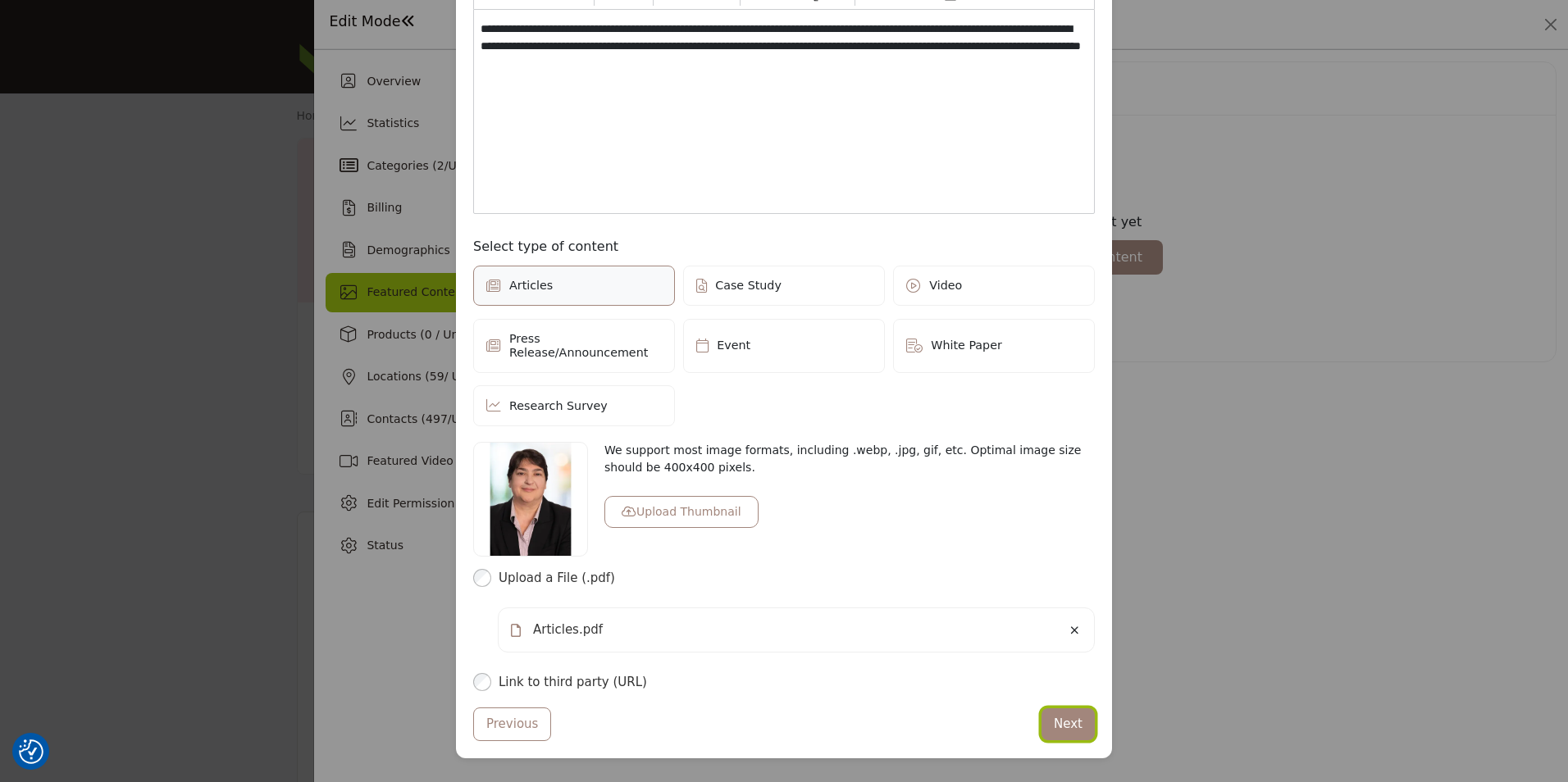
click at [1061, 709] on button "Next" at bounding box center [1068, 725] width 53 height 32
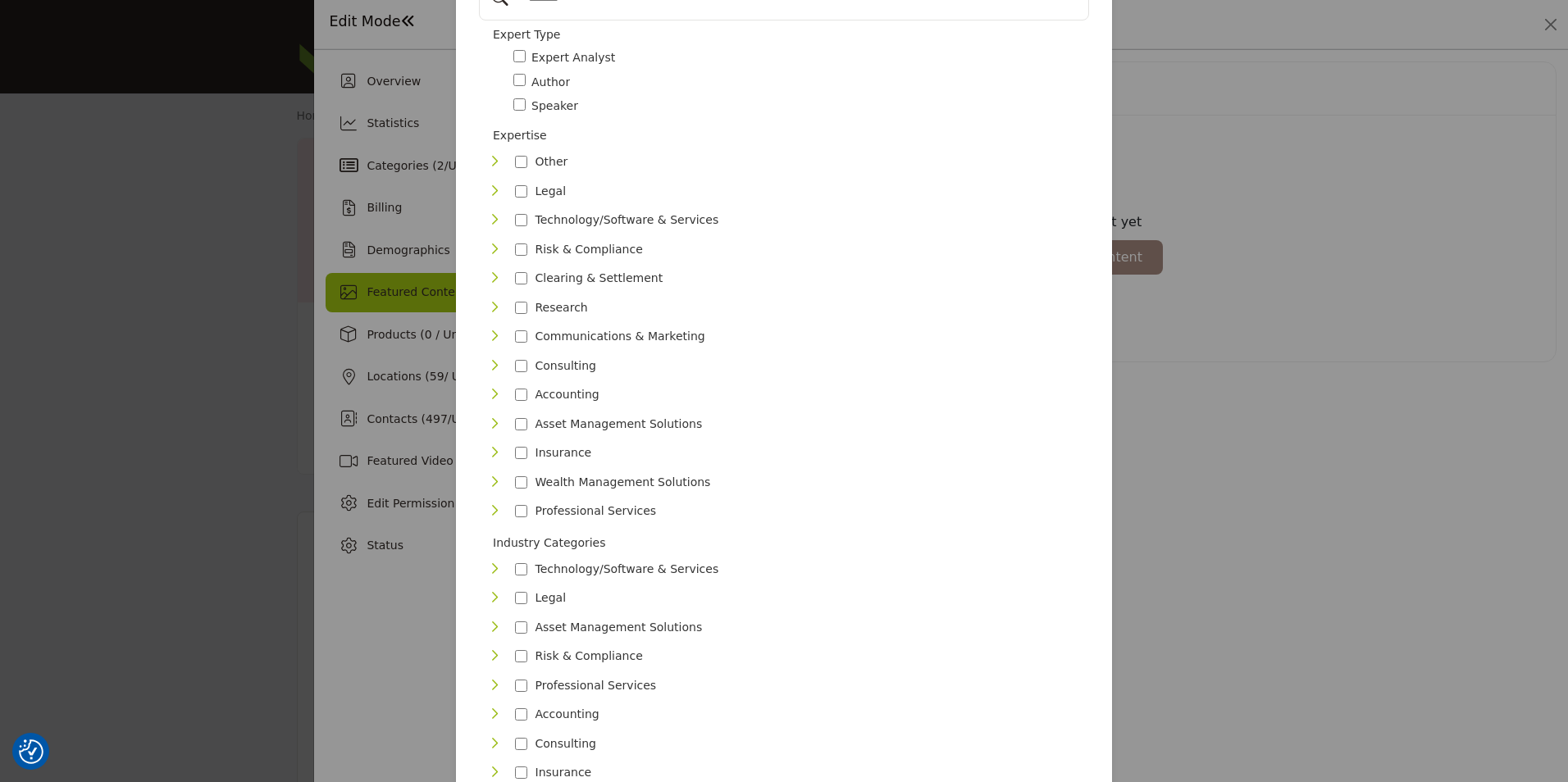
scroll to position [0, 0]
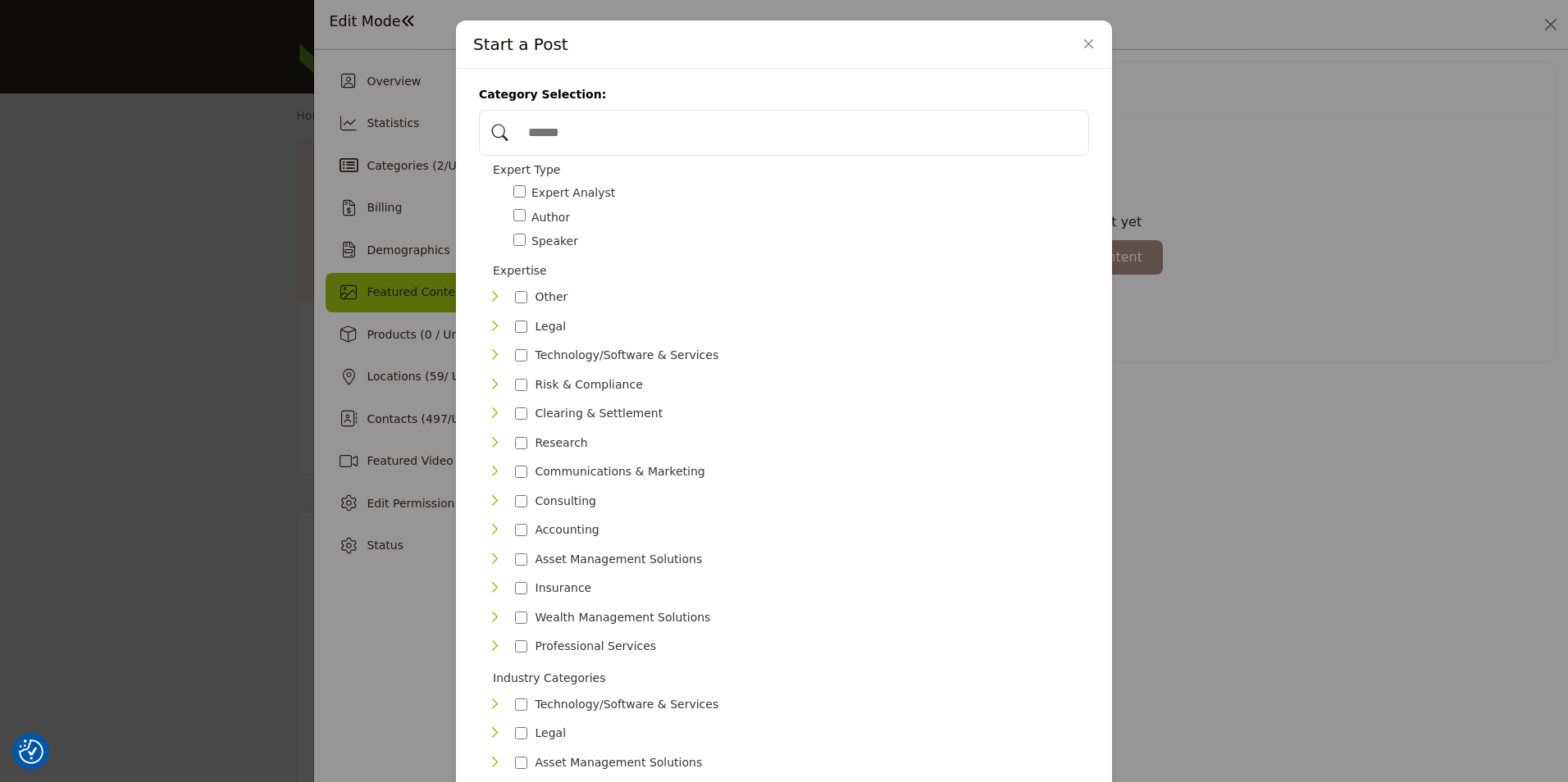
click at [543, 217] on span "Author" at bounding box center [550, 218] width 38 height 17
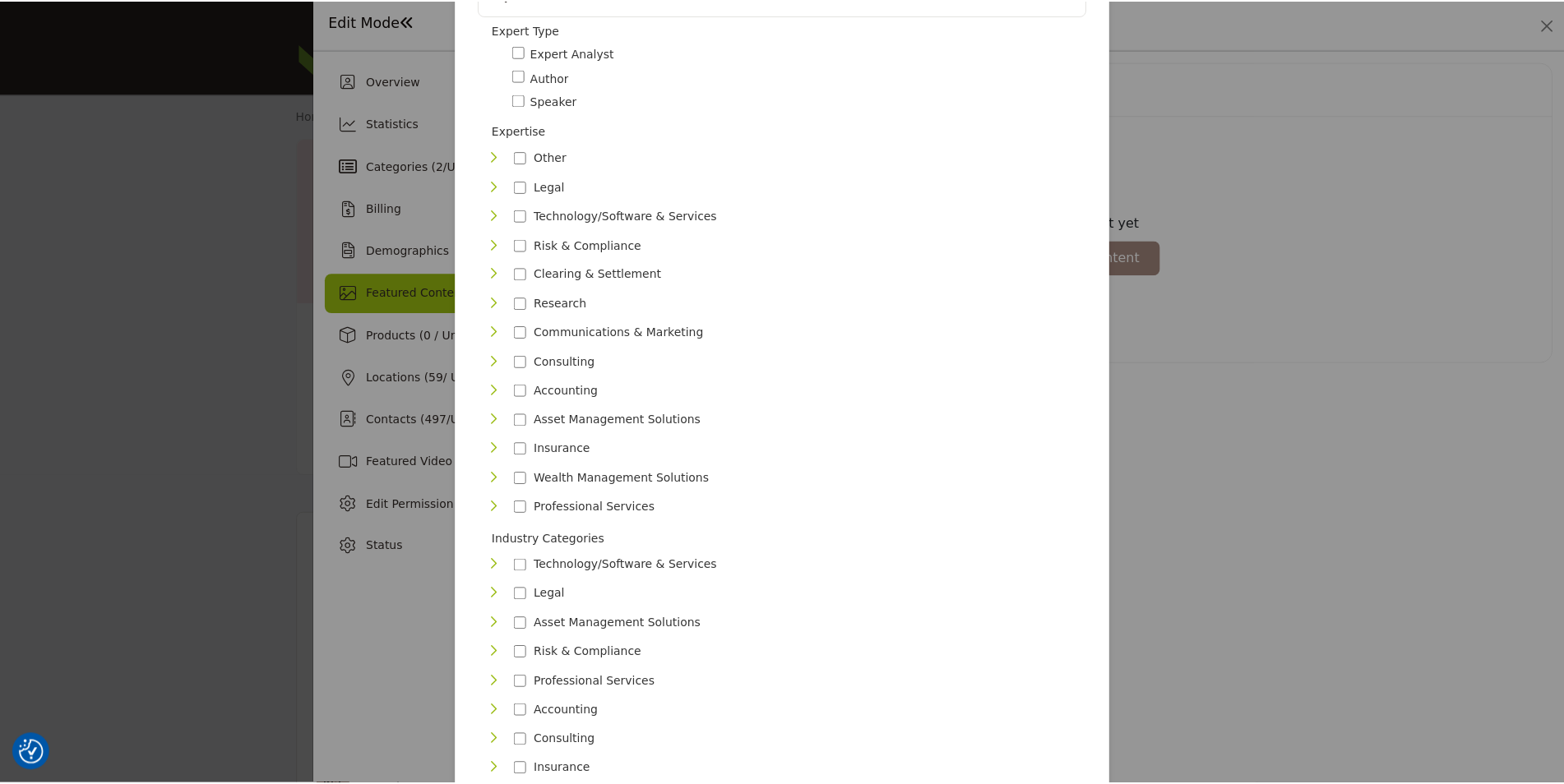
scroll to position [384, 0]
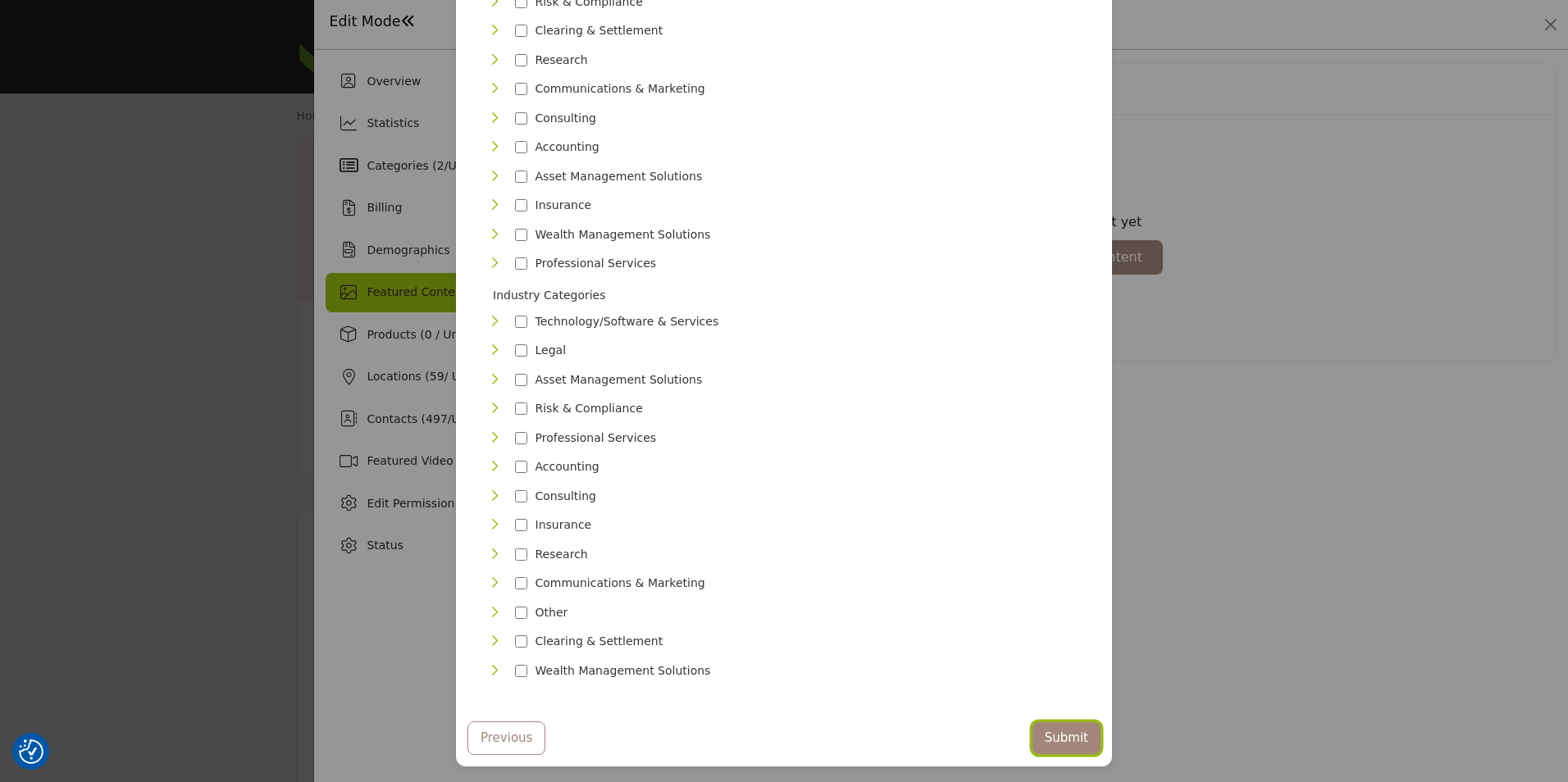
click at [1065, 722] on button "Submit" at bounding box center [1066, 738] width 68 height 32
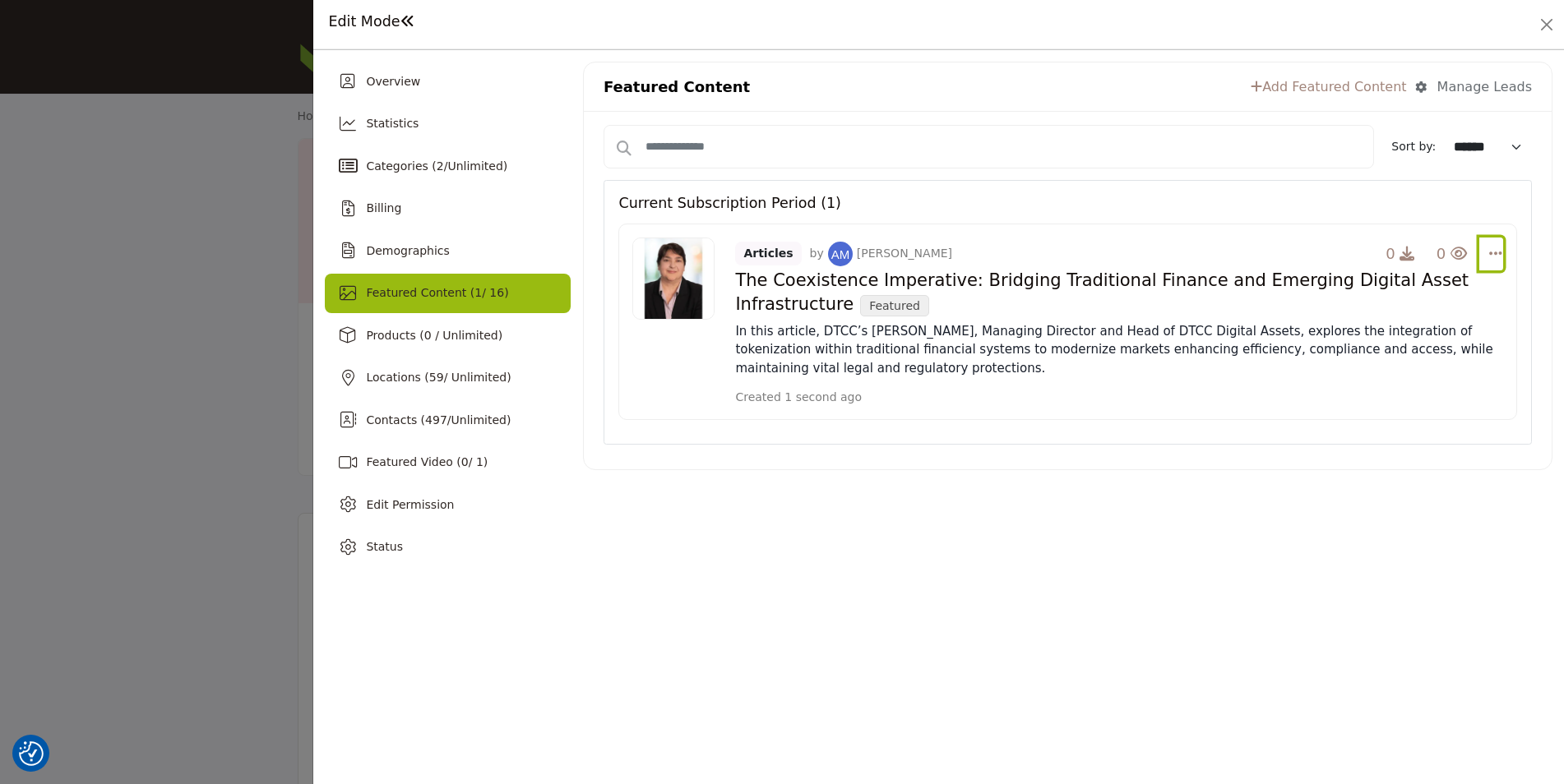
click at [1487, 249] on button "Select Dropdown Options" at bounding box center [1491, 253] width 24 height 32
click at [1416, 284] on link "Change Owner" at bounding box center [1397, 294] width 159 height 30
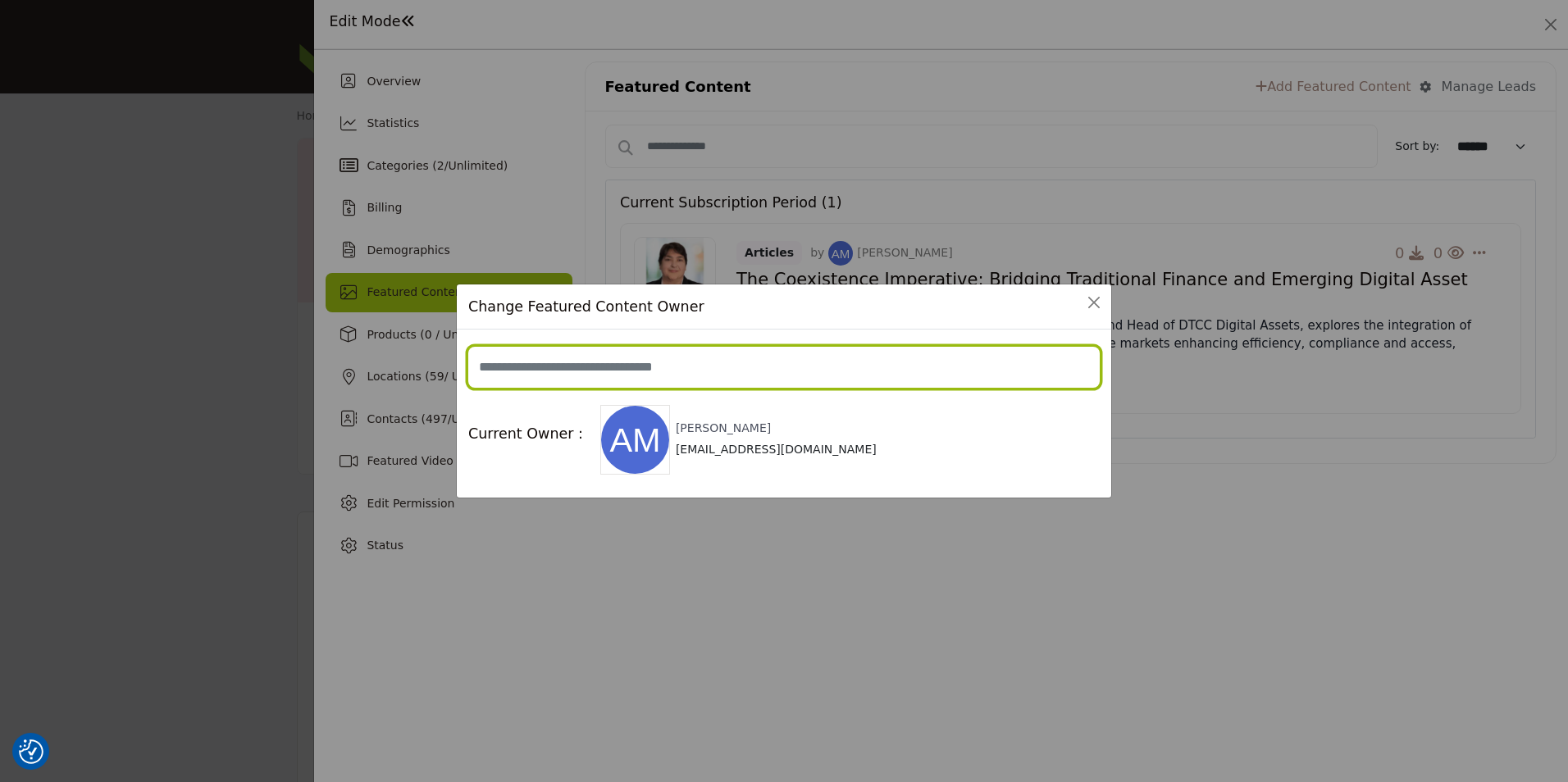
click at [569, 352] on input at bounding box center [784, 366] width 632 height 41
click at [623, 368] on input at bounding box center [784, 366] width 632 height 41
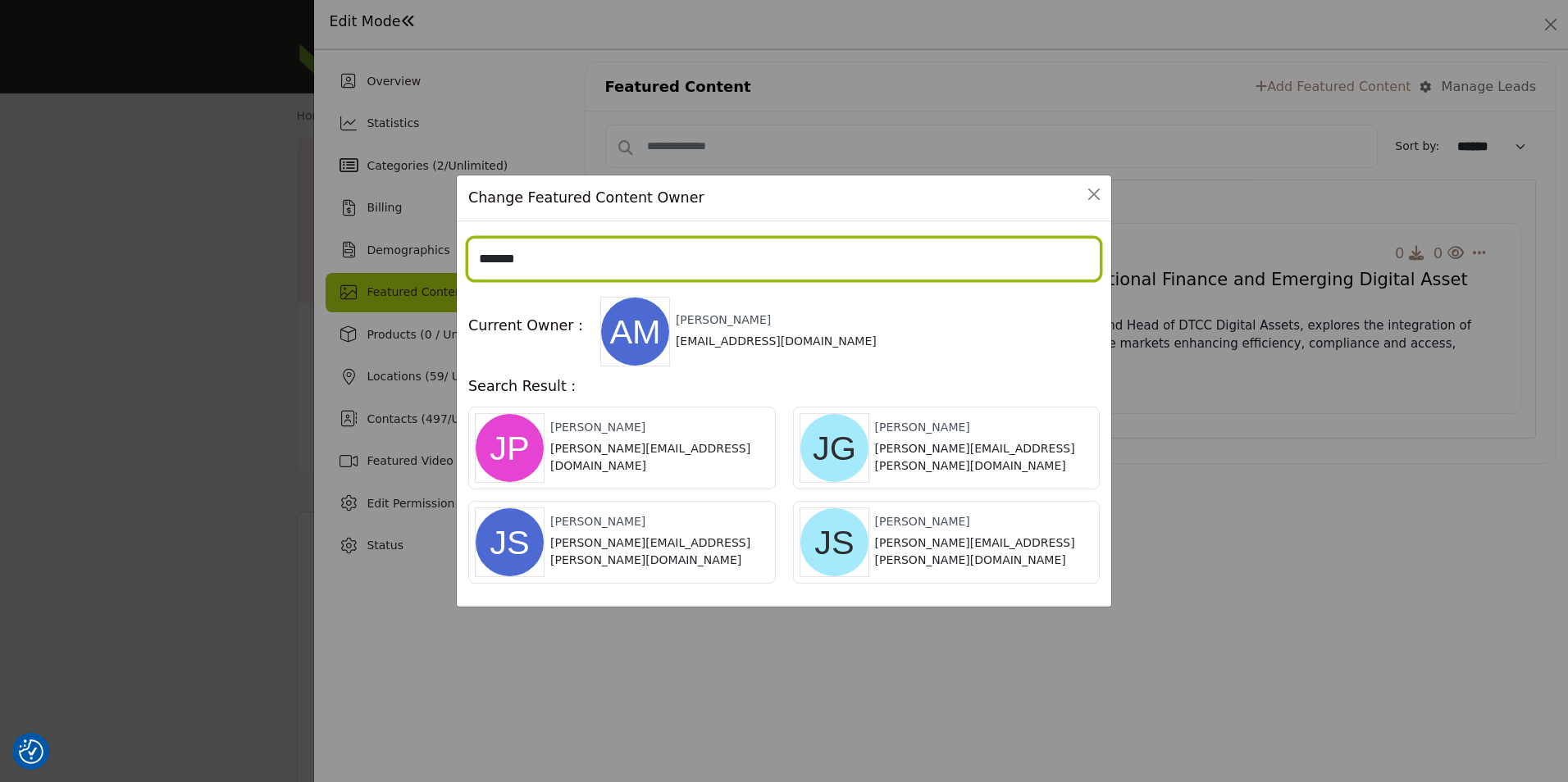
click at [560, 245] on input "*******" at bounding box center [784, 258] width 632 height 41
drag, startPoint x: 560, startPoint y: 245, endPoint x: 421, endPoint y: 233, distance: 139.5
click at [421, 233] on div "Change Featured Content Owner ******* Current Owner : Arianna Molinari amolinar…" at bounding box center [784, 391] width 1568 height 782
paste input "*******"
type input "**********"
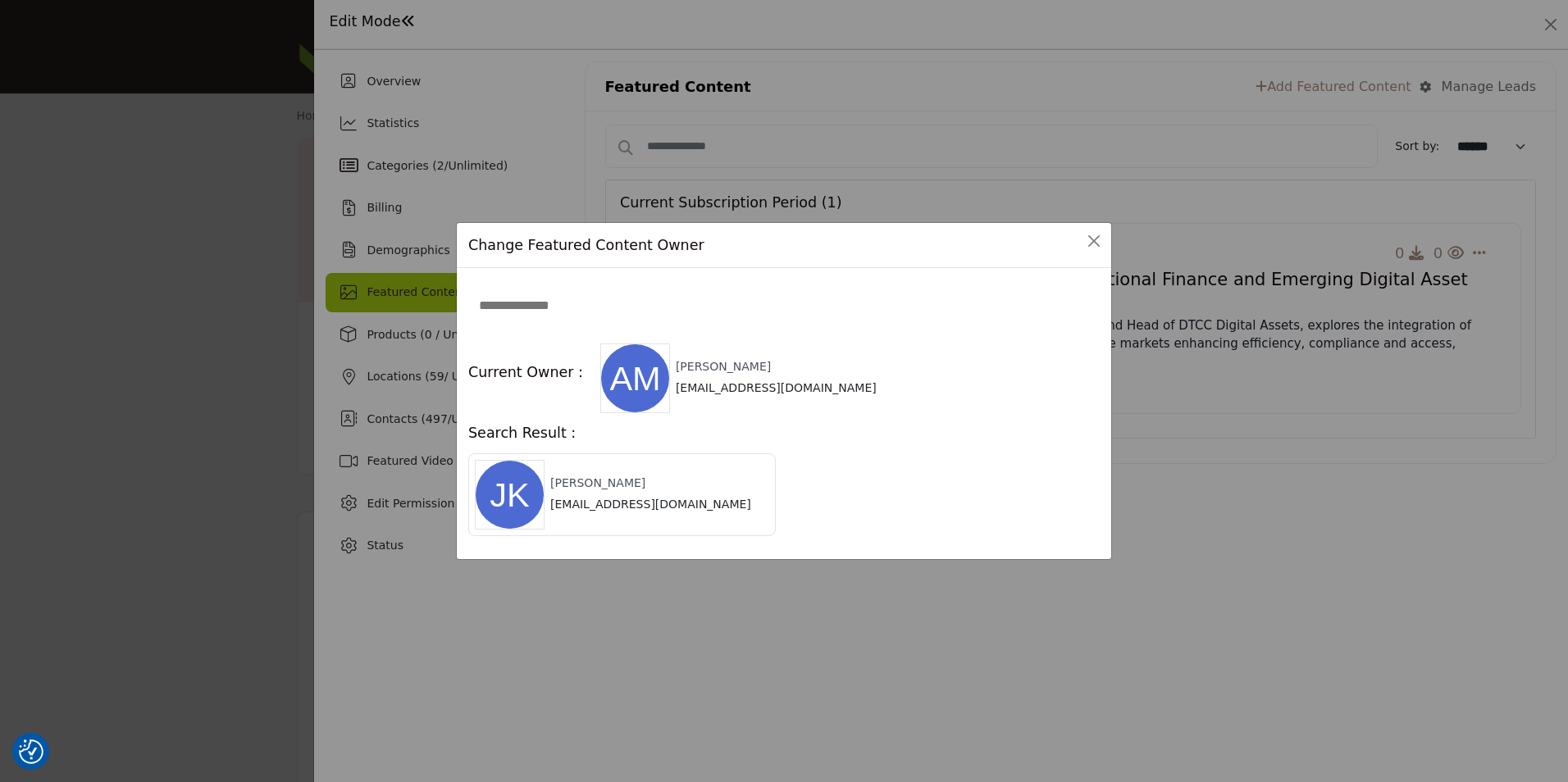
click at [623, 484] on h6 "Joseph King" at bounding box center [651, 483] width 201 height 14
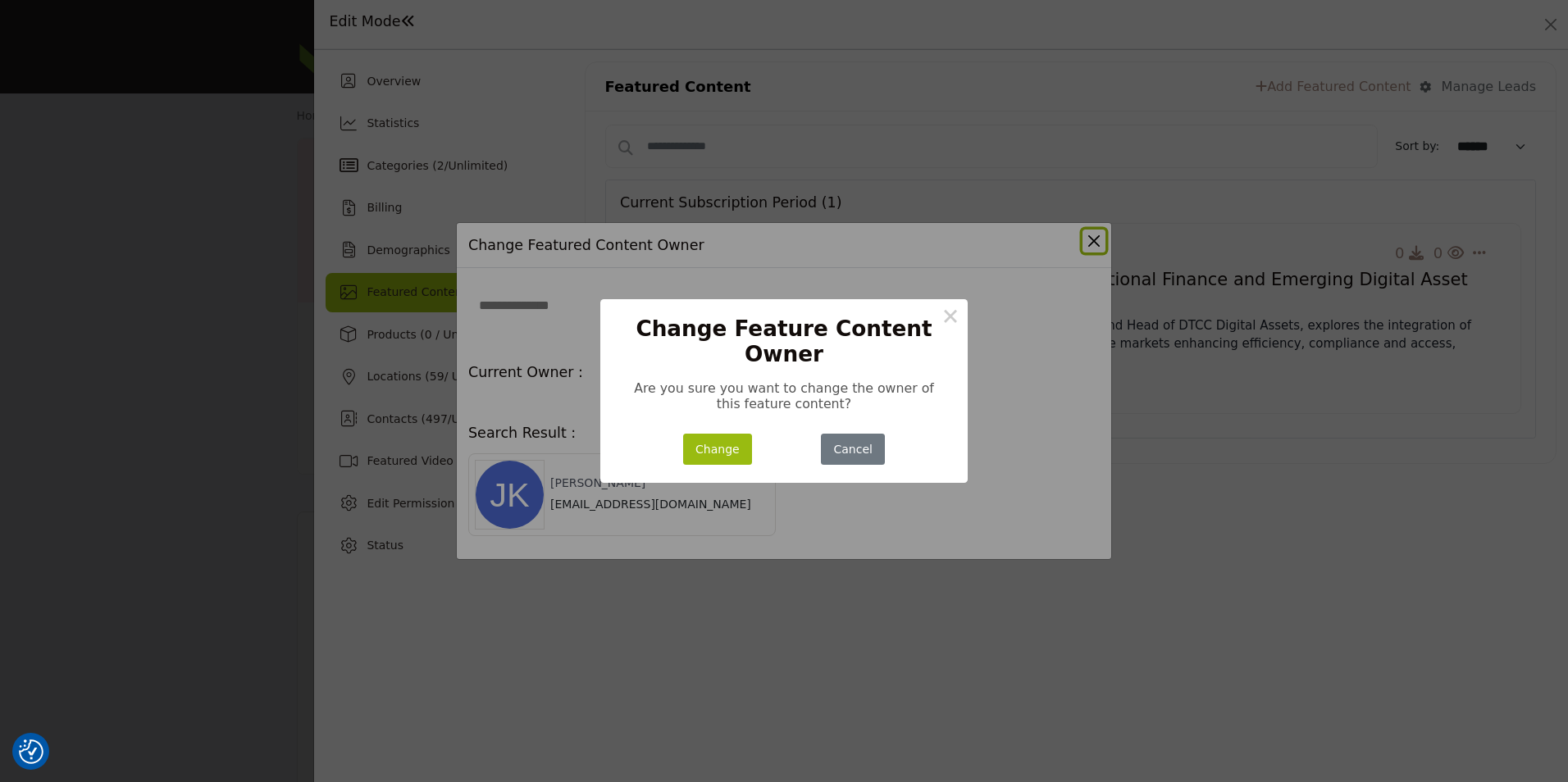
click at [719, 445] on button "Change" at bounding box center [717, 450] width 69 height 32
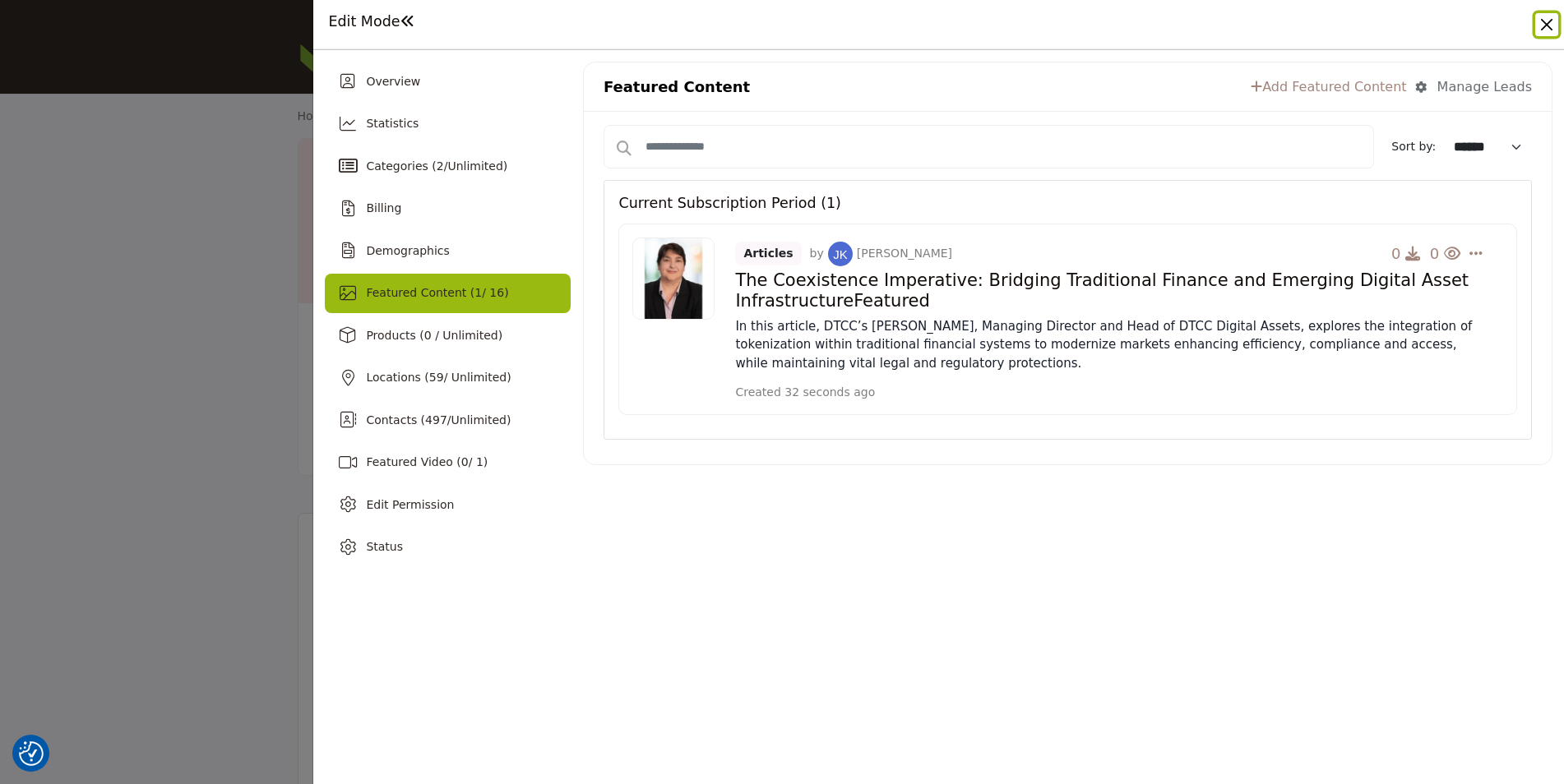
click at [1546, 24] on button "Close" at bounding box center [1547, 25] width 23 height 23
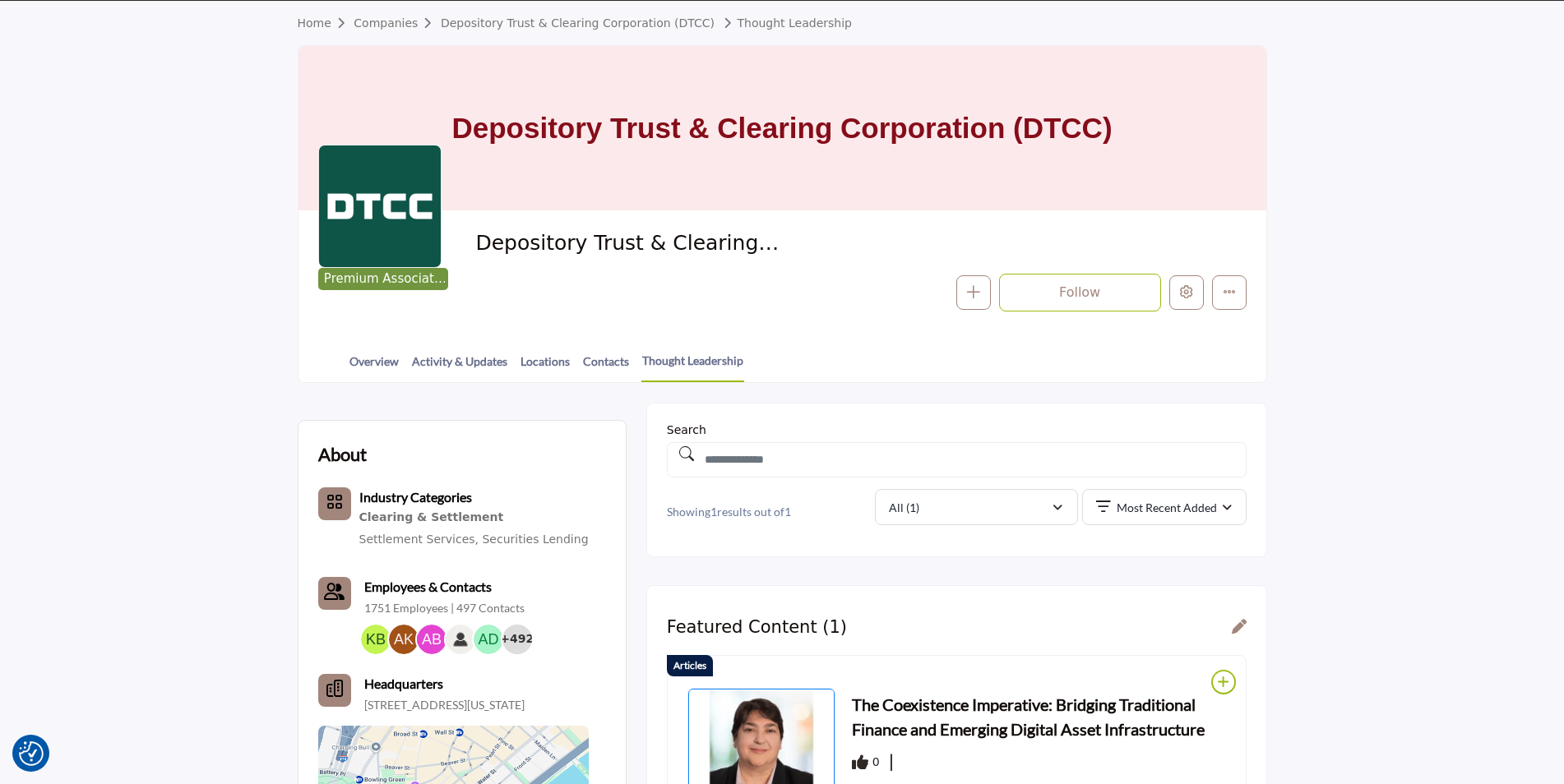
scroll to position [247, 0]
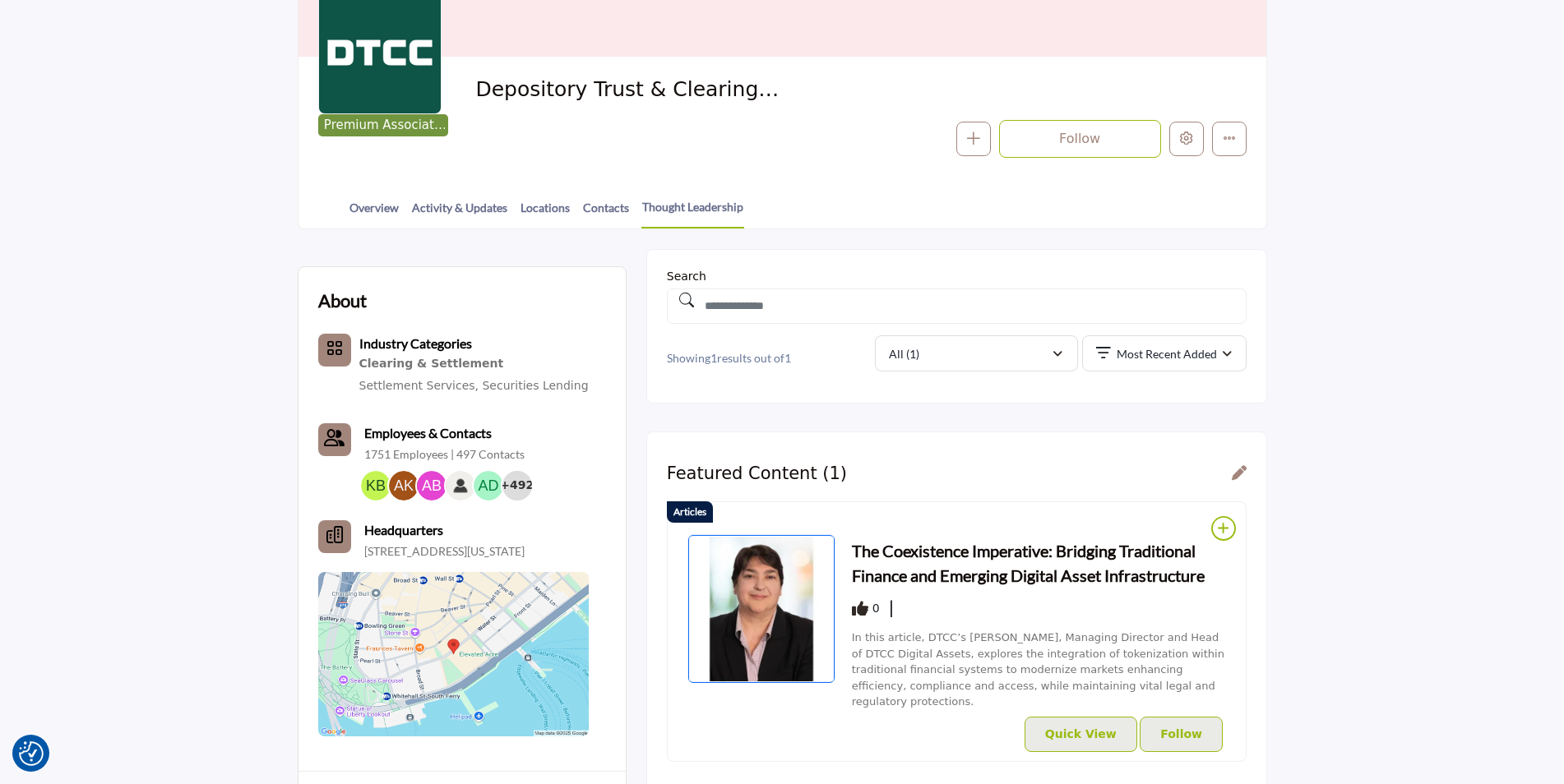
click at [896, 543] on h3 "The Coexistence Imperative: Bridging Traditional Finance and Emerging Digital A…" at bounding box center [1038, 562] width 374 height 49
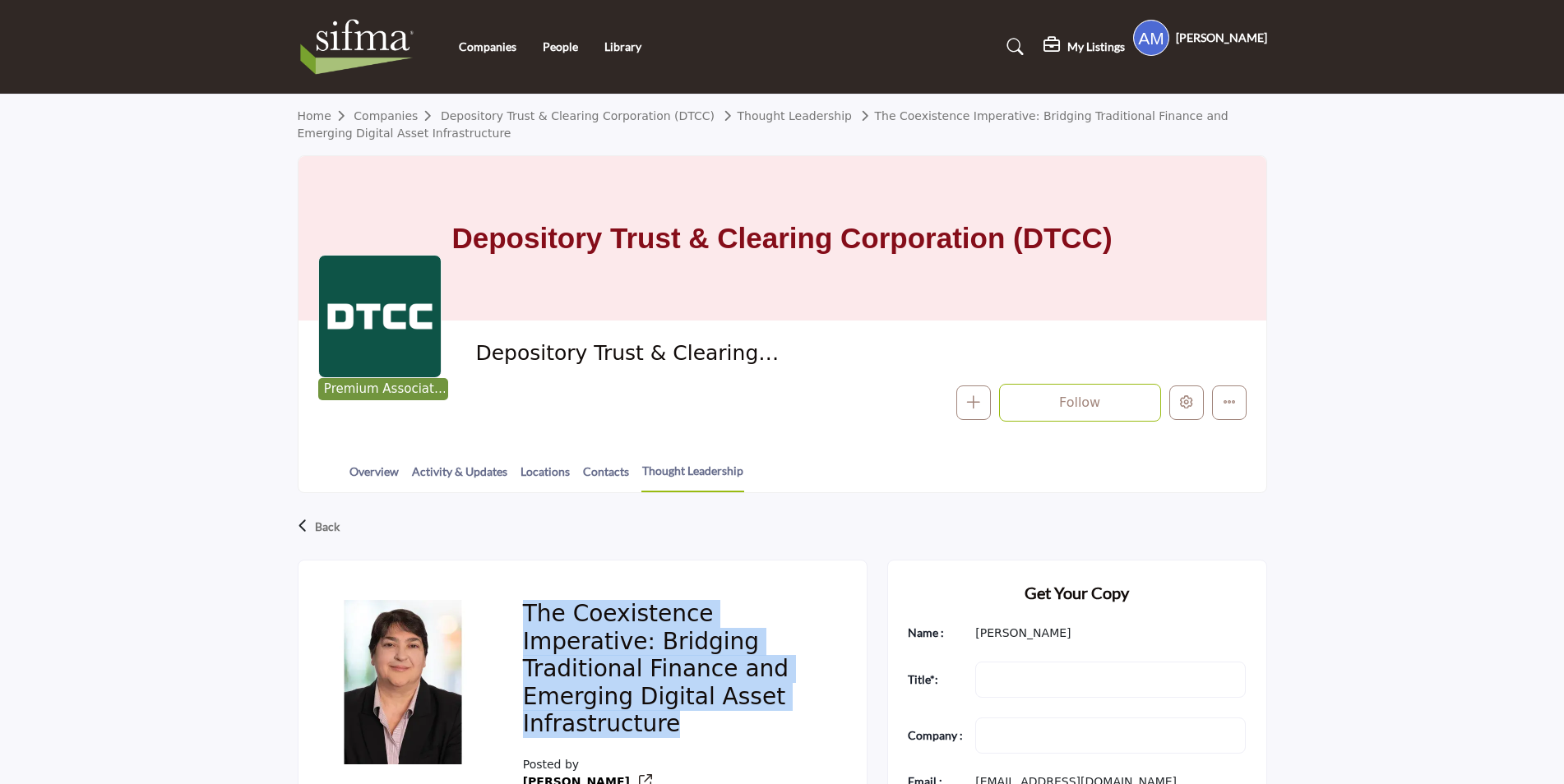
click at [693, 693] on div "The Coexistence Imperative: Bridging Traditional Finance and Emerging Digital A…" at bounding box center [675, 715] width 343 height 268
drag, startPoint x: 442, startPoint y: 422, endPoint x: 908, endPoint y: 313, distance: 478.6
click at [908, 313] on h1 "Depository Trust & Clearing Corporation (DTCC)" at bounding box center [782, 237] width 660 height 164
drag, startPoint x: 688, startPoint y: 693, endPoint x: 525, endPoint y: 607, distance: 184.3
click at [525, 607] on h2 "The Coexistence Imperative: Bridging Traditional Finance and Emerging Digital A…" at bounding box center [675, 672] width 304 height 144
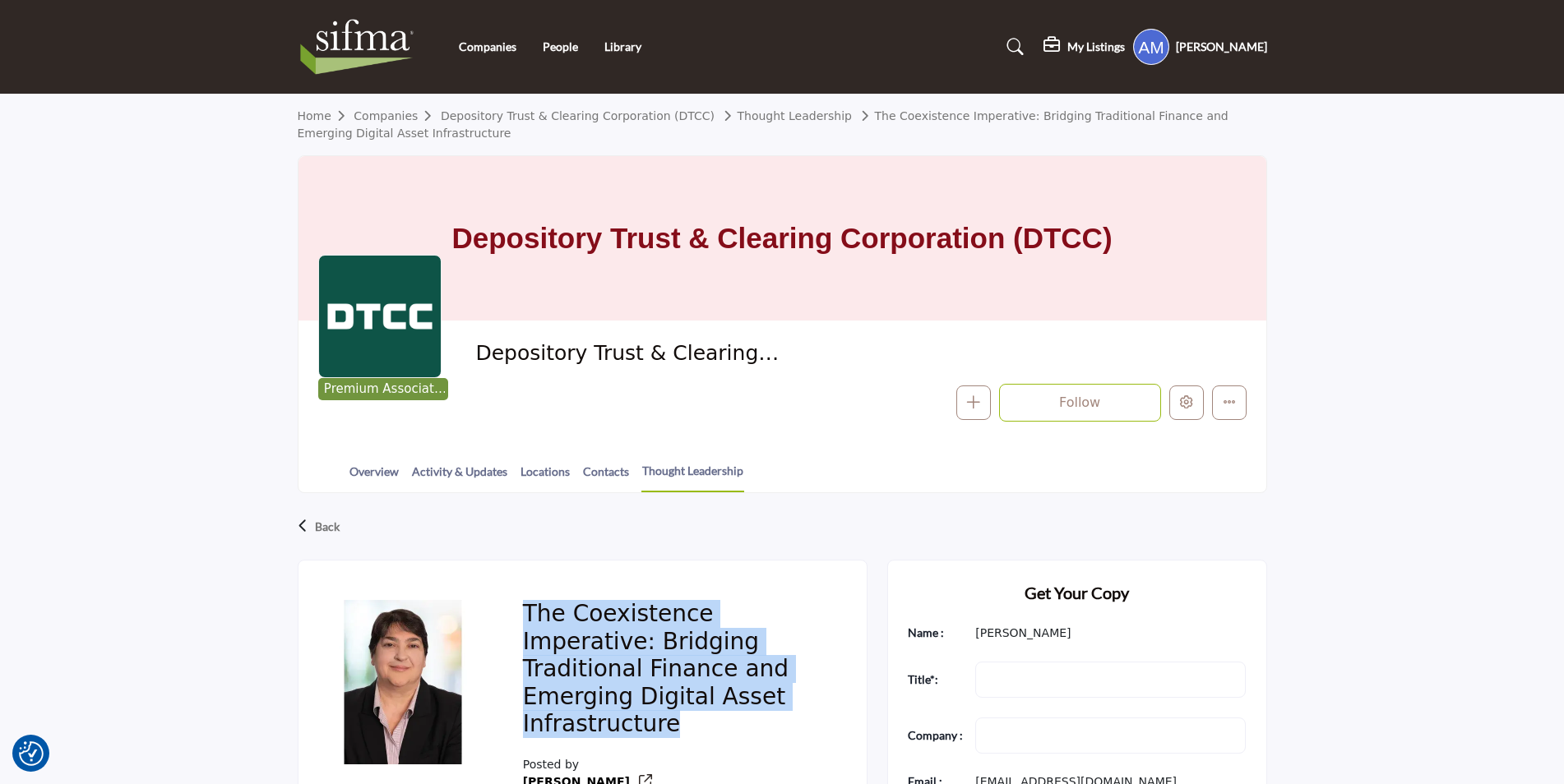
drag, startPoint x: 525, startPoint y: 607, endPoint x: 602, endPoint y: 622, distance: 78.4
copy h2 "The Coexistence Imperative: Bridging Traditional Finance and Emerging Digital A…"
click at [675, 641] on h2 "The Coexistence Imperative: Bridging Traditional Finance and Emerging Digital A…" at bounding box center [675, 672] width 304 height 144
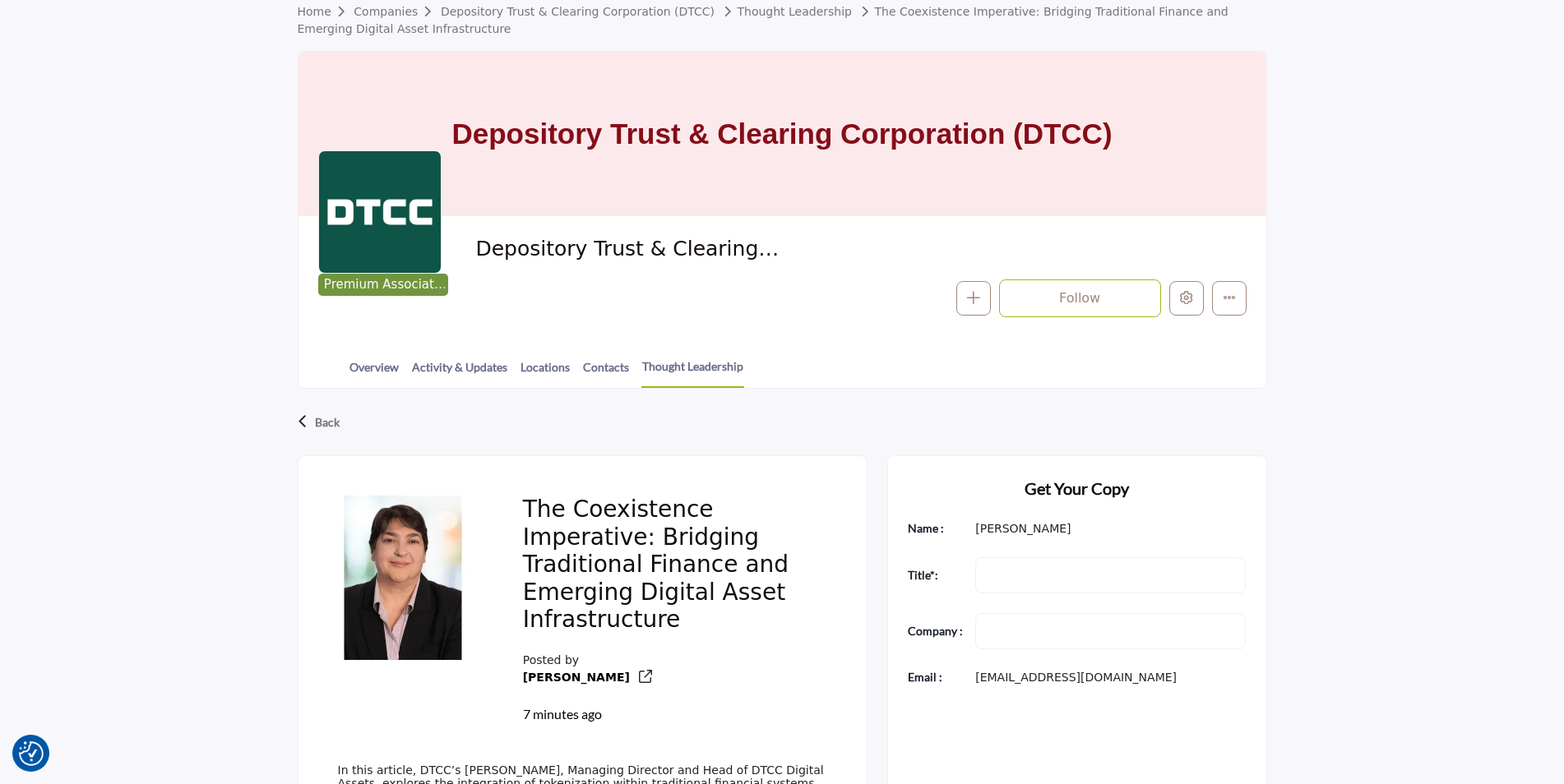
scroll to position [247, 0]
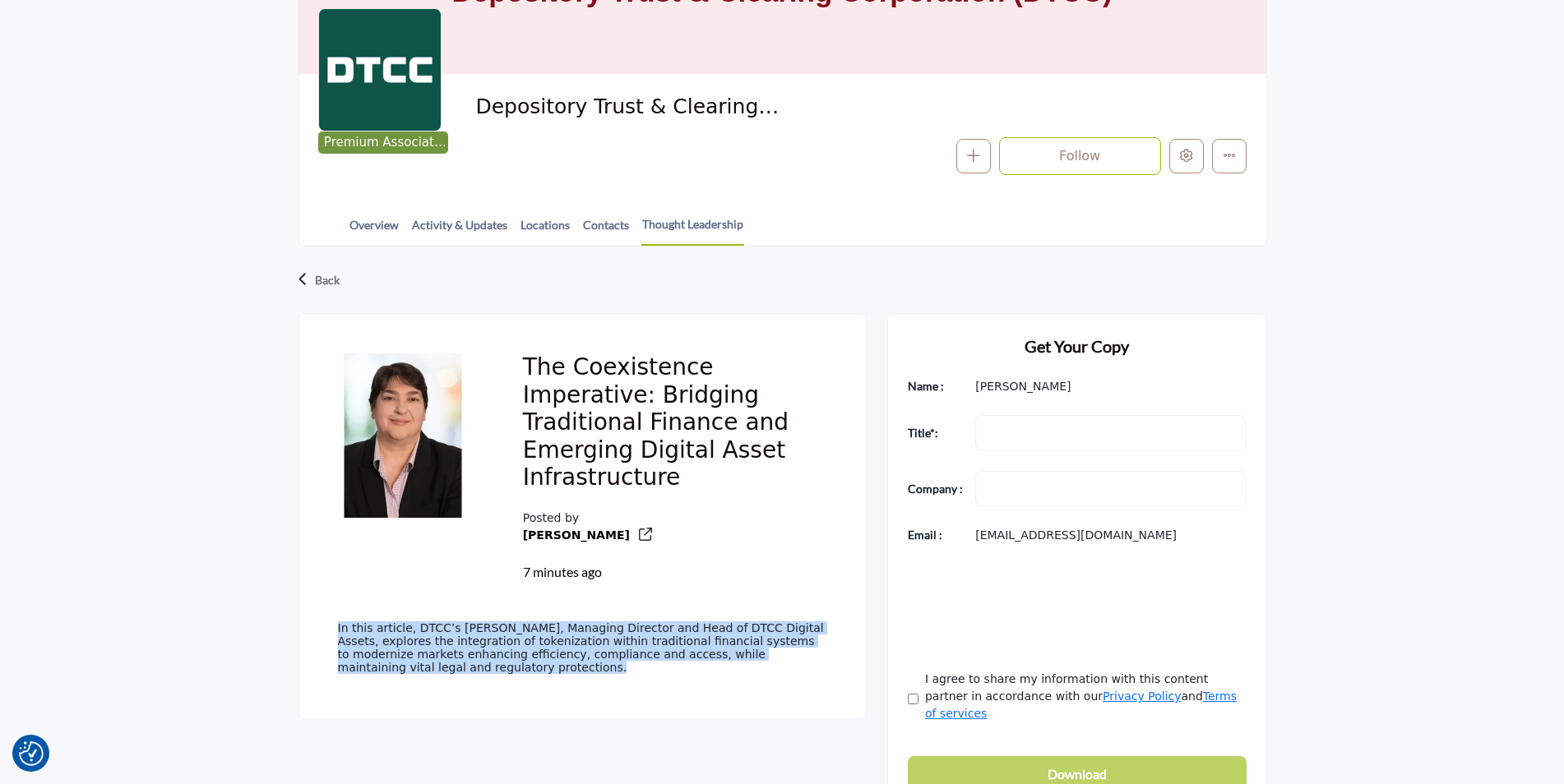
drag, startPoint x: 337, startPoint y: 600, endPoint x: 544, endPoint y: 679, distance: 221.6
click at [543, 679] on div "In this article, DTCC’s Nadine Chakar, Managing Director and Head of DTCC Digit…" at bounding box center [582, 653] width 529 height 103
copy p "In this article, DTCC’s Nadine Chakar, Managing Director and Head of DTCC Digit…"
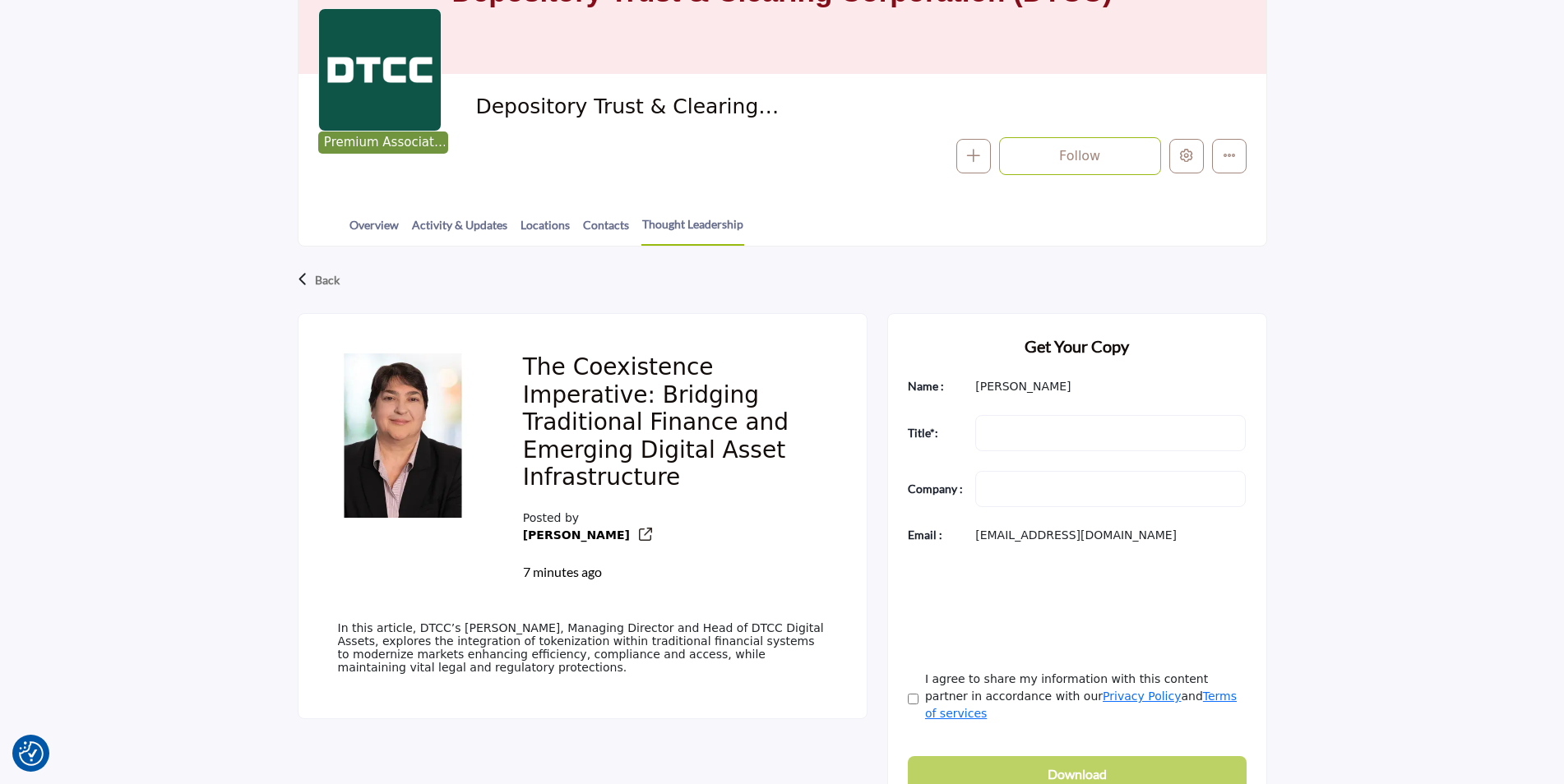
click at [787, 305] on div "Back" at bounding box center [782, 280] width 969 height 67
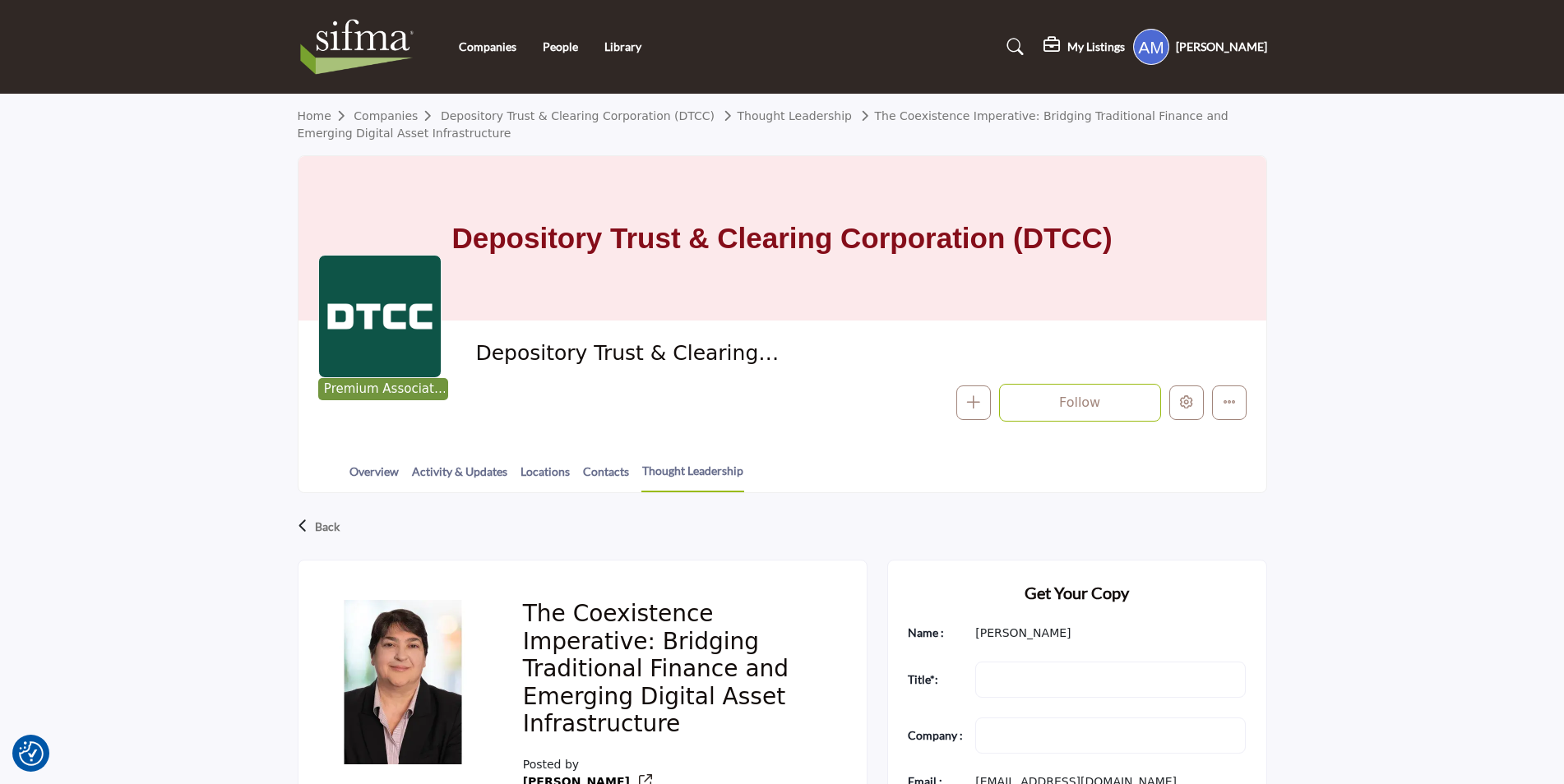
scroll to position [411, 0]
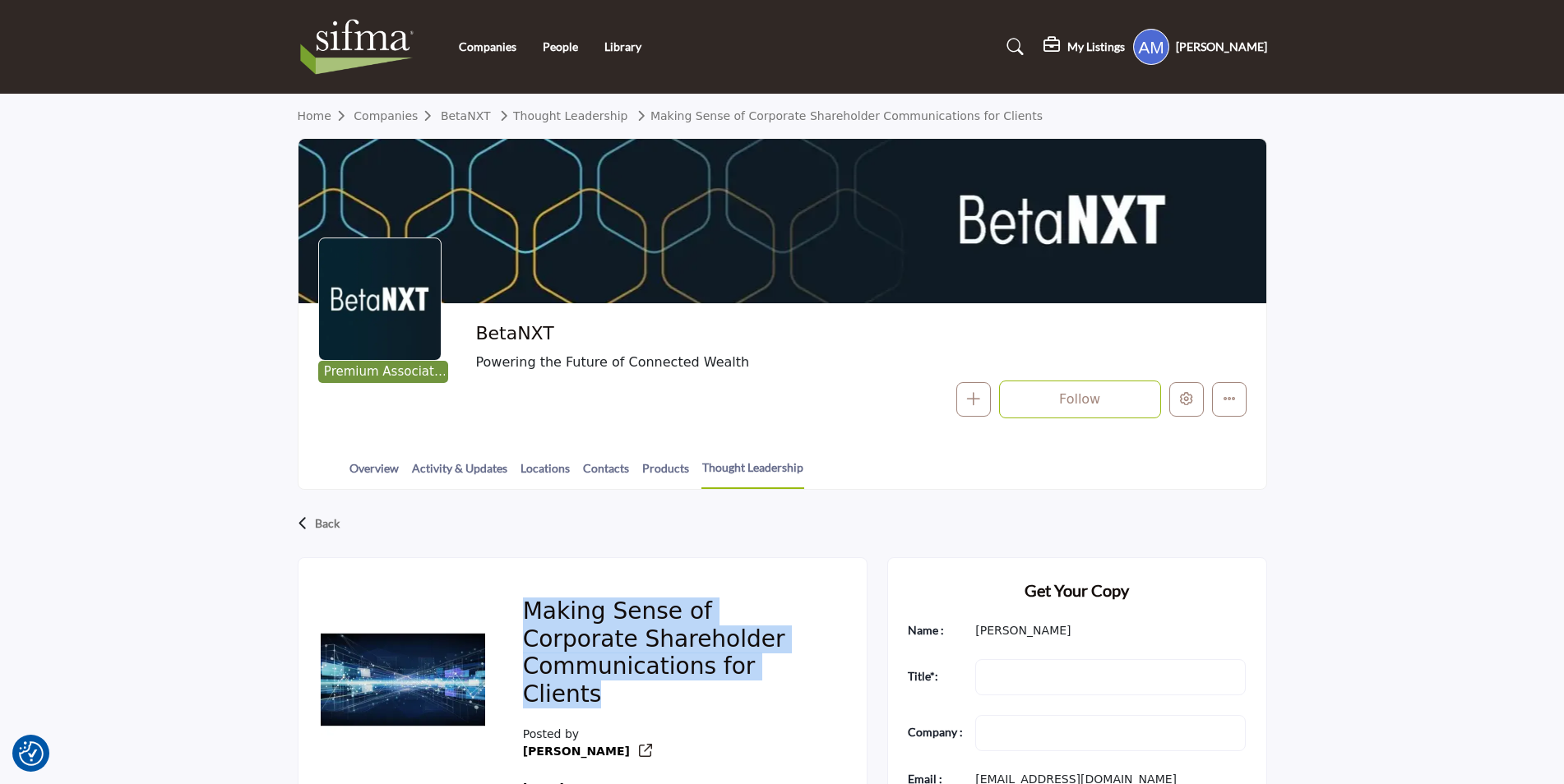
drag, startPoint x: 526, startPoint y: 608, endPoint x: 872, endPoint y: 667, distance: 351.0
copy h2 "Making Sense of Corporate Shareholder Communications for Clients"
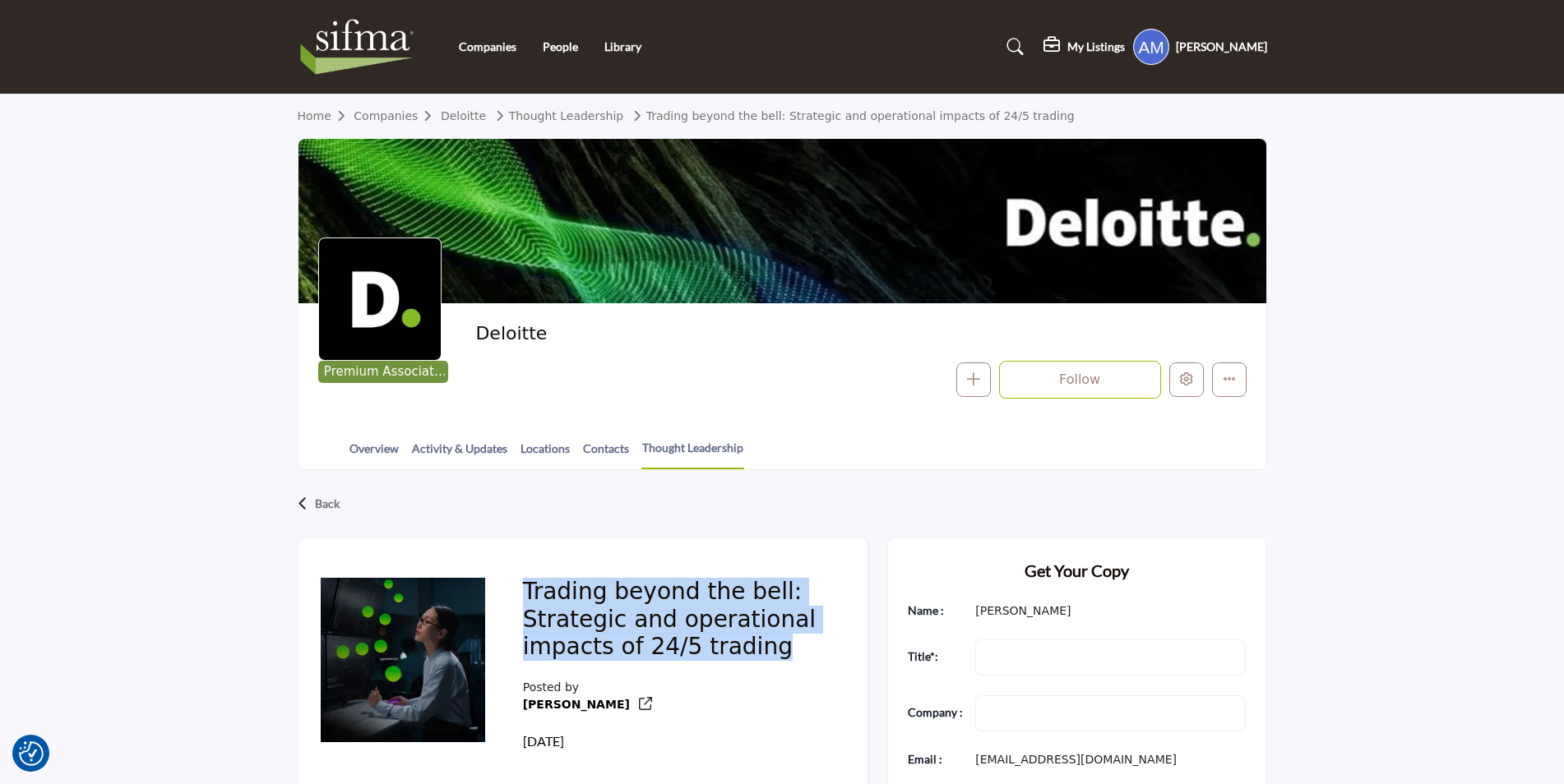
drag, startPoint x: 528, startPoint y: 591, endPoint x: 786, endPoint y: 644, distance: 263.4
click at [786, 644] on h2 "Trading beyond the bell: Strategic and operational impacts of 24/5 trading" at bounding box center [675, 622] width 304 height 89
copy h2 "Trading beyond the bell: Strategic and operational impacts of 24/5 trading"
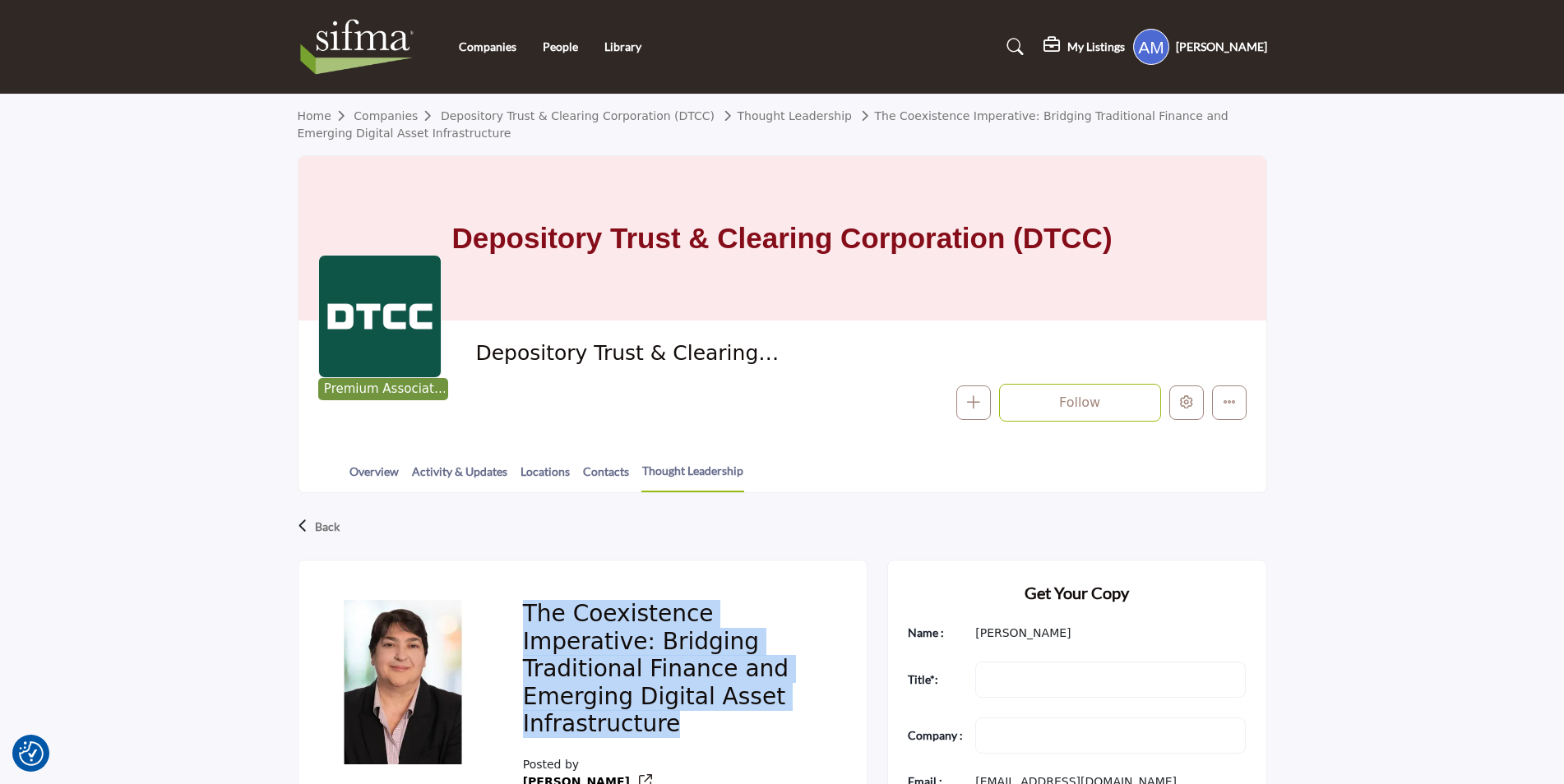
drag, startPoint x: 523, startPoint y: 611, endPoint x: 720, endPoint y: 697, distance: 215.0
click at [720, 697] on h2 "The Coexistence Imperative: Bridging Traditional Finance and Emerging Digital A…" at bounding box center [675, 672] width 304 height 144
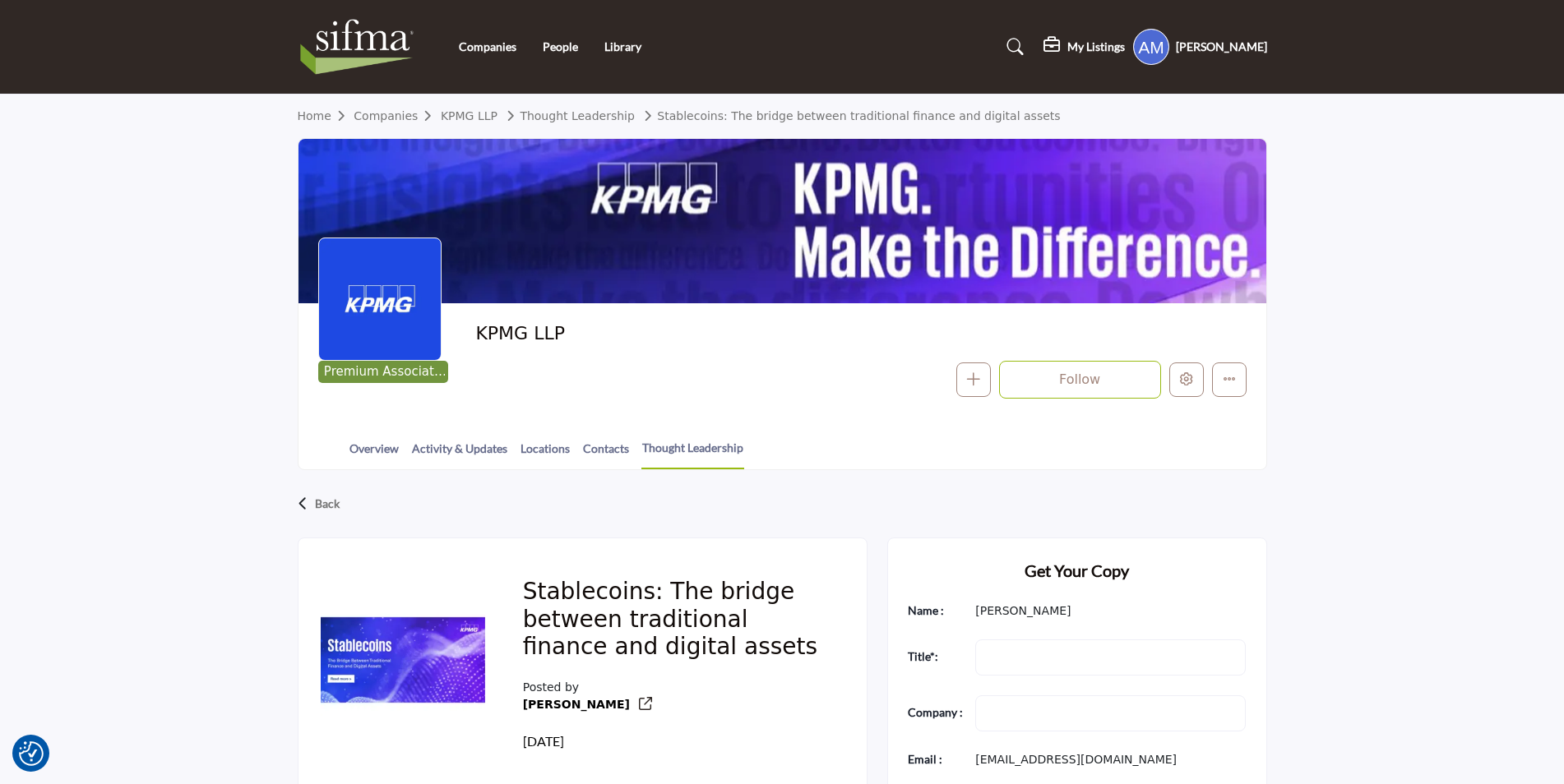
click at [531, 592] on h2 "Stablecoins: The bridge between traditional finance and digital assets" at bounding box center [675, 622] width 304 height 89
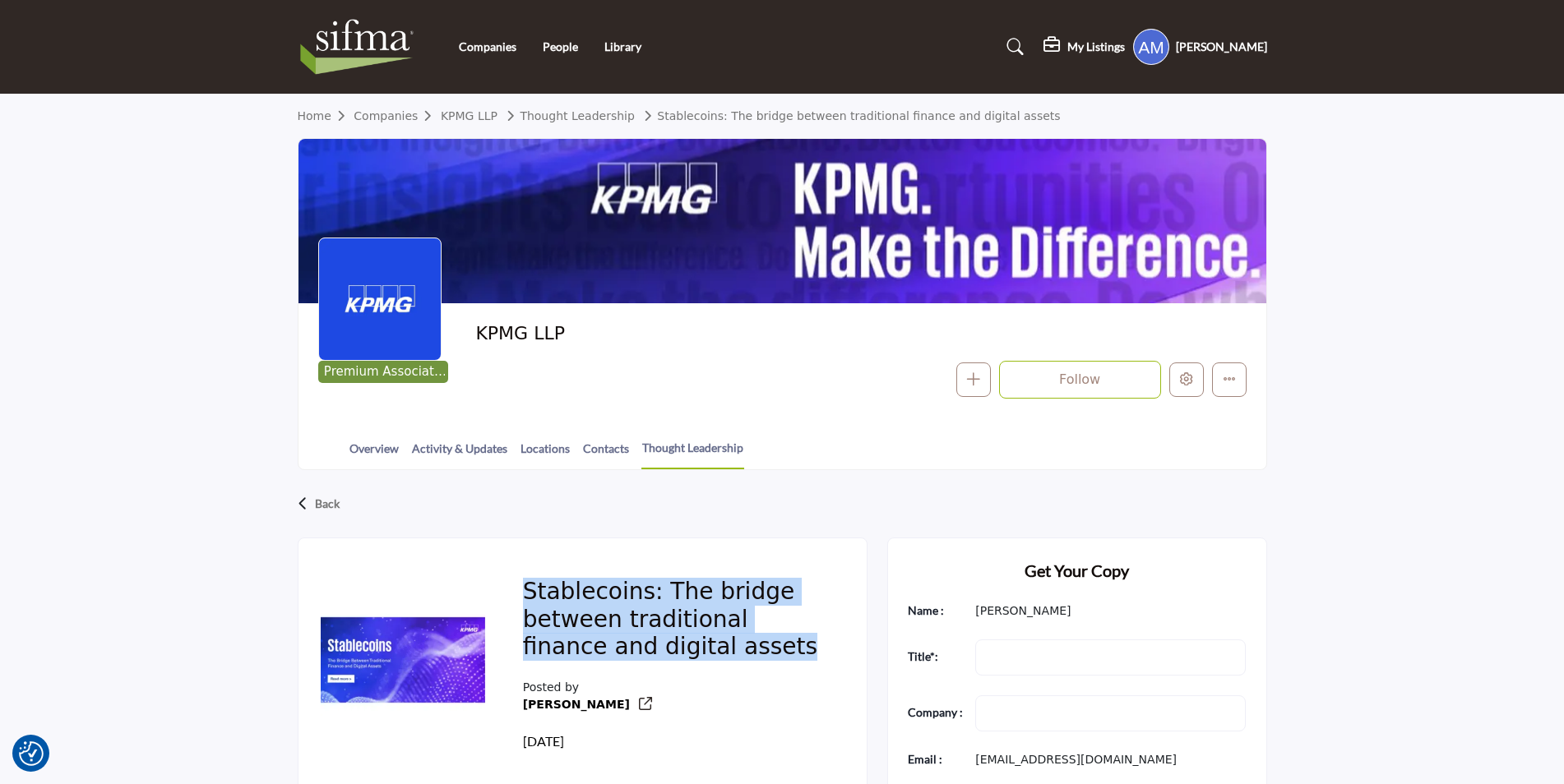
drag, startPoint x: 527, startPoint y: 592, endPoint x: 756, endPoint y: 660, distance: 238.9
click at [756, 660] on h2 "Stablecoins: The bridge between traditional finance and digital assets" at bounding box center [675, 622] width 304 height 89
copy h2 "Stablecoins: The bridge between traditional finance and digital assets"
